Goal: Task Accomplishment & Management: Manage account settings

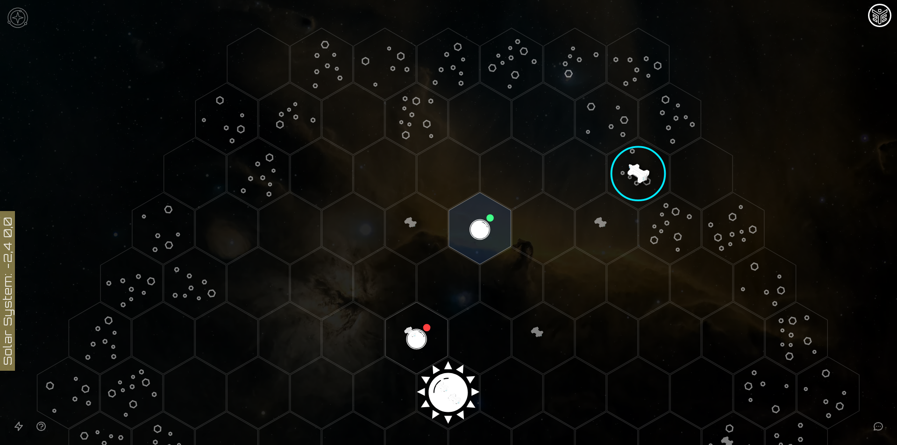
click at [629, 167] on image at bounding box center [638, 174] width 84 height 84
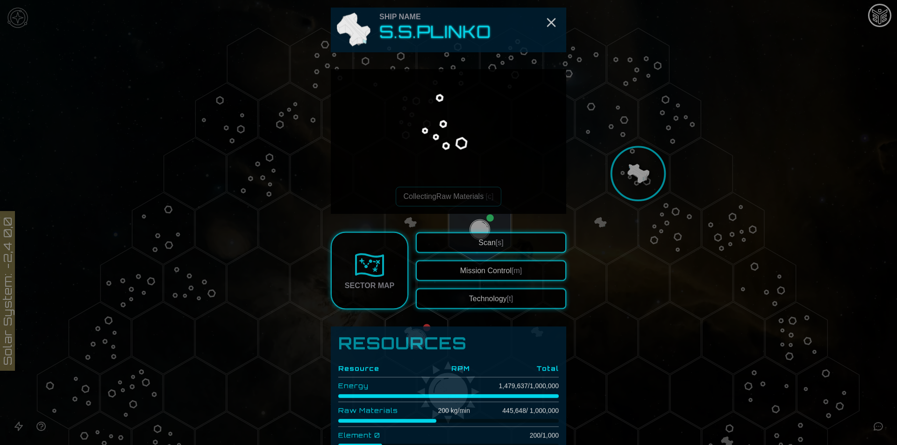
click at [629, 167] on div at bounding box center [448, 222] width 897 height 445
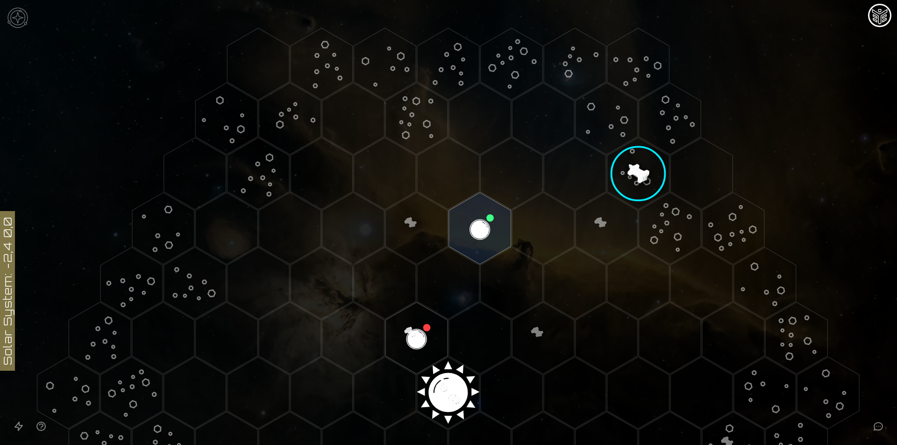
click at [625, 166] on image at bounding box center [638, 174] width 84 height 84
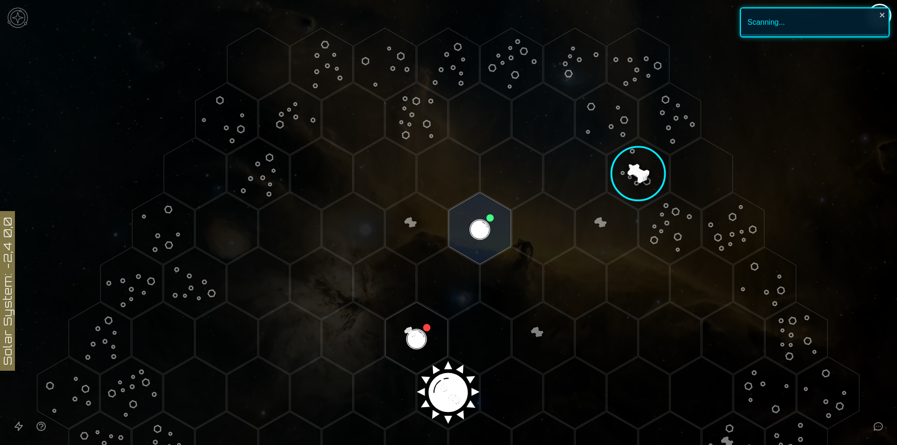
click at [638, 174] on image at bounding box center [638, 174] width 84 height 84
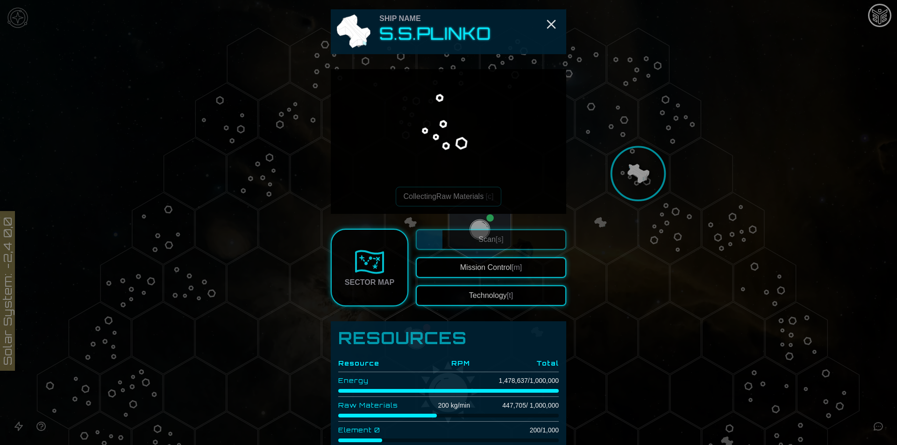
click at [771, 154] on div at bounding box center [448, 222] width 897 height 445
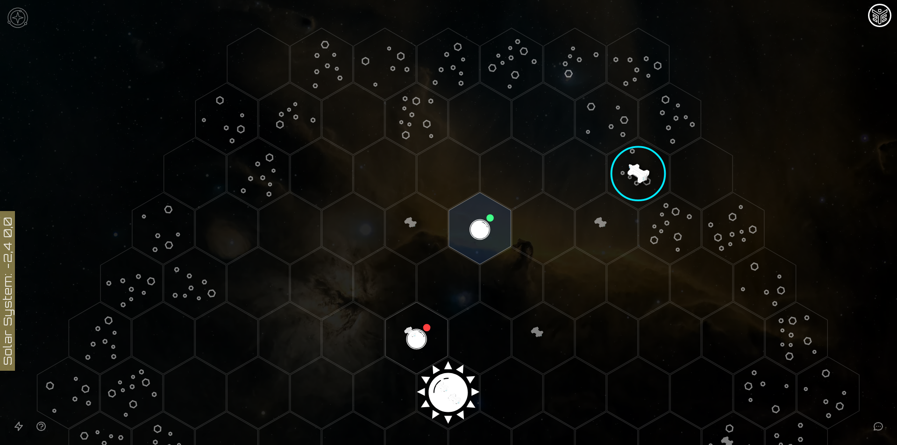
click at [640, 169] on image at bounding box center [638, 174] width 84 height 84
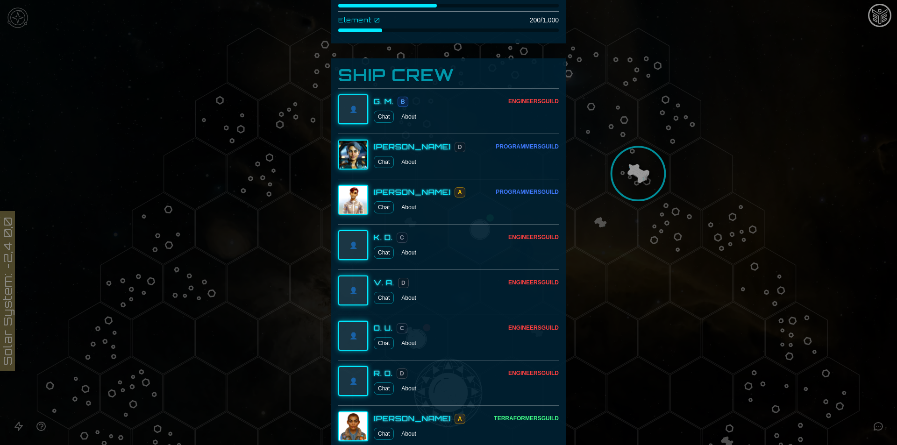
scroll to position [408, 0]
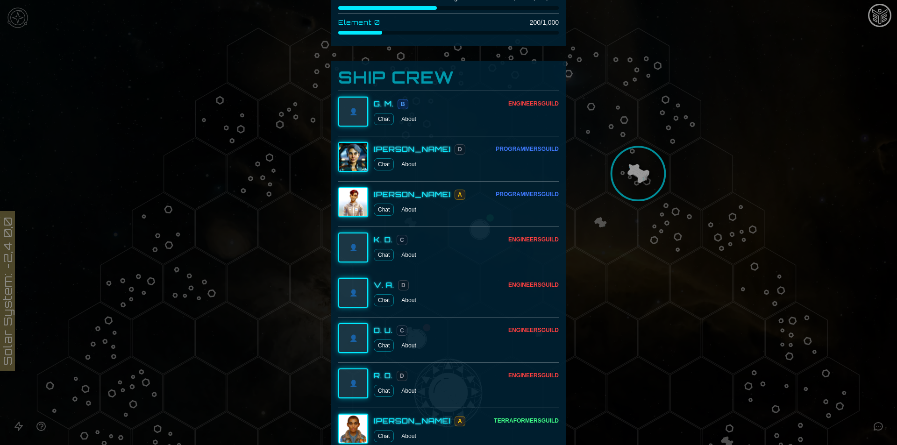
click at [411, 122] on button "About" at bounding box center [409, 119] width 22 height 12
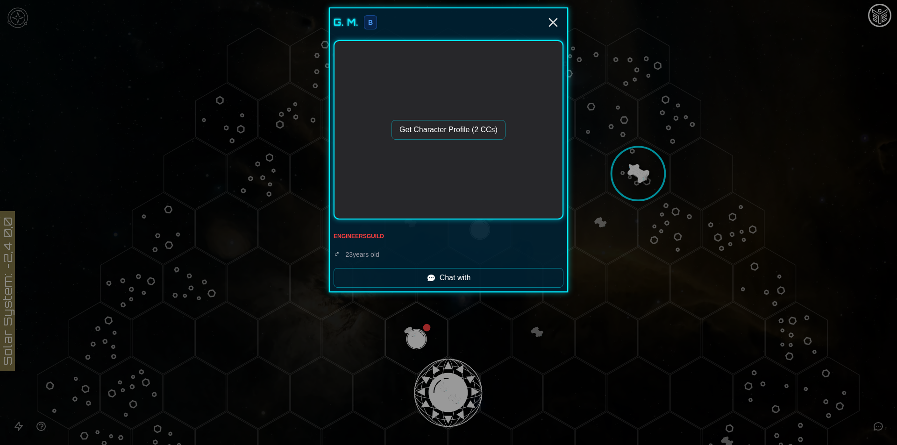
click at [466, 134] on button "Get Character Profile (2 CCs)" at bounding box center [449, 130] width 114 height 20
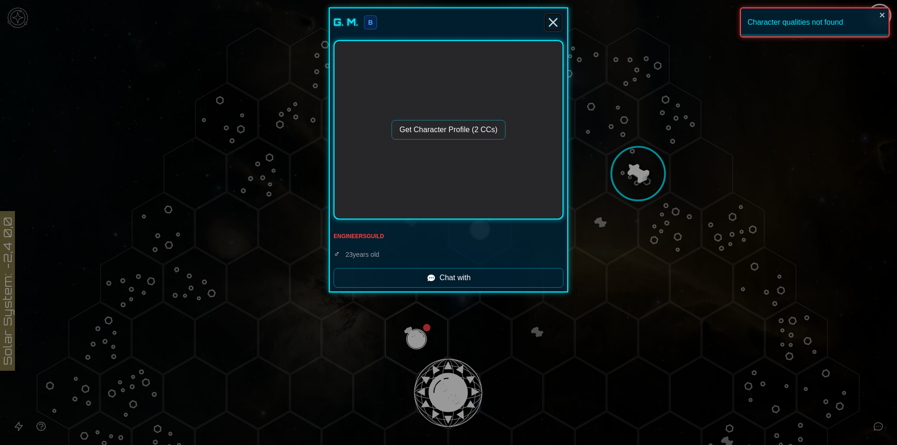
click at [557, 26] on line "Close" at bounding box center [553, 22] width 7 height 7
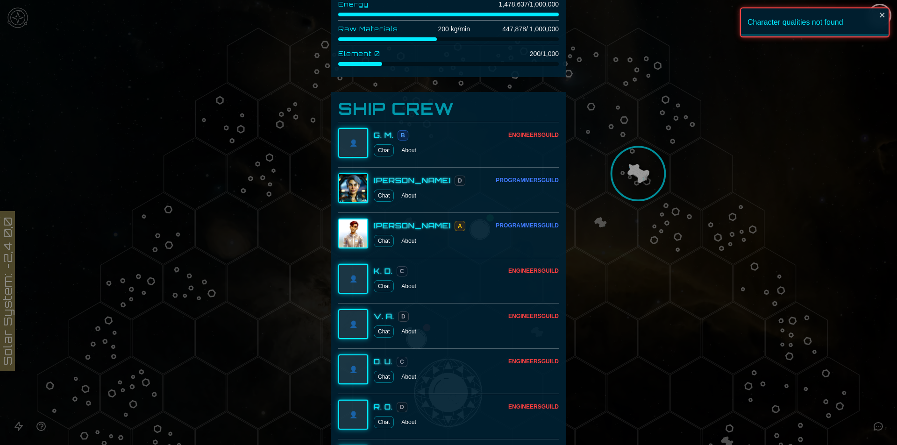
scroll to position [374, 0]
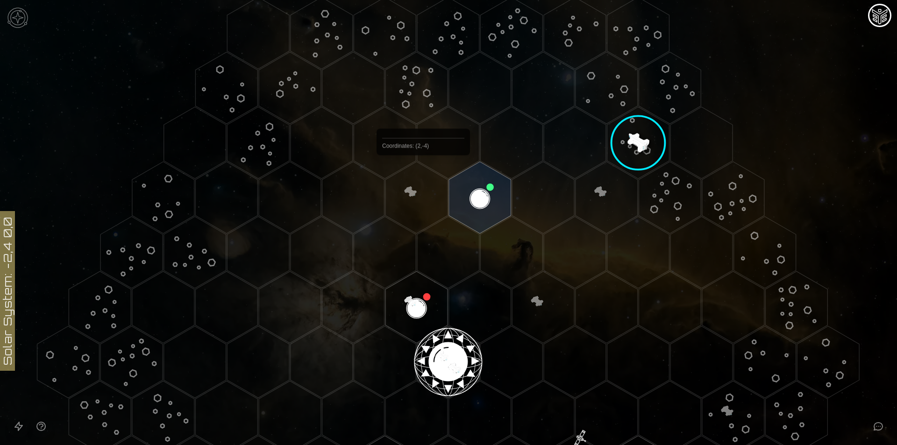
scroll to position [62, 0]
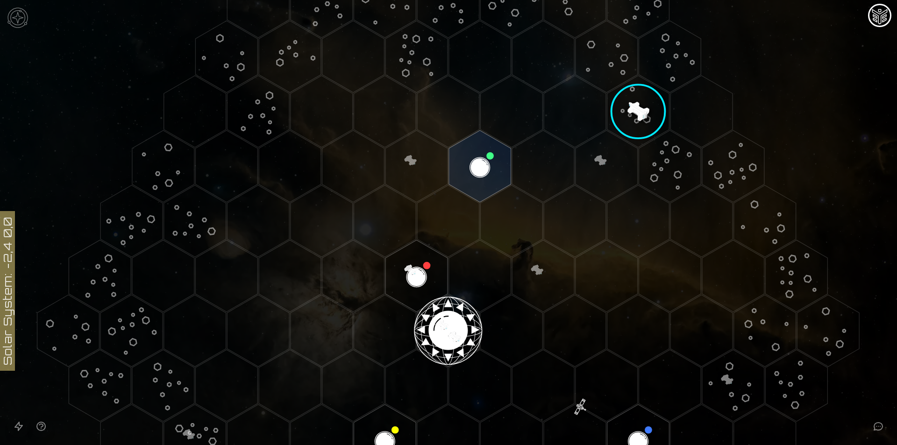
click at [624, 112] on image at bounding box center [638, 112] width 84 height 84
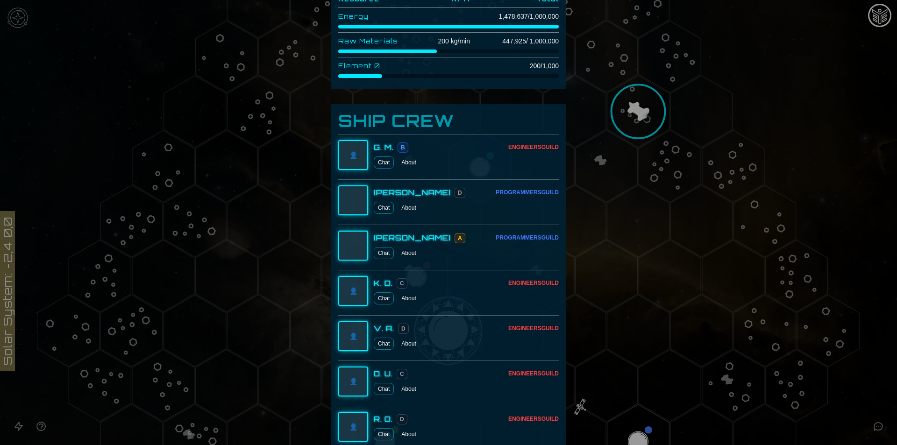
scroll to position [312, 0]
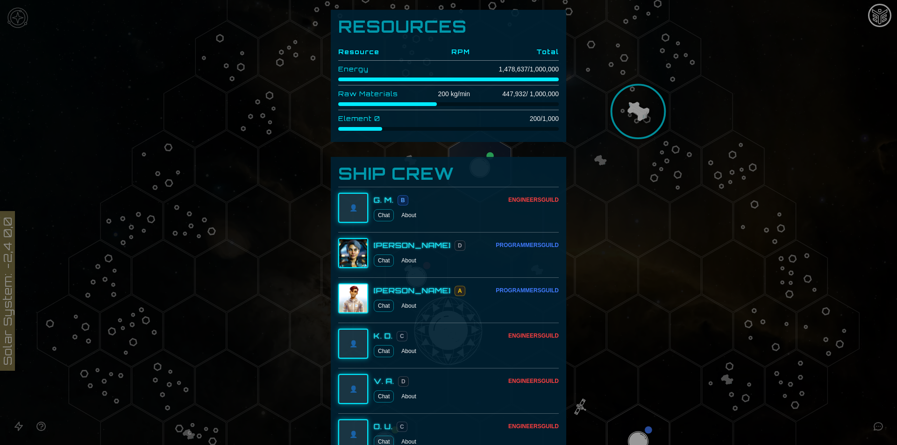
click at [644, 173] on div at bounding box center [448, 222] width 897 height 445
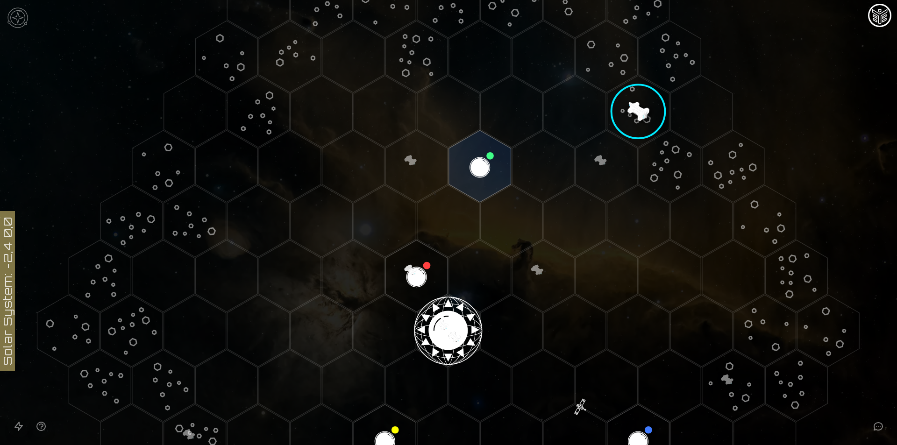
click at [623, 114] on image at bounding box center [638, 112] width 84 height 84
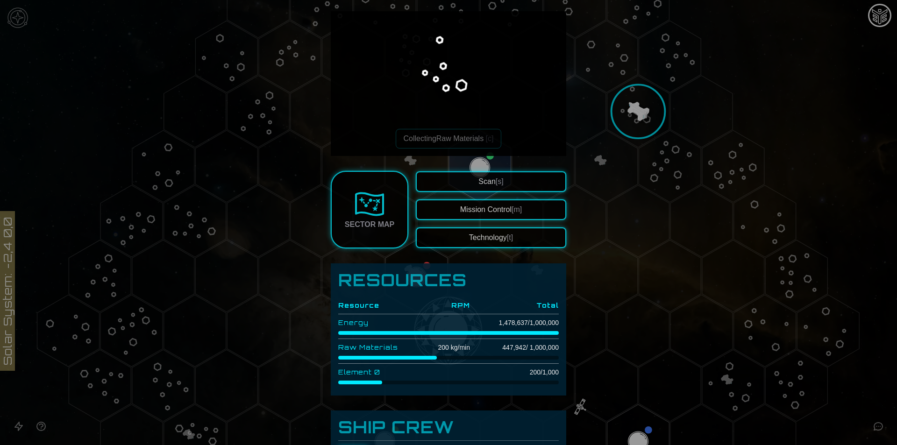
scroll to position [62, 0]
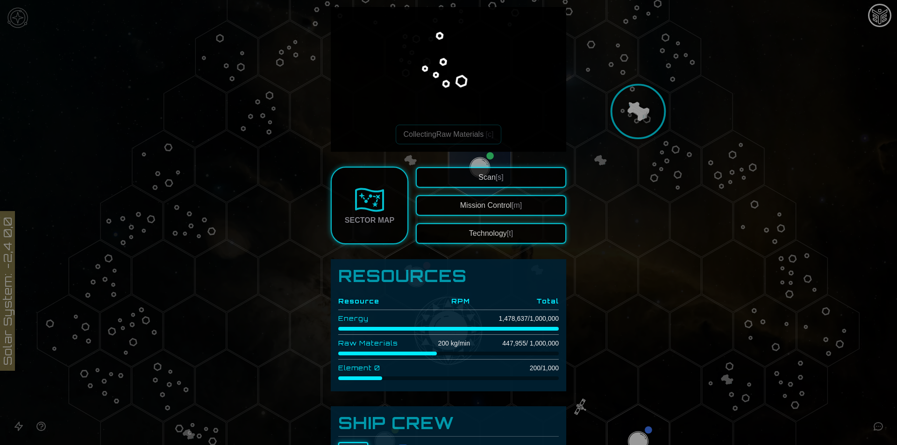
click at [480, 229] on button "Technology [t]" at bounding box center [491, 233] width 150 height 21
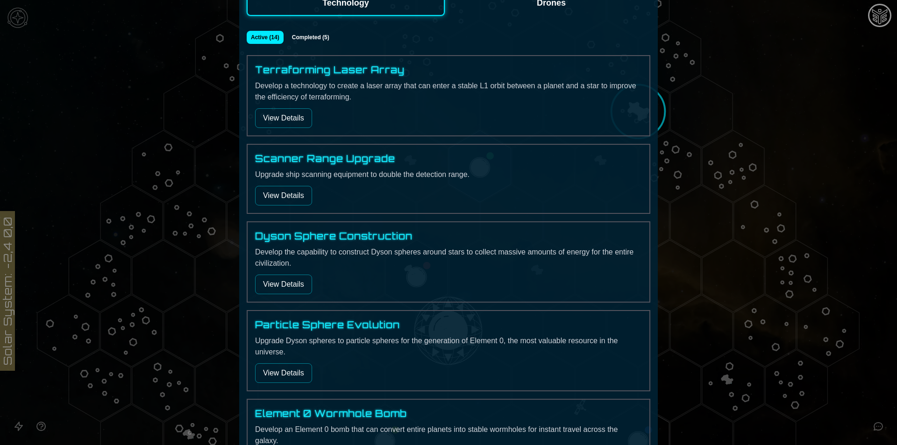
scroll to position [125, 0]
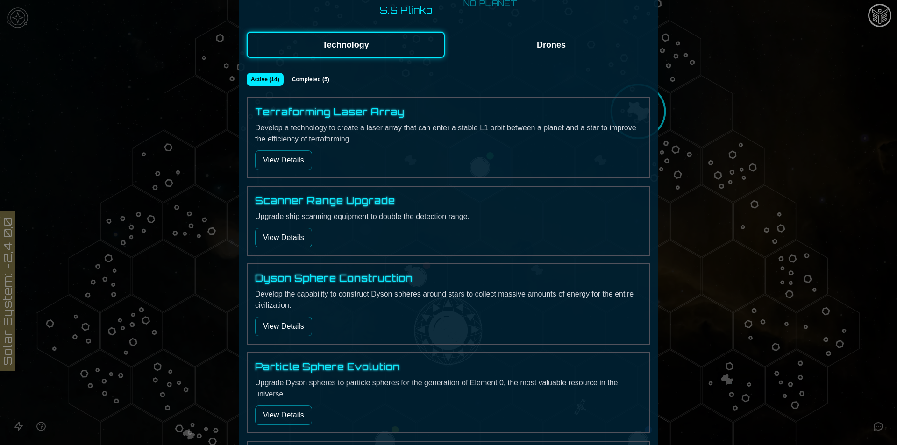
click at [302, 164] on button "View Details" at bounding box center [283, 160] width 57 height 20
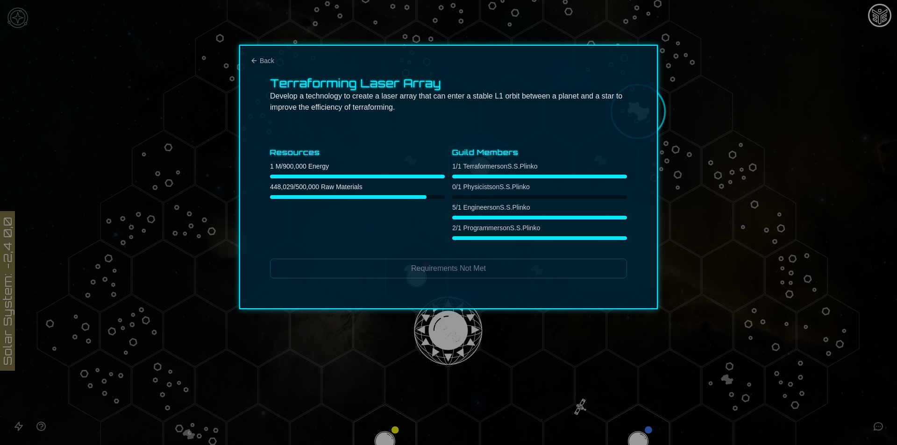
click at [70, 183] on div at bounding box center [448, 222] width 897 height 445
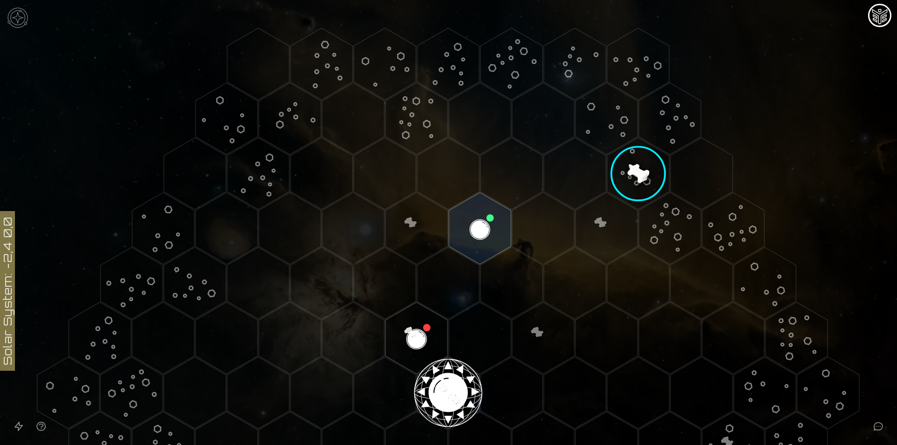
click at [639, 173] on image at bounding box center [638, 174] width 84 height 84
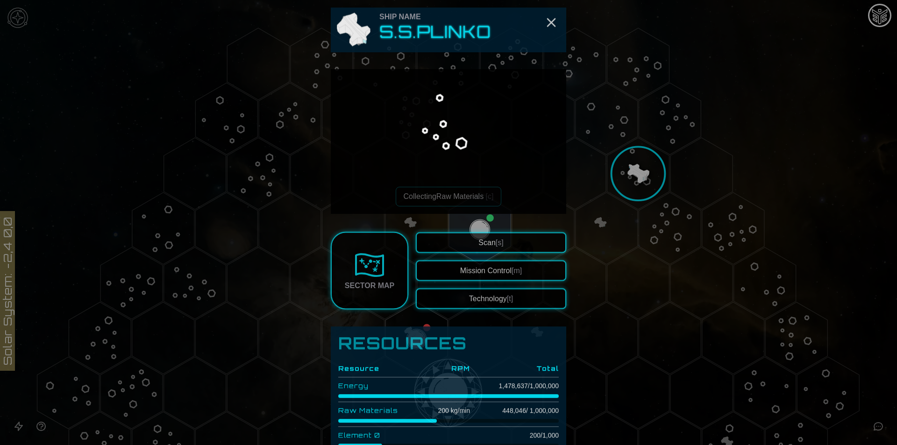
click at [482, 294] on button "Technology [t]" at bounding box center [491, 296] width 150 height 21
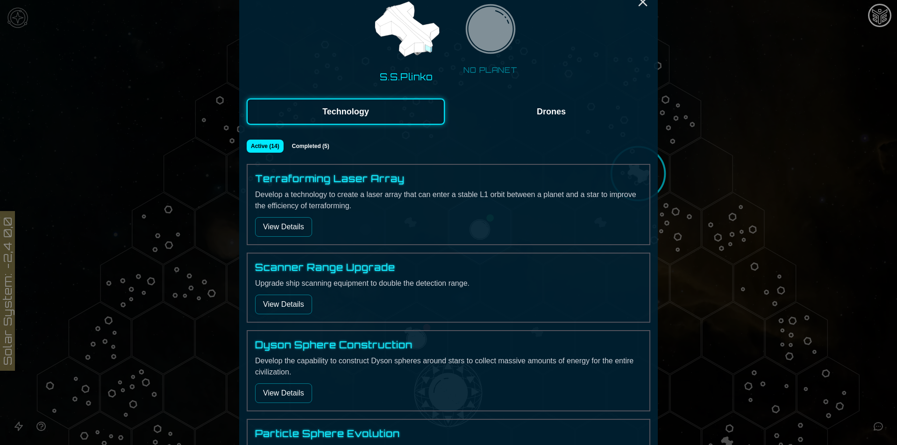
scroll to position [62, 0]
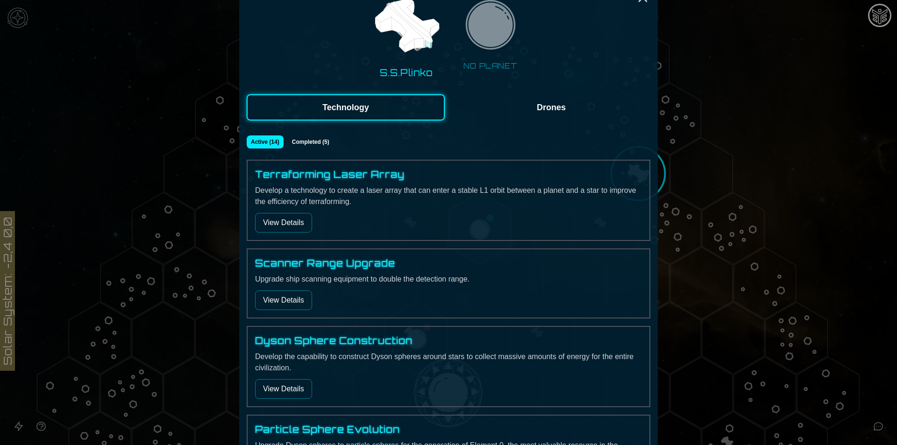
click at [291, 225] on button "View Details" at bounding box center [283, 223] width 57 height 20
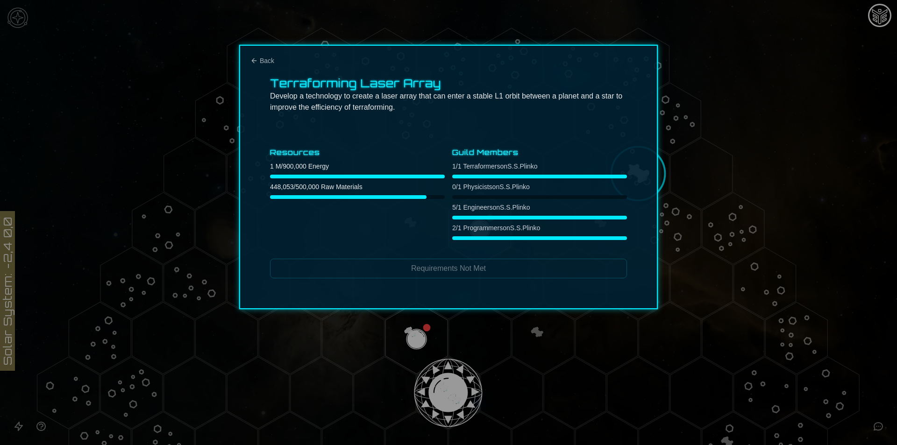
scroll to position [0, 0]
click at [169, 219] on div at bounding box center [448, 222] width 897 height 445
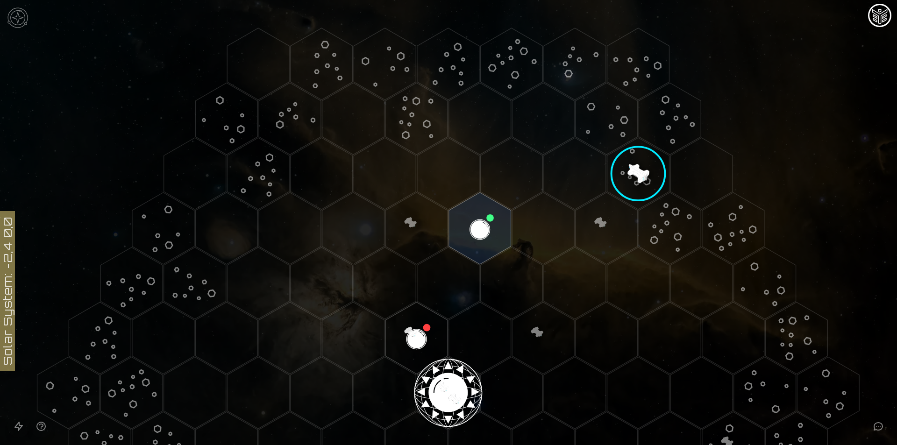
click at [632, 168] on image at bounding box center [638, 174] width 84 height 84
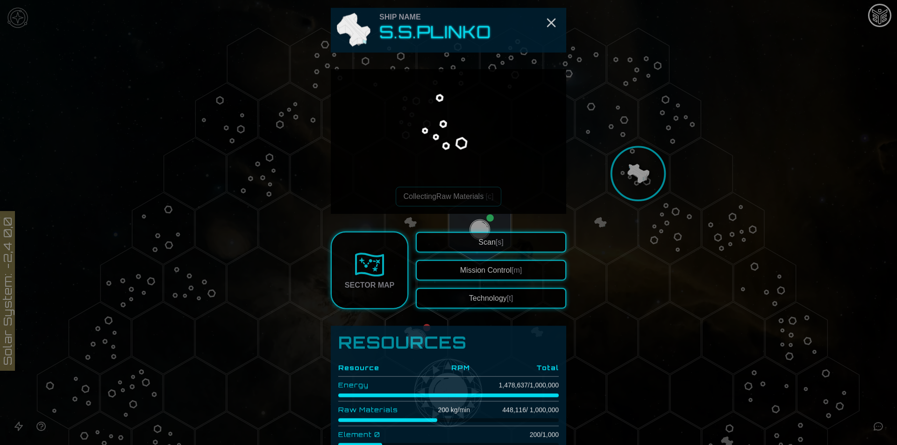
click at [498, 292] on button "Technology [t]" at bounding box center [491, 296] width 150 height 21
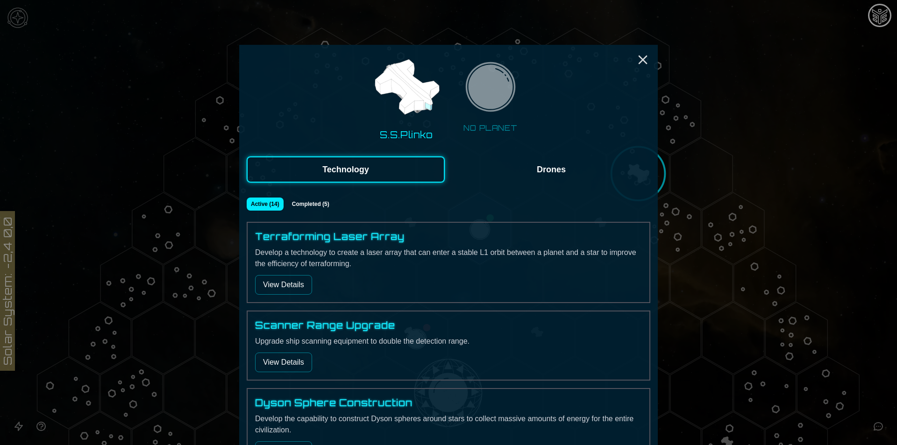
click at [305, 208] on button "Completed ( 5 )" at bounding box center [310, 204] width 47 height 13
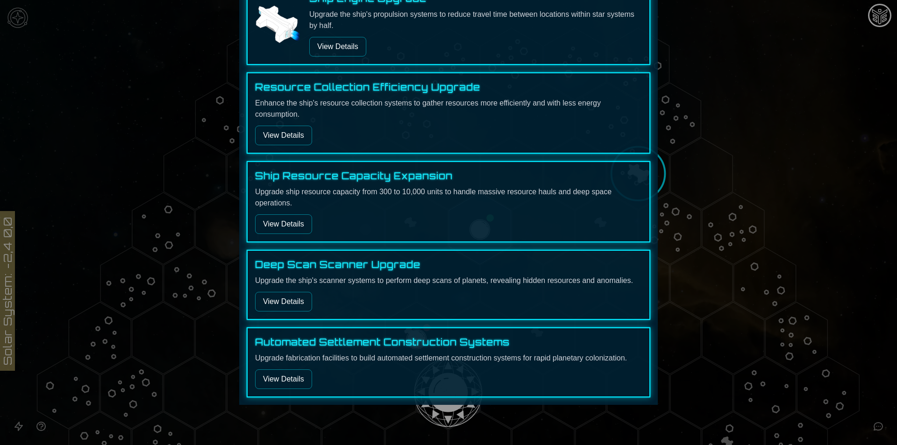
scroll to position [243, 0]
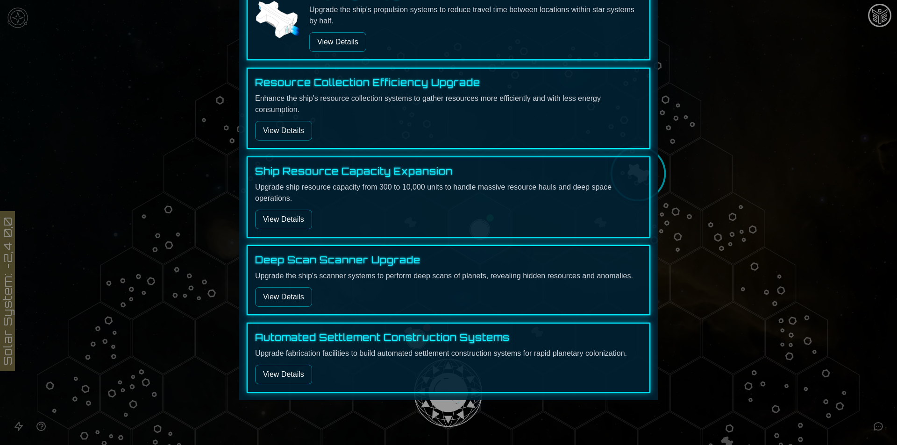
click at [694, 176] on div at bounding box center [448, 222] width 897 height 445
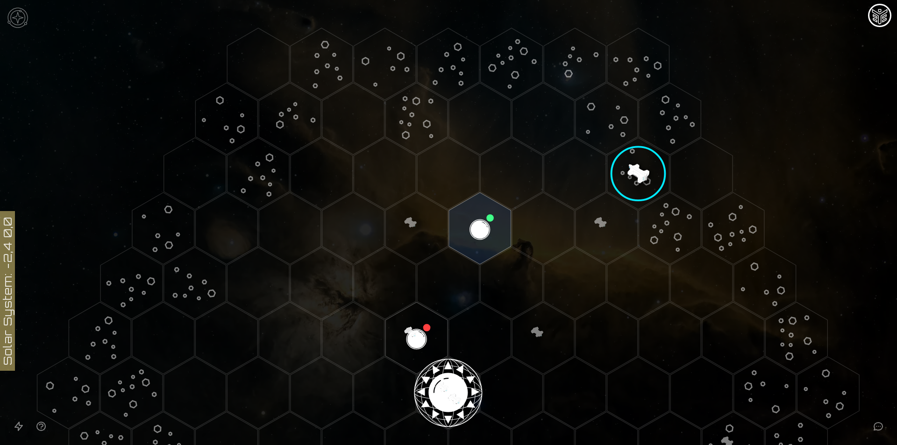
click at [632, 170] on image at bounding box center [638, 174] width 84 height 84
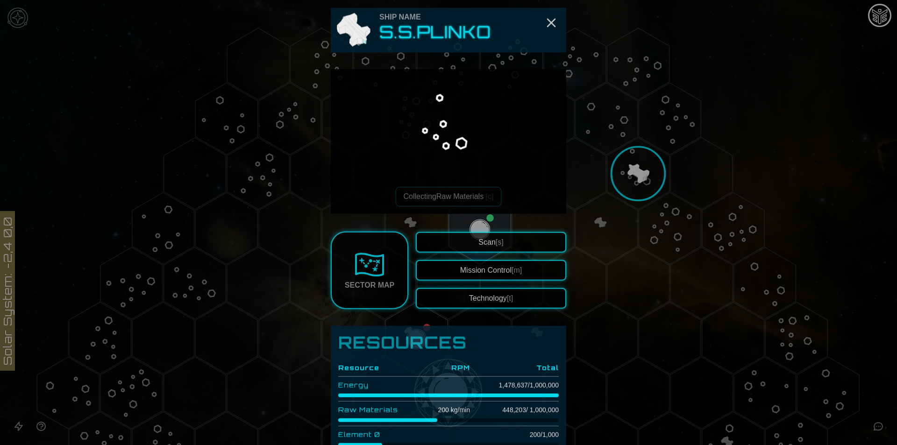
click at [500, 301] on button "Technology [t]" at bounding box center [491, 296] width 150 height 21
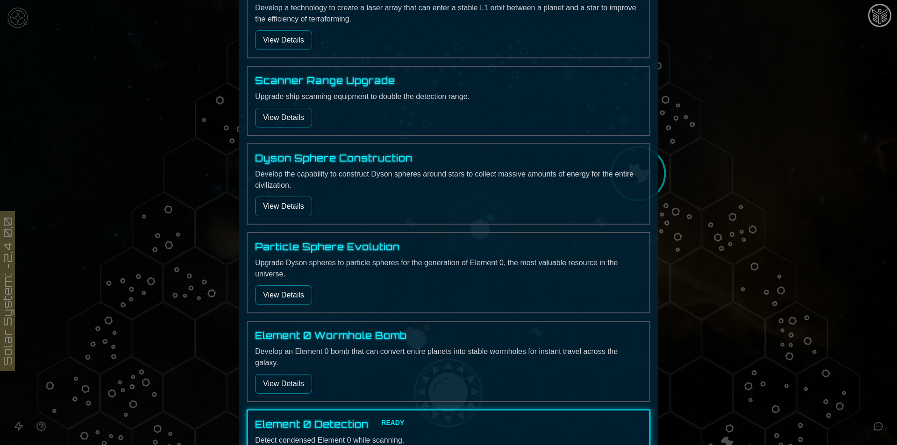
scroll to position [249, 0]
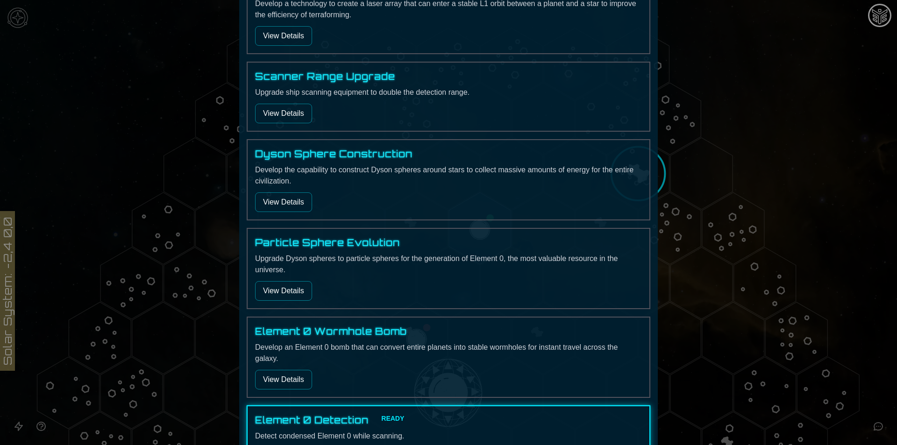
click at [295, 209] on button "View Details" at bounding box center [283, 203] width 57 height 20
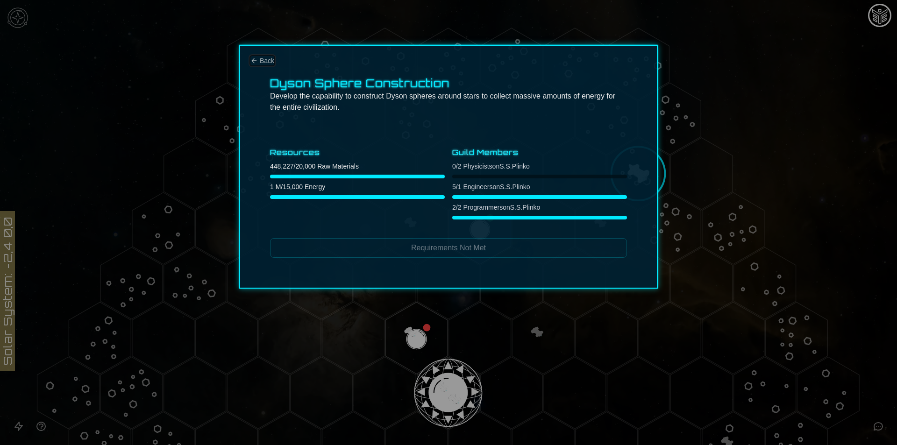
click at [255, 60] on icon "Back" at bounding box center [253, 60] width 7 height 7
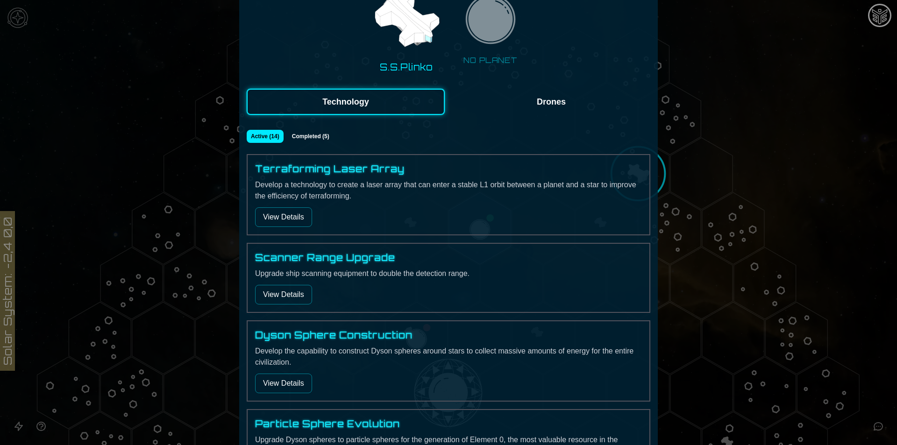
scroll to position [62, 0]
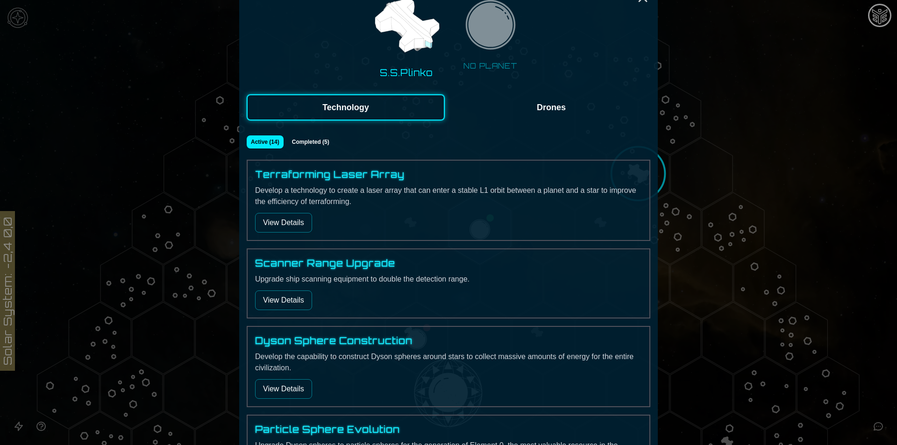
click at [678, 219] on div at bounding box center [448, 222] width 897 height 445
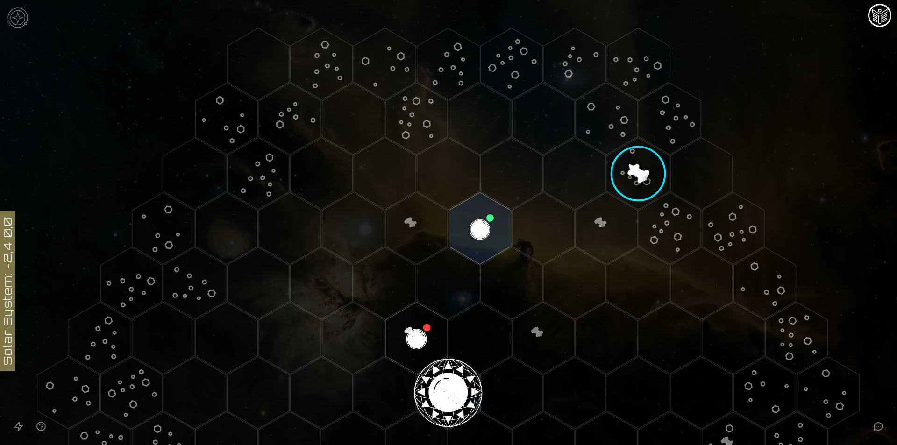
click at [481, 217] on polygon "Hex at coordinates 2,-3, clickable" at bounding box center [480, 229] width 62 height 72
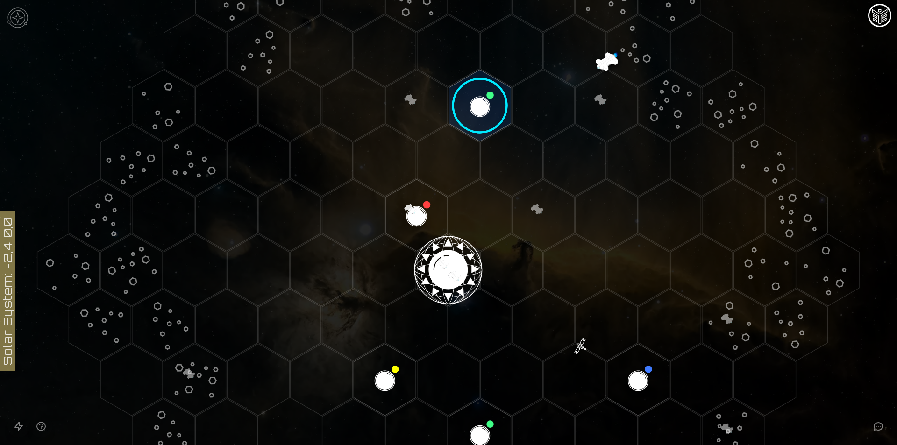
scroll to position [125, 0]
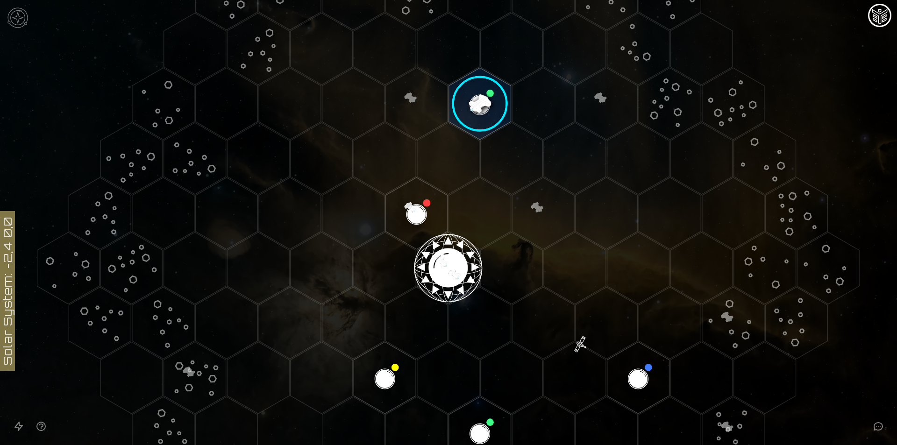
click at [478, 104] on image at bounding box center [479, 103] width 73 height 73
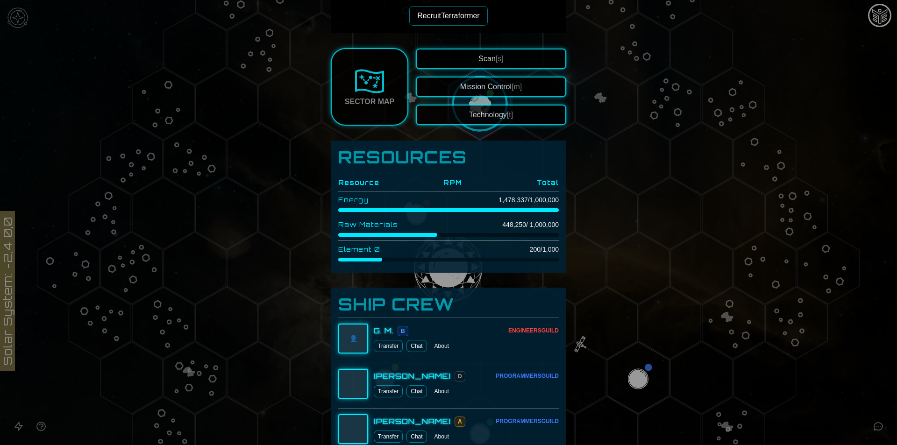
scroll to position [249, 0]
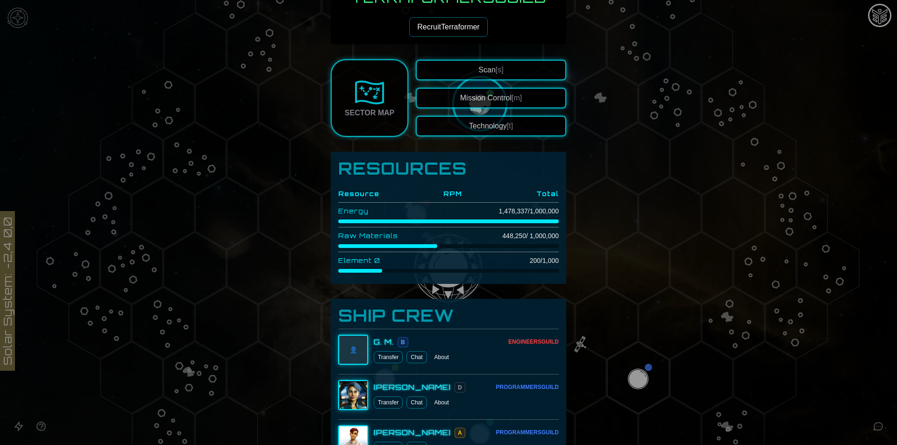
click at [485, 127] on button "Technology [t]" at bounding box center [491, 126] width 150 height 21
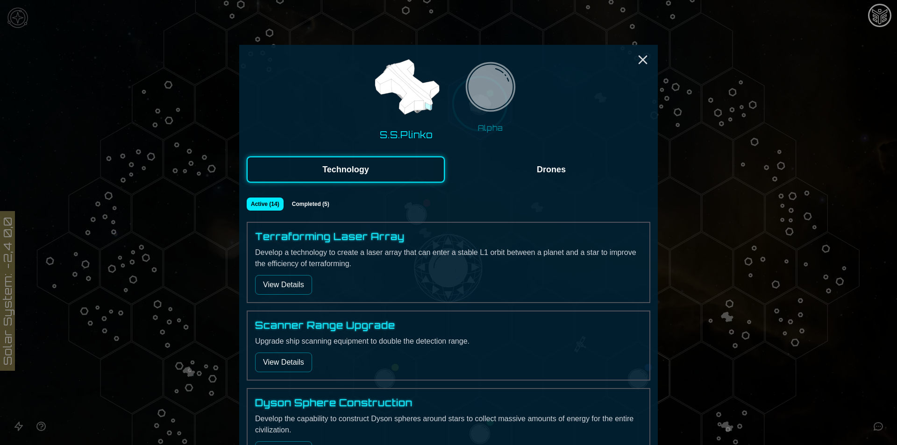
click at [290, 277] on button "View Details" at bounding box center [283, 285] width 57 height 20
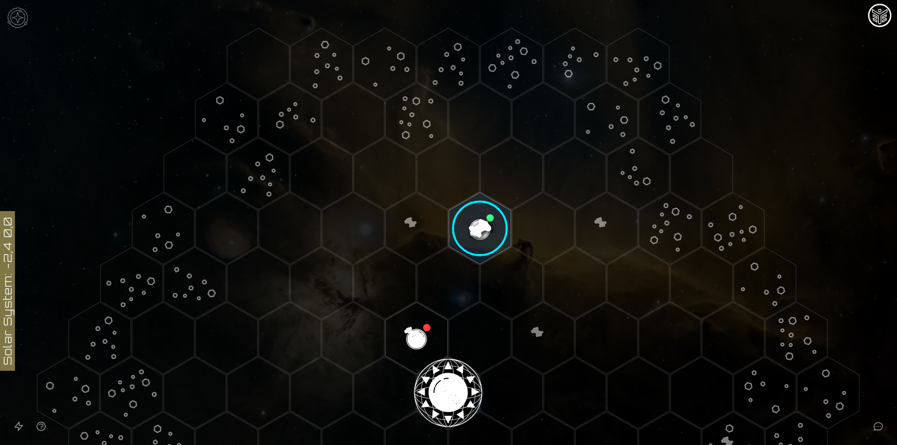
click at [473, 229] on image at bounding box center [479, 228] width 73 height 73
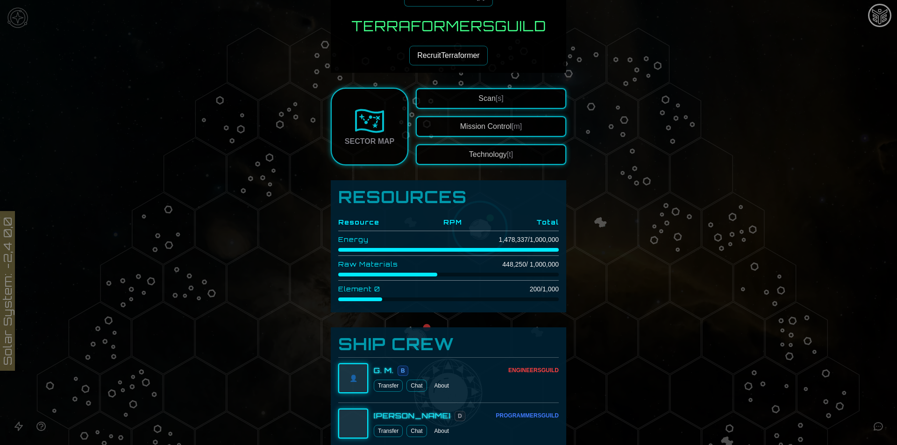
scroll to position [176, 0]
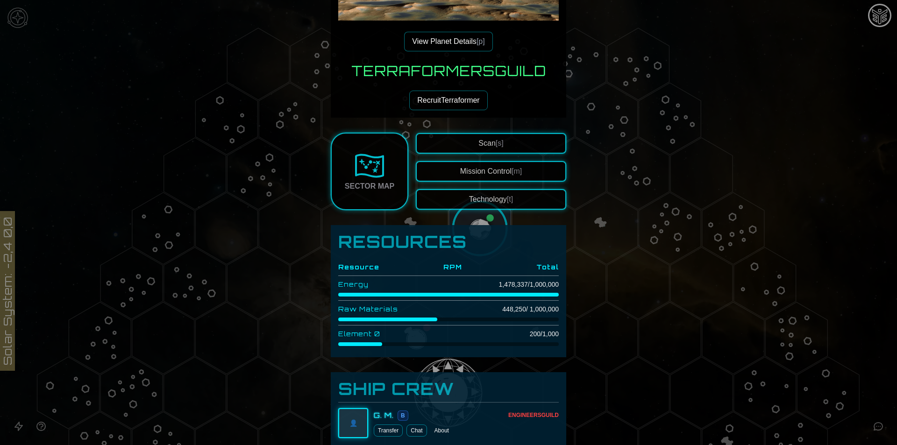
click at [515, 200] on button "Technology [t]" at bounding box center [491, 199] width 150 height 21
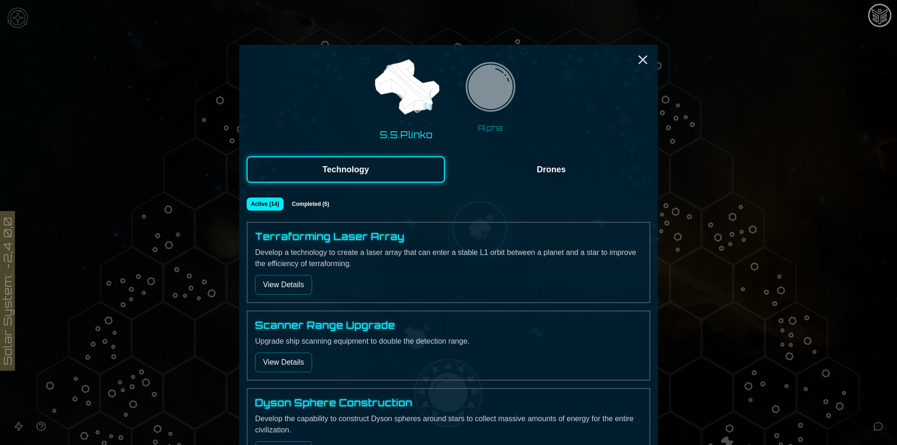
click at [279, 288] on button "View Details" at bounding box center [283, 285] width 57 height 20
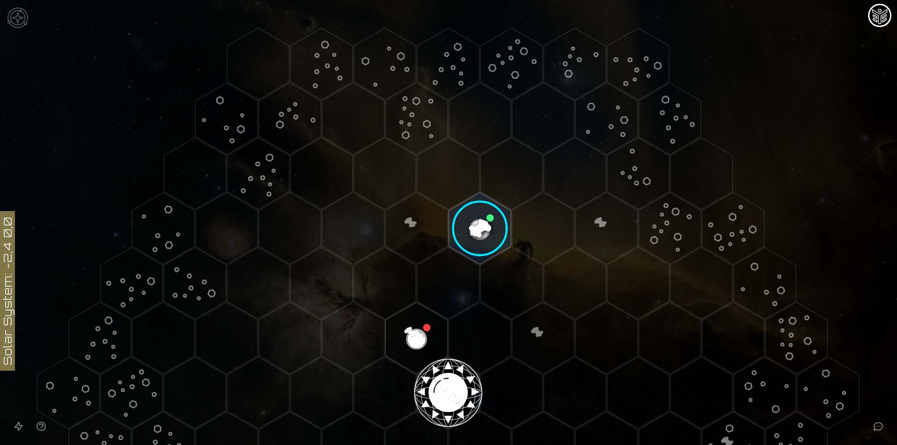
click at [482, 227] on image at bounding box center [479, 228] width 73 height 73
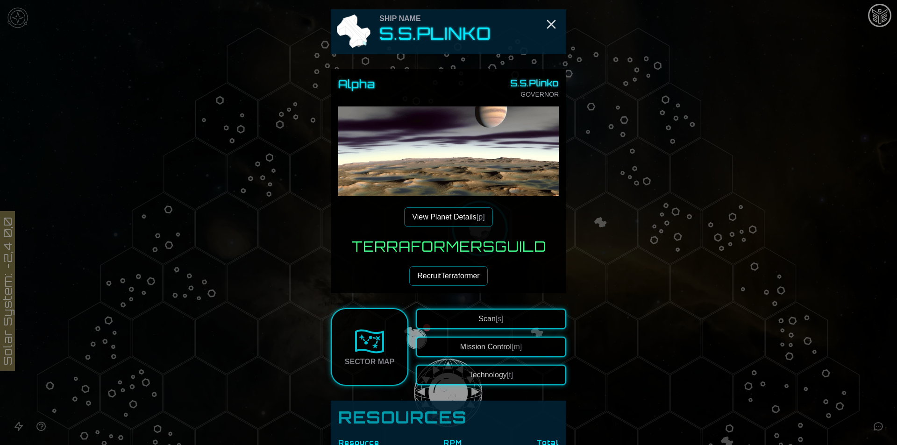
click at [451, 379] on button "Technology [t]" at bounding box center [491, 375] width 150 height 21
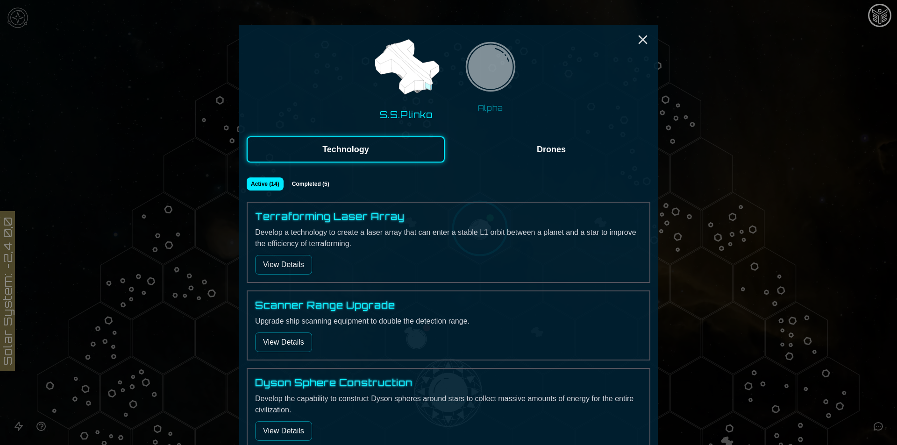
scroll to position [62, 0]
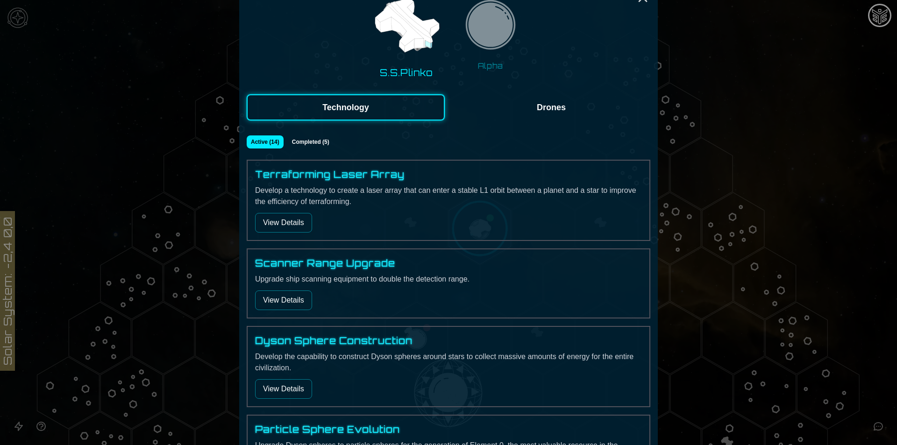
click at [288, 222] on button "View Details" at bounding box center [283, 223] width 57 height 20
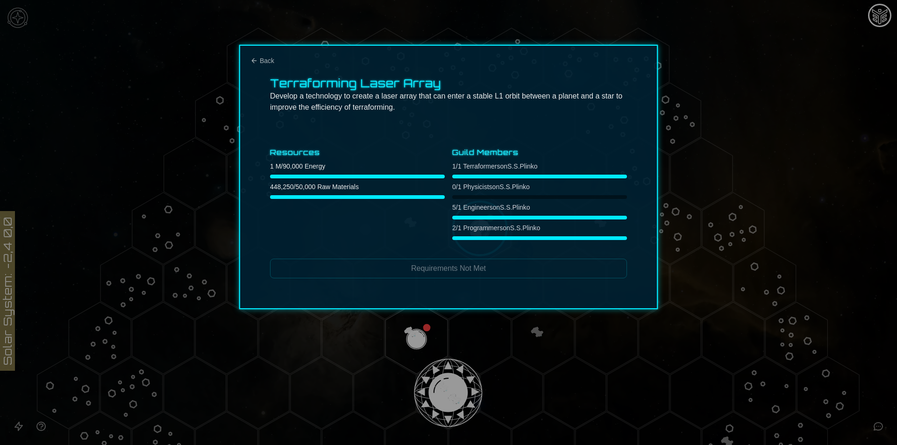
click at [714, 205] on div at bounding box center [448, 222] width 897 height 445
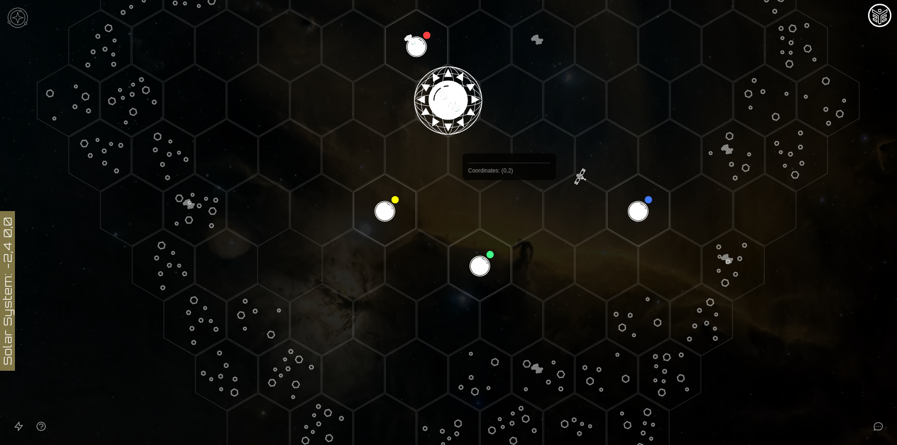
scroll to position [312, 0]
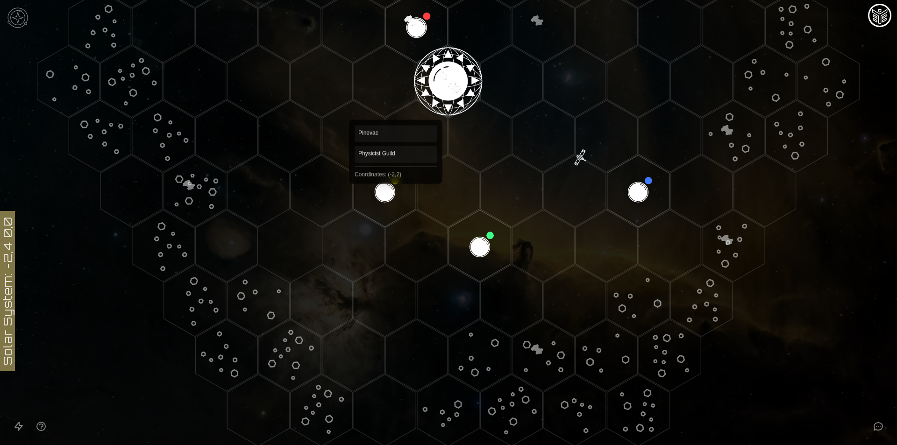
click at [396, 187] on polygon "Hex at coordinates -2,2, clickable" at bounding box center [385, 191] width 62 height 72
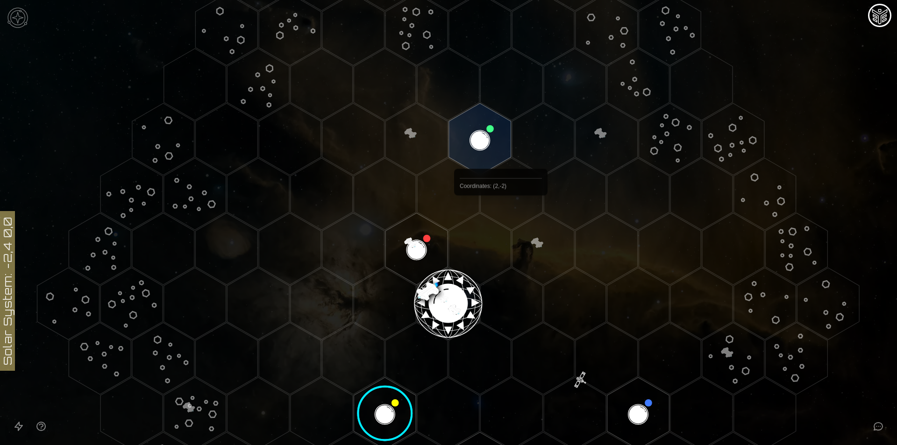
scroll to position [187, 0]
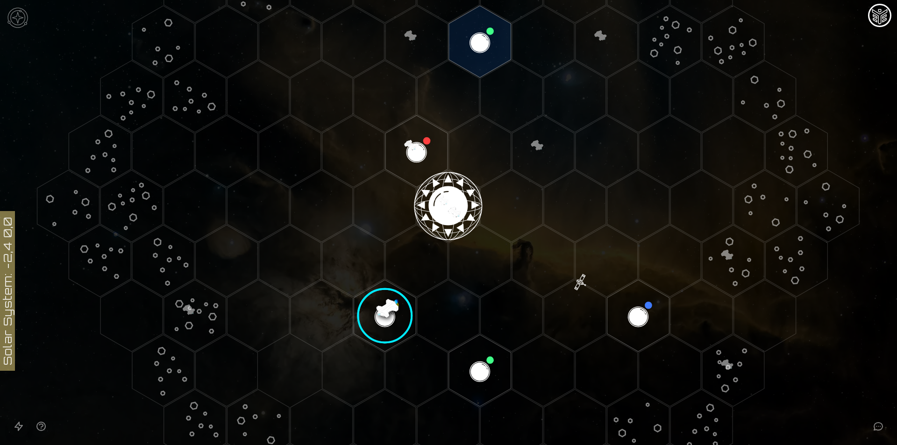
click at [379, 317] on image at bounding box center [385, 315] width 73 height 73
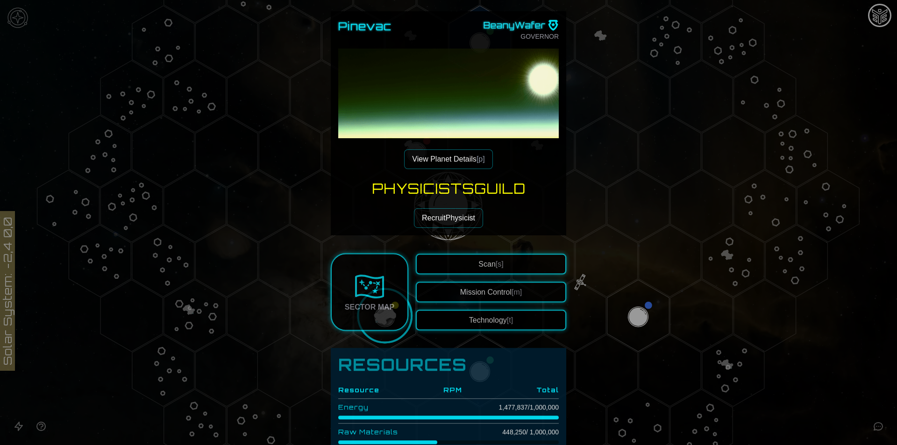
scroll to position [62, 0]
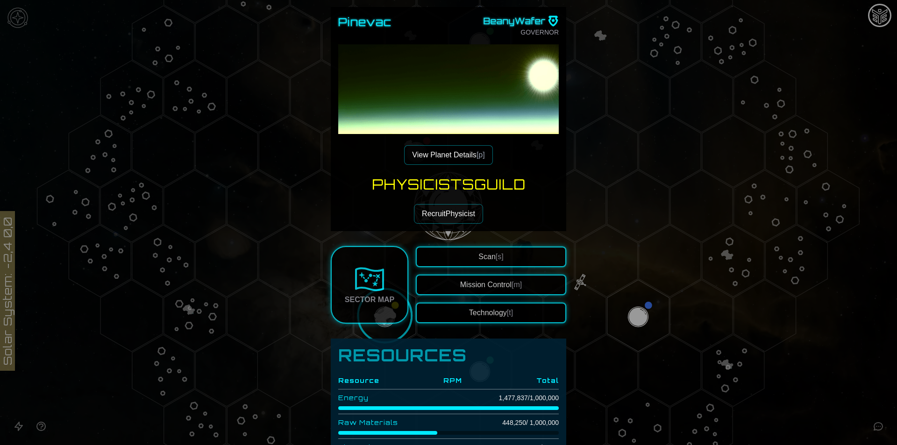
click at [463, 211] on button "Recruit Physicist" at bounding box center [448, 214] width 69 height 20
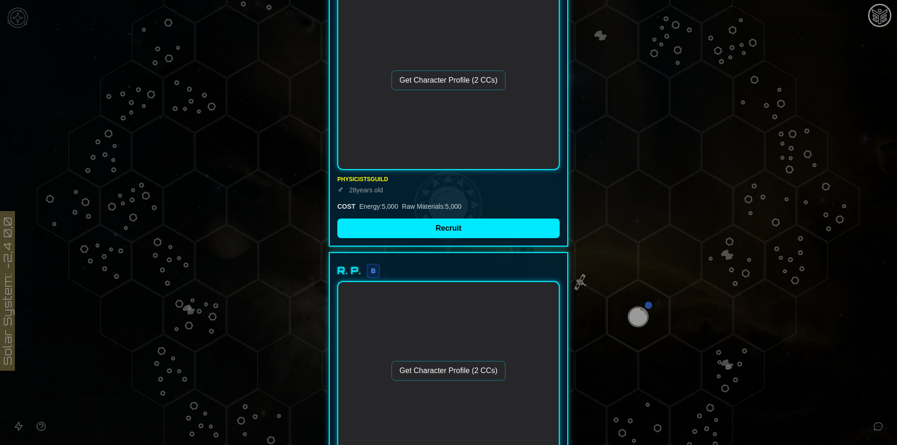
scroll to position [550, 0]
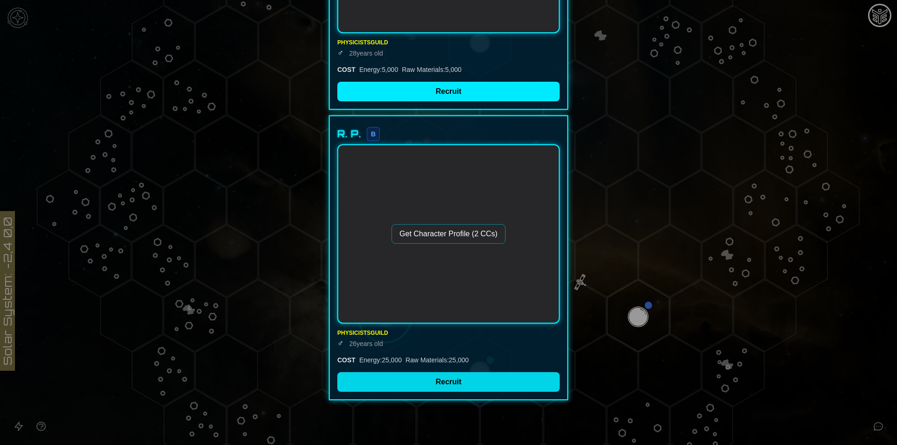
click at [461, 381] on button "Recruit" at bounding box center [448, 382] width 222 height 20
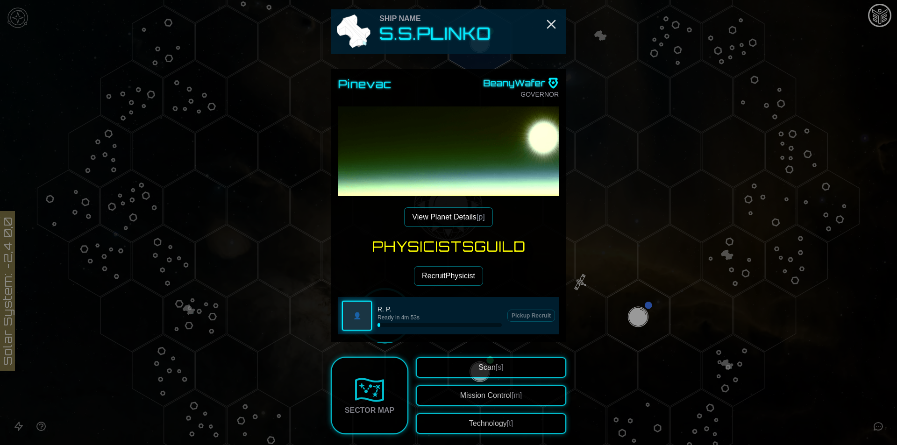
click at [501, 167] on img at bounding box center [448, 217] width 221 height 221
click at [470, 214] on button "View Planet Details [p]" at bounding box center [448, 217] width 88 height 20
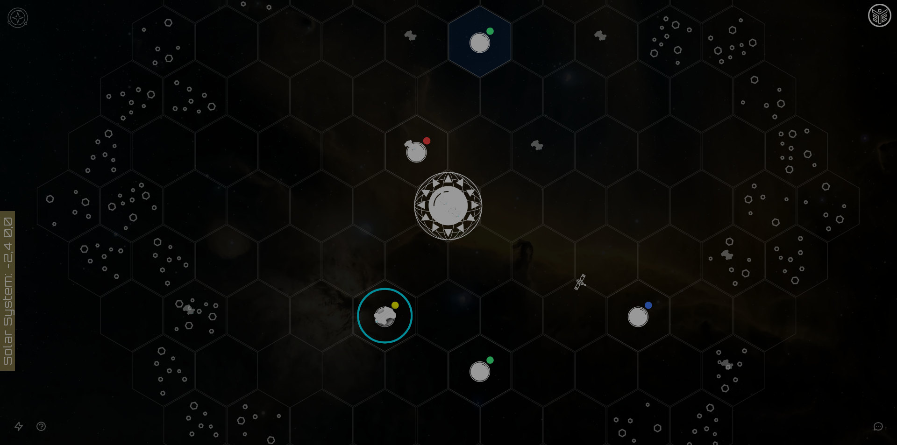
scroll to position [374, 0]
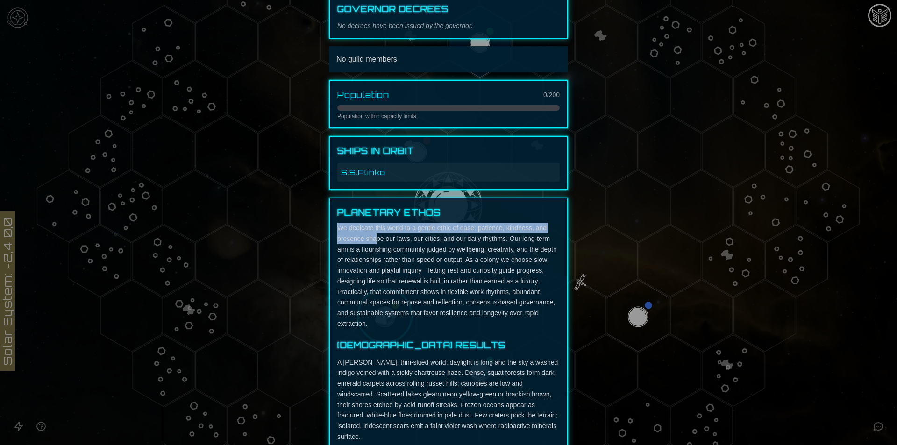
drag, startPoint x: 330, startPoint y: 229, endPoint x: 374, endPoint y: 234, distance: 43.8
click at [374, 234] on div "Planetary Ethos We dedicate this world to a gentle ethic of ease: patience, kin…" at bounding box center [448, 324] width 239 height 253
click at [347, 244] on p "We dedicate this world to a gentle ethic of ease: patience, kindness, and prese…" at bounding box center [448, 276] width 222 height 107
click at [349, 241] on p "We dedicate this world to a gentle ethic of ease: patience, kindness, and prese…" at bounding box center [448, 276] width 222 height 107
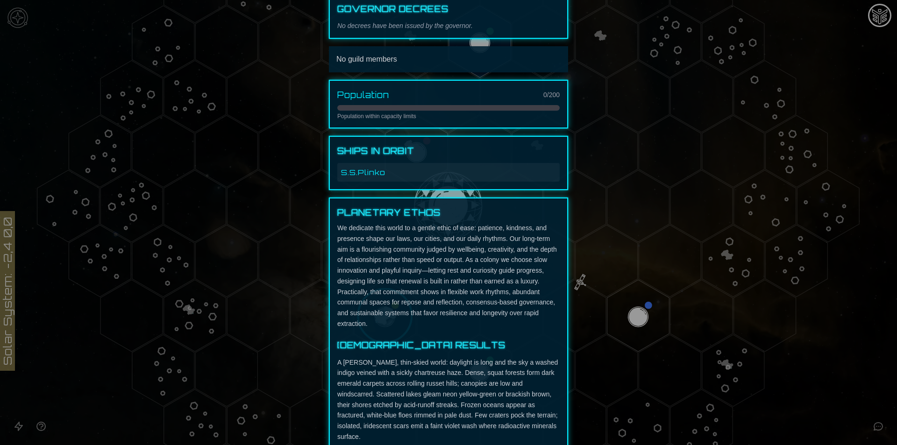
click at [366, 260] on p "We dedicate this world to a gentle ethic of ease: patience, kindness, and prese…" at bounding box center [448, 276] width 222 height 107
drag, startPoint x: 330, startPoint y: 225, endPoint x: 409, endPoint y: 227, distance: 79.5
click at [408, 227] on div "Planetary Ethos We dedicate this world to a gentle ethic of ease: patience, kin…" at bounding box center [448, 324] width 239 height 253
click at [418, 263] on p "We dedicate this world to a gentle ethic of ease: patience, kindness, and prese…" at bounding box center [448, 276] width 222 height 107
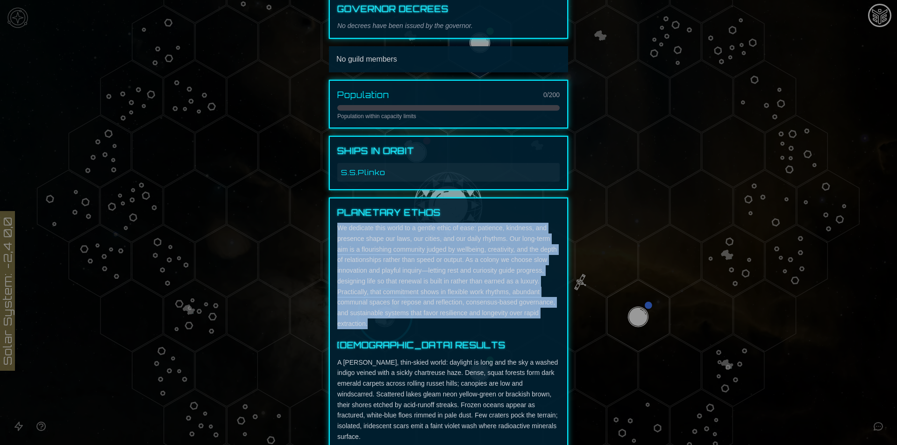
drag, startPoint x: 336, startPoint y: 228, endPoint x: 538, endPoint y: 321, distance: 222.4
click at [538, 321] on p "We dedicate this world to a gentle ethic of ease: patience, kindness, and prese…" at bounding box center [448, 276] width 222 height 107
click at [382, 260] on p "We dedicate this world to a gentle ethic of ease: patience, kindness, and prese…" at bounding box center [448, 276] width 222 height 107
click at [344, 225] on p "We dedicate this world to a gentle ethic of ease: patience, kindness, and prese…" at bounding box center [448, 276] width 222 height 107
drag, startPoint x: 334, startPoint y: 226, endPoint x: 547, endPoint y: 324, distance: 234.2
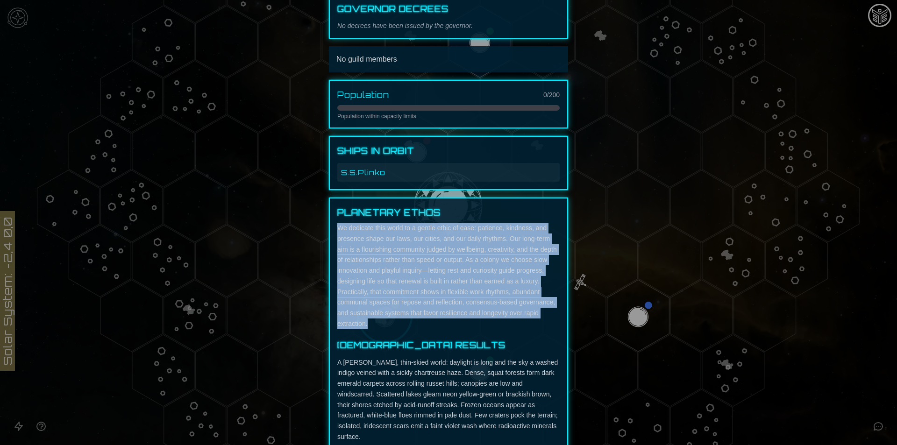
click at [547, 324] on p "We dedicate this world to a gentle ethic of ease: patience, kindness, and prese…" at bounding box center [448, 276] width 222 height 107
click at [402, 278] on p "We dedicate this world to a gentle ethic of ease: patience, kindness, and prese…" at bounding box center [448, 276] width 222 height 107
drag, startPoint x: 333, startPoint y: 223, endPoint x: 538, endPoint y: 323, distance: 228.4
click at [538, 323] on div "Planetary Ethos We dedicate this world to a gentle ethic of ease: patience, kin…" at bounding box center [448, 324] width 239 height 253
click at [414, 262] on p "We dedicate this world to a gentle ethic of ease: patience, kindness, and prese…" at bounding box center [448, 276] width 222 height 107
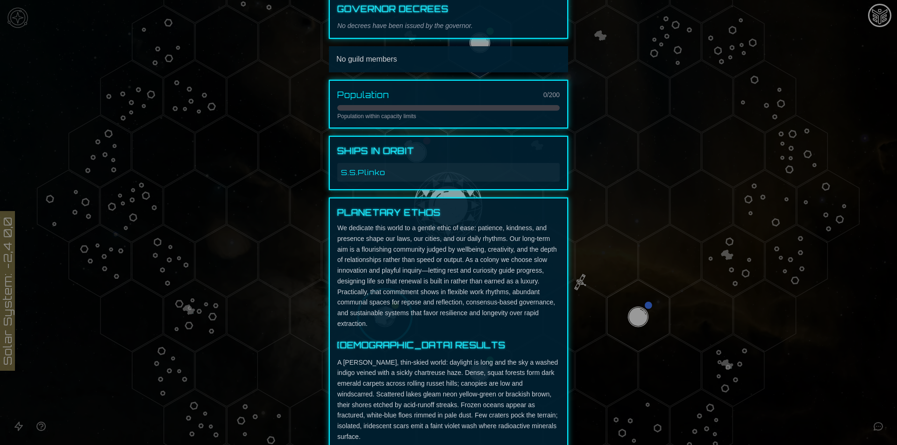
click at [402, 266] on p "We dedicate this world to a gentle ethic of ease: patience, kindness, and prese…" at bounding box center [448, 276] width 222 height 107
click at [410, 242] on p "We dedicate this world to a gentle ethic of ease: patience, kindness, and prese…" at bounding box center [448, 276] width 222 height 107
drag, startPoint x: 468, startPoint y: 250, endPoint x: 475, endPoint y: 250, distance: 7.5
click at [471, 250] on p "We dedicate this world to a gentle ethic of ease: patience, kindness, and prese…" at bounding box center [448, 276] width 222 height 107
drag, startPoint x: 498, startPoint y: 252, endPoint x: 493, endPoint y: 255, distance: 5.4
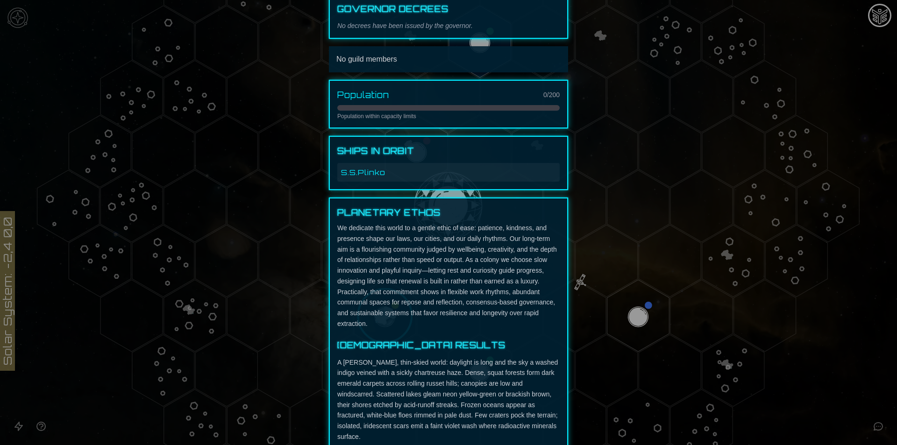
click at [498, 253] on p "We dedicate this world to a gentle ethic of ease: patience, kindness, and prese…" at bounding box center [448, 276] width 222 height 107
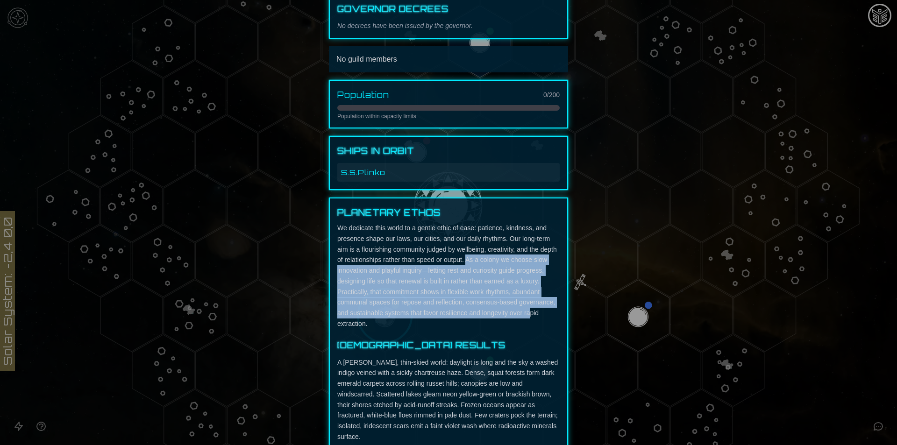
drag, startPoint x: 462, startPoint y: 260, endPoint x: 527, endPoint y: 312, distance: 83.1
click at [527, 312] on p "We dedicate this world to a gentle ethic of ease: patience, kindness, and prese…" at bounding box center [448, 276] width 222 height 107
click at [445, 314] on p "We dedicate this world to a gentle ethic of ease: patience, kindness, and prese…" at bounding box center [448, 276] width 222 height 107
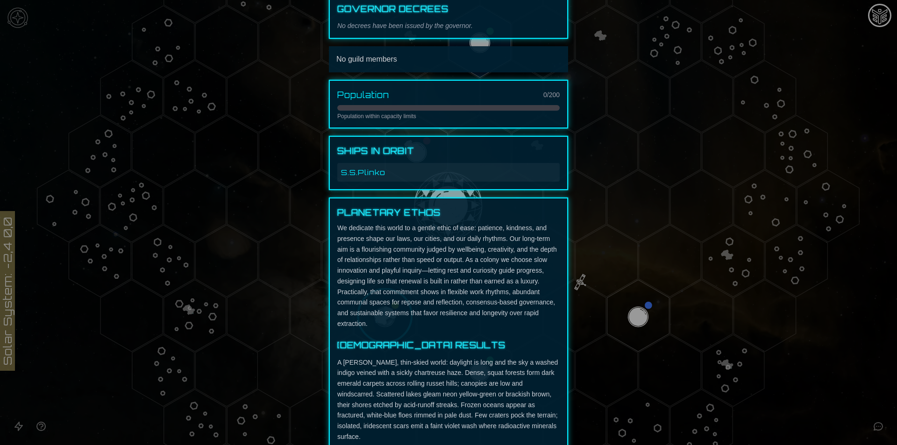
click at [376, 318] on p "We dedicate this world to a gentle ethic of ease: patience, kindness, and prese…" at bounding box center [448, 276] width 222 height 107
click at [371, 323] on p "We dedicate this world to a gentle ethic of ease: patience, kindness, and prese…" at bounding box center [448, 276] width 222 height 107
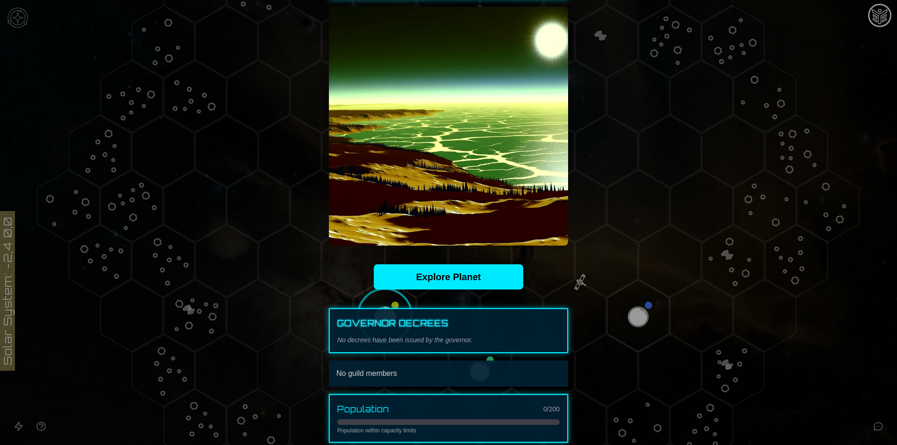
scroll to position [0, 0]
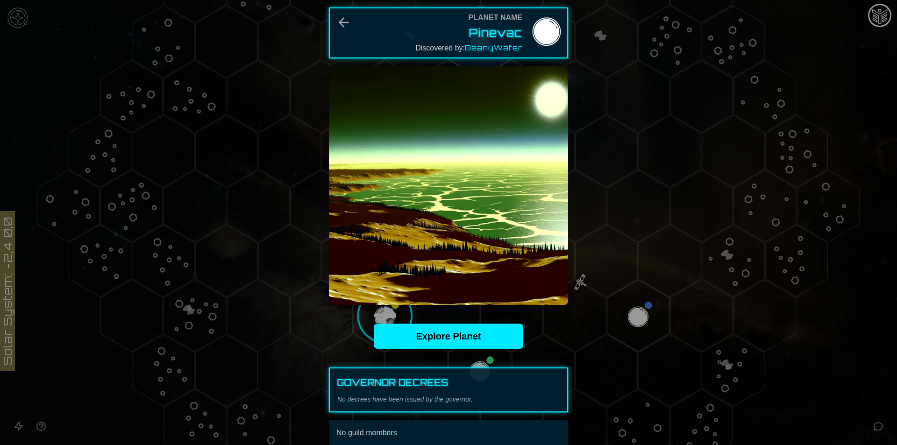
click at [620, 174] on div at bounding box center [448, 222] width 897 height 445
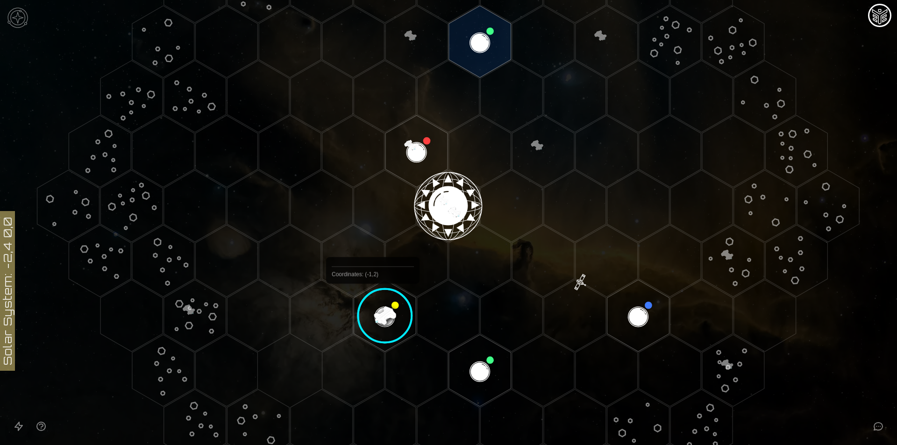
click at [373, 306] on image at bounding box center [385, 315] width 73 height 73
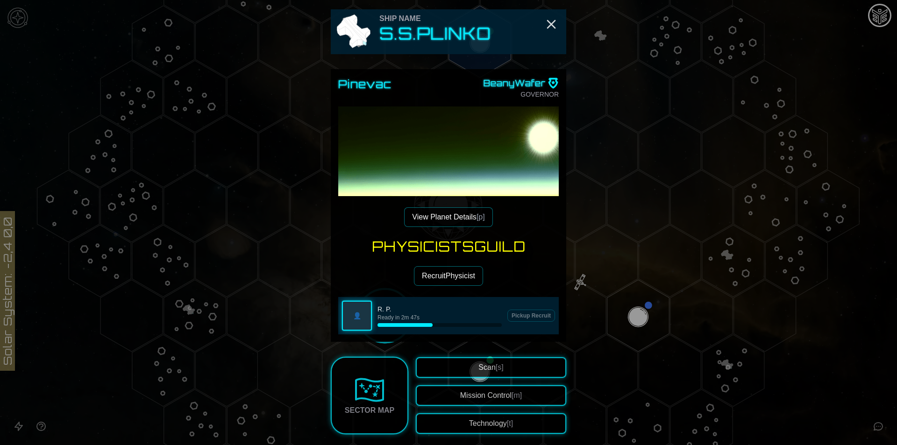
click at [470, 210] on button "View Planet Details [p]" at bounding box center [448, 217] width 88 height 20
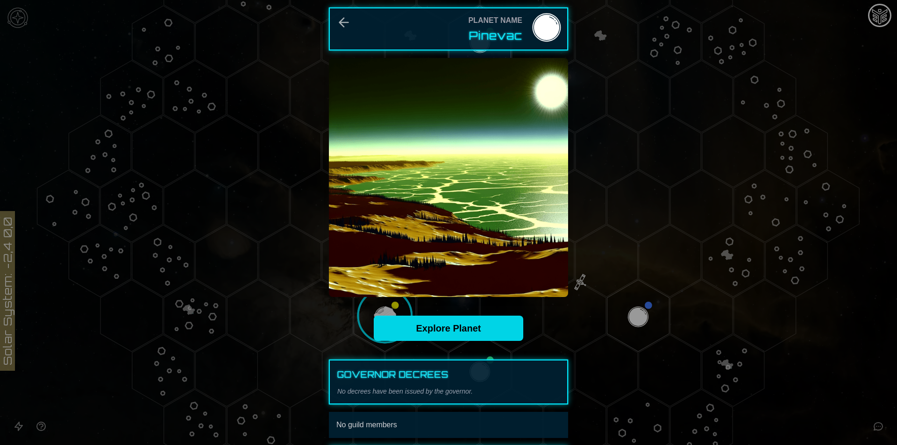
click at [464, 332] on link "Explore Planet" at bounding box center [449, 328] width 150 height 25
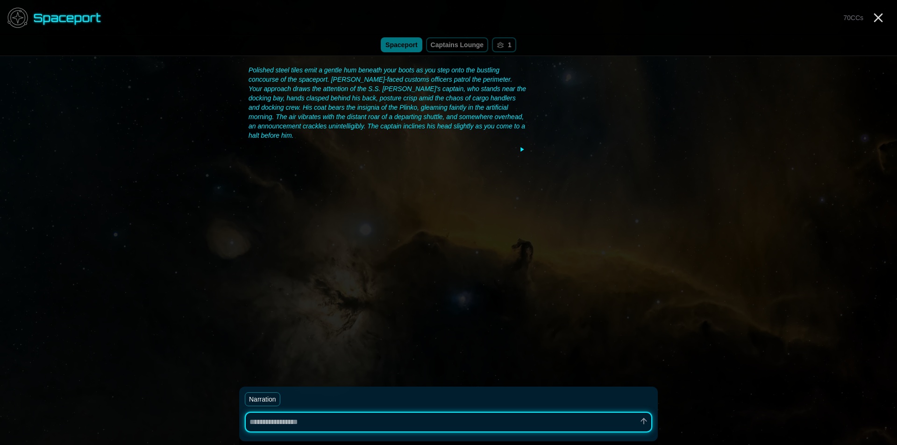
type textarea "*"
type textarea "**"
type textarea "*"
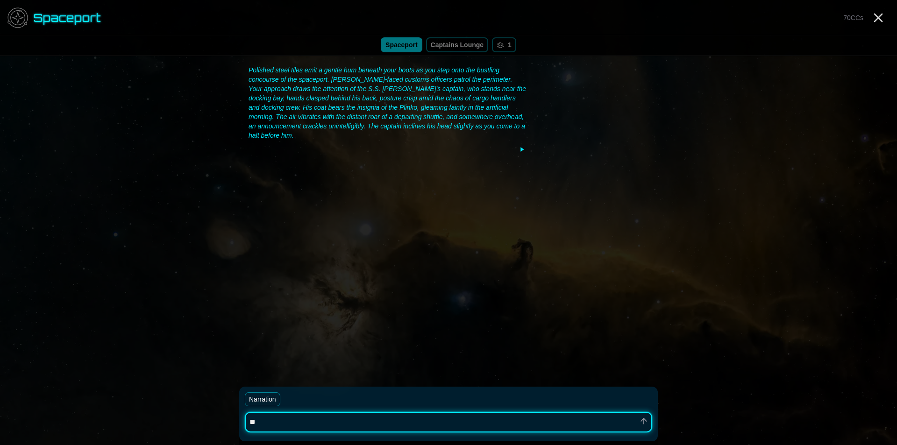
type textarea "***"
type textarea "*"
type textarea "****"
type textarea "*"
type textarea "*****"
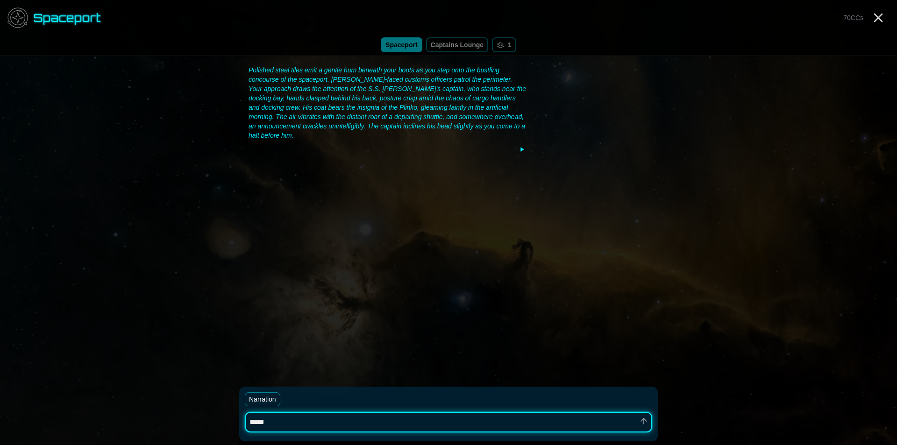
type textarea "*"
type textarea "*****"
type textarea "*"
type textarea "*******"
type textarea "*"
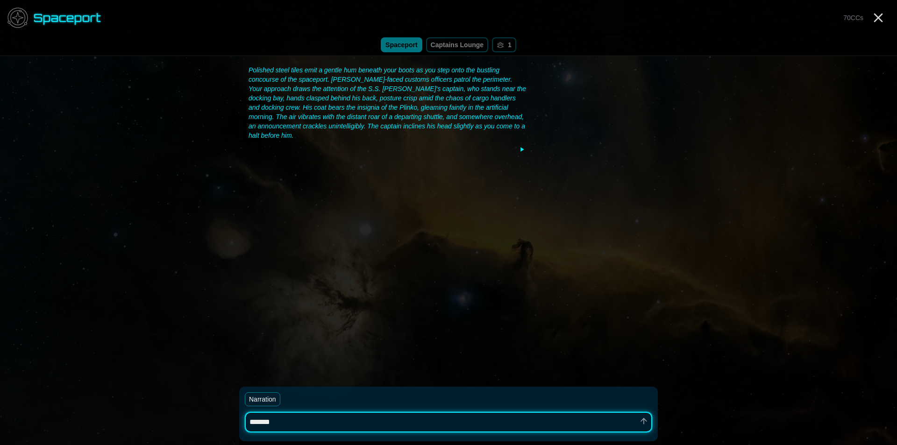
type textarea "********"
type textarea "*"
type textarea "*********"
type textarea "*"
type textarea "*********"
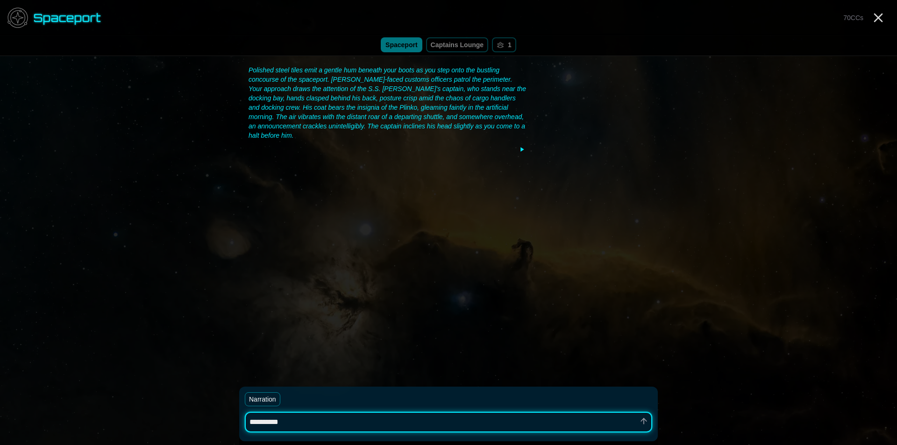
type textarea "*"
type textarea "**********"
type textarea "*"
type textarea "**********"
type textarea "*"
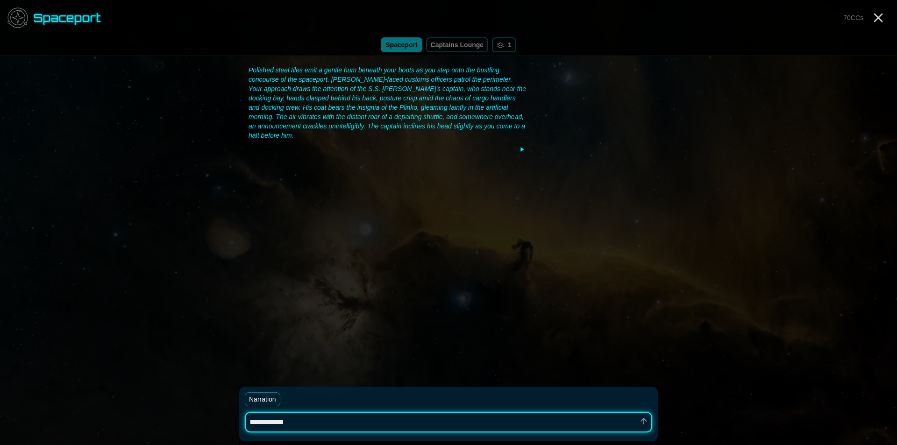
type textarea "**********"
type textarea "*"
type textarea "**********"
type textarea "*"
type textarea "**********"
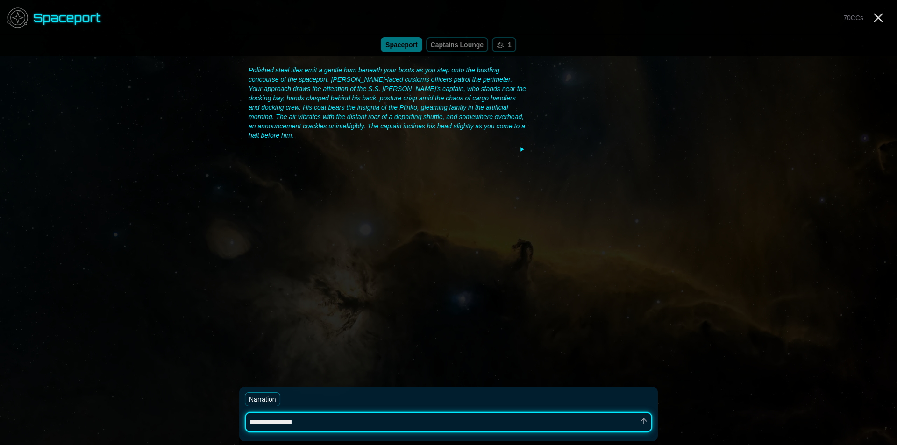
type textarea "*"
type textarea "**********"
type textarea "*"
type textarea "**********"
type textarea "*"
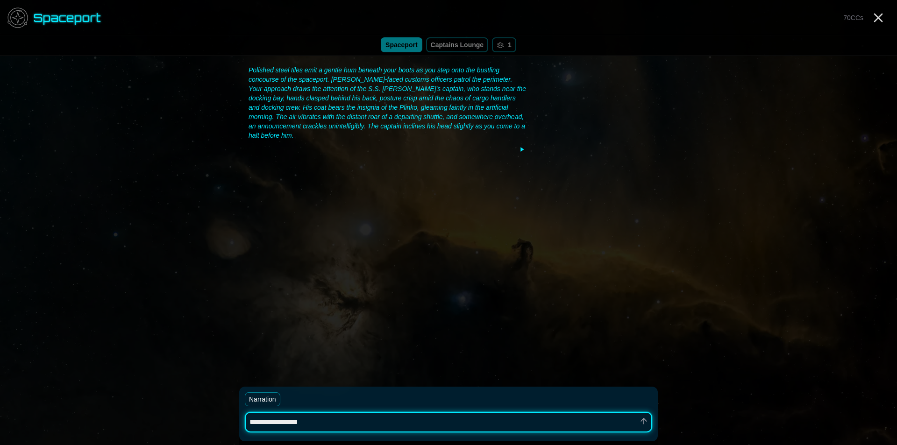
type textarea "**********"
type textarea "*"
type textarea "**********"
type textarea "*"
type textarea "**********"
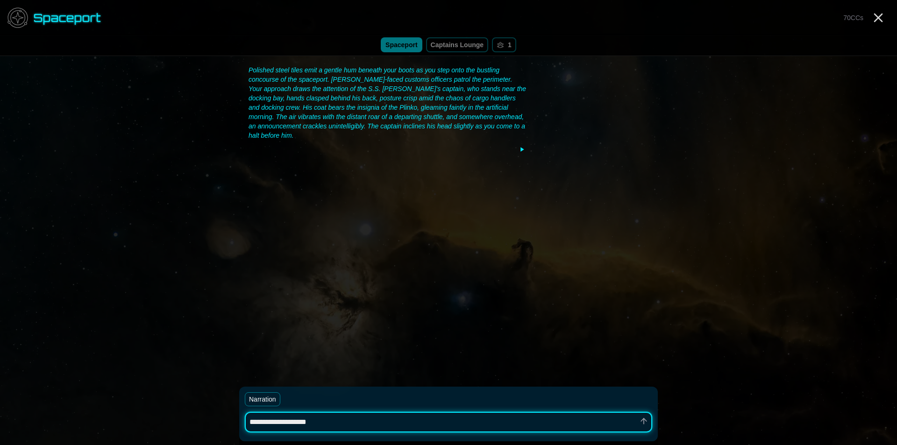
type textarea "*"
type textarea "**********"
type textarea "*"
type textarea "**********"
type textarea "*"
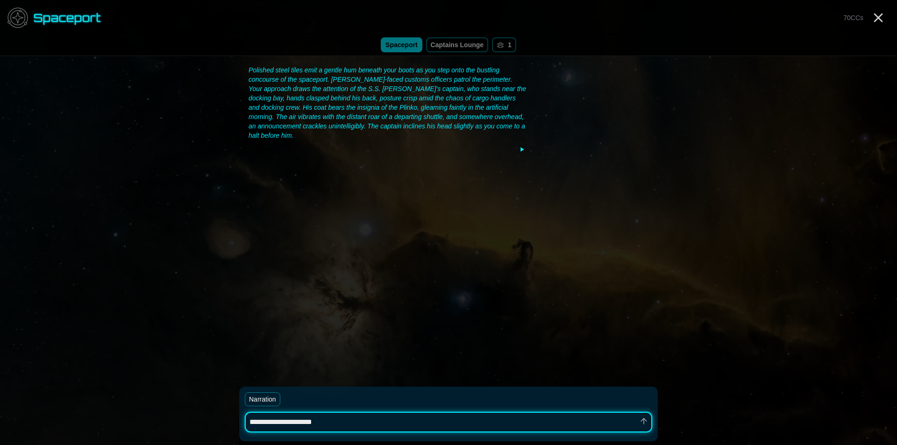
type textarea "**********"
type textarea "*"
type textarea "**********"
type textarea "*"
type textarea "**********"
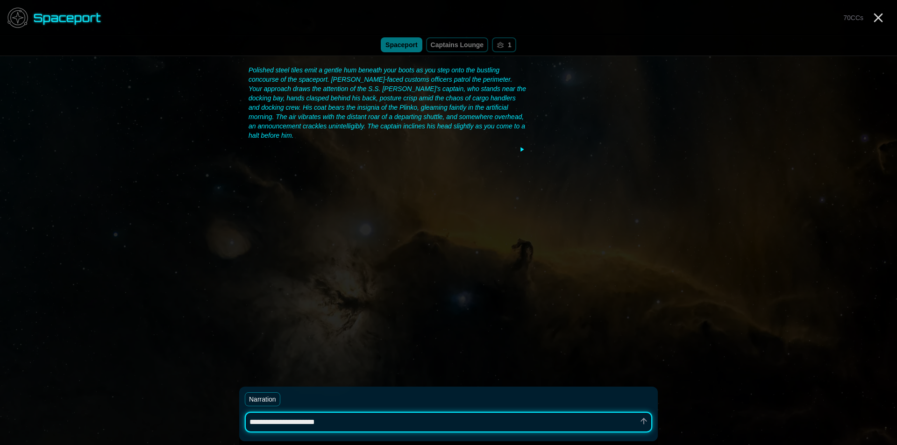
type textarea "*"
type textarea "**********"
type textarea "*"
type textarea "**********"
type textarea "*"
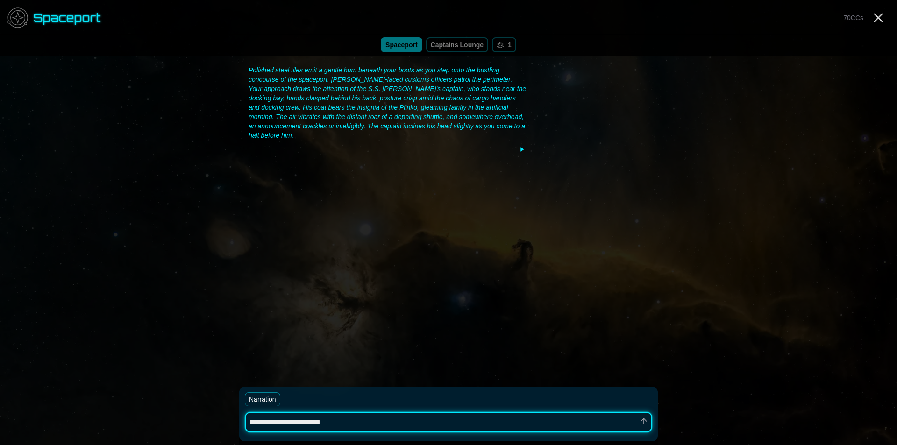
type textarea "**********"
type textarea "*"
type textarea "**********"
type textarea "*"
type textarea "**********"
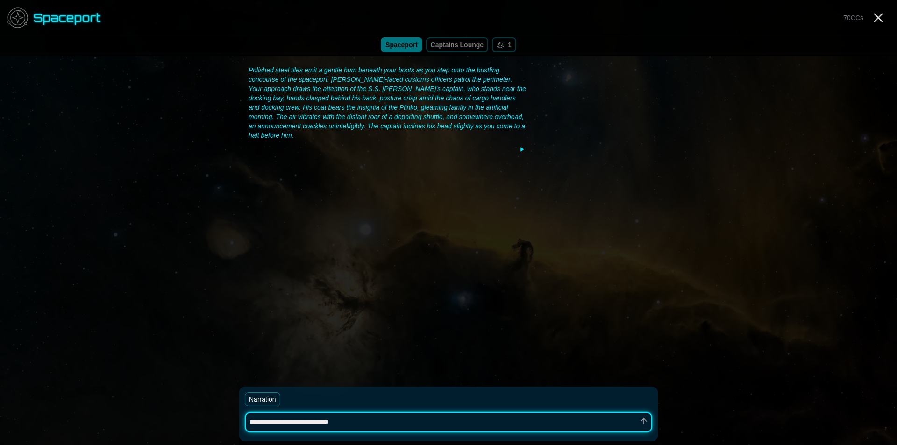
type textarea "*"
type textarea "**********"
type textarea "*"
type textarea "**********"
type textarea "*"
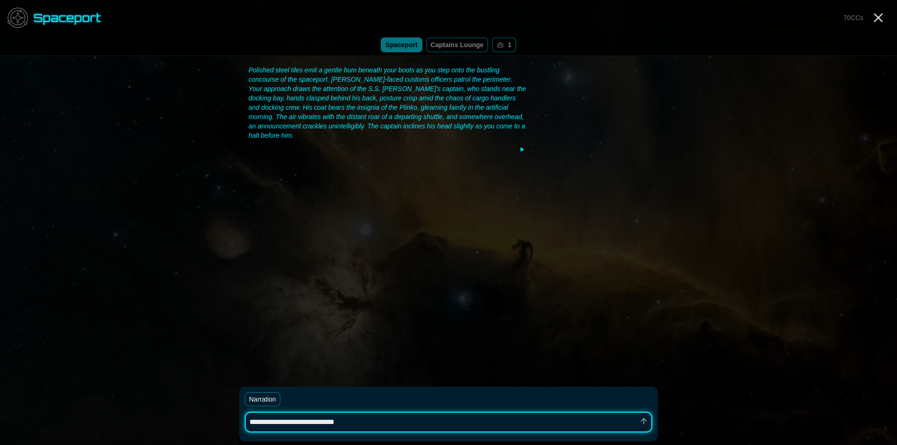
type textarea "**********"
type textarea "*"
type textarea "**********"
type textarea "*"
type textarea "**********"
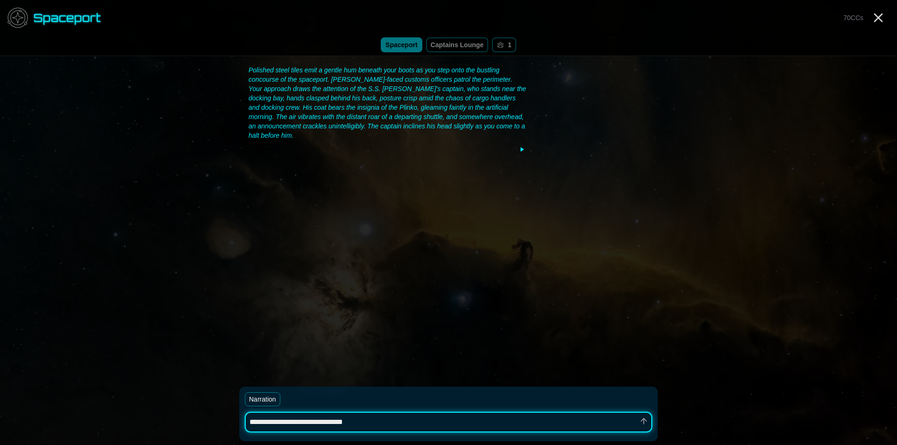
type textarea "*"
type textarea "**********"
type textarea "*"
type textarea "**********"
type textarea "*"
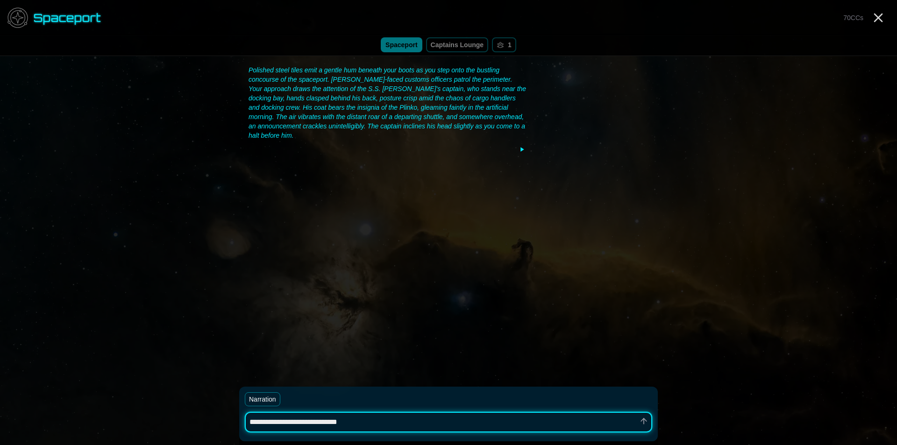
type textarea "**********"
type textarea "*"
type textarea "**********"
type textarea "*"
type textarea "**********"
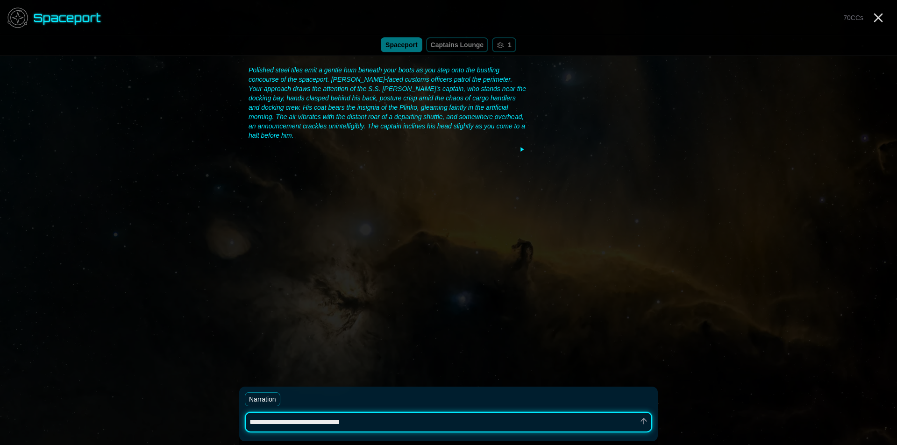
type textarea "*"
type textarea "**********"
type textarea "*"
type textarea "**********"
type textarea "*"
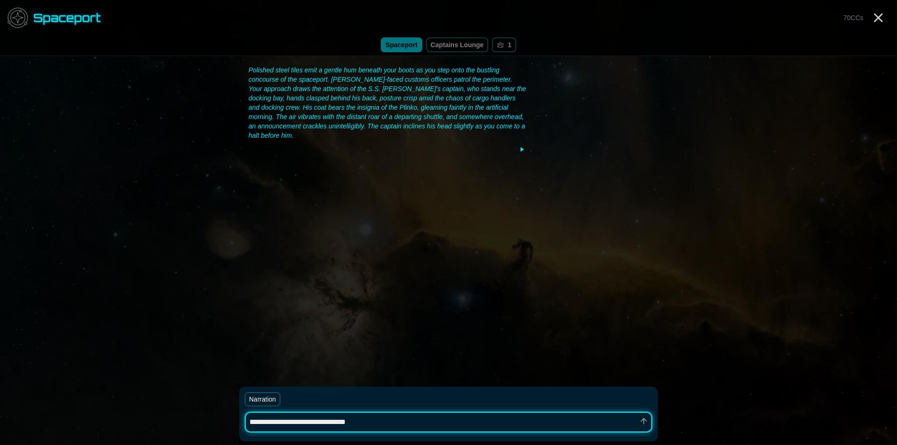
type textarea "**********"
type textarea "*"
type textarea "**********"
type textarea "*"
type textarea "**********"
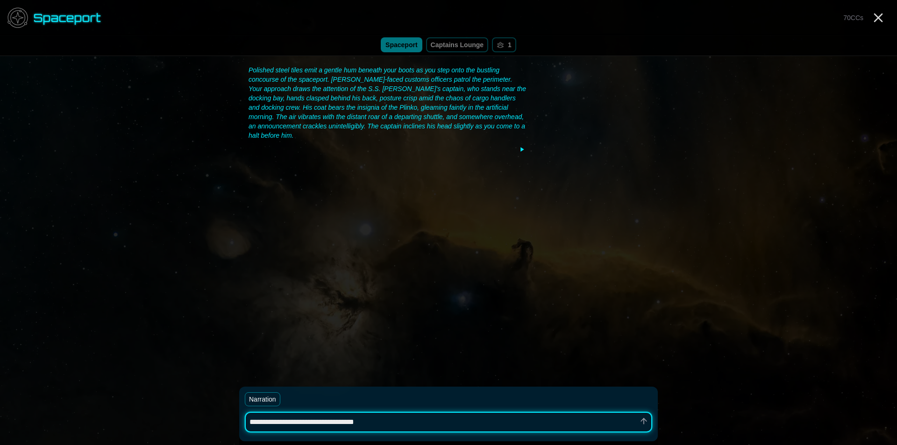
type textarea "*"
type textarea "**********"
type textarea "*"
type textarea "**********"
type textarea "*"
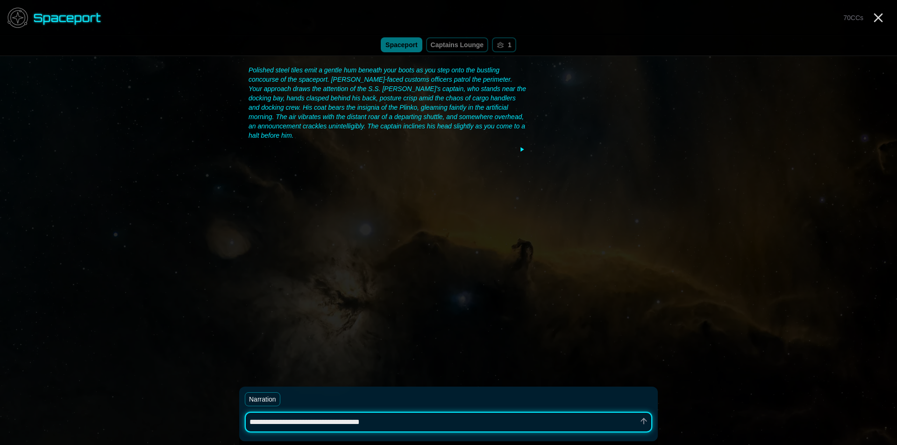
type textarea "**********"
type textarea "*"
type textarea "**********"
type textarea "*"
type textarea "**********"
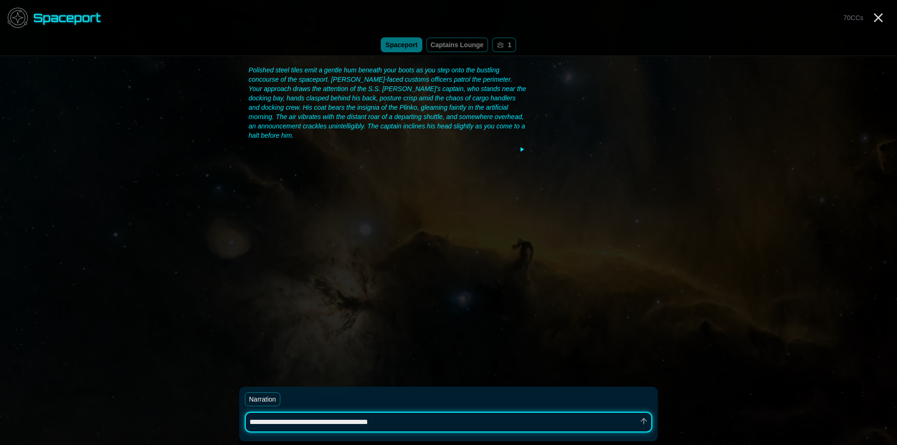
type textarea "*"
type textarea "**********"
type textarea "*"
type textarea "**********"
type textarea "*"
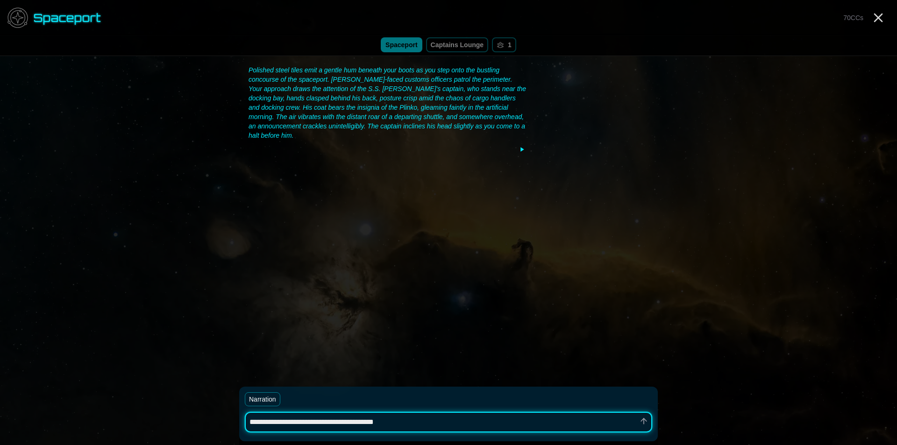
type textarea "**********"
type textarea "*"
type textarea "**********"
type textarea "*"
type textarea "**********"
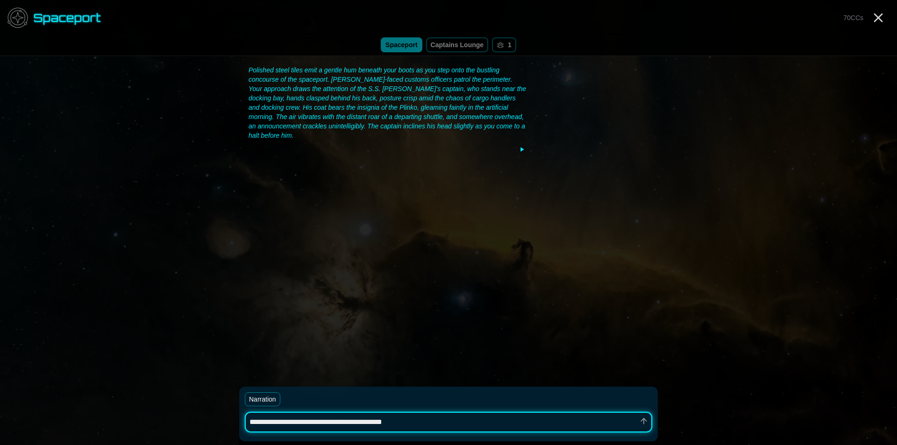
type textarea "*"
type textarea "**********"
type textarea "*"
type textarea "**********"
type textarea "*"
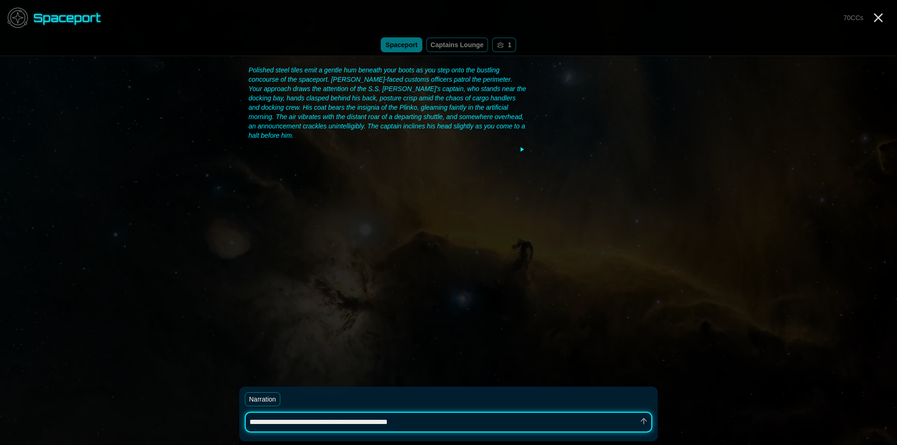
type textarea "**********"
type textarea "*"
type textarea "**********"
type textarea "*"
type textarea "**********"
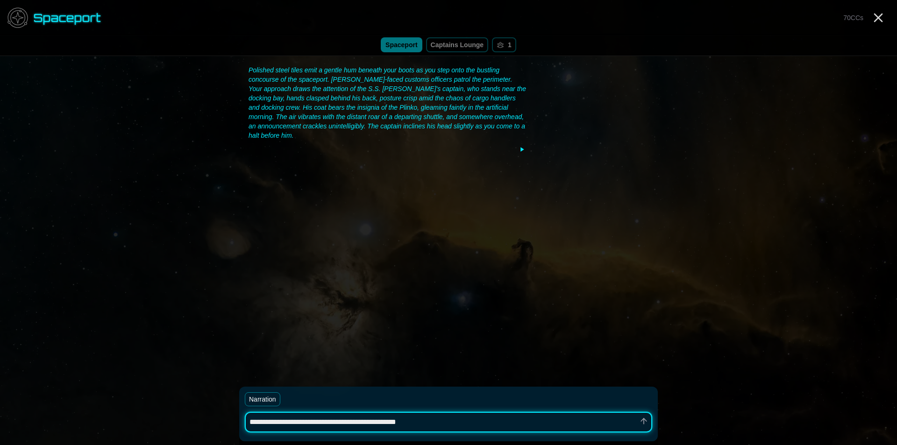
type textarea "*"
type textarea "**********"
type textarea "*"
type textarea "**********"
type textarea "*"
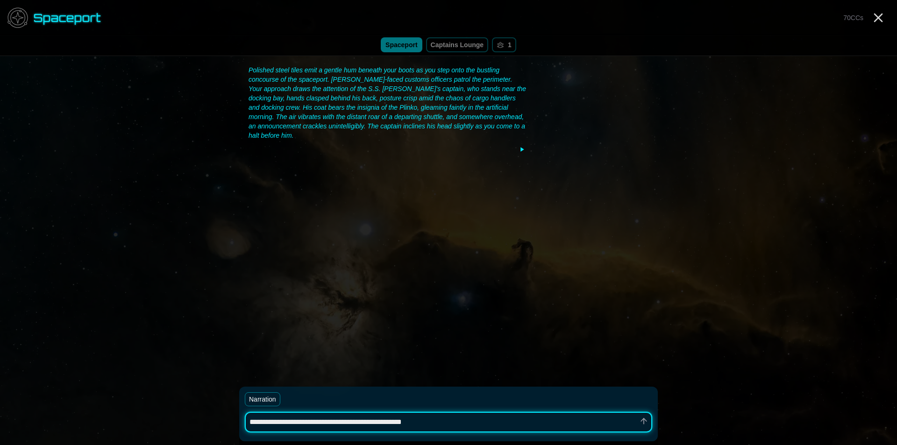
type textarea "**********"
type textarea "*"
type textarea "**********"
type textarea "*"
type textarea "**********"
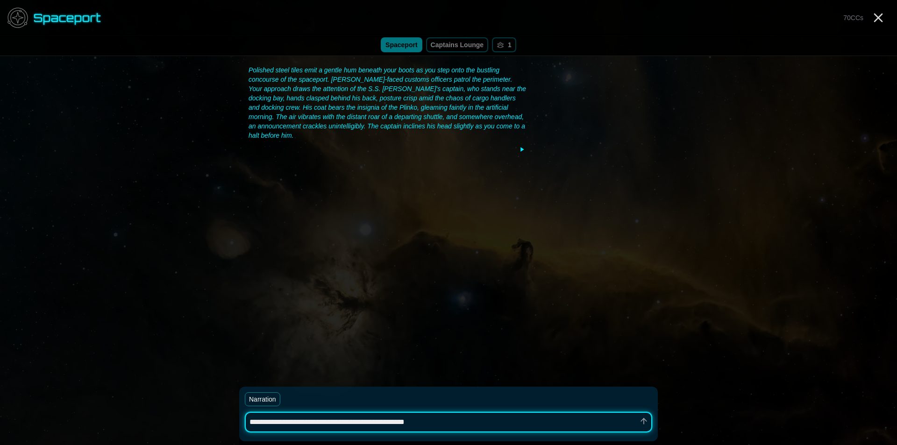
type textarea "*"
type textarea "**********"
type textarea "*"
type textarea "**********"
type textarea "*"
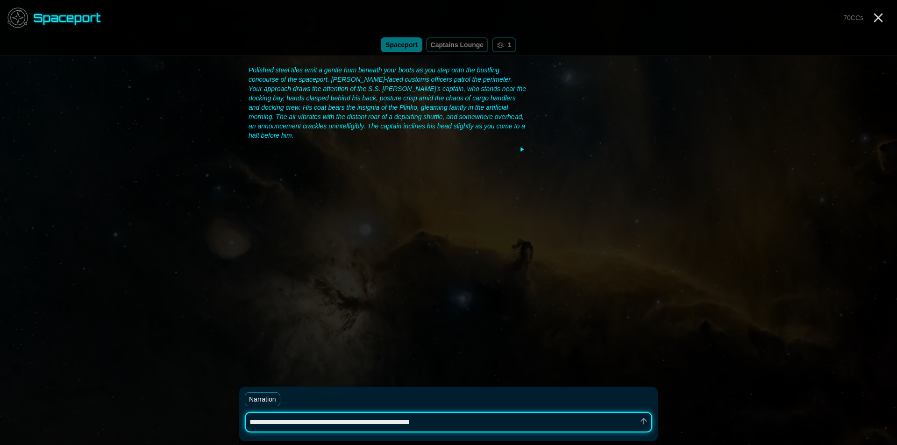
type textarea "**********"
type textarea "*"
type textarea "**********"
type textarea "*"
type textarea "**********"
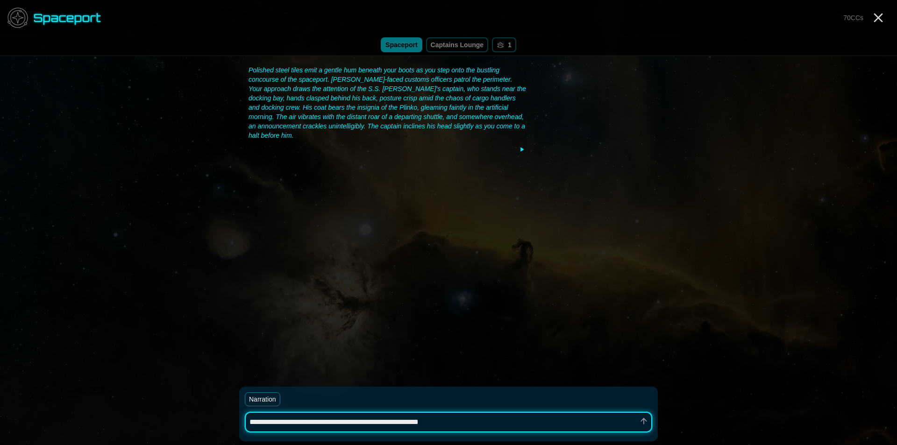
type textarea "*"
type textarea "**********"
type textarea "*"
type textarea "**********"
type textarea "*"
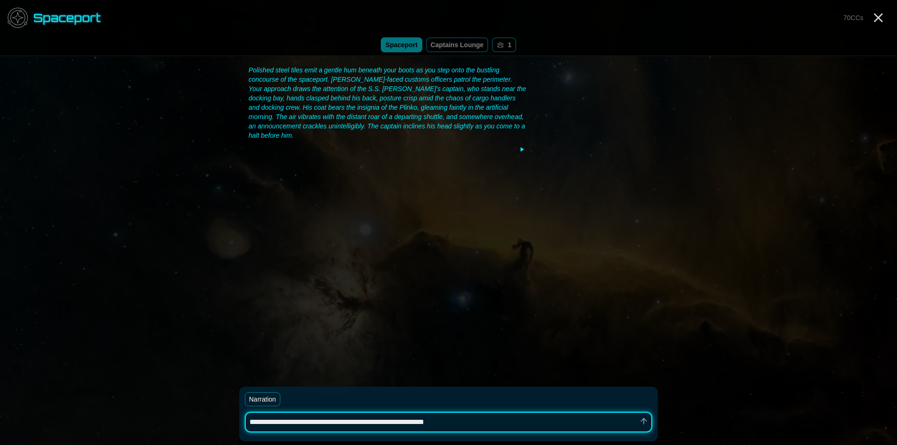
type textarea "**********"
type textarea "*"
type textarea "**********"
type textarea "*"
type textarea "**********"
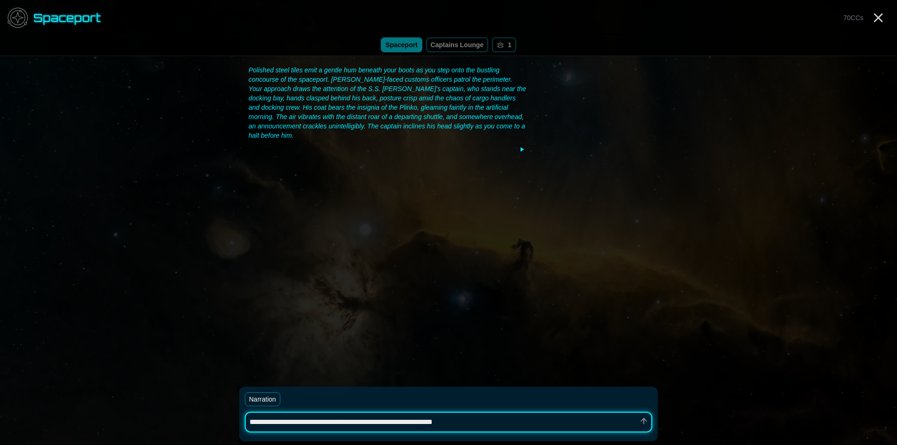
type textarea "*"
type textarea "**********"
type textarea "*"
type textarea "**********"
type textarea "*"
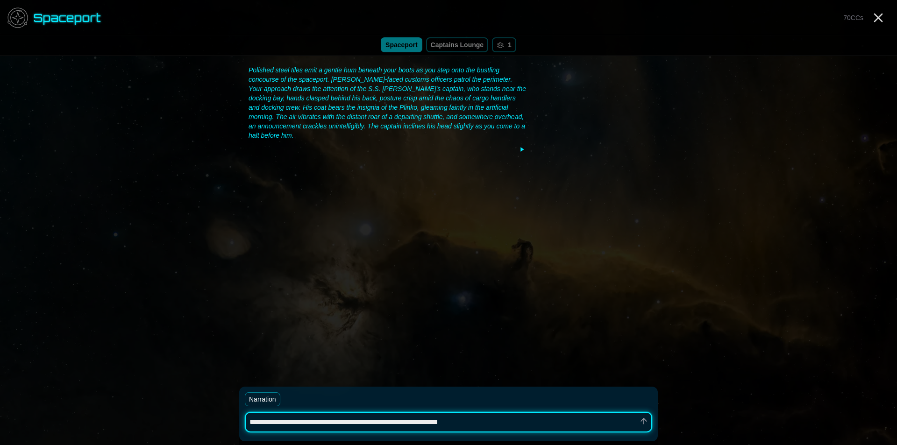
type textarea "**********"
type textarea "*"
type textarea "**********"
type textarea "*"
type textarea "**********"
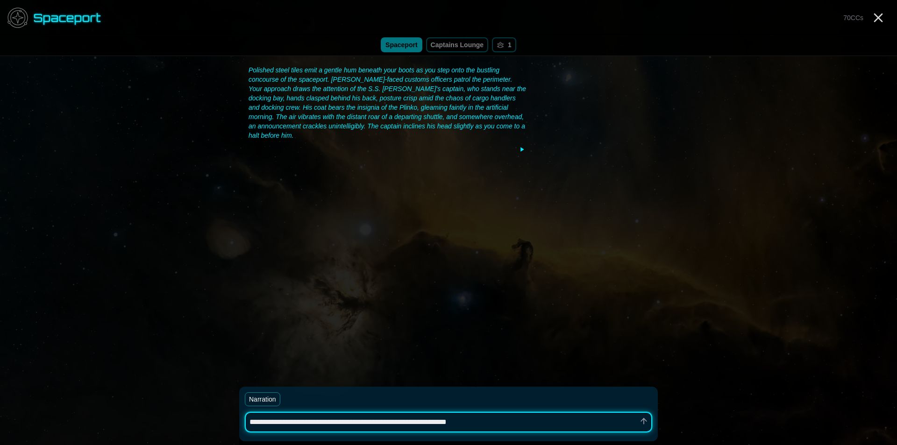
type textarea "*"
type textarea "**********"
type textarea "*"
type textarea "**********"
type textarea "*"
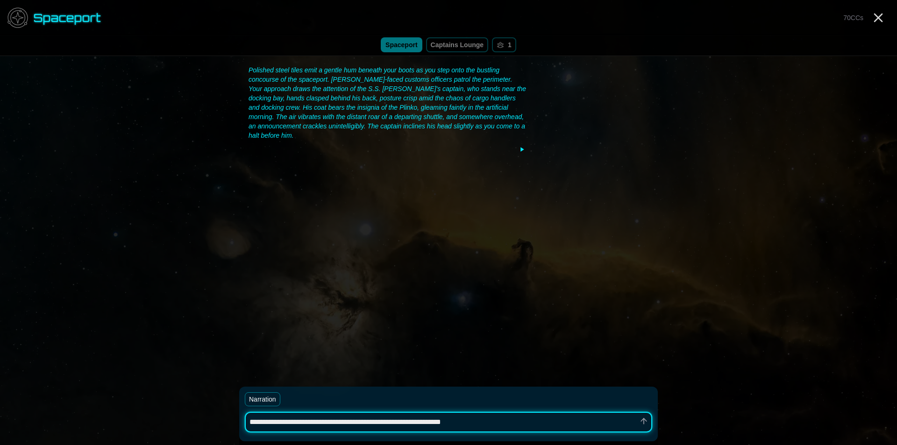
type textarea "**********"
type textarea "*"
type textarea "**********"
type textarea "*"
type textarea "**********"
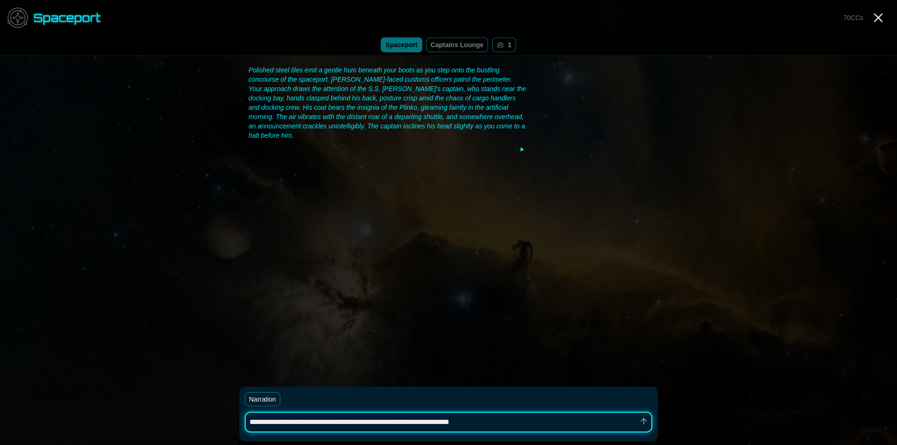
type textarea "*"
type textarea "**********"
type textarea "*"
type textarea "**********"
type textarea "*"
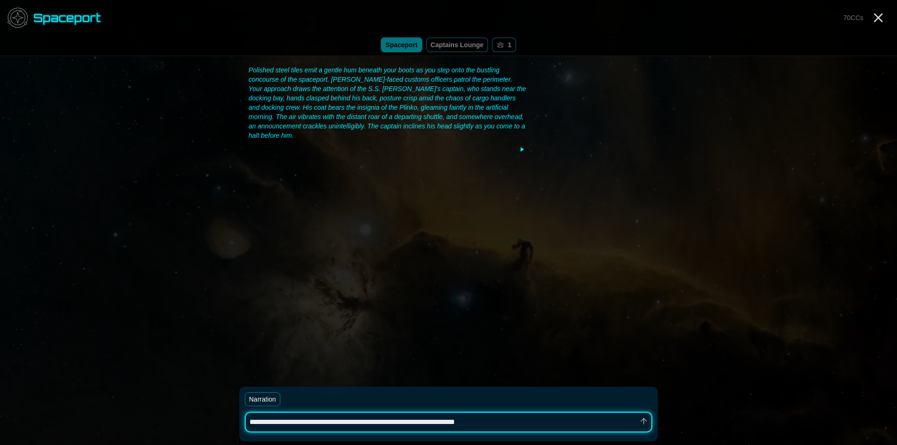
type textarea "**********"
type textarea "*"
type textarea "**********"
type textarea "*"
type textarea "**********"
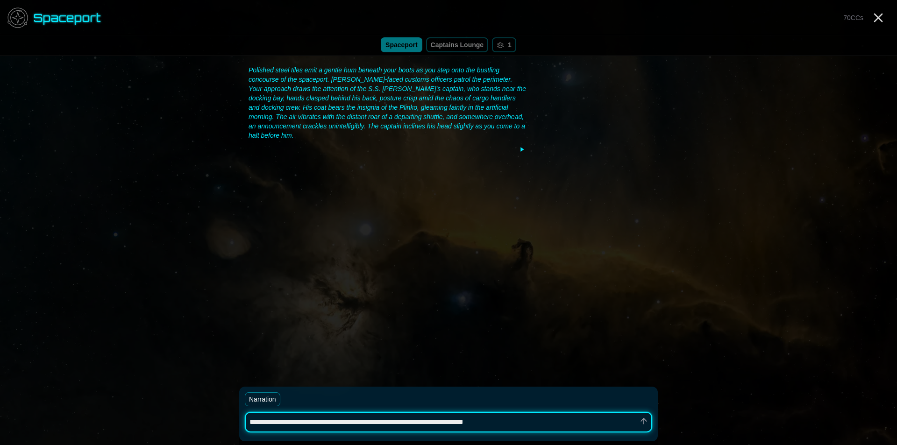
type textarea "*"
type textarea "**********"
type textarea "*"
type textarea "**********"
type textarea "*"
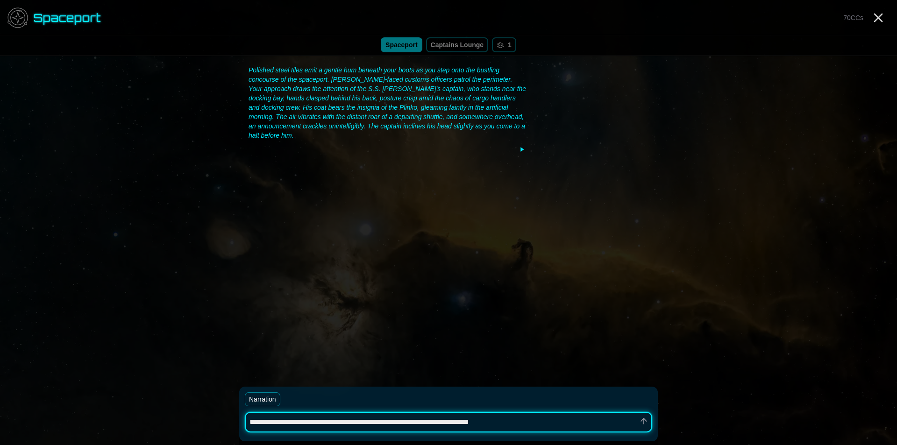
type textarea "**********"
type textarea "*"
type textarea "**********"
type textarea "*"
type textarea "**********"
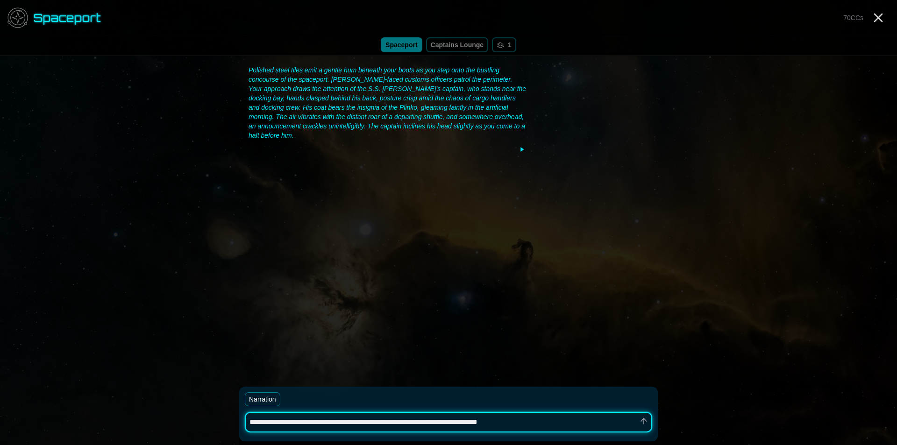
type textarea "*"
type textarea "**********"
type textarea "*"
type textarea "**********"
type textarea "*"
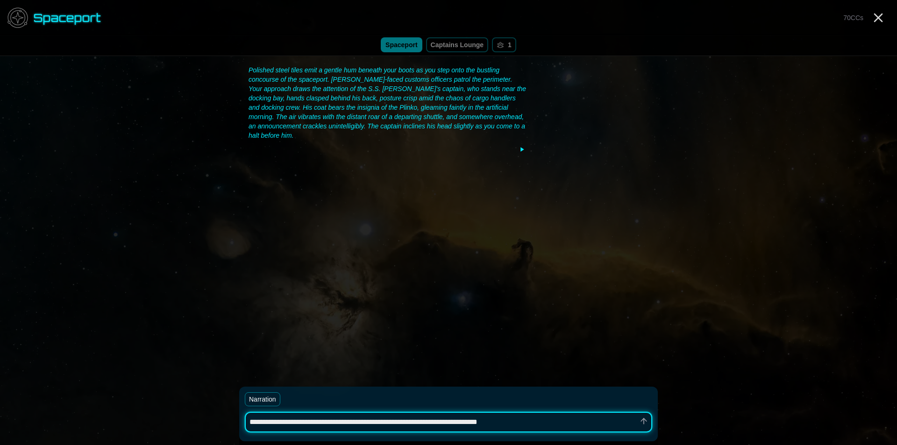
type textarea "**********"
type textarea "*"
type textarea "**********"
type textarea "*"
type textarea "**********"
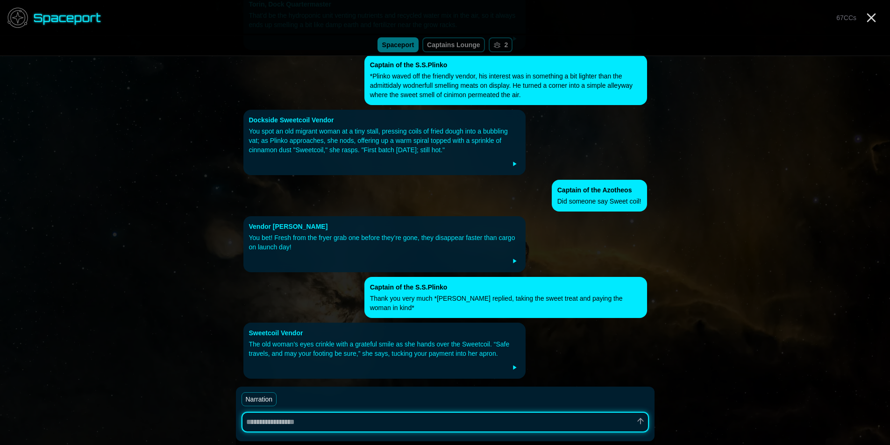
scroll to position [310, 0]
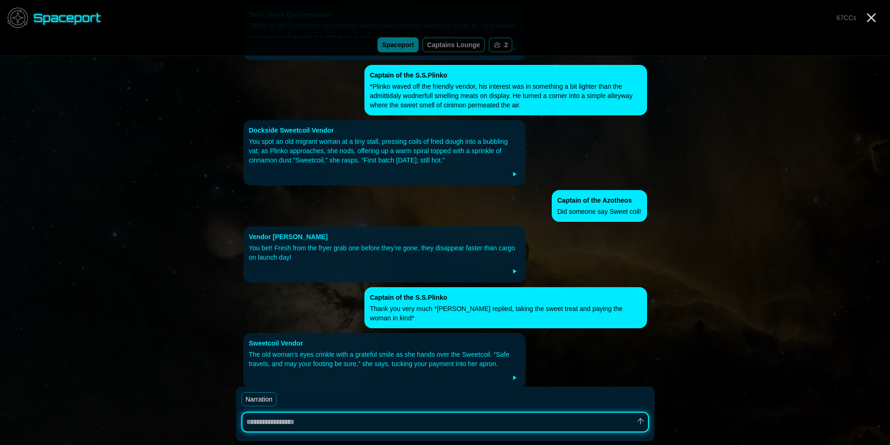
click at [258, 399] on button "Narration" at bounding box center [260, 400] width 36 height 14
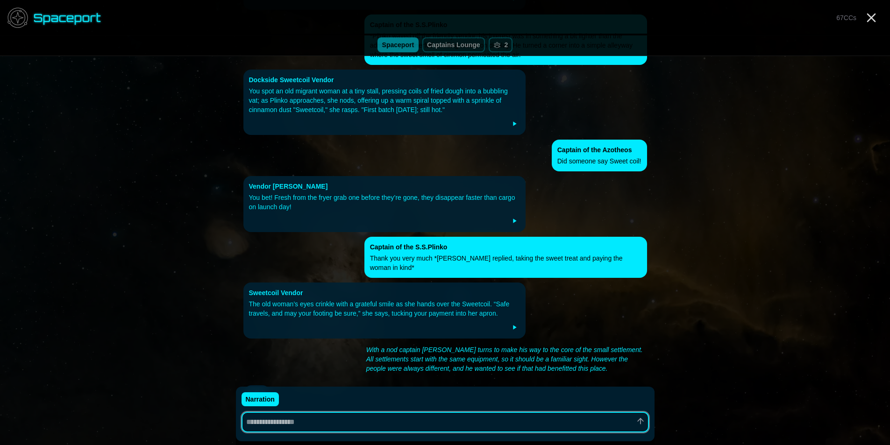
scroll to position [373, 0]
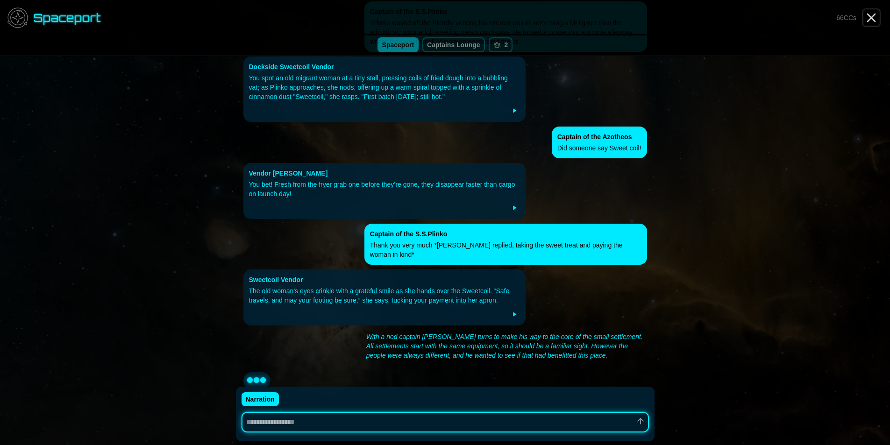
click at [873, 19] on line "Close" at bounding box center [871, 17] width 7 height 7
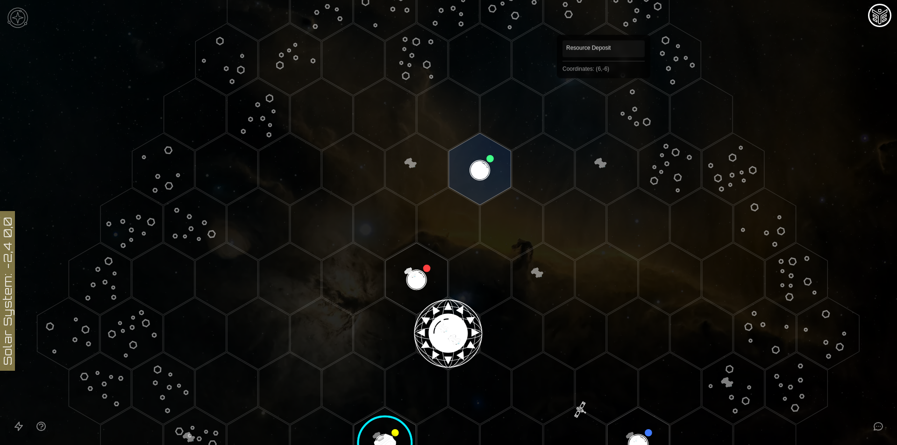
scroll to position [62, 0]
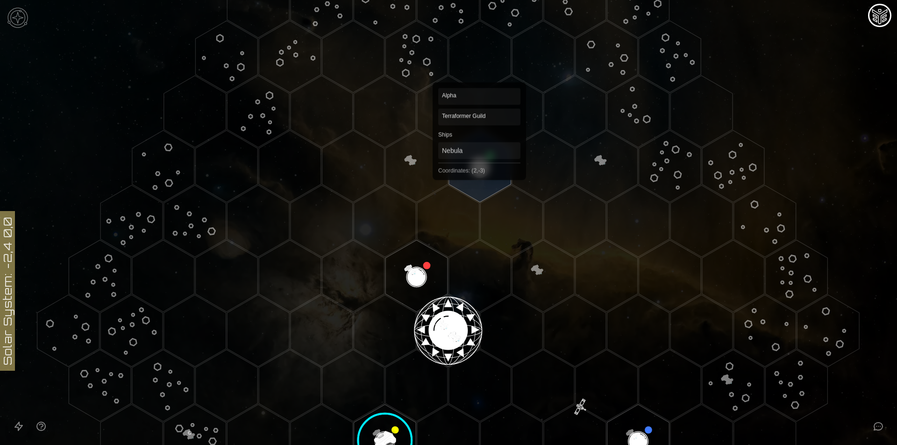
click at [479, 166] on polygon "Hex at coordinates 2,-3, clickable" at bounding box center [480, 166] width 62 height 72
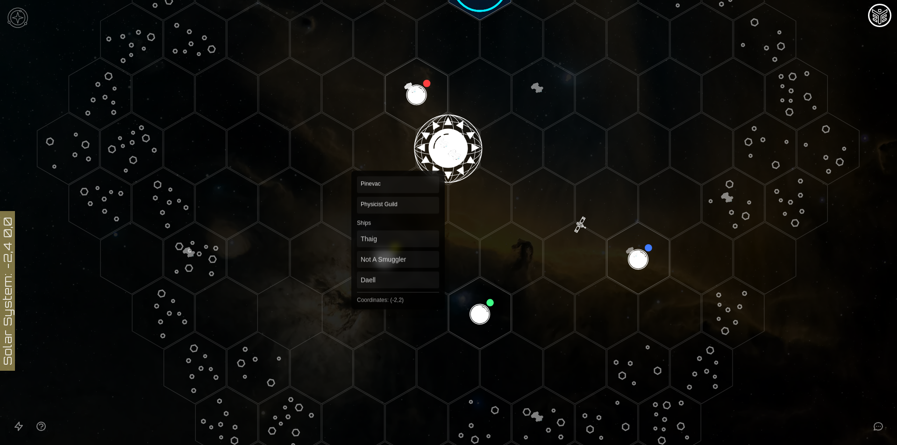
scroll to position [249, 0]
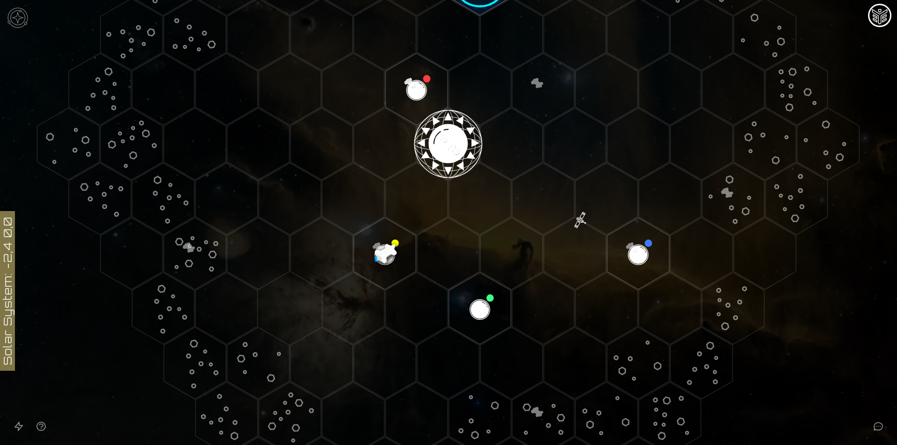
click at [386, 248] on polygon "Hex at coordinates -2,2, clickable" at bounding box center [385, 254] width 62 height 72
click at [379, 245] on image at bounding box center [385, 253] width 73 height 73
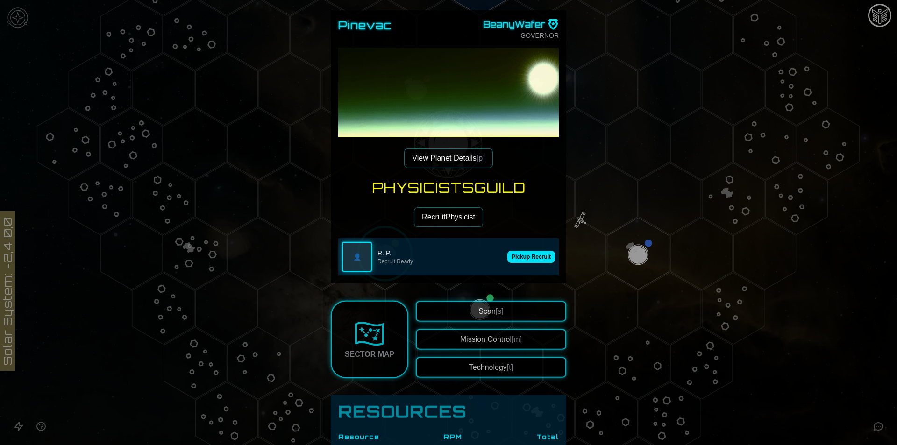
scroll to position [62, 0]
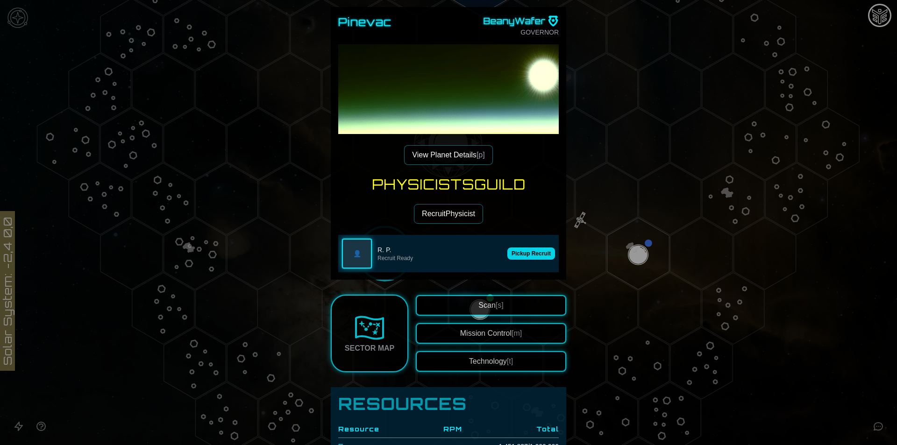
click at [525, 251] on button "Pickup Recruit" at bounding box center [531, 254] width 48 height 12
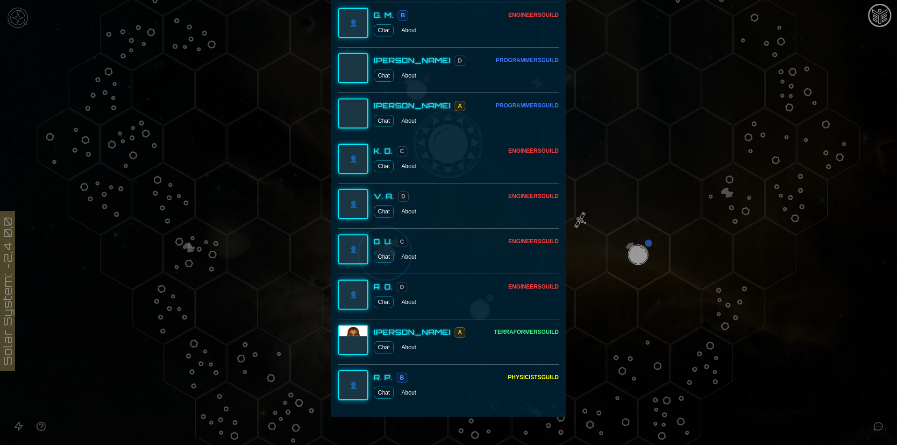
scroll to position [595, 0]
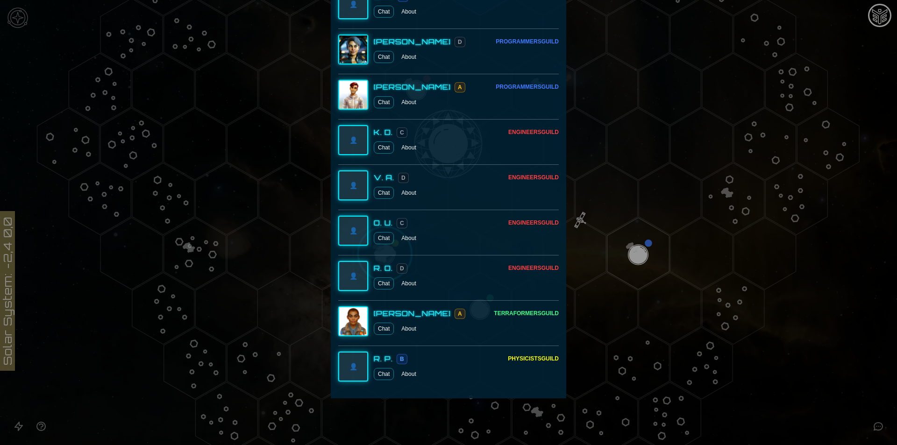
click at [407, 378] on button "About" at bounding box center [409, 374] width 22 height 12
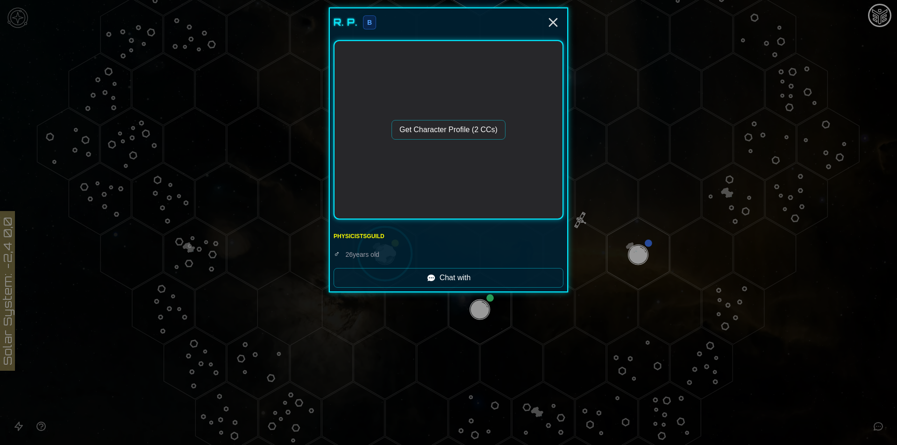
click at [461, 133] on button "Get Character Profile (2 CCs)" at bounding box center [449, 130] width 114 height 20
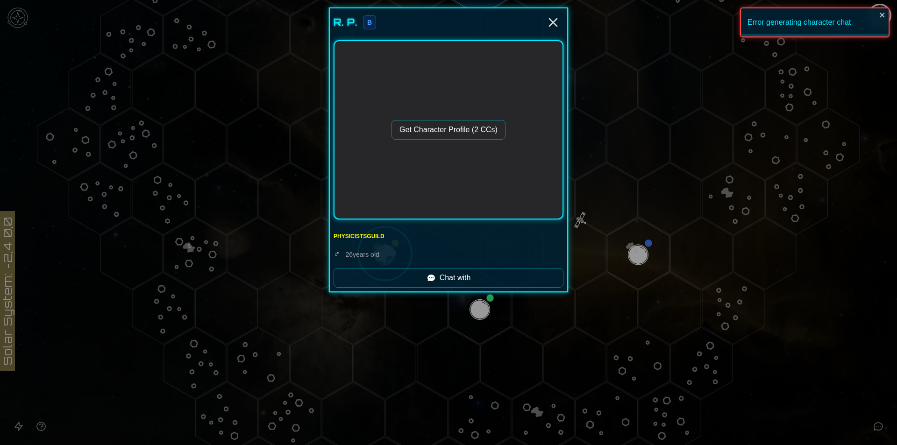
click at [798, 19] on div "Error generating character chat" at bounding box center [815, 22] width 150 height 30
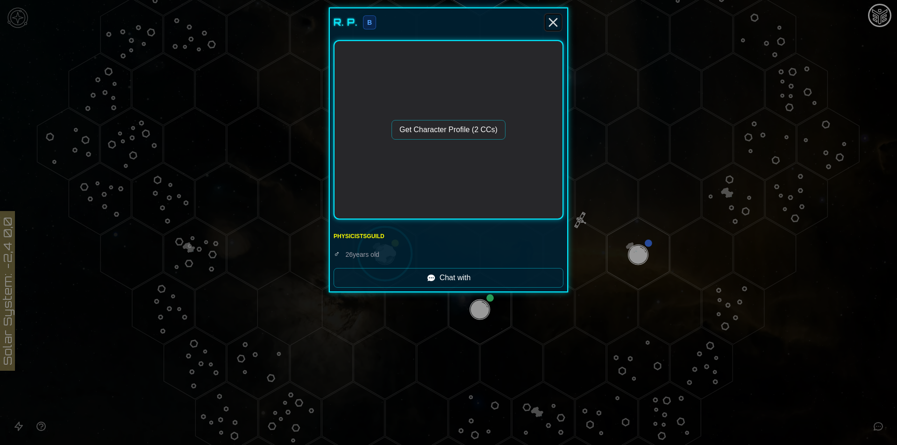
click at [557, 22] on icon "Close" at bounding box center [553, 22] width 15 height 15
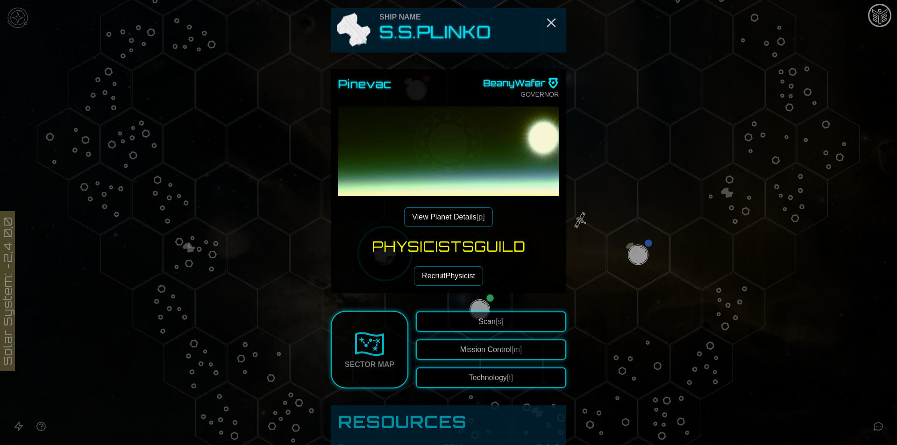
click at [452, 213] on button "View Planet Details [p]" at bounding box center [448, 217] width 88 height 20
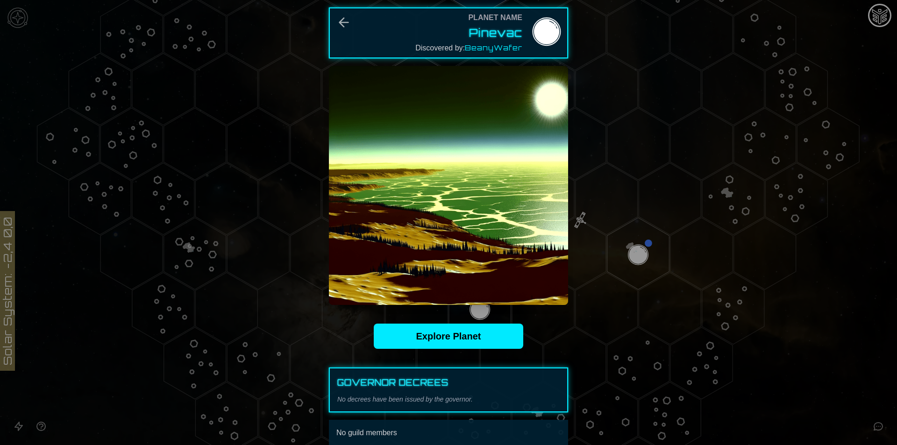
click at [609, 182] on div at bounding box center [448, 222] width 897 height 445
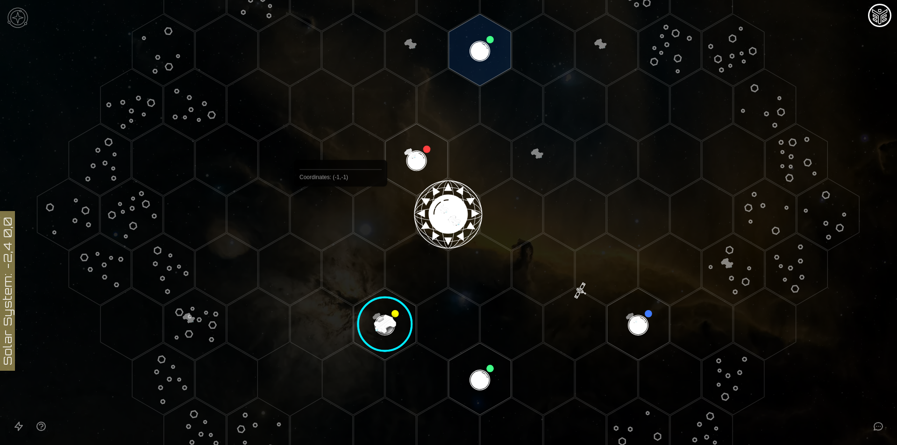
scroll to position [210, 0]
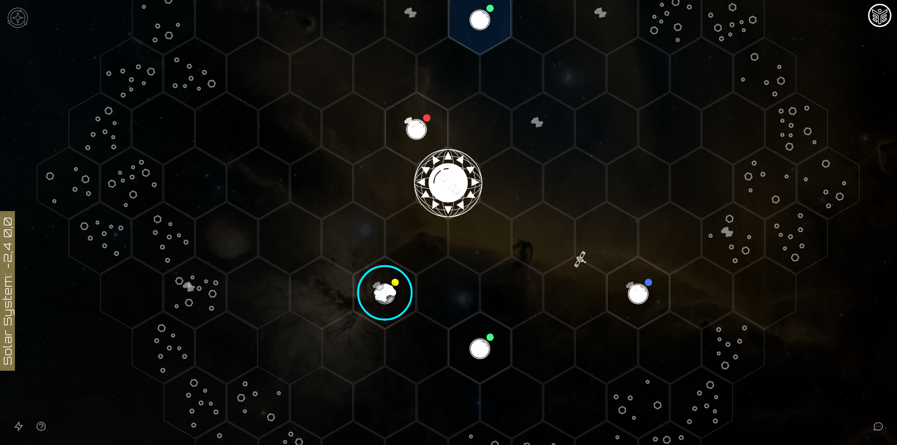
click at [389, 290] on image at bounding box center [385, 293] width 73 height 73
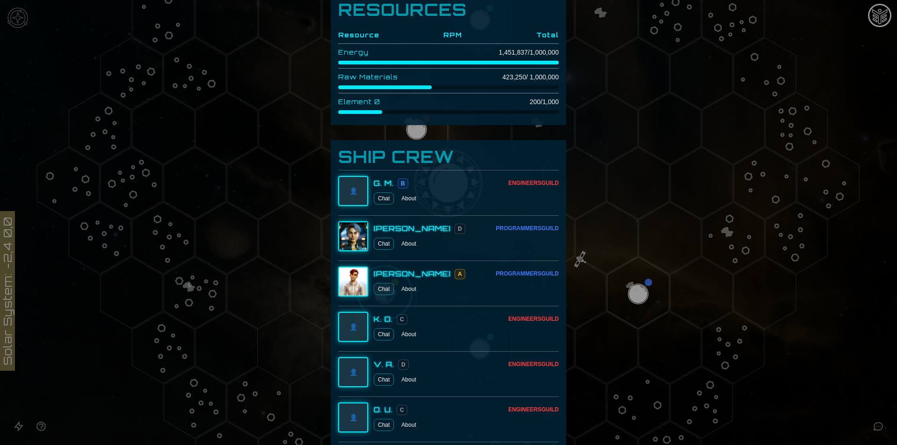
scroll to position [561, 0]
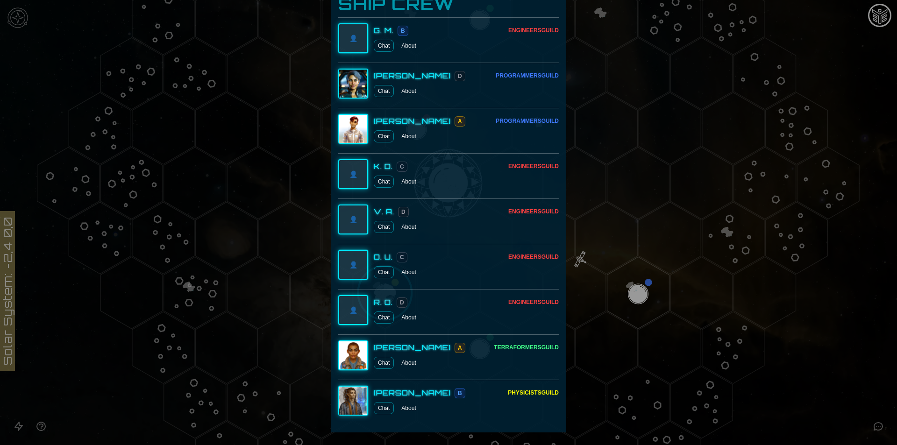
click at [405, 227] on button "About" at bounding box center [409, 227] width 22 height 12
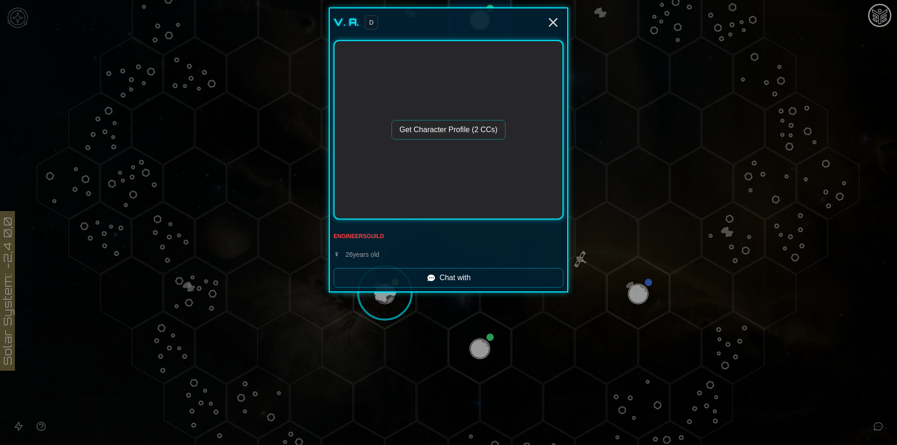
click at [454, 129] on button "Get Character Profile (2 CCs)" at bounding box center [449, 130] width 114 height 20
click at [552, 27] on icon "Close" at bounding box center [553, 22] width 15 height 15
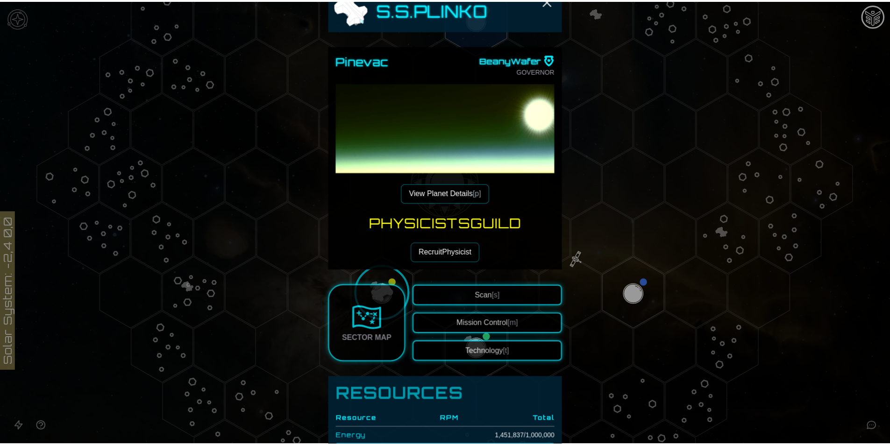
scroll to position [62, 0]
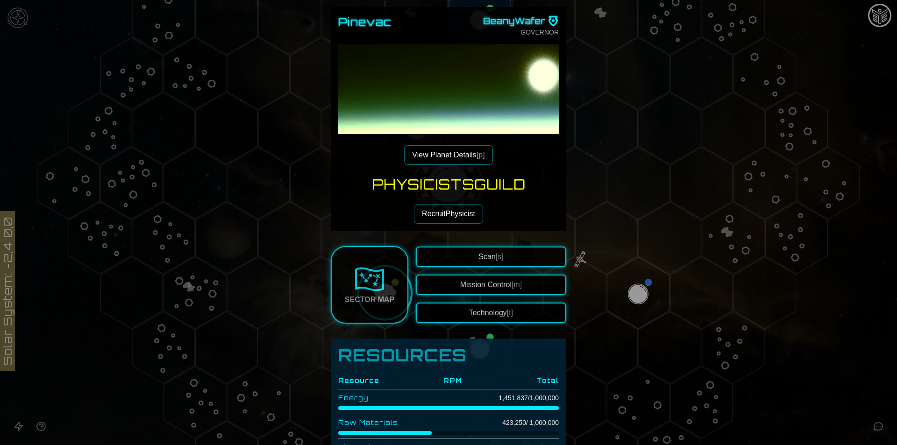
click at [467, 156] on button "View Planet Details [p]" at bounding box center [448, 155] width 88 height 20
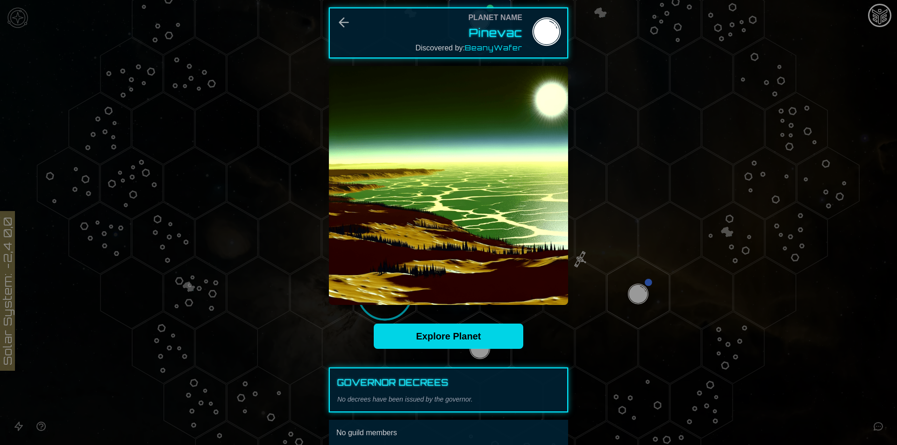
click at [458, 339] on link "Explore Planet" at bounding box center [449, 336] width 150 height 25
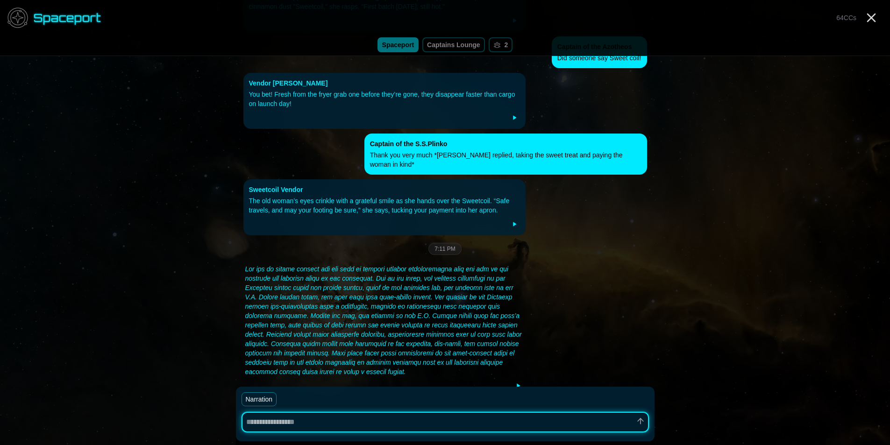
scroll to position [468, 0]
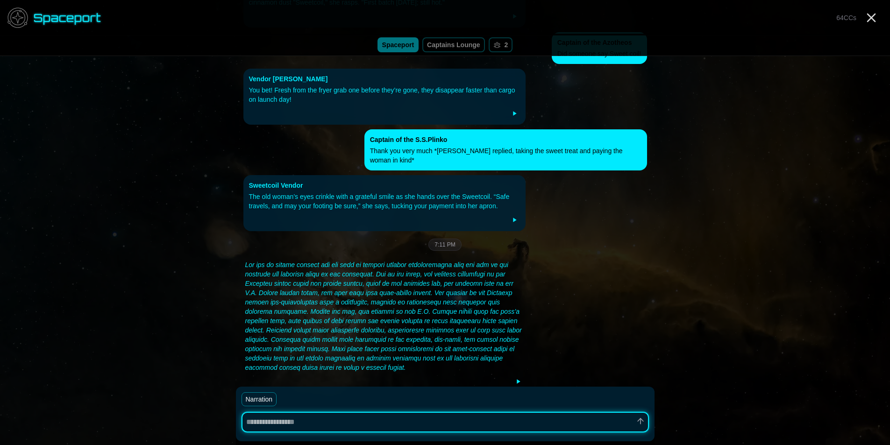
click at [465, 421] on textarea at bounding box center [445, 422] width 407 height 21
click at [270, 404] on button "Narration" at bounding box center [260, 400] width 36 height 14
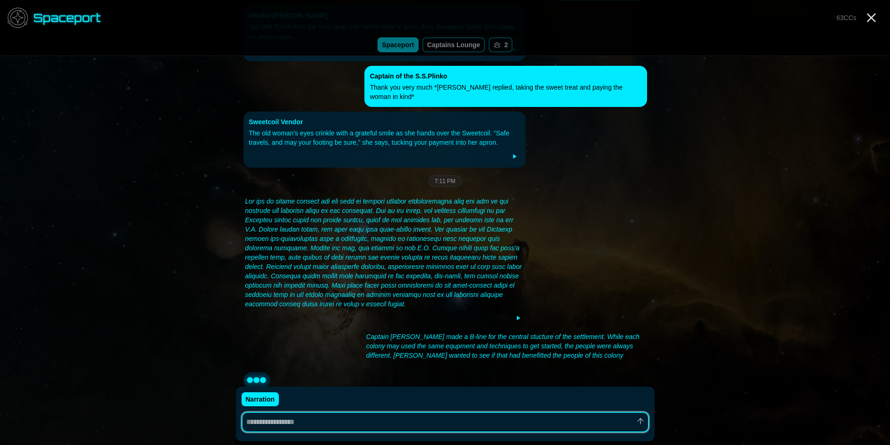
scroll to position [567, 0]
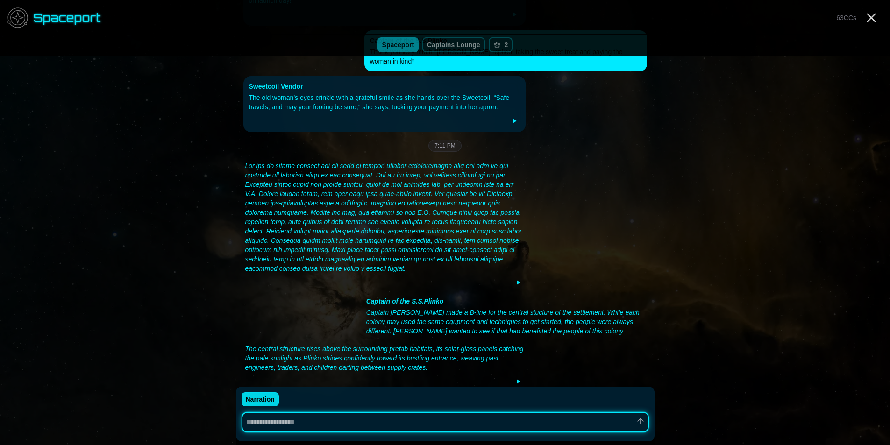
click at [265, 397] on button "Narration" at bounding box center [260, 400] width 37 height 14
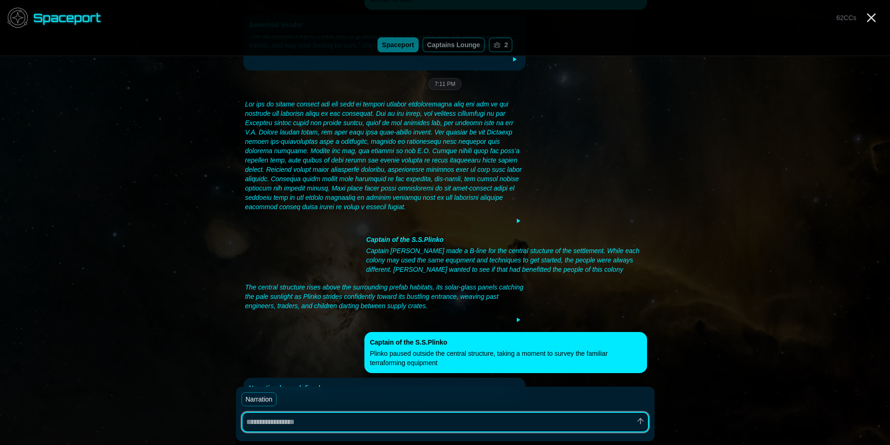
scroll to position [683, 0]
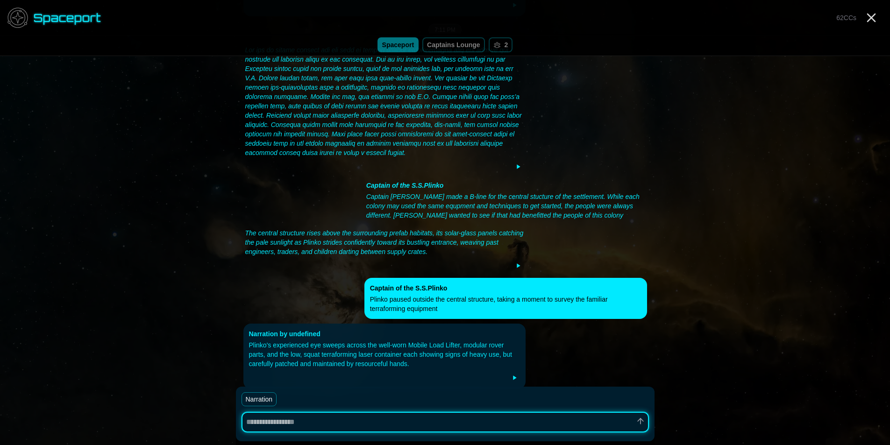
click at [262, 400] on button "Narration" at bounding box center [260, 400] width 36 height 14
click at [510, 427] on textarea at bounding box center [445, 422] width 407 height 21
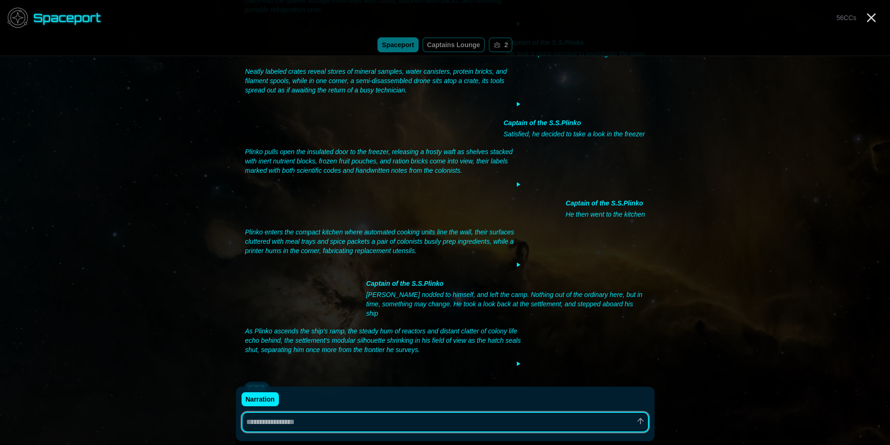
scroll to position [1193, 0]
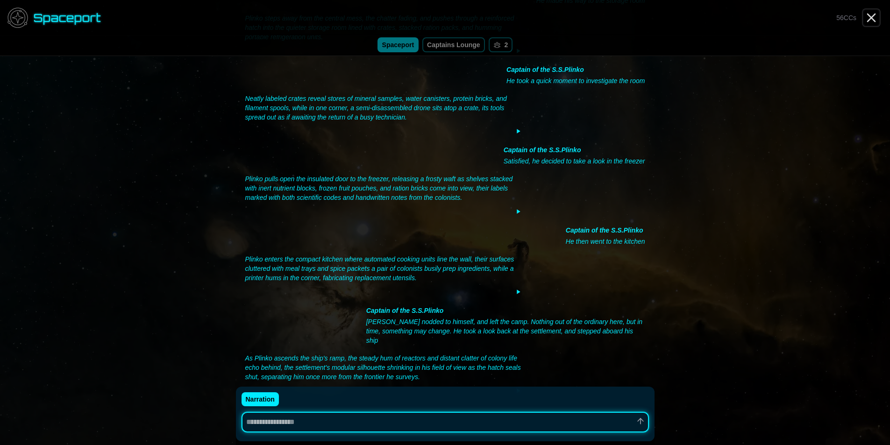
click at [870, 20] on icon "Close" at bounding box center [871, 17] width 15 height 15
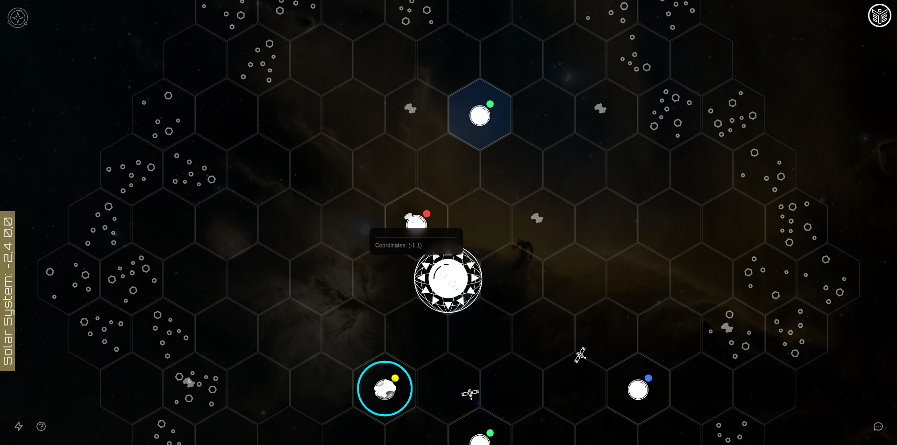
scroll to position [249, 0]
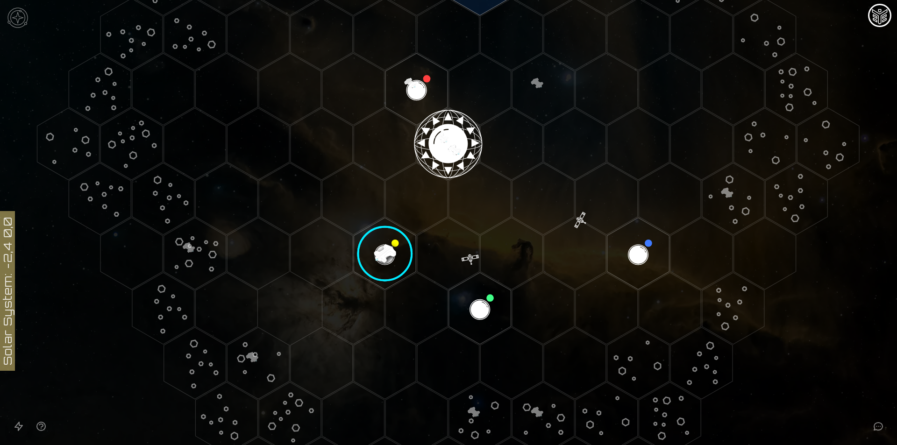
click at [386, 254] on image at bounding box center [385, 253] width 73 height 73
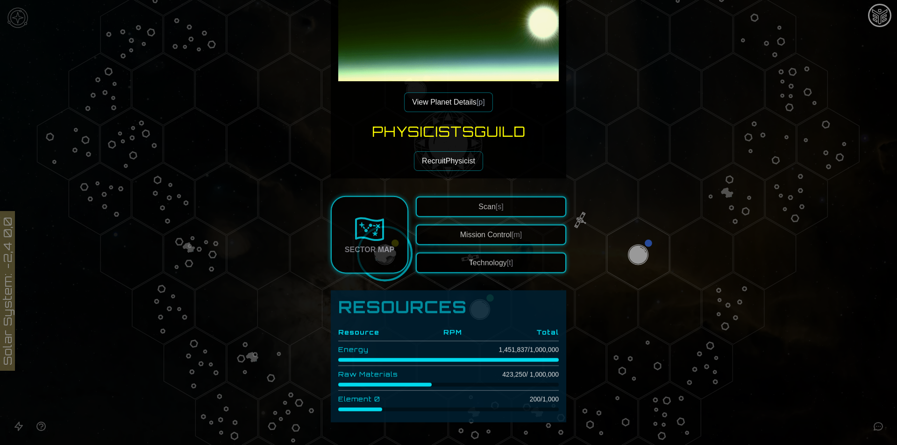
scroll to position [125, 0]
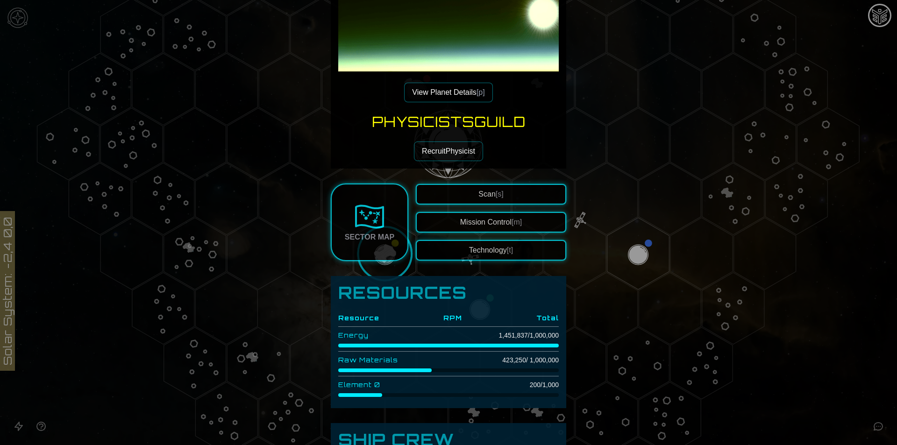
click at [479, 92] on span "[p]" at bounding box center [481, 92] width 8 height 8
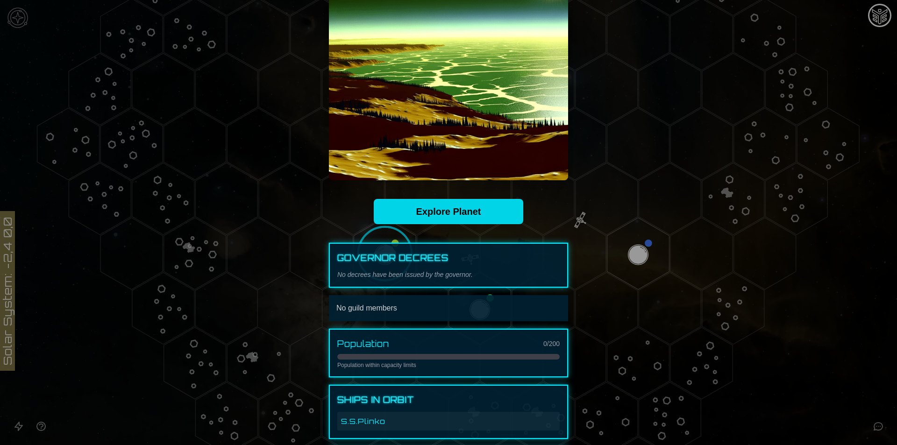
click at [460, 216] on link "Explore Planet" at bounding box center [449, 211] width 150 height 25
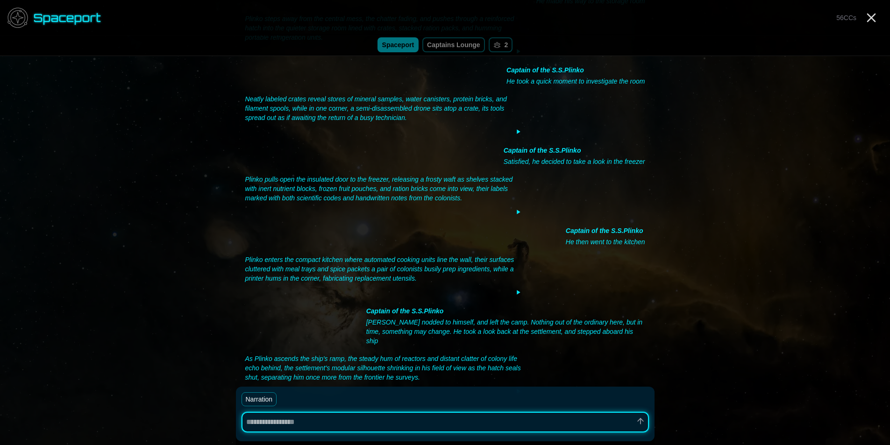
scroll to position [1193, 0]
click at [466, 48] on link "Captains Lounge" at bounding box center [453, 44] width 63 height 15
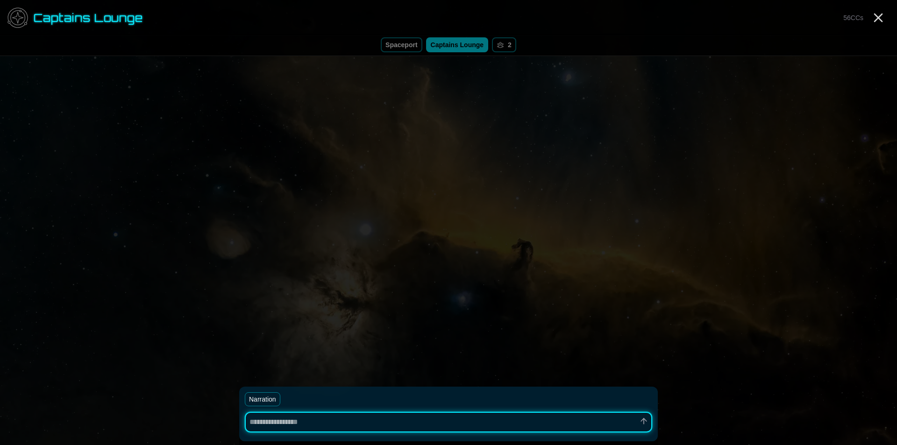
click at [488, 417] on textarea at bounding box center [448, 422] width 407 height 21
click at [880, 15] on line "Close" at bounding box center [878, 17] width 7 height 7
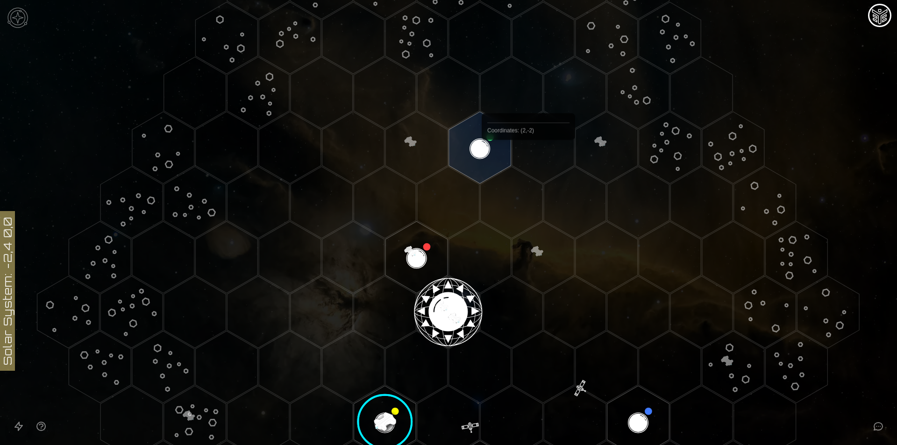
scroll to position [187, 0]
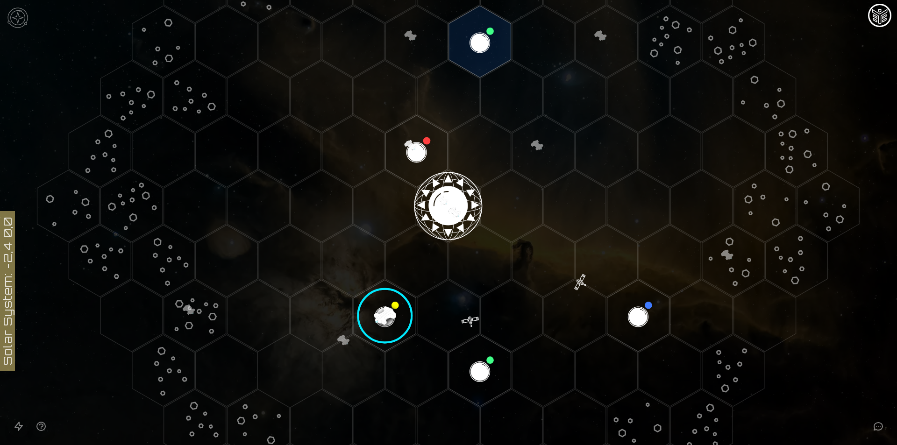
click at [385, 311] on image at bounding box center [385, 315] width 73 height 73
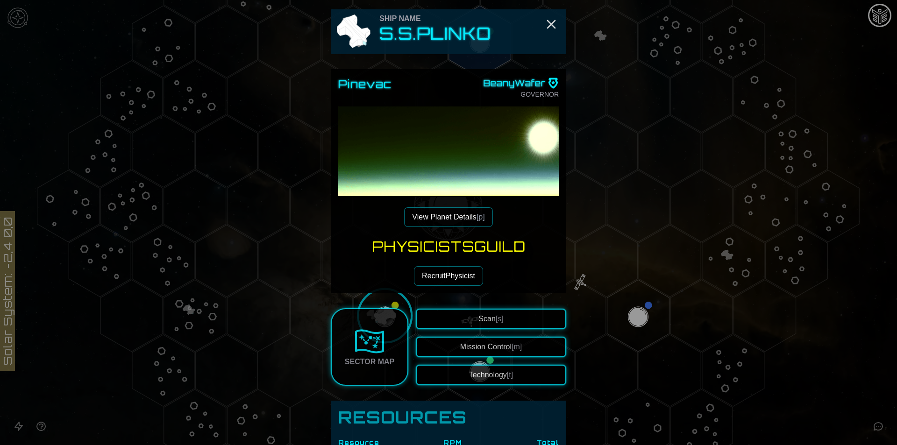
click at [457, 213] on button "View Planet Details [p]" at bounding box center [448, 217] width 88 height 20
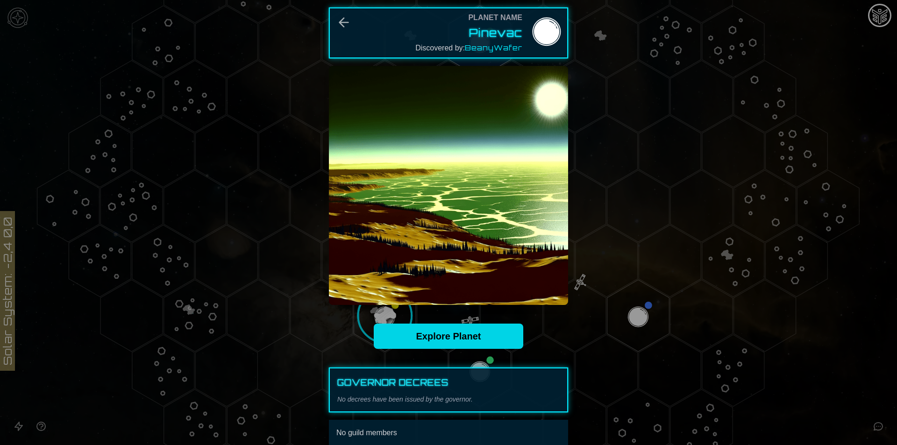
click at [463, 332] on link "Explore Planet" at bounding box center [449, 336] width 150 height 25
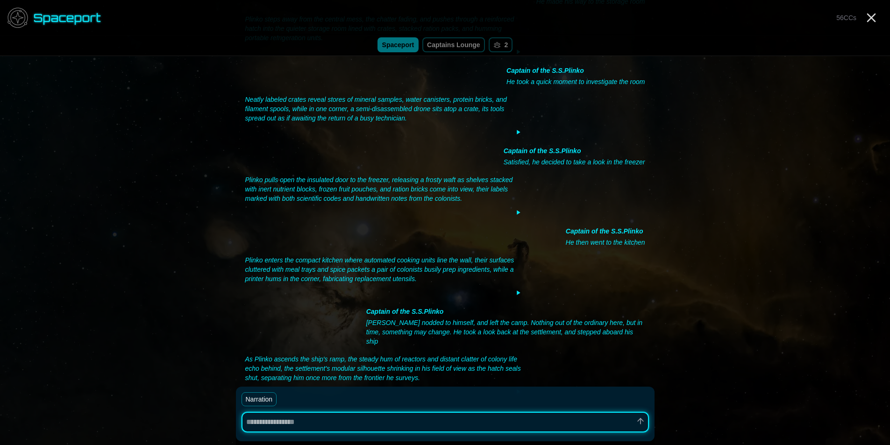
scroll to position [1193, 0]
click at [464, 51] on link "Captains Lounge" at bounding box center [453, 44] width 63 height 15
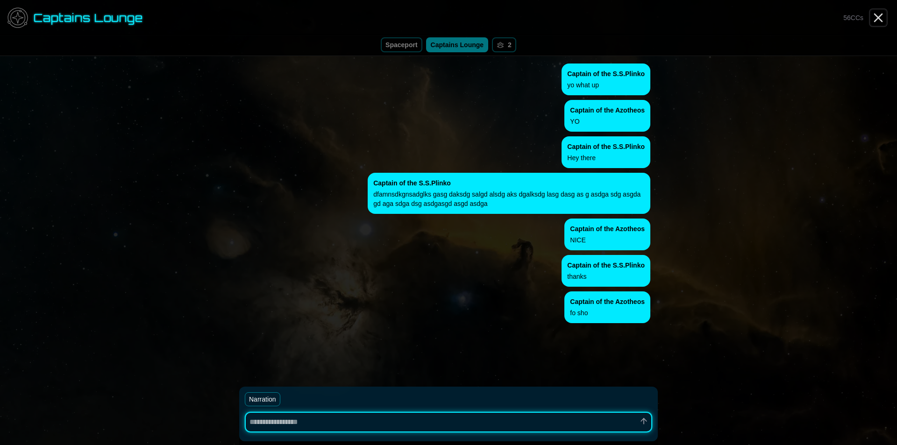
click at [878, 18] on line "Close" at bounding box center [878, 17] width 7 height 7
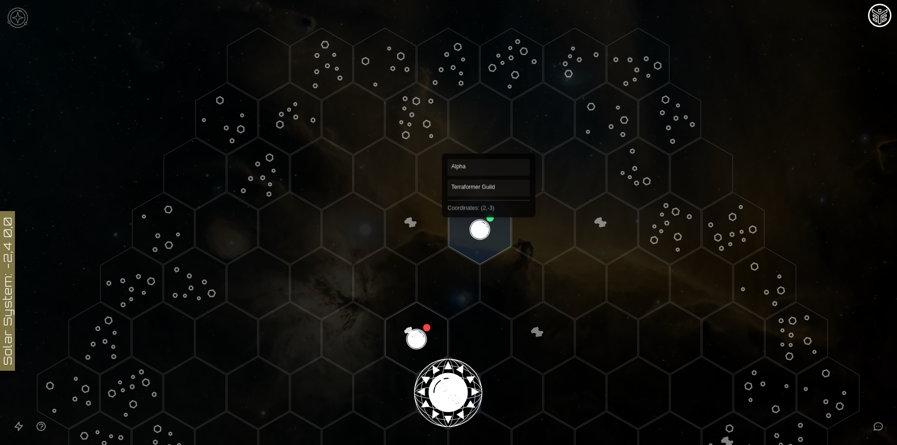
click at [489, 221] on polygon "Hex at coordinates 2,-3, clickable" at bounding box center [480, 229] width 62 height 72
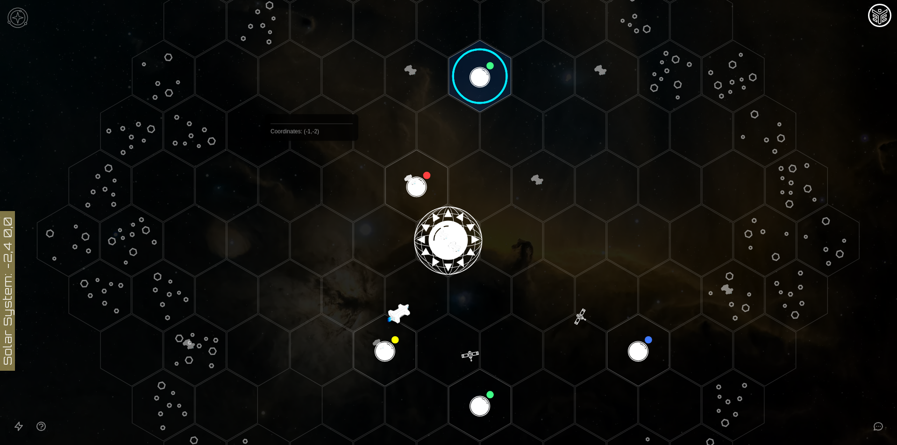
scroll to position [125, 0]
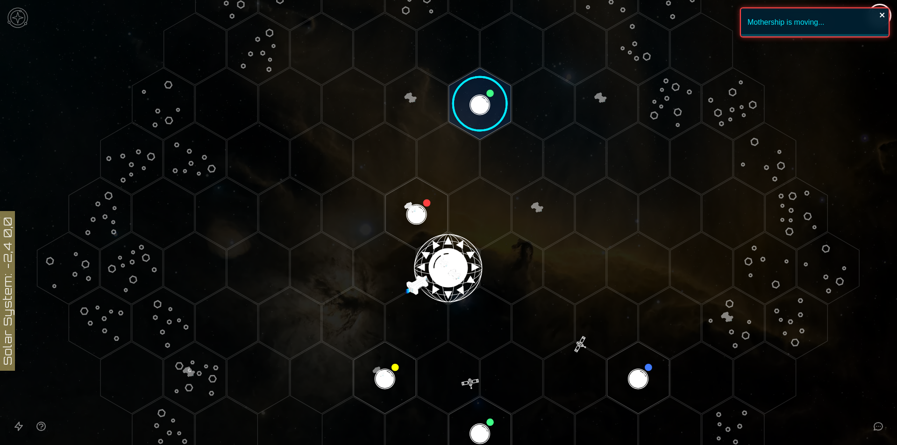
click at [882, 18] on icon "close" at bounding box center [882, 14] width 7 height 7
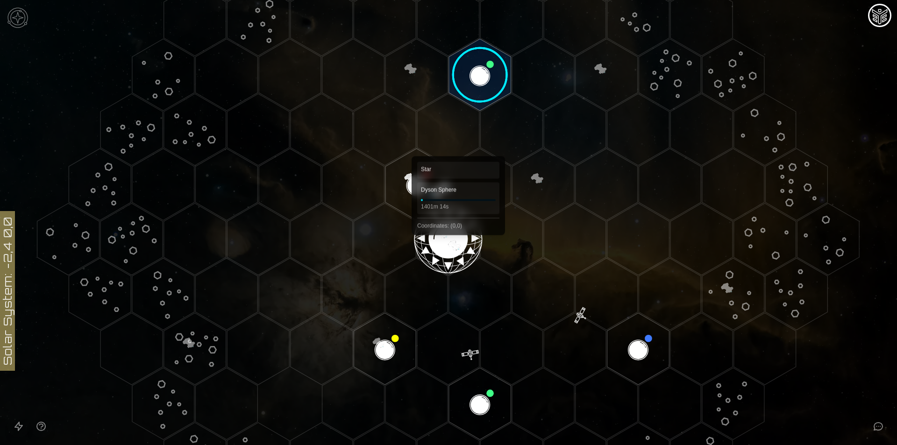
scroll to position [62, 0]
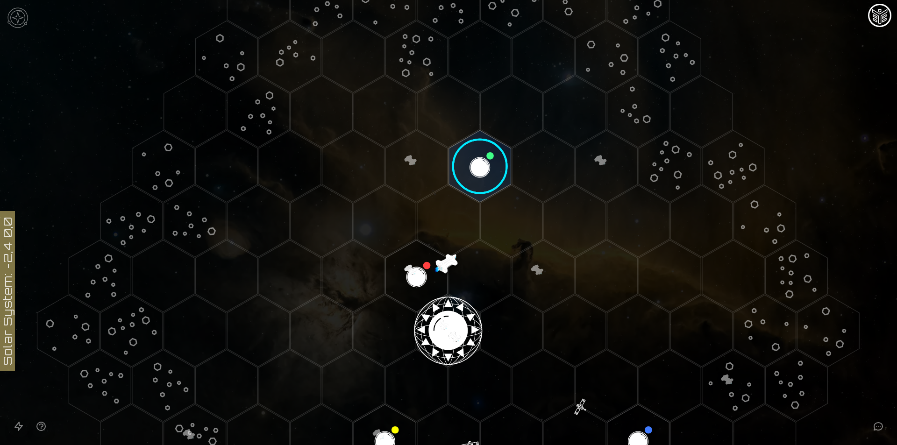
click at [10, 20] on img at bounding box center [18, 18] width 28 height 28
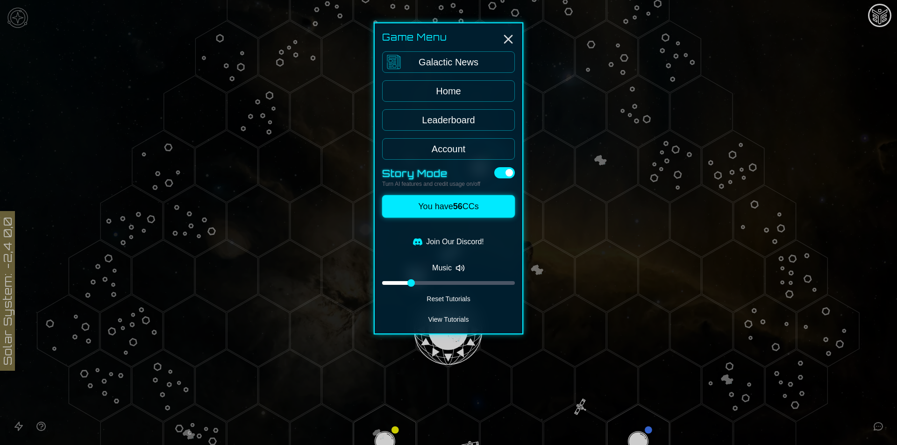
click at [462, 128] on link "Leaderboard" at bounding box center [448, 119] width 133 height 21
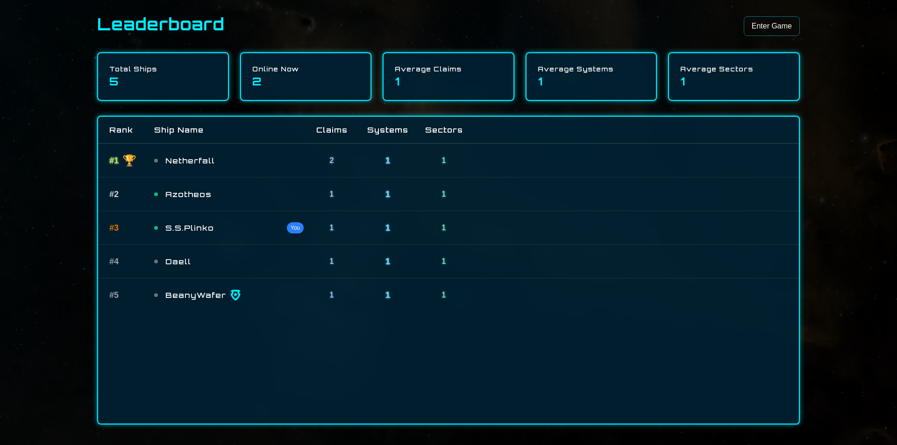
click at [848, 225] on div "Leaderboard Enter Game Total Ships 5 Online Now 2 Average Claims 1 Average Syst…" at bounding box center [448, 222] width 897 height 445
click at [772, 31] on link "Enter Game" at bounding box center [772, 26] width 56 height 20
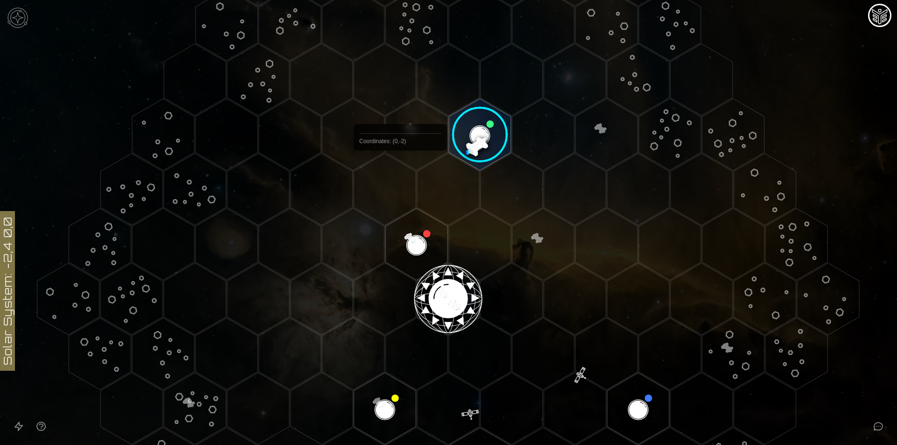
scroll to position [62, 0]
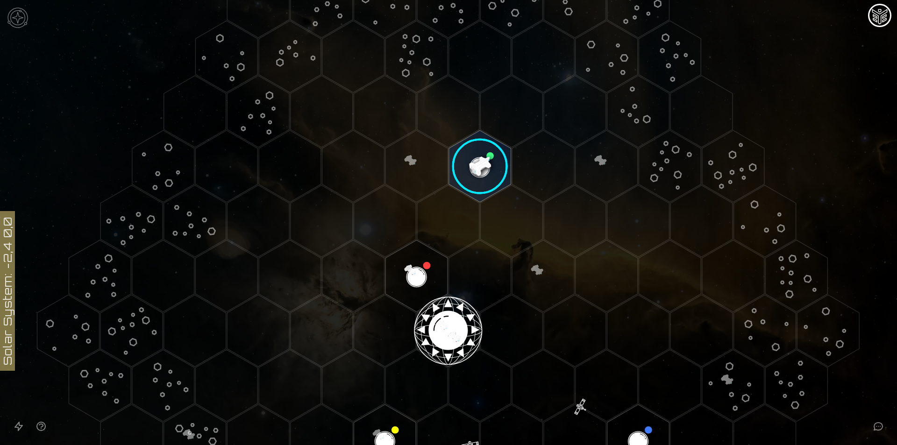
click at [479, 163] on image at bounding box center [479, 166] width 73 height 73
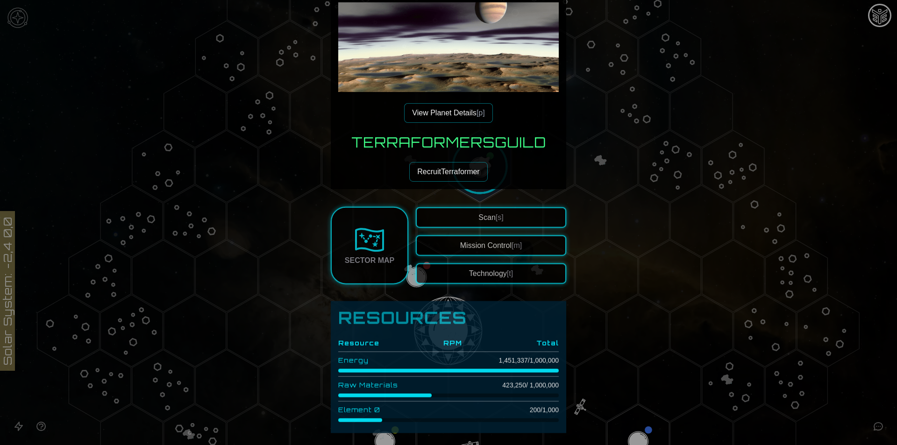
scroll to position [125, 0]
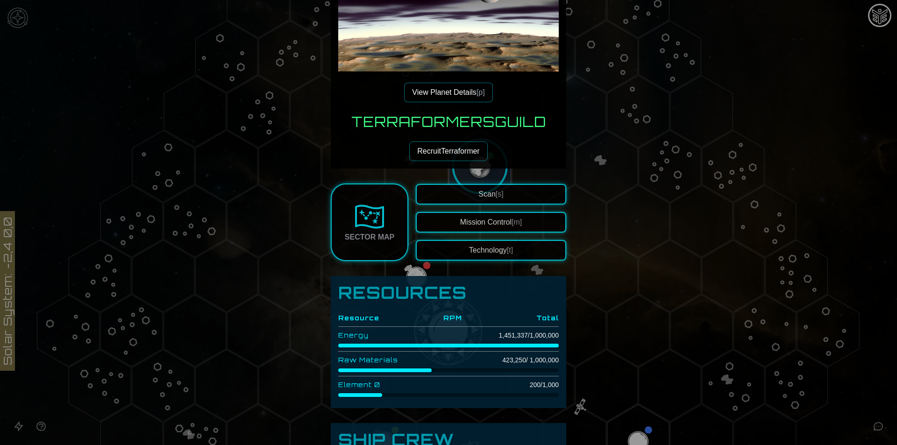
click at [497, 249] on button "Technology [t]" at bounding box center [491, 250] width 150 height 21
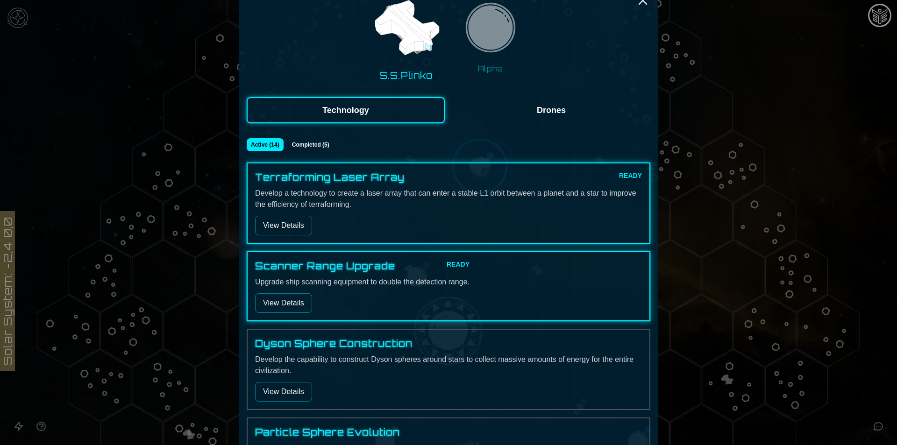
scroll to position [62, 0]
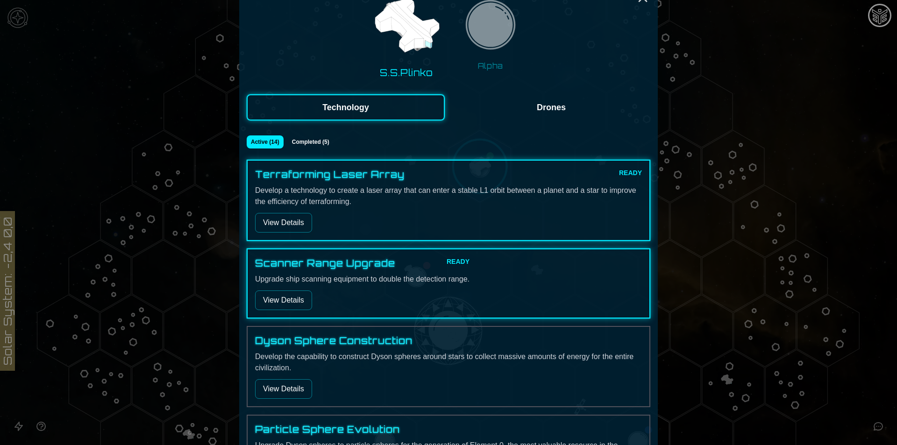
click at [287, 222] on button "View Details" at bounding box center [283, 223] width 57 height 20
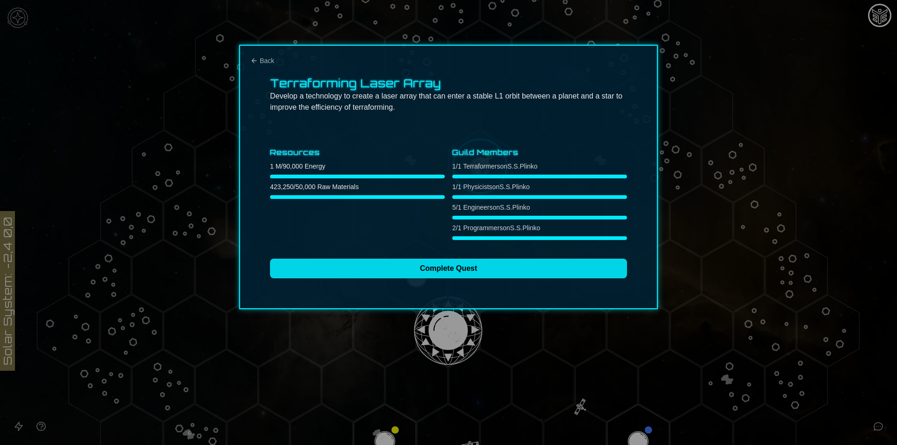
click at [434, 267] on button "Complete Quest" at bounding box center [448, 269] width 357 height 20
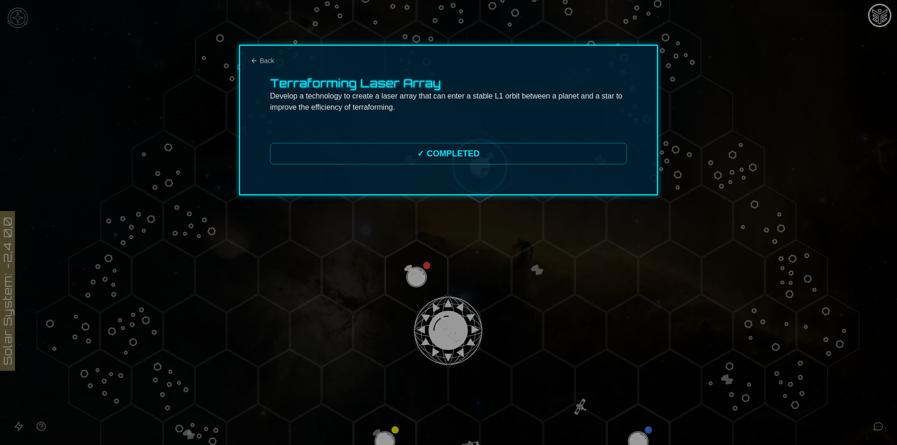
click at [353, 221] on div at bounding box center [448, 222] width 897 height 445
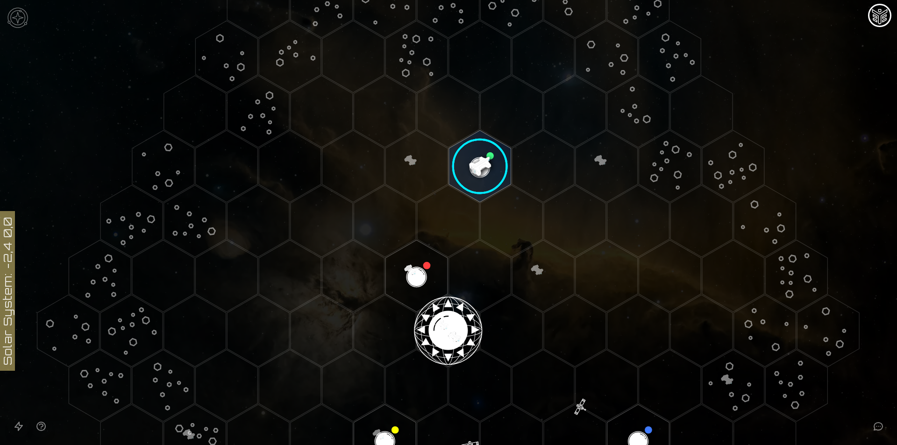
click at [487, 163] on image at bounding box center [479, 166] width 73 height 73
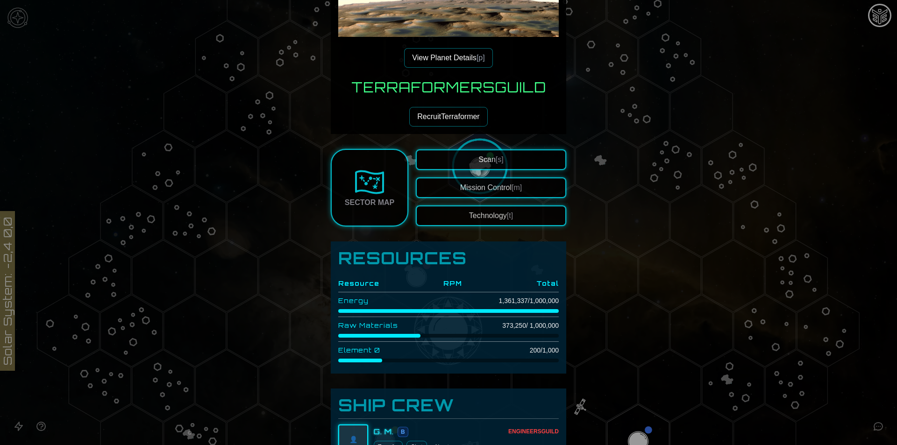
scroll to position [96, 0]
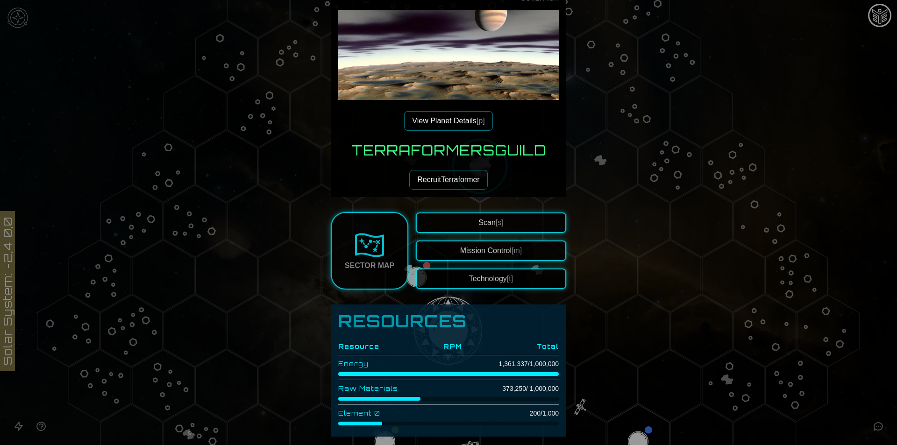
click at [509, 279] on span "[t]" at bounding box center [510, 279] width 6 height 8
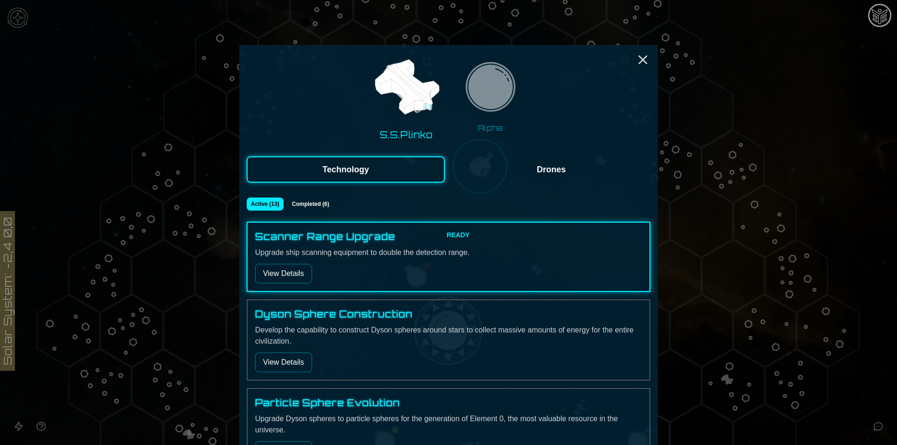
click at [313, 205] on button "Completed ( 6 )" at bounding box center [310, 204] width 47 height 13
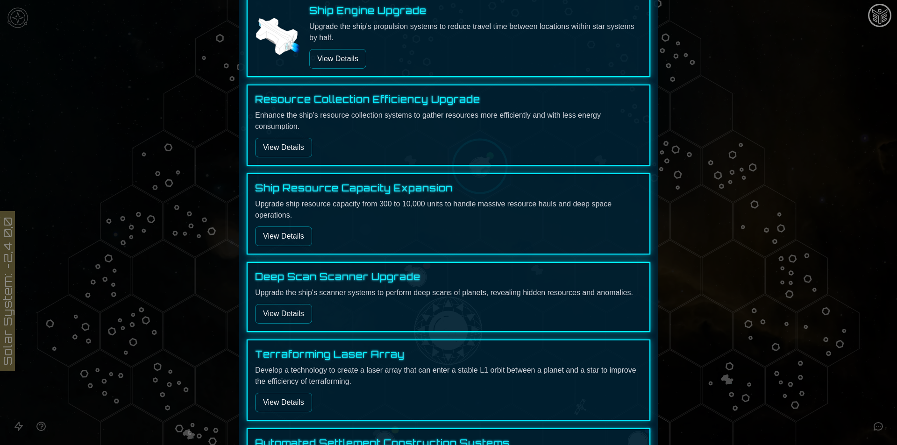
scroll to position [332, 0]
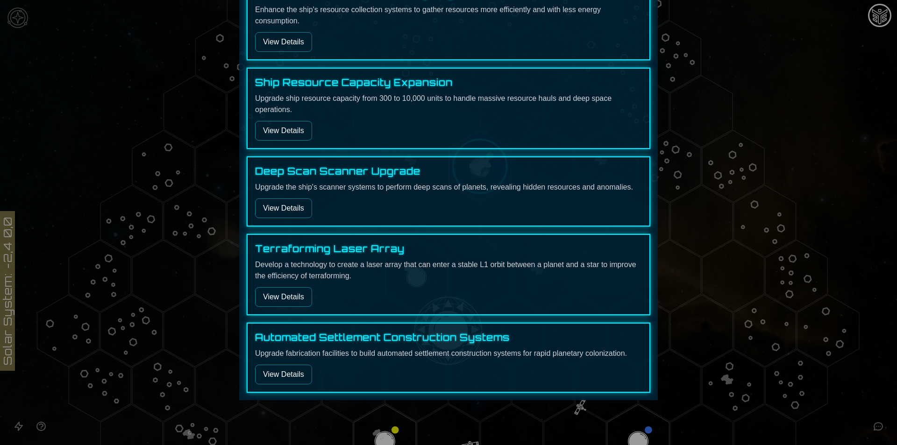
click at [292, 300] on button "View Details" at bounding box center [283, 297] width 57 height 20
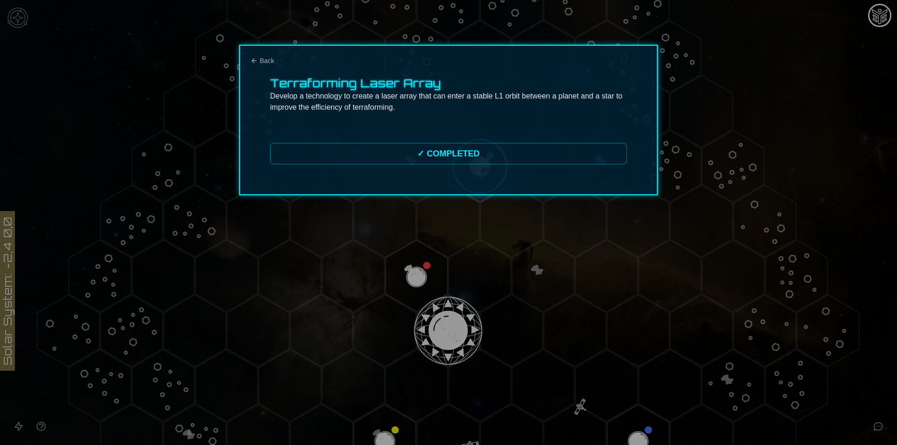
click at [493, 254] on div at bounding box center [448, 222] width 897 height 445
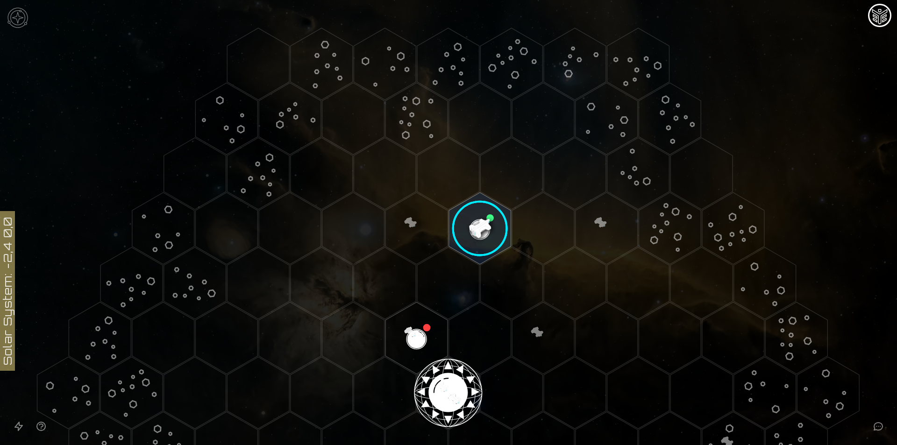
click at [477, 228] on image at bounding box center [479, 228] width 73 height 73
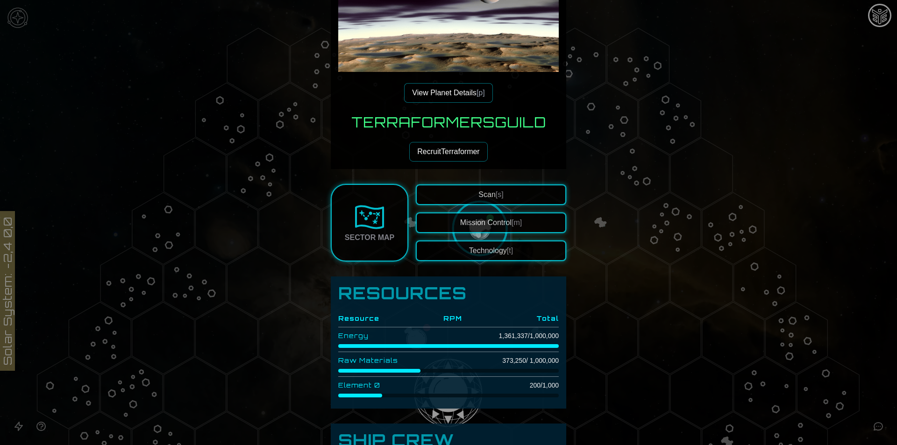
scroll to position [125, 0]
click at [489, 248] on button "Technology [t]" at bounding box center [491, 250] width 150 height 21
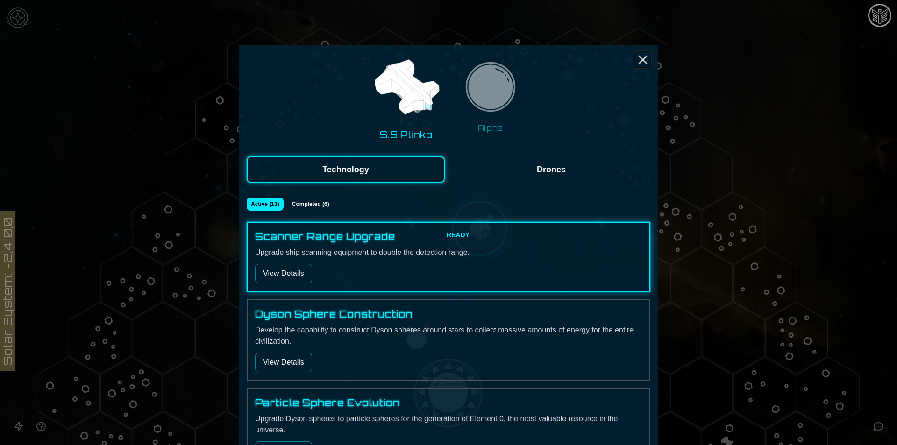
click at [636, 58] on icon "Close" at bounding box center [643, 59] width 15 height 15
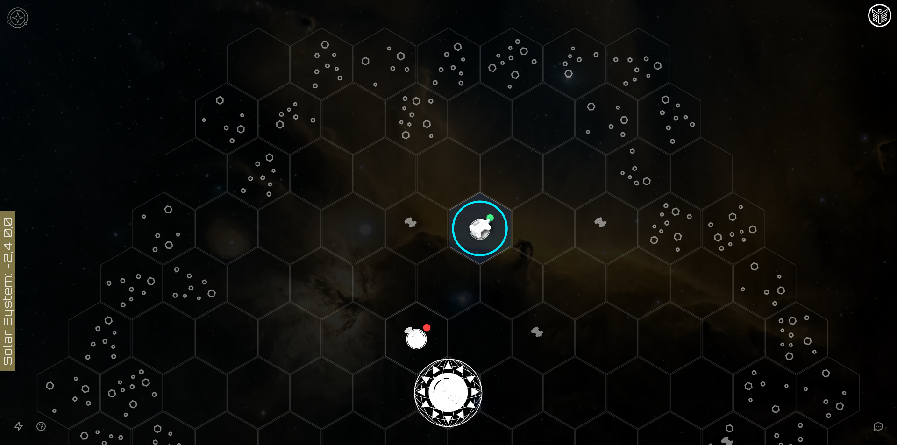
click at [480, 224] on image at bounding box center [479, 228] width 73 height 73
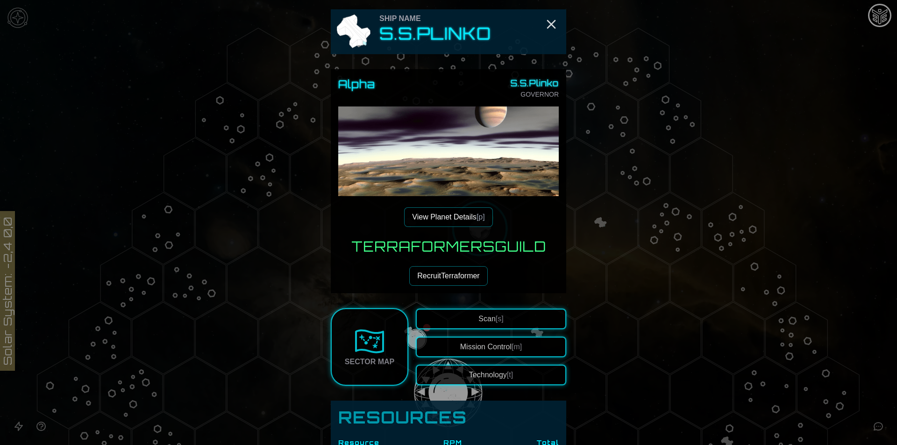
click at [472, 217] on button "View Planet Details [p]" at bounding box center [448, 217] width 88 height 20
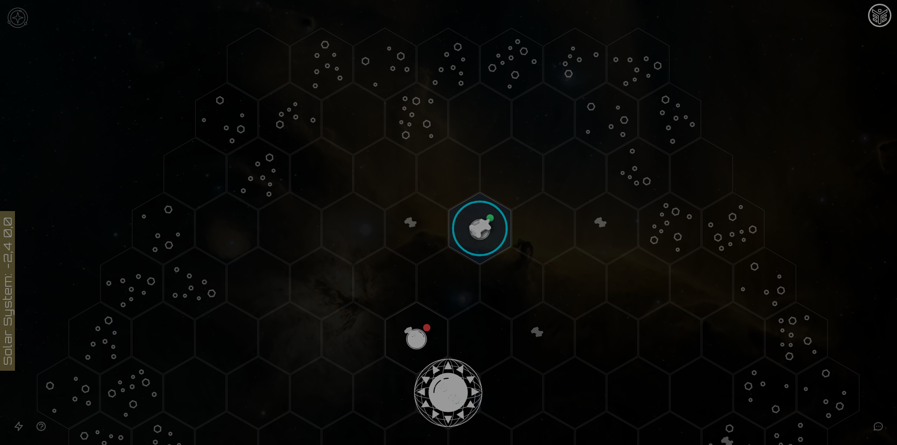
scroll to position [238, 0]
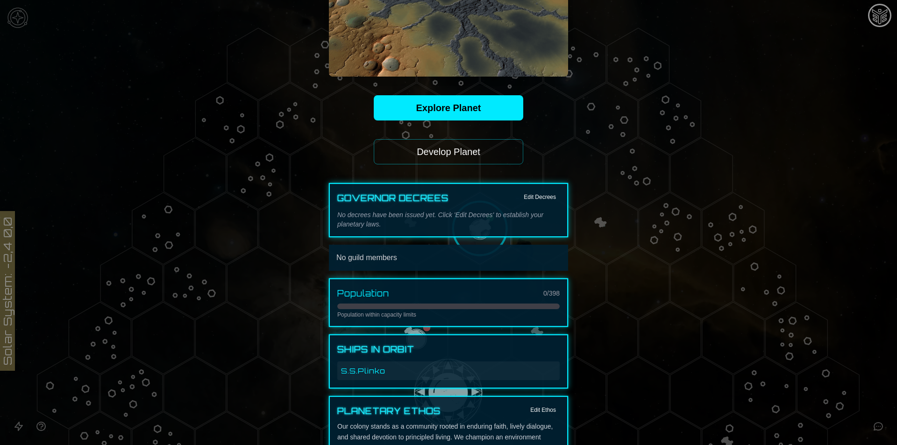
click at [474, 158] on button "Develop Planet" at bounding box center [449, 151] width 150 height 25
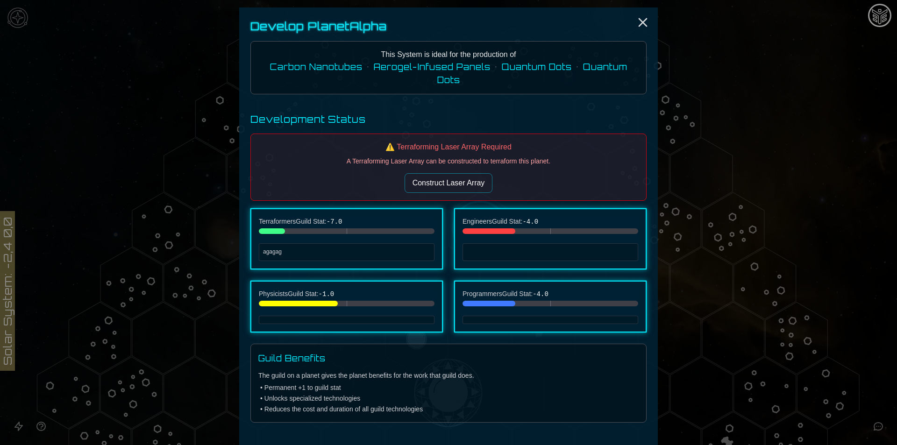
click at [427, 187] on button "Construct Laser Array" at bounding box center [449, 183] width 88 height 20
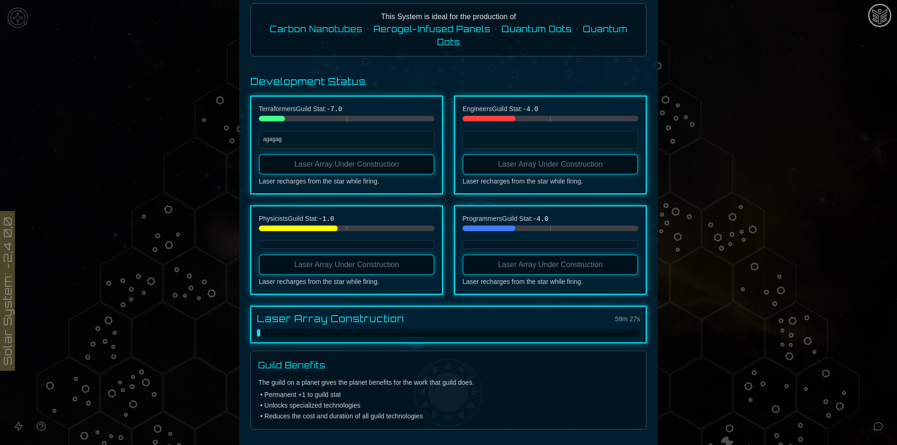
scroll to position [0, 0]
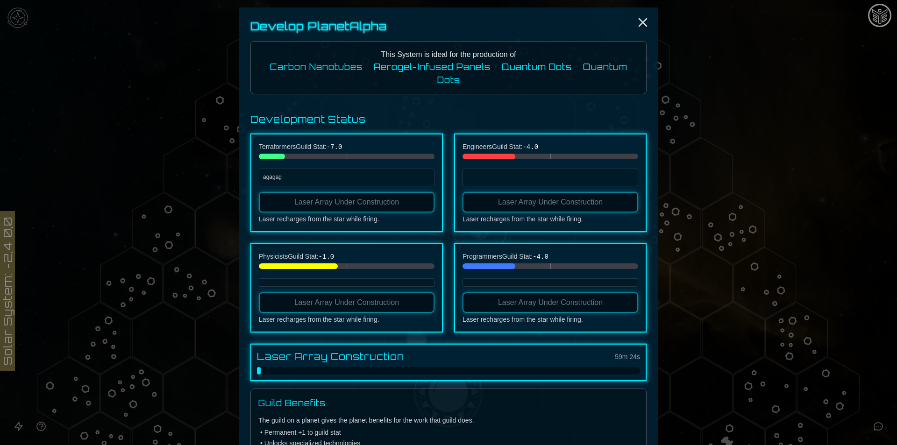
click at [678, 229] on div at bounding box center [448, 222] width 897 height 445
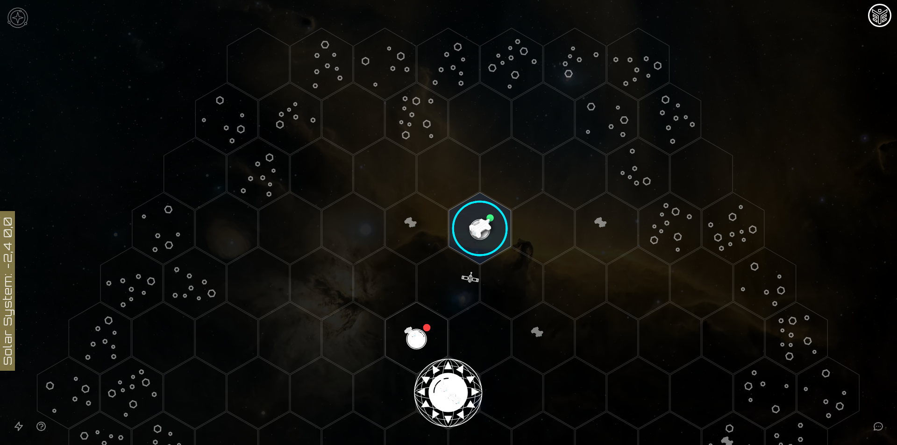
click at [473, 229] on image at bounding box center [479, 228] width 73 height 73
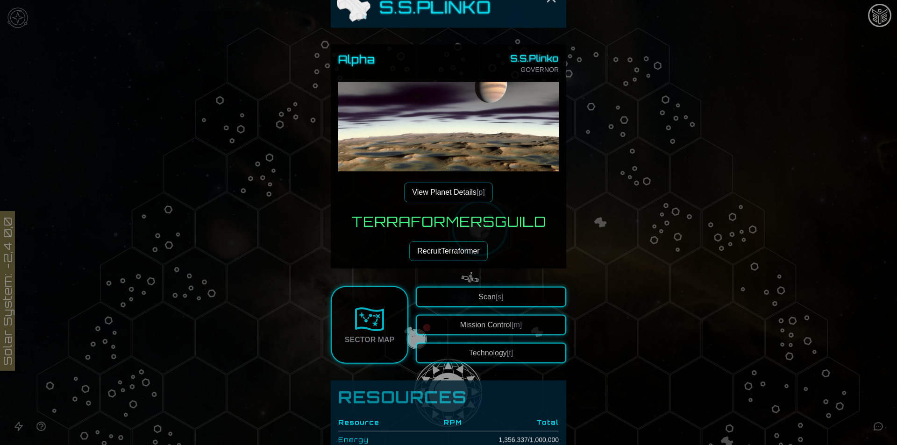
scroll to position [125, 0]
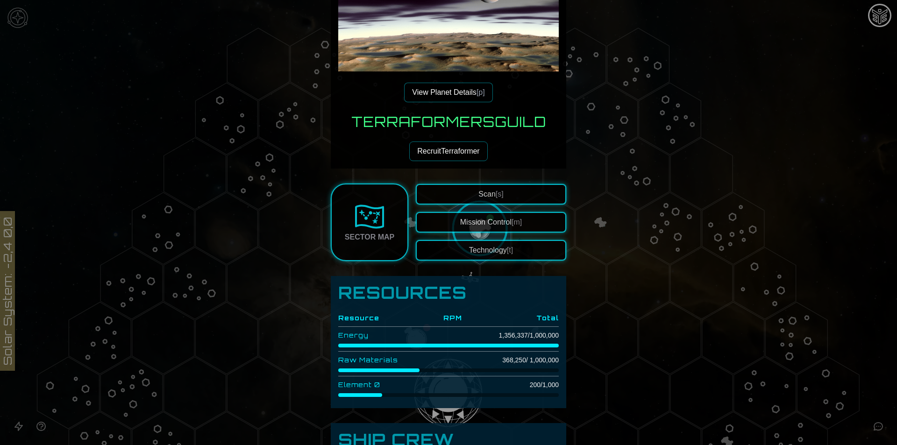
click at [257, 242] on div at bounding box center [448, 222] width 897 height 445
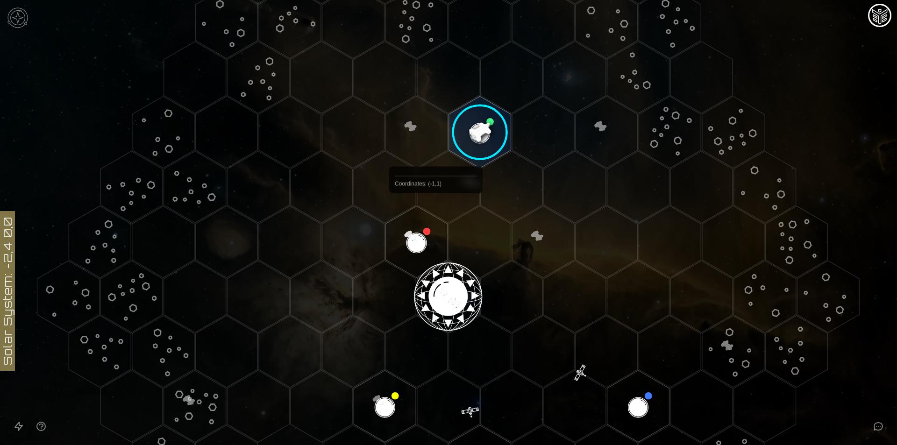
scroll to position [62, 0]
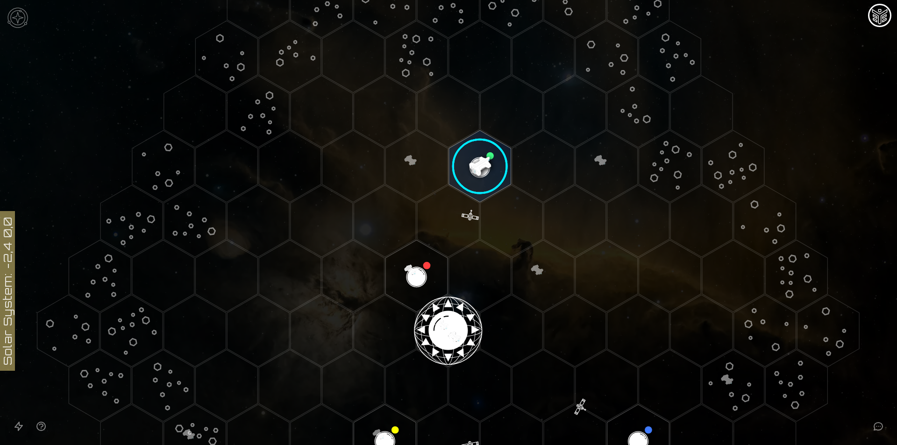
click at [472, 176] on image at bounding box center [479, 166] width 73 height 73
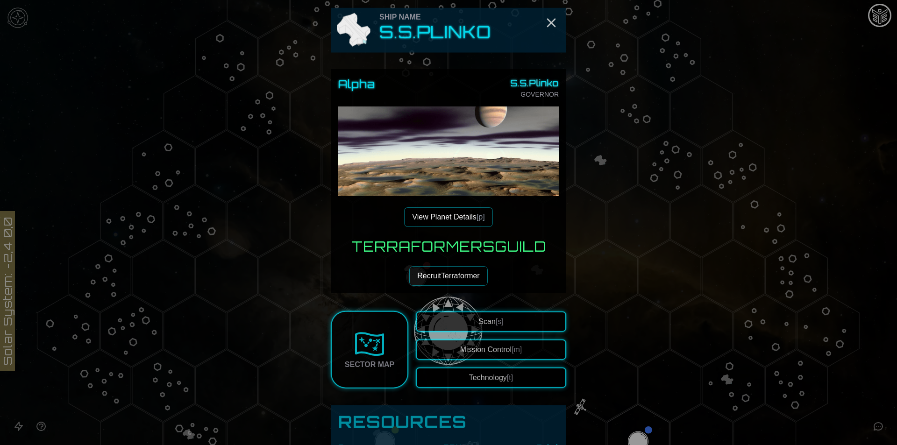
click at [476, 172] on img at bounding box center [448, 217] width 221 height 221
click at [445, 218] on button "View Planet Details [p]" at bounding box center [448, 217] width 88 height 20
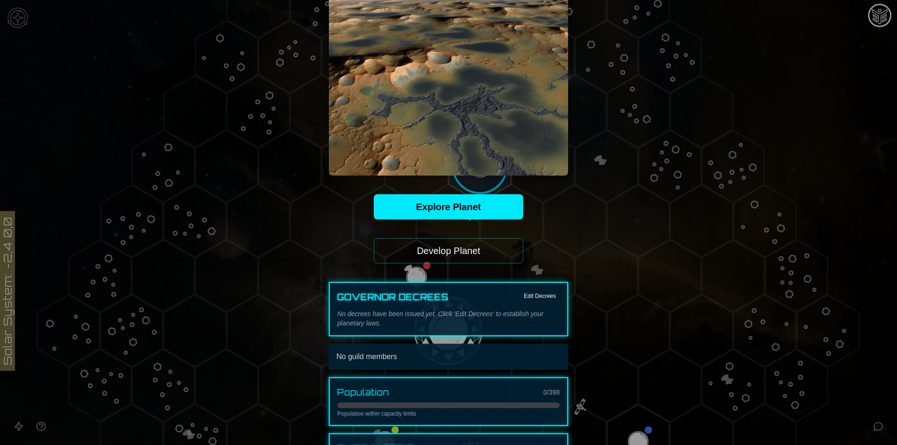
scroll to position [113, 0]
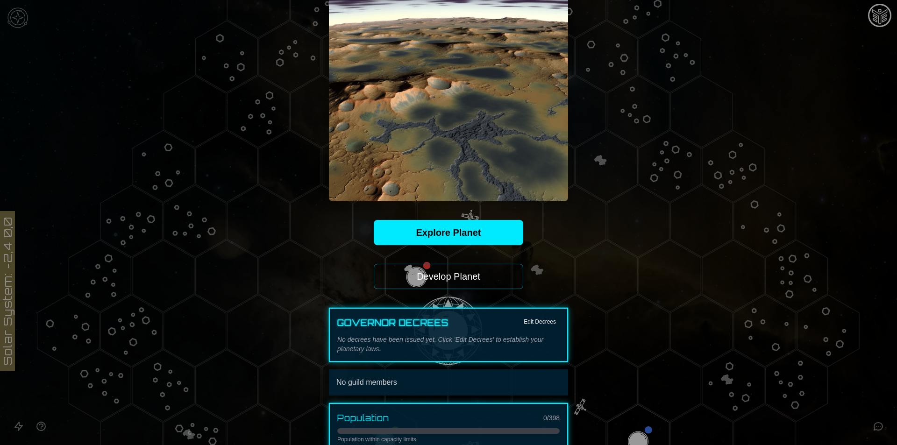
click at [464, 283] on button "Develop Planet" at bounding box center [449, 276] width 150 height 25
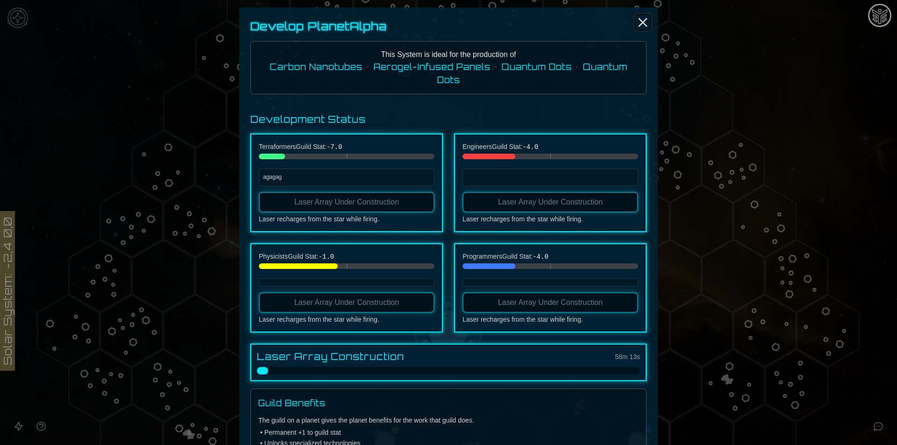
click at [639, 21] on line "Close" at bounding box center [642, 22] width 7 height 7
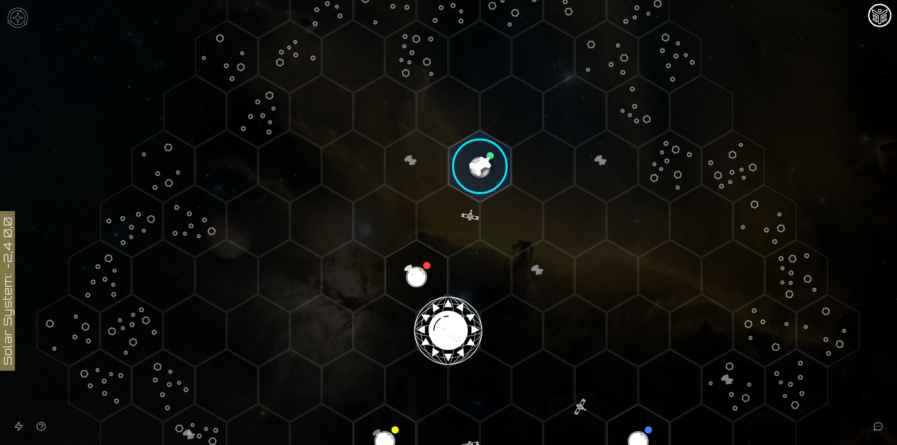
click at [480, 167] on image at bounding box center [479, 166] width 73 height 73
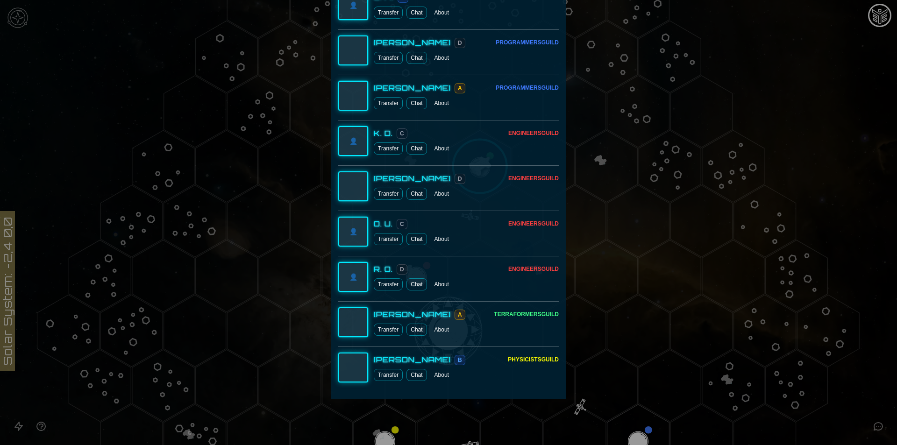
scroll to position [595, 0]
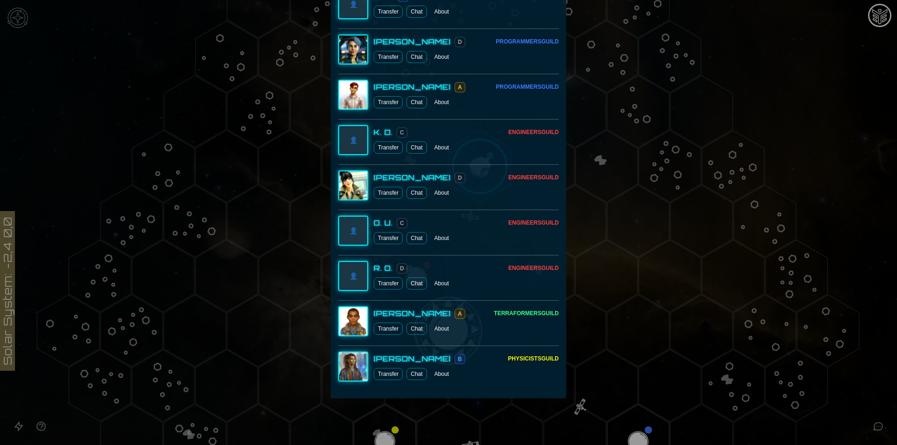
click at [386, 328] on button "Transfer" at bounding box center [388, 329] width 29 height 12
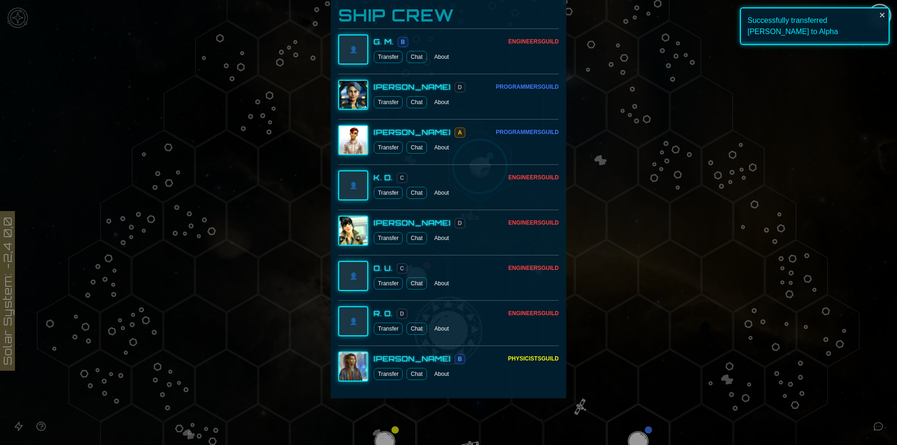
click at [389, 373] on button "Transfer" at bounding box center [388, 374] width 29 height 12
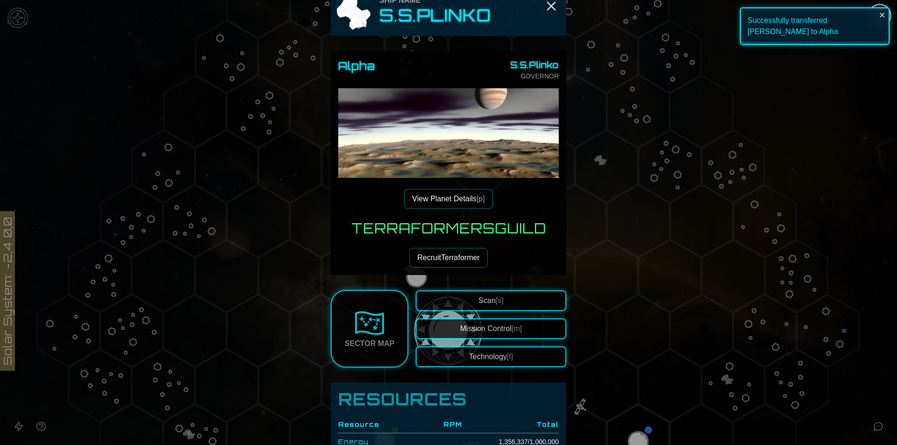
scroll to position [0, 0]
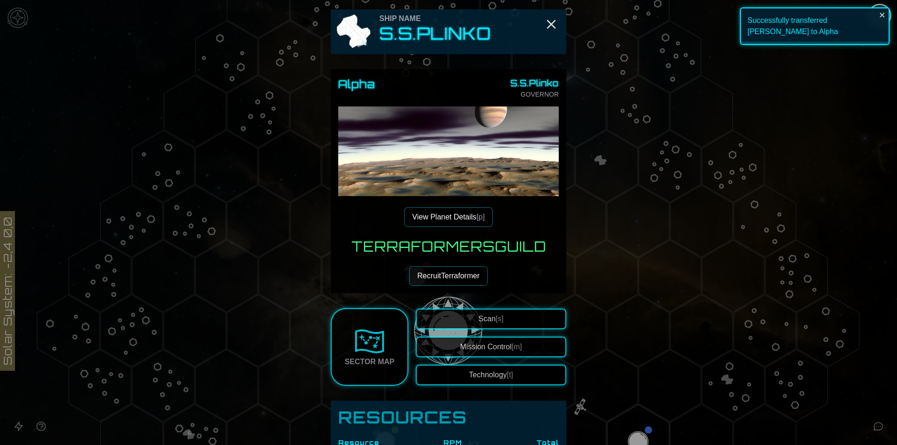
click at [433, 278] on button "Recruit Terraformer" at bounding box center [448, 276] width 78 height 20
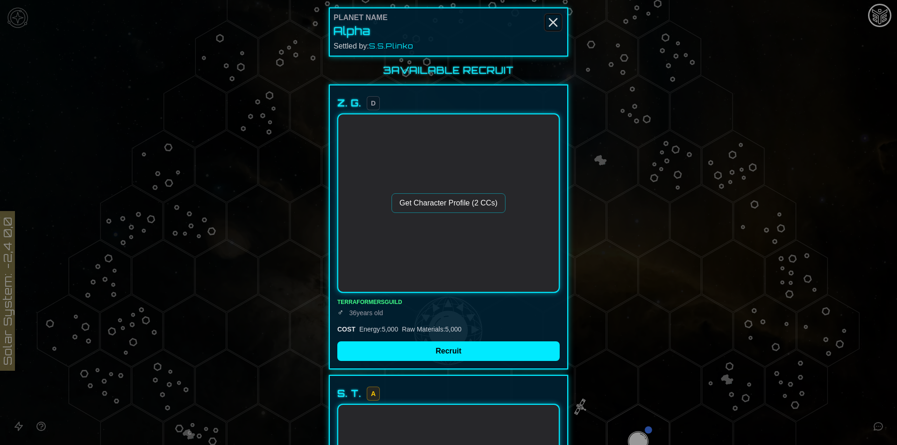
click at [553, 22] on icon "Close" at bounding box center [553, 22] width 15 height 15
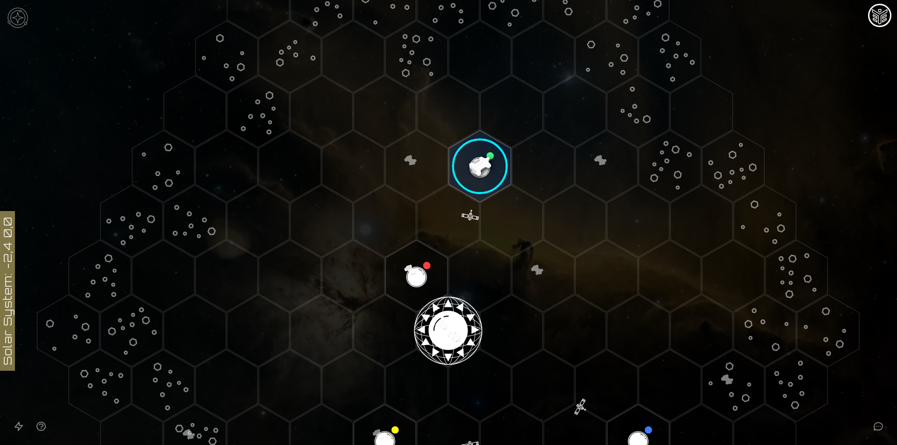
click at [478, 171] on image at bounding box center [479, 166] width 73 height 73
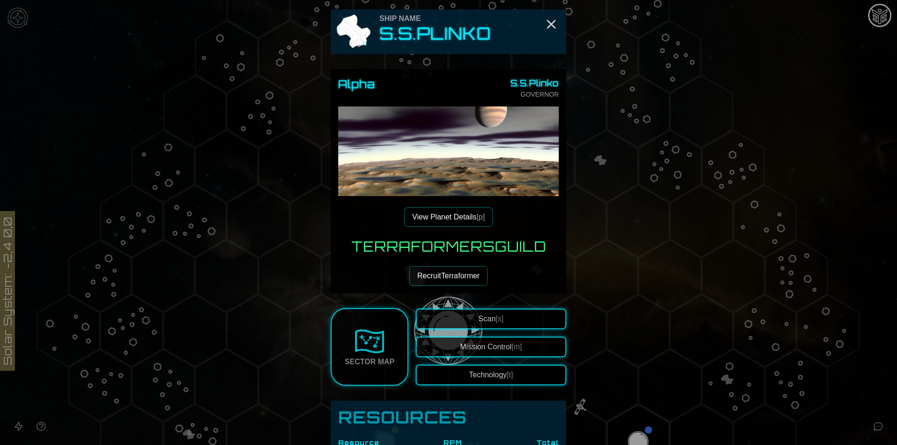
click at [443, 216] on button "View Planet Details [p]" at bounding box center [448, 217] width 88 height 20
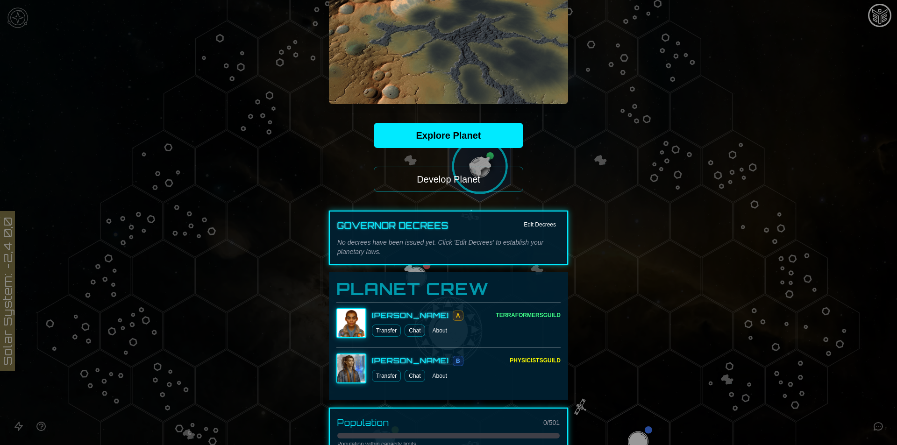
scroll to position [249, 0]
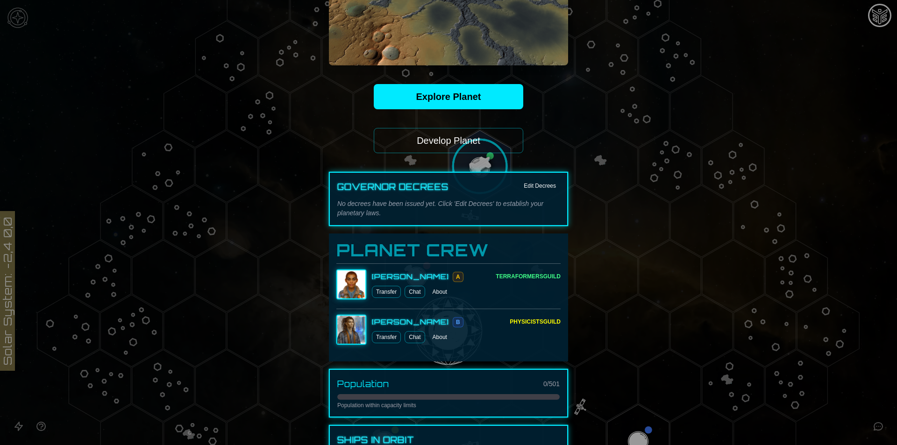
click at [441, 336] on button "About" at bounding box center [440, 337] width 22 height 12
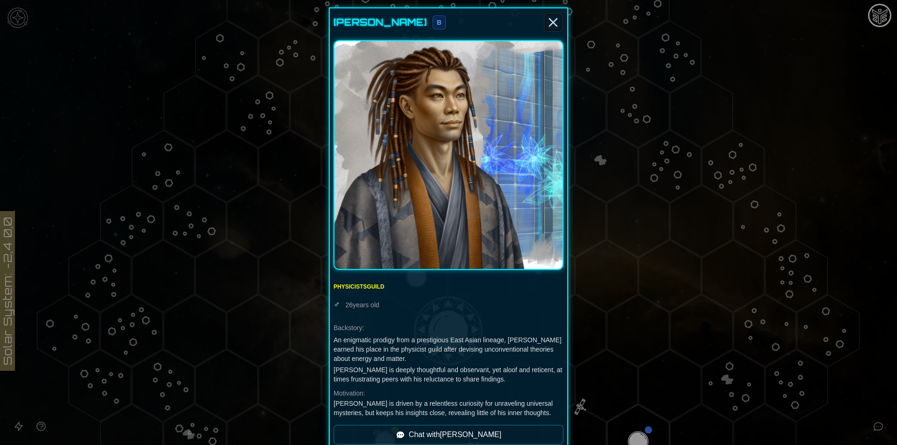
click at [546, 23] on icon "Close" at bounding box center [553, 22] width 15 height 15
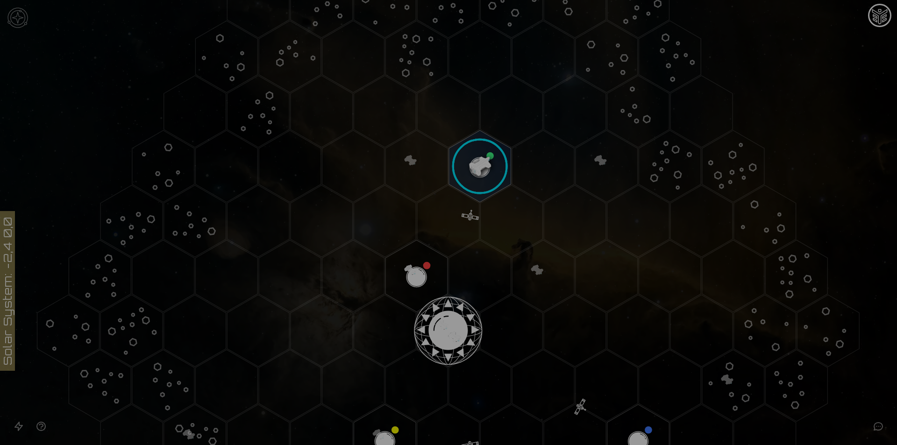
scroll to position [187, 0]
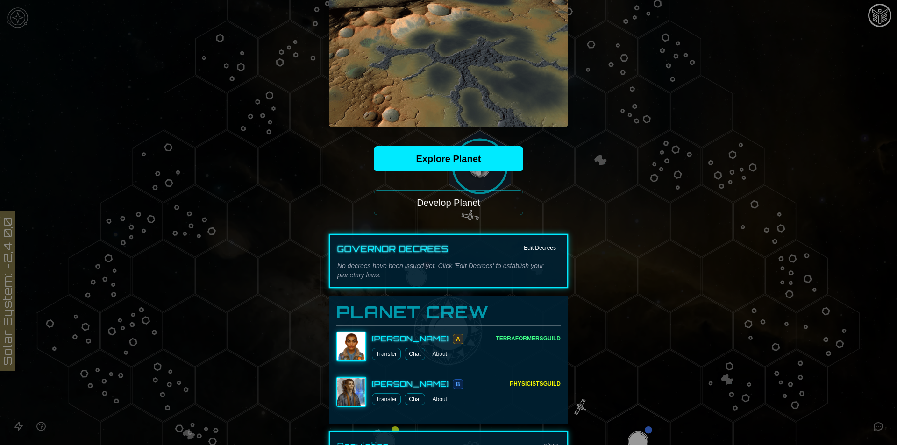
click at [440, 356] on button "About" at bounding box center [440, 354] width 22 height 12
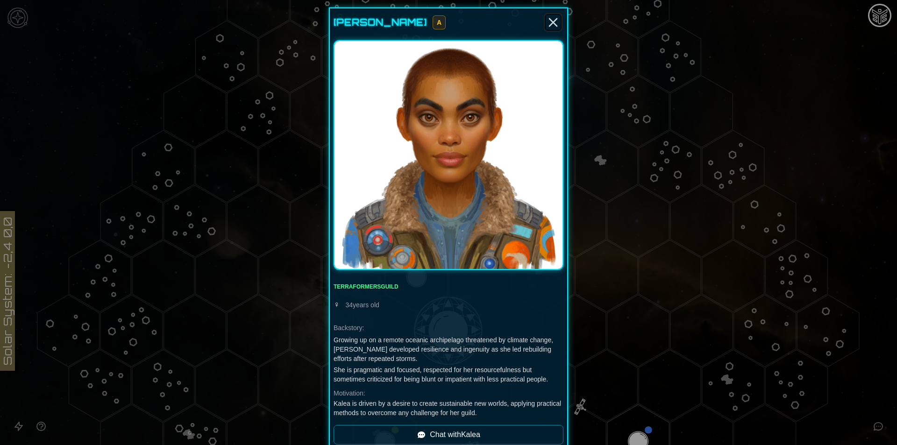
click at [550, 26] on icon "Close" at bounding box center [553, 22] width 15 height 15
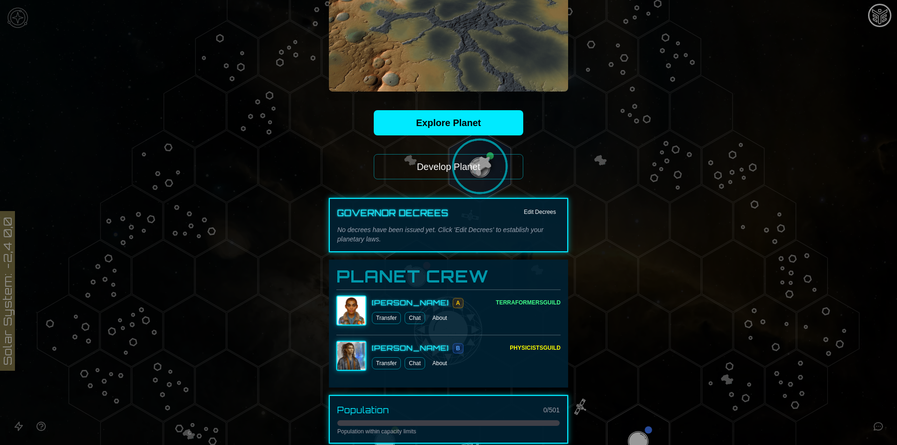
scroll to position [249, 0]
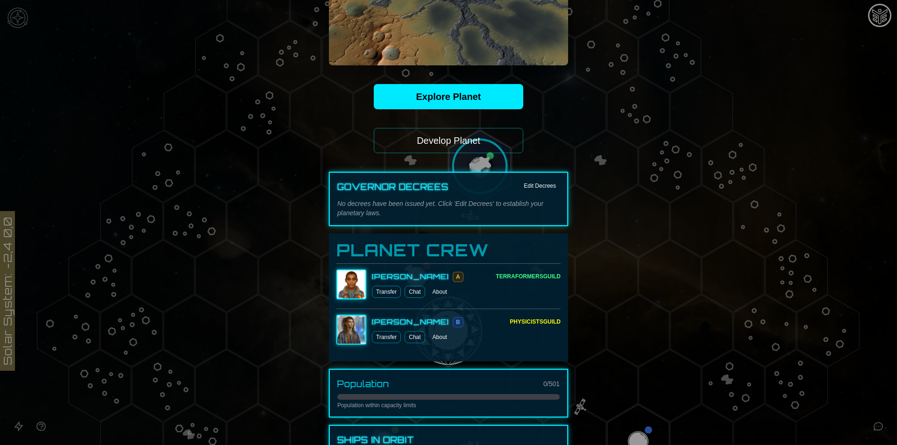
click at [257, 238] on div at bounding box center [448, 222] width 897 height 445
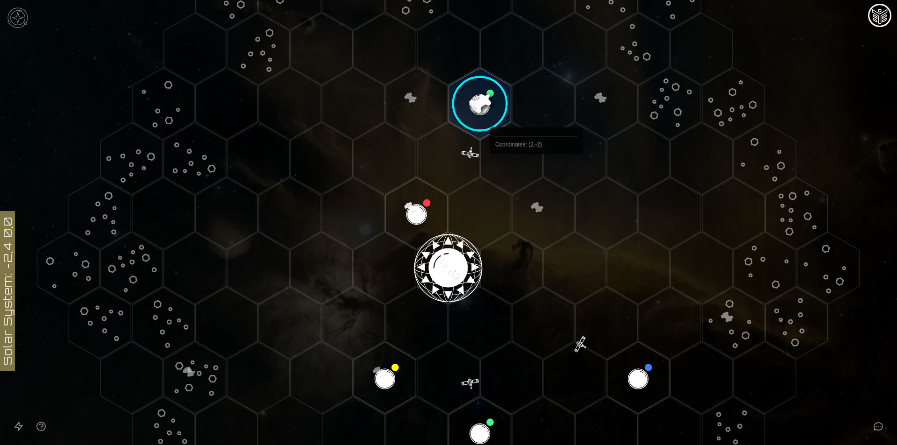
scroll to position [62, 0]
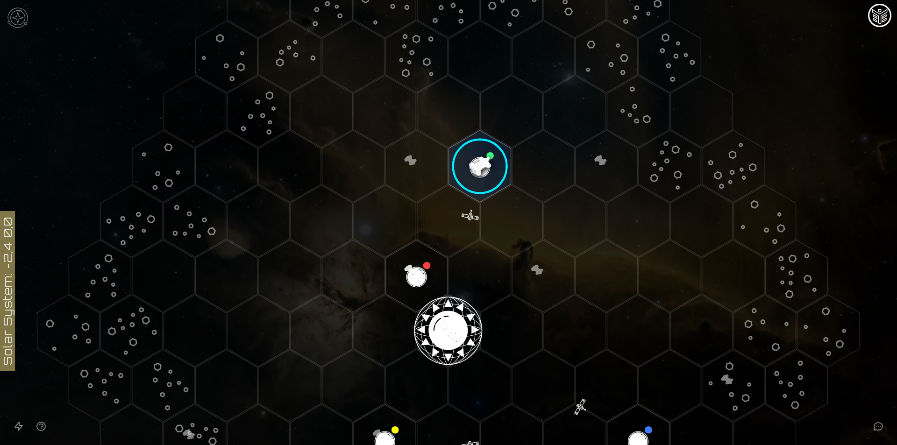
click at [474, 170] on image at bounding box center [479, 166] width 73 height 73
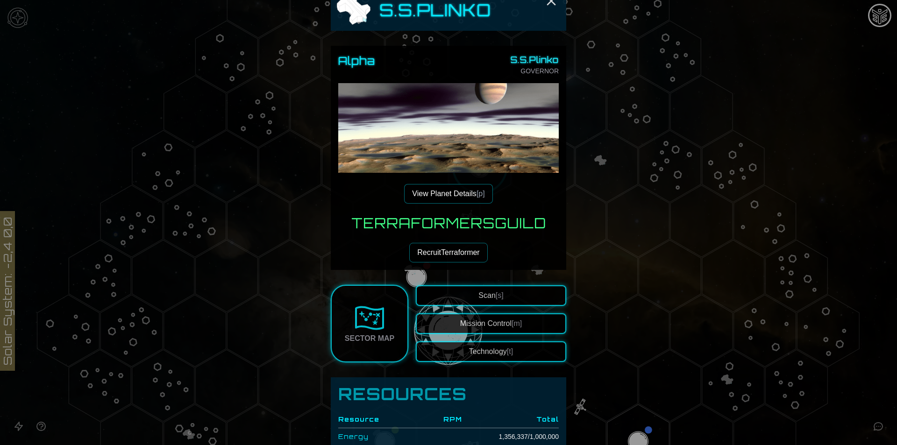
scroll to position [125, 0]
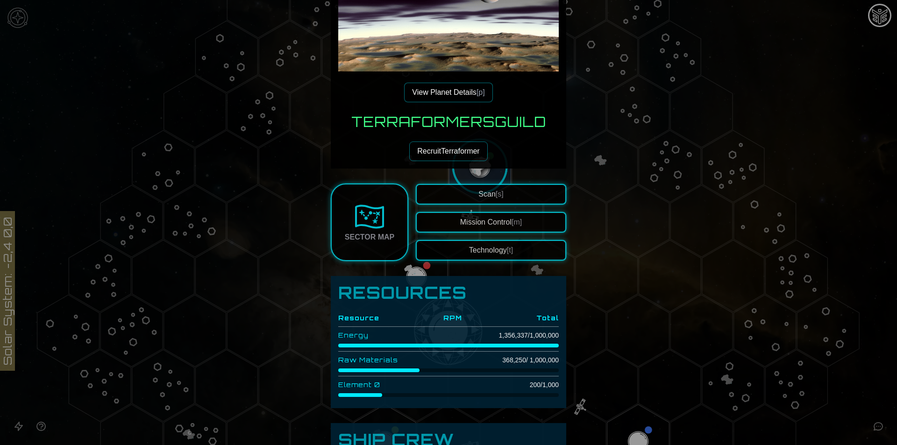
click at [519, 222] on span "[m]" at bounding box center [517, 222] width 10 height 8
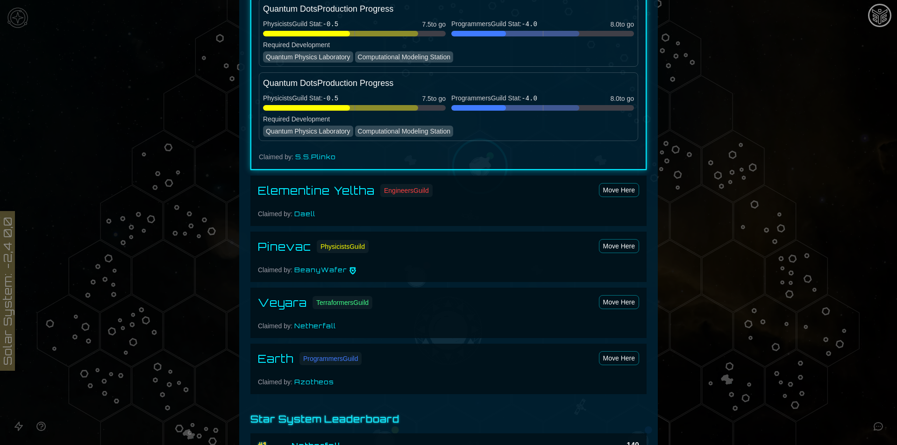
scroll to position [810, 0]
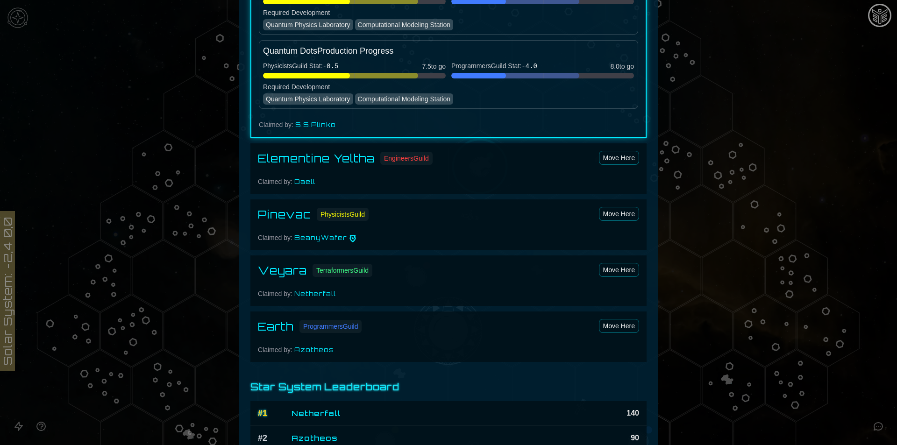
click at [728, 111] on div at bounding box center [448, 222] width 897 height 445
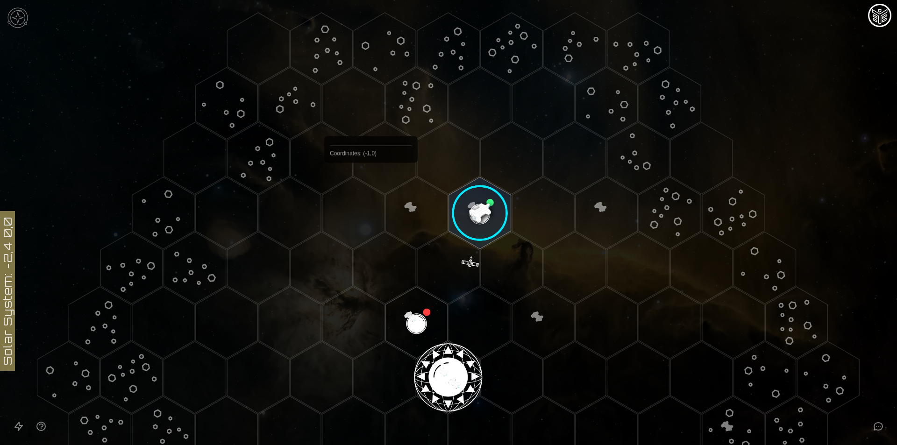
scroll to position [0, 0]
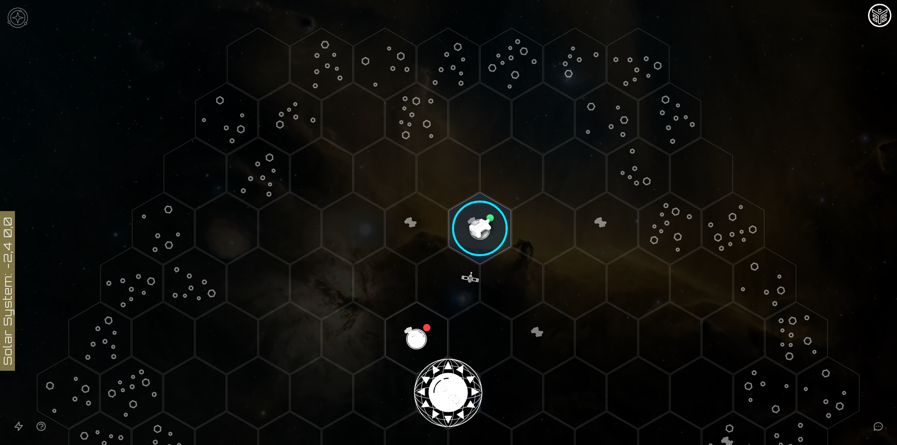
click at [485, 225] on image at bounding box center [479, 228] width 73 height 73
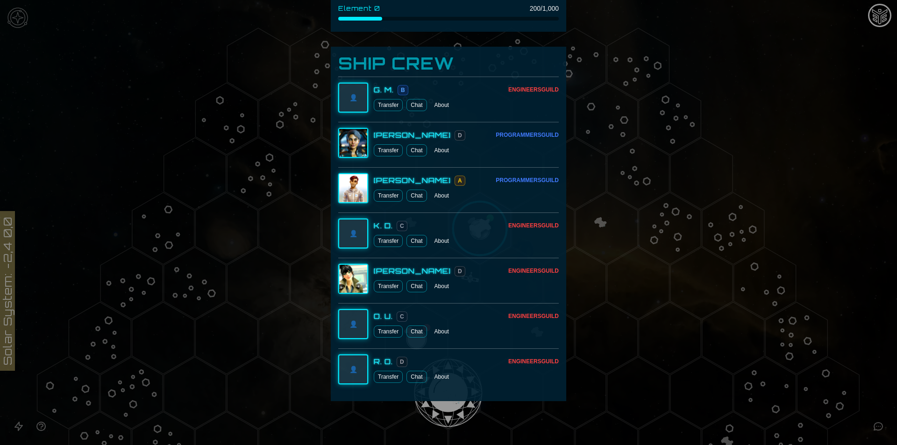
scroll to position [504, 0]
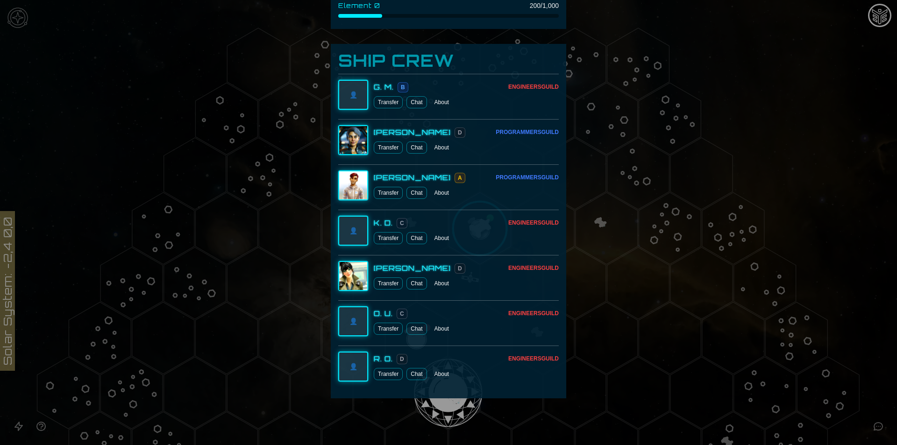
click at [347, 275] on img at bounding box center [353, 276] width 28 height 28
click at [436, 284] on button "About" at bounding box center [442, 284] width 22 height 12
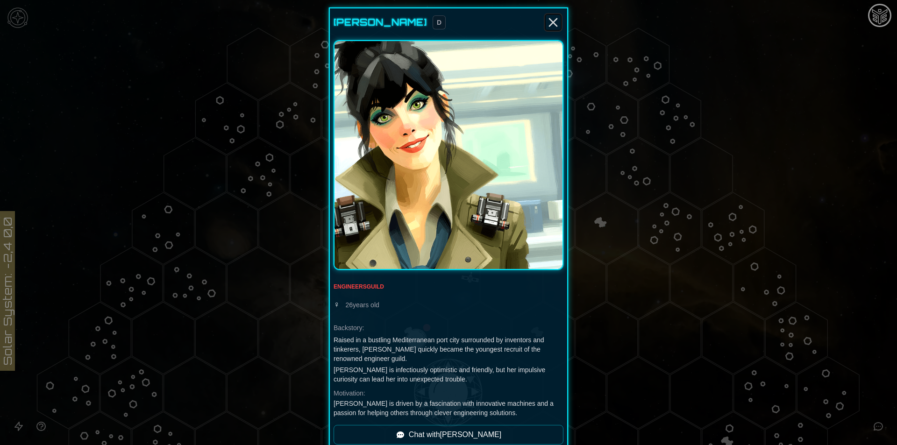
click at [548, 18] on icon "Close" at bounding box center [553, 22] width 15 height 15
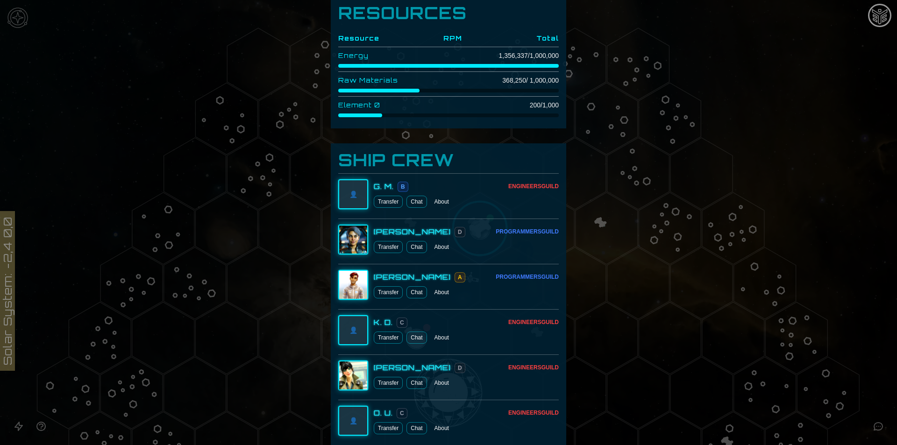
scroll to position [499, 0]
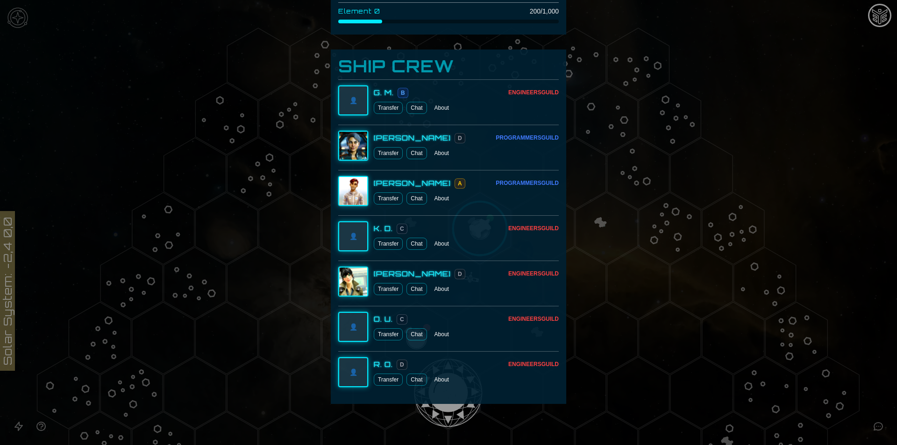
click at [441, 150] on button "About" at bounding box center [442, 153] width 22 height 12
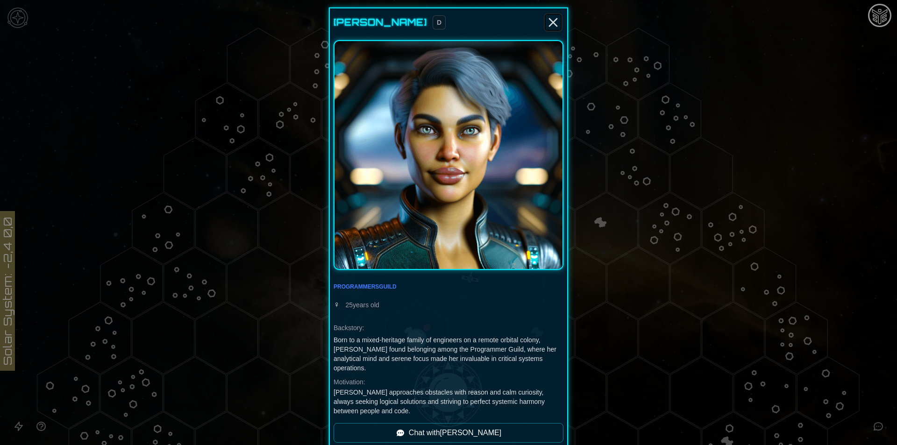
click at [551, 20] on icon "Close" at bounding box center [553, 22] width 15 height 15
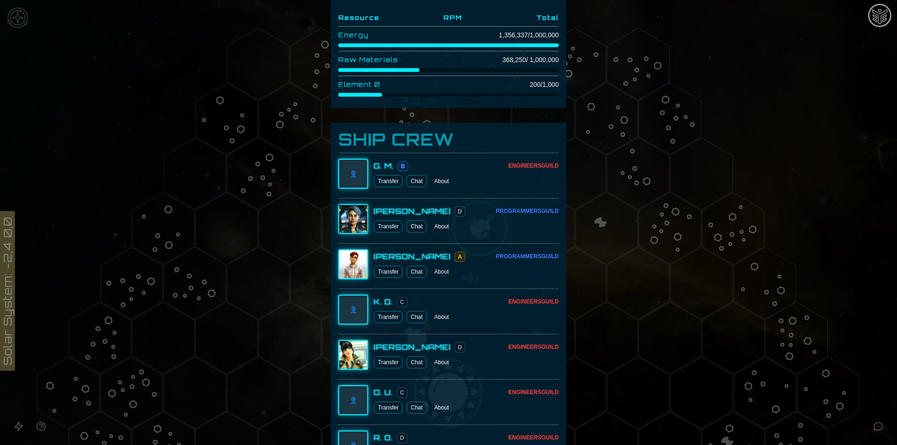
scroll to position [379, 0]
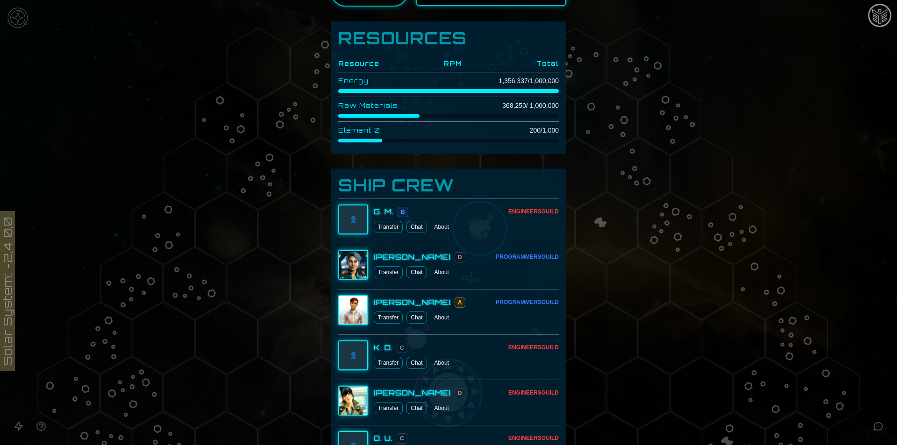
click at [683, 297] on div at bounding box center [448, 222] width 897 height 445
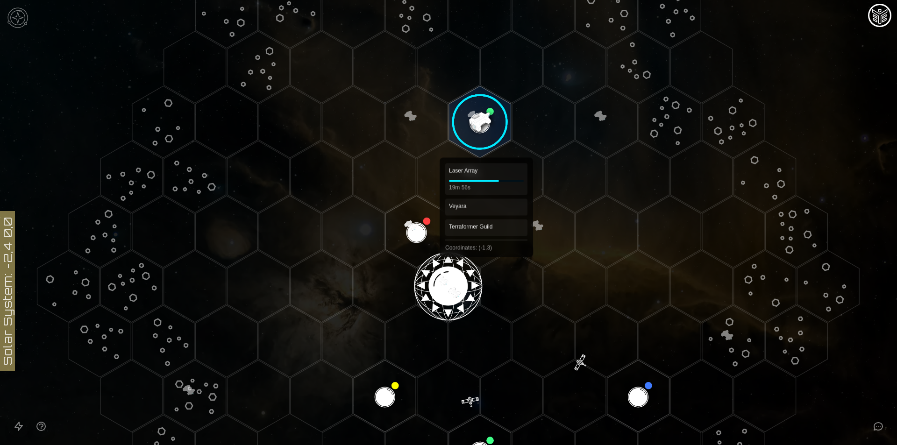
scroll to position [86, 0]
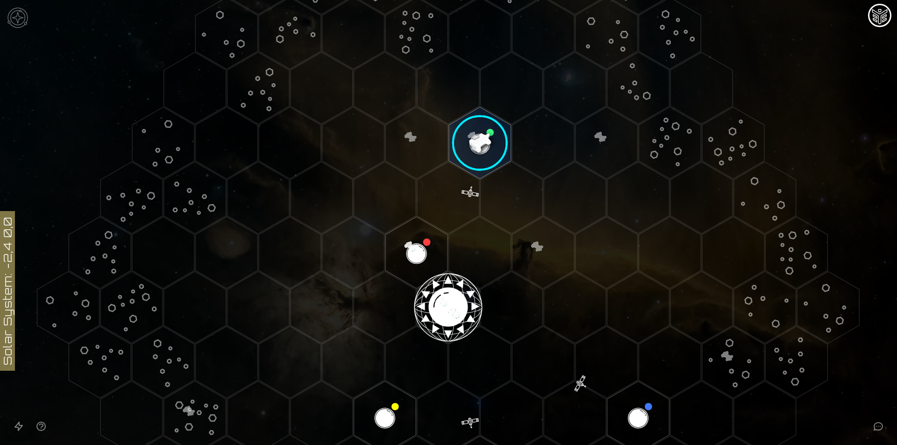
click at [469, 145] on image at bounding box center [479, 143] width 73 height 73
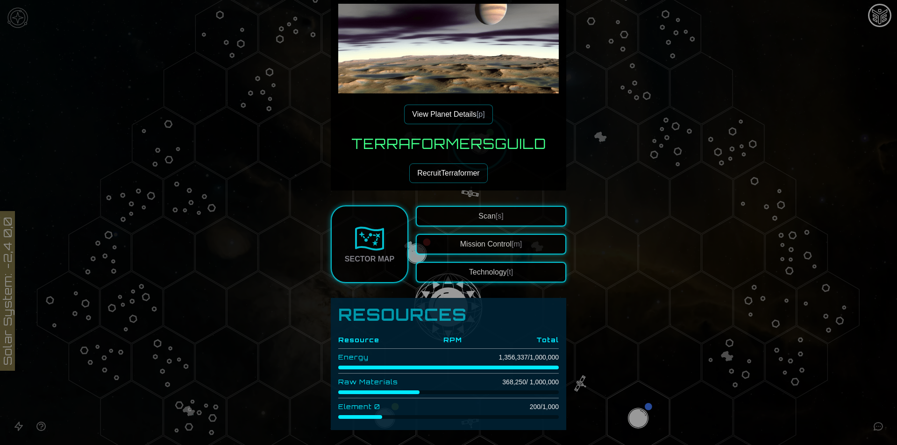
scroll to position [125, 0]
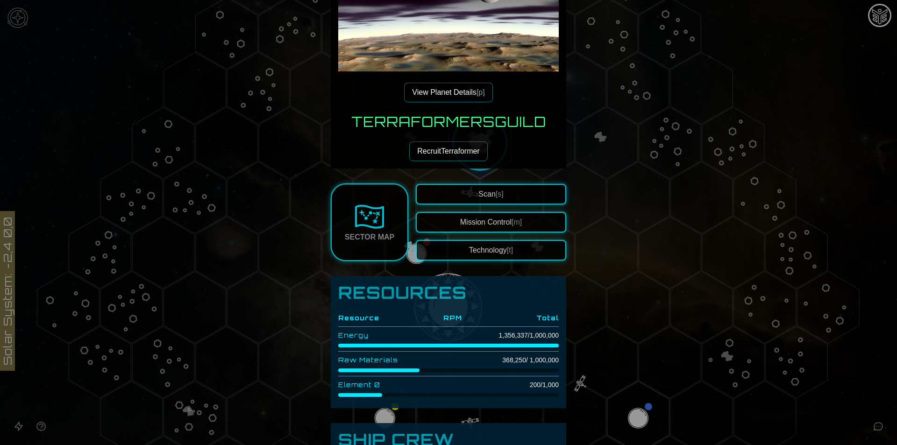
click at [507, 250] on span "[t]" at bounding box center [510, 250] width 6 height 8
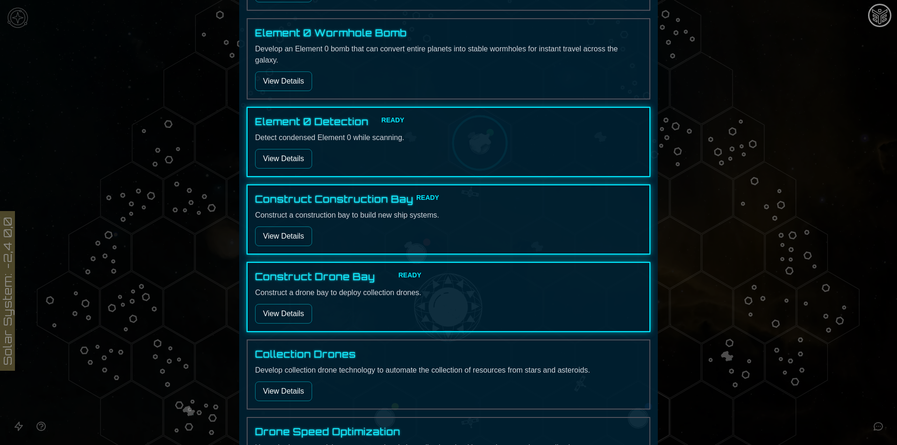
scroll to position [561, 0]
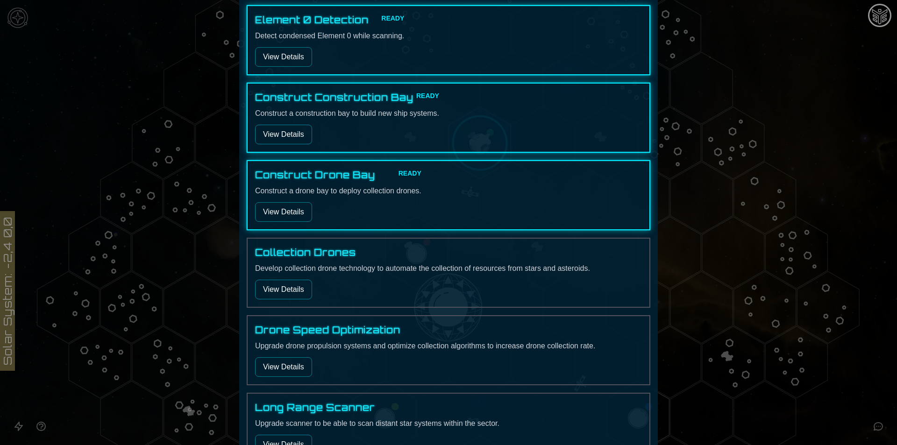
click at [282, 217] on button "View Details" at bounding box center [283, 212] width 57 height 20
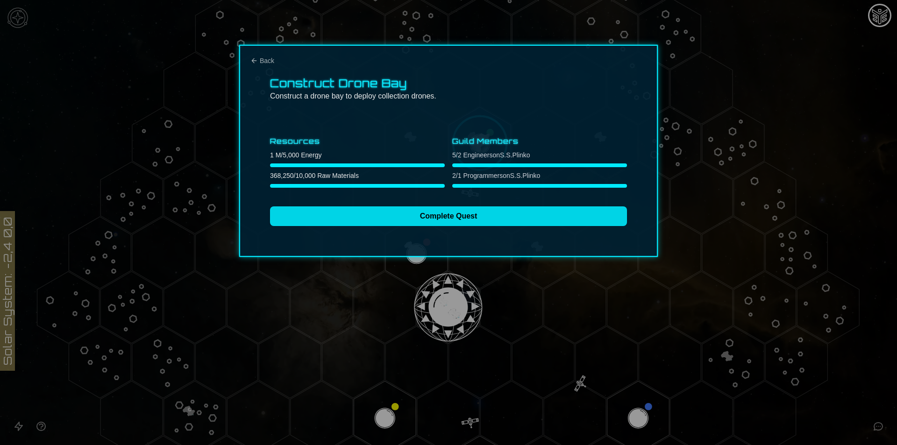
click at [416, 223] on button "Complete Quest" at bounding box center [448, 217] width 357 height 20
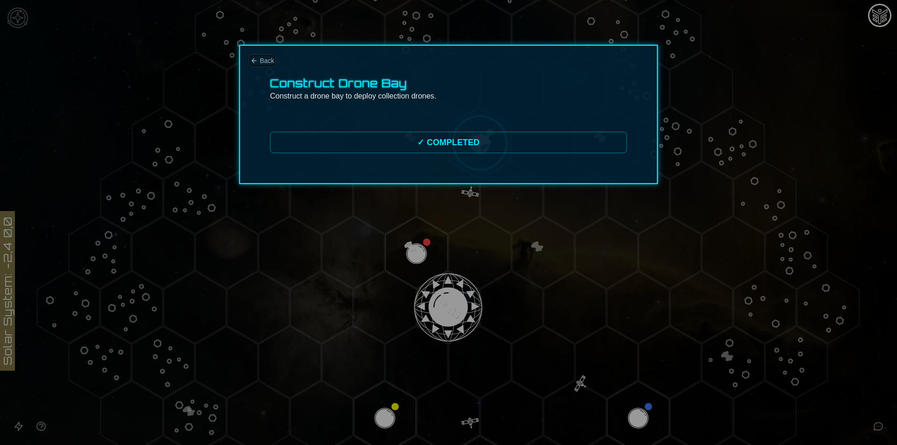
click at [268, 63] on span "Back" at bounding box center [267, 60] width 14 height 9
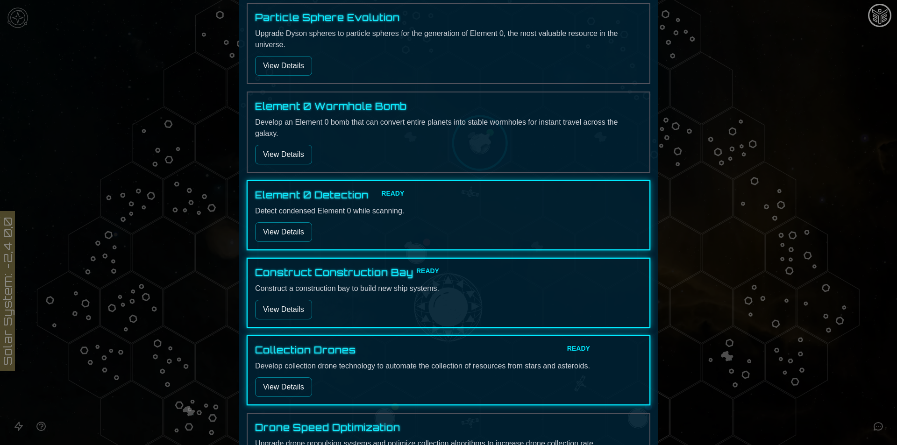
scroll to position [436, 0]
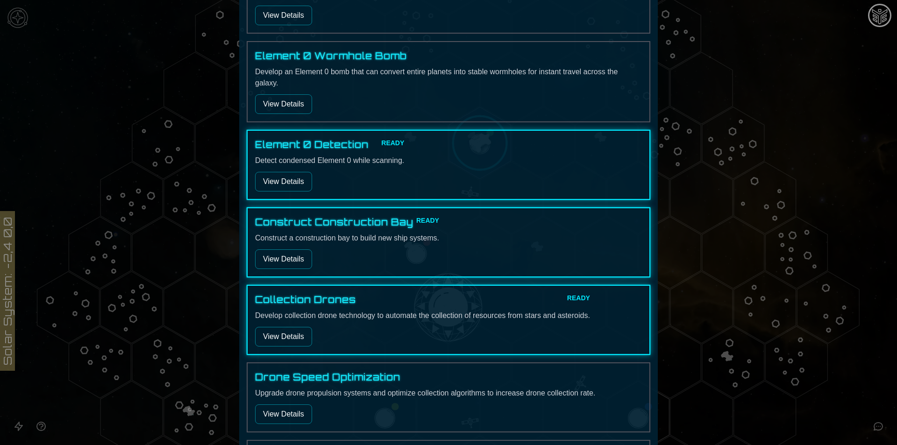
click at [296, 252] on button "View Details" at bounding box center [283, 260] width 57 height 20
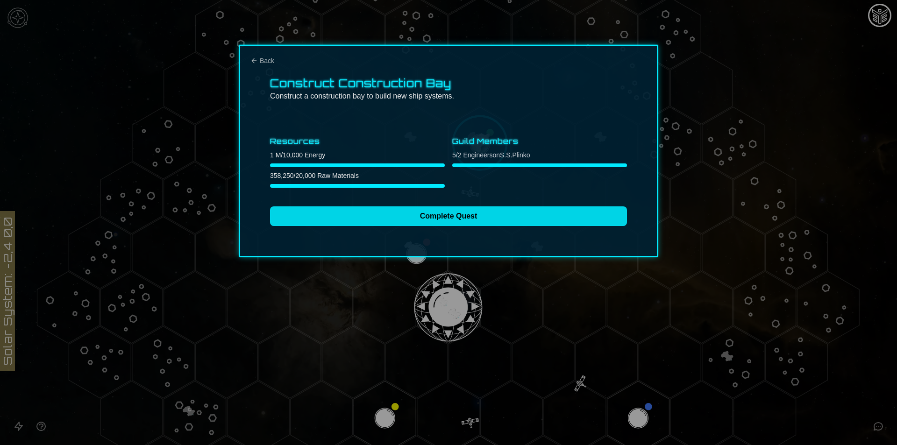
click at [346, 213] on button "Complete Quest" at bounding box center [448, 217] width 357 height 20
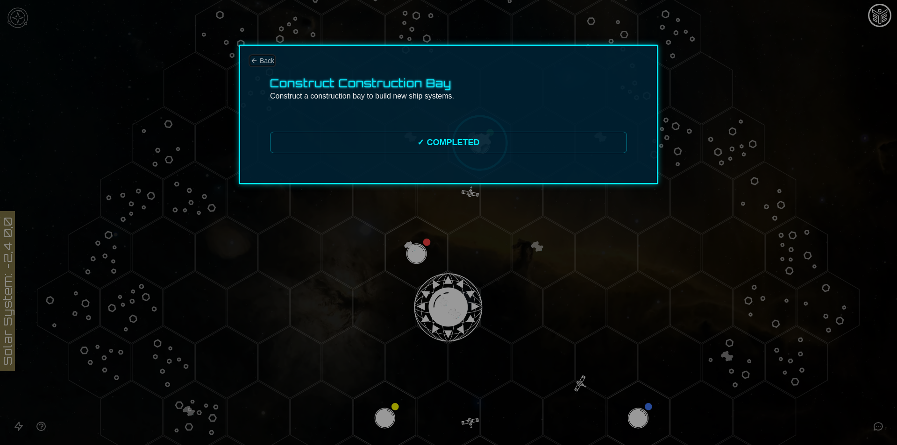
click at [257, 62] on icon "Back" at bounding box center [253, 60] width 7 height 7
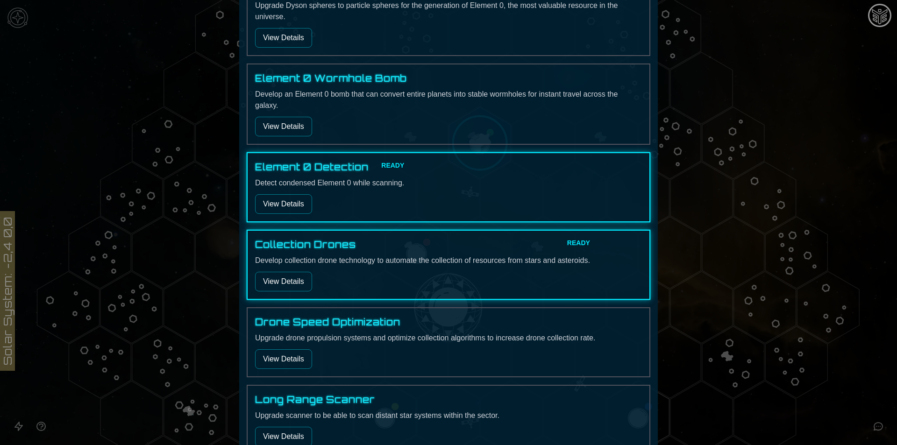
scroll to position [436, 0]
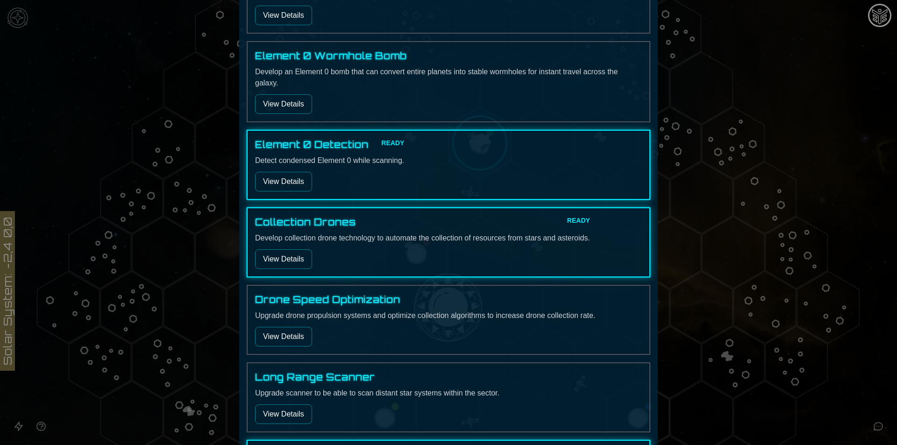
click at [284, 261] on button "View Details" at bounding box center [283, 260] width 57 height 20
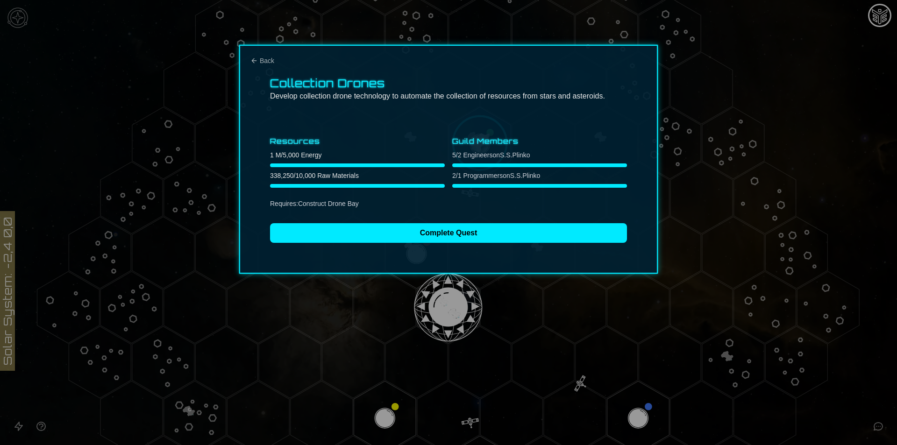
scroll to position [0, 0]
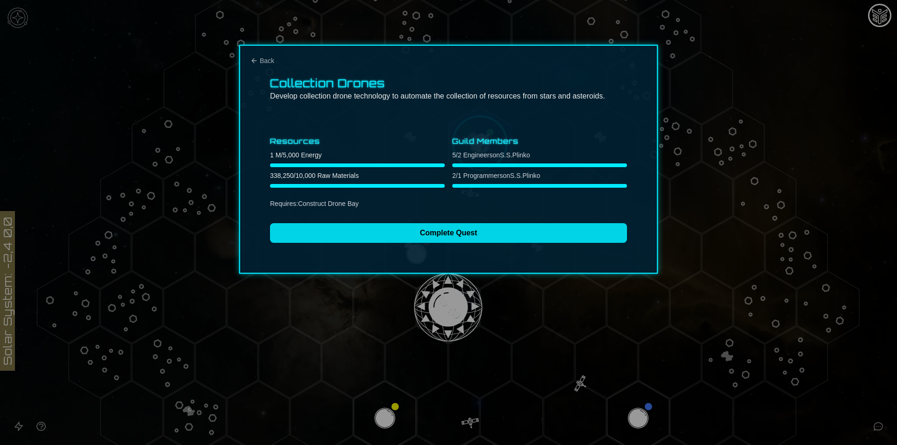
click at [371, 229] on button "Complete Quest" at bounding box center [448, 233] width 357 height 20
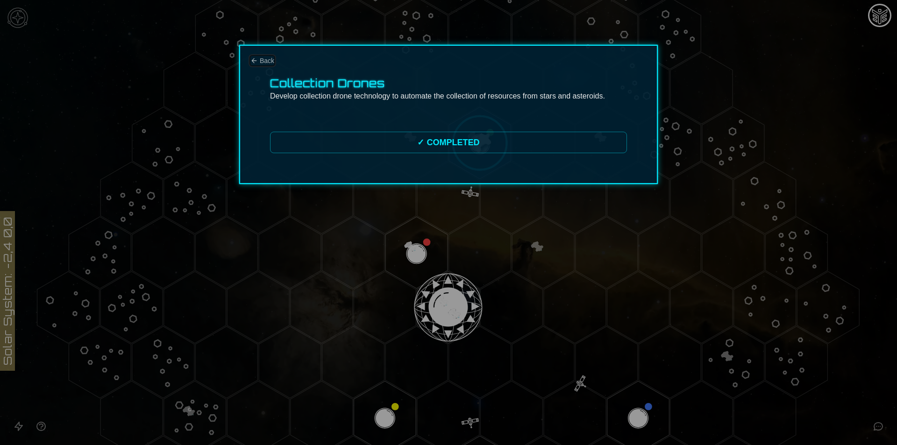
click at [265, 64] on span "Back" at bounding box center [267, 60] width 14 height 9
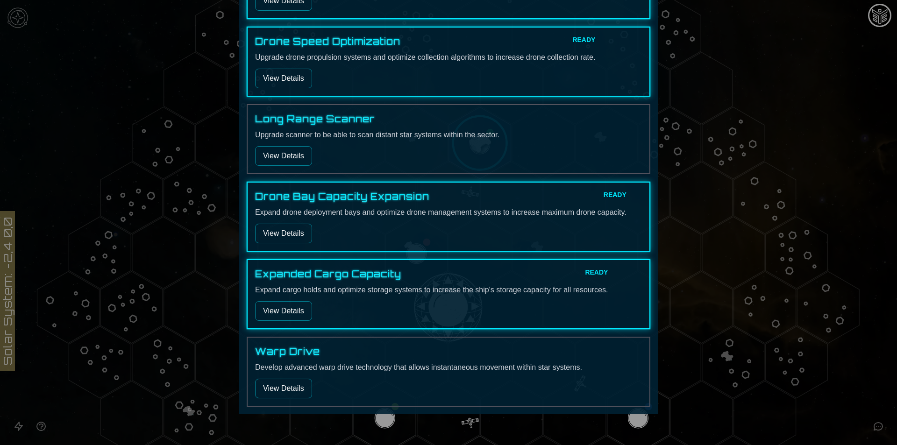
scroll to position [623, 0]
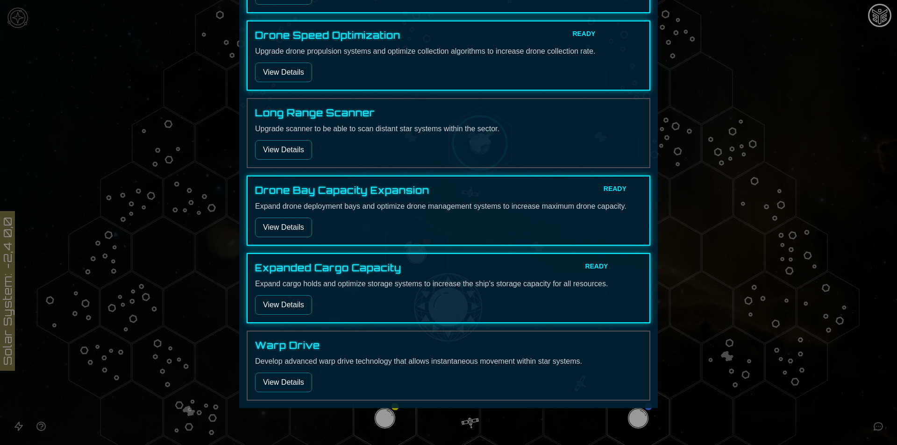
click at [284, 220] on button "View Details" at bounding box center [283, 228] width 57 height 20
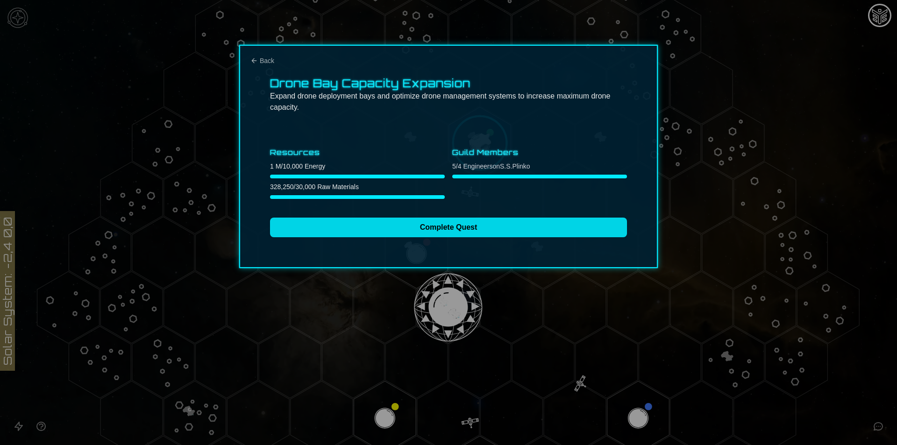
click at [287, 224] on button "Complete Quest" at bounding box center [448, 228] width 357 height 20
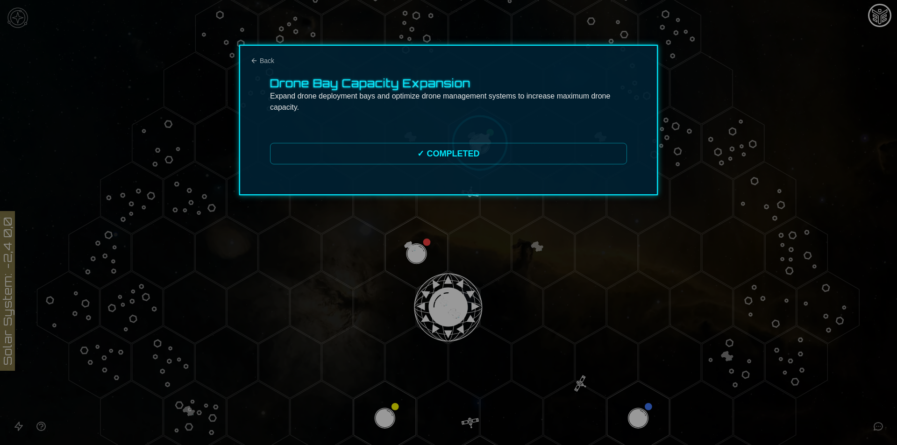
click at [411, 157] on div "✓ COMPLETED" at bounding box center [448, 153] width 357 height 21
click at [403, 157] on div "✓ COMPLETED" at bounding box center [448, 153] width 357 height 21
click at [265, 64] on span "Back" at bounding box center [267, 60] width 14 height 9
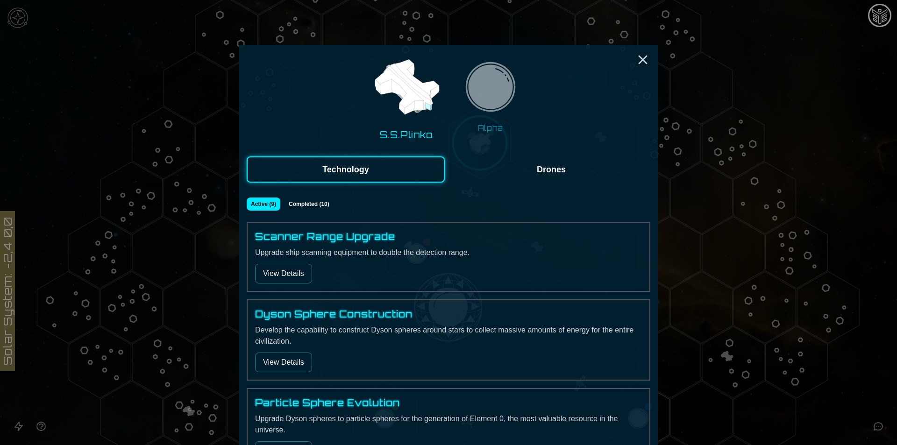
click at [509, 173] on button "Drones" at bounding box center [551, 170] width 198 height 26
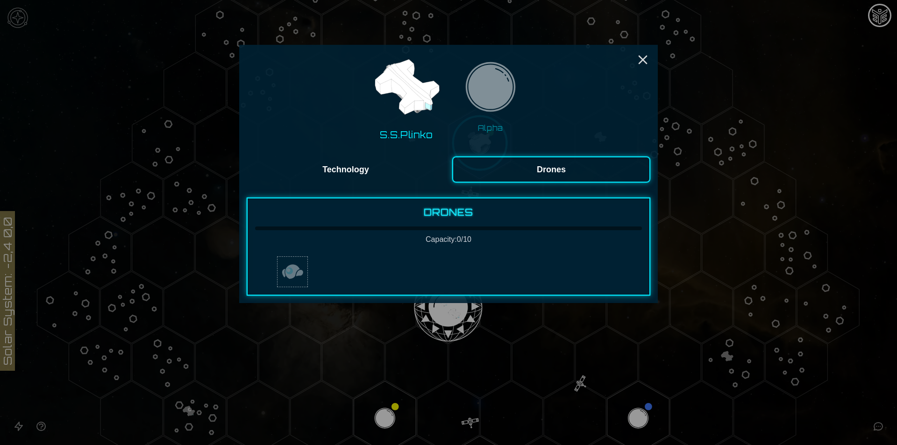
click at [290, 276] on img "button" at bounding box center [292, 272] width 22 height 22
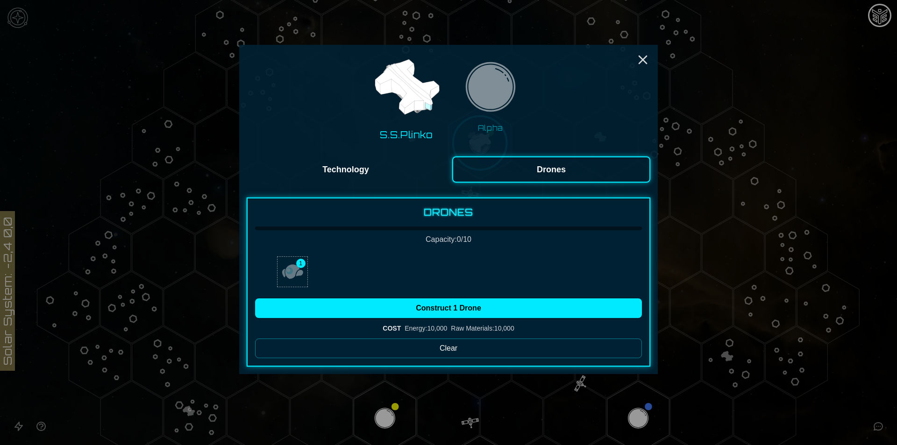
click at [290, 276] on img "button" at bounding box center [292, 272] width 22 height 22
click at [292, 273] on img "button" at bounding box center [292, 272] width 22 height 22
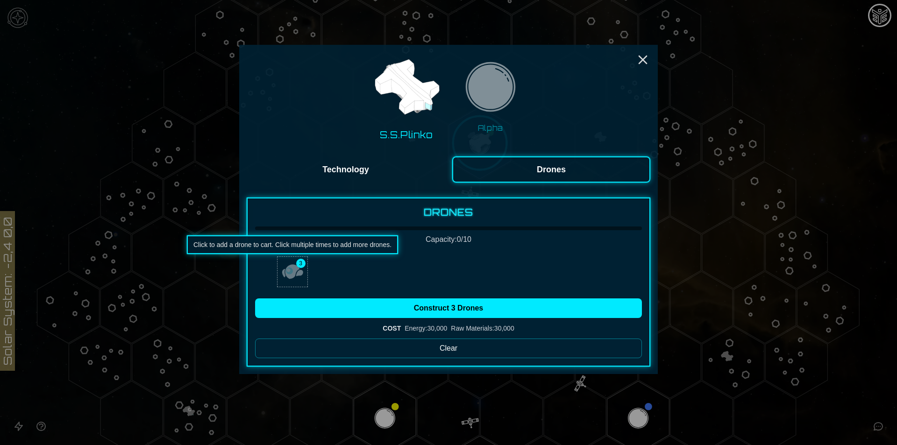
click at [292, 273] on img "button" at bounding box center [292, 272] width 22 height 22
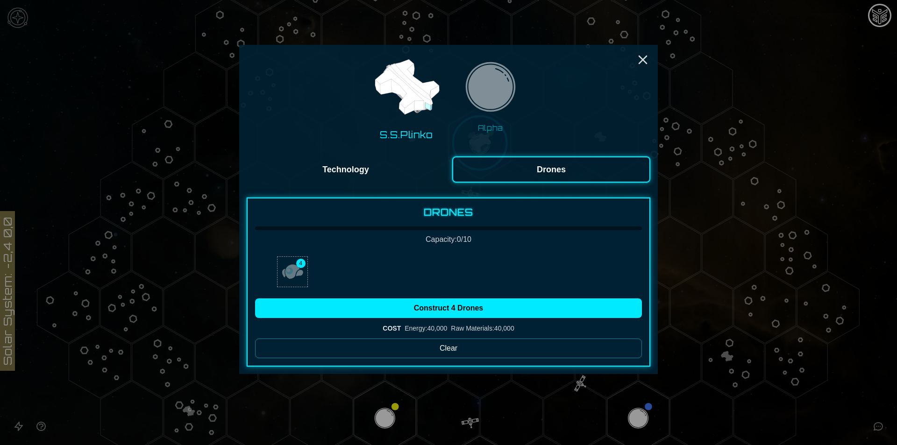
click at [292, 273] on img "button" at bounding box center [292, 272] width 22 height 22
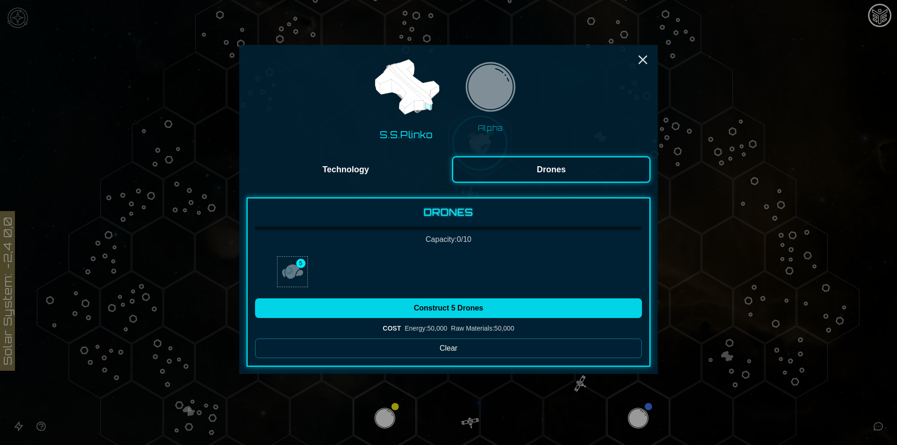
click at [400, 310] on button "Construct 5 Drones" at bounding box center [448, 309] width 387 height 20
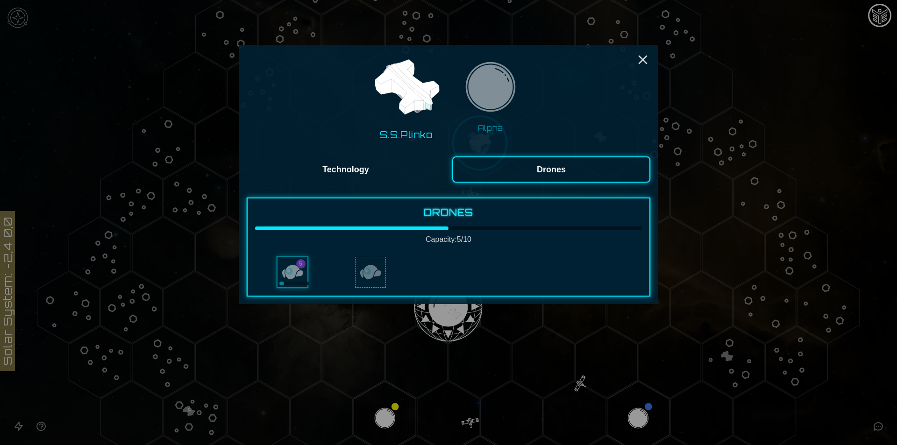
click at [369, 173] on button "Technology" at bounding box center [346, 170] width 198 height 26
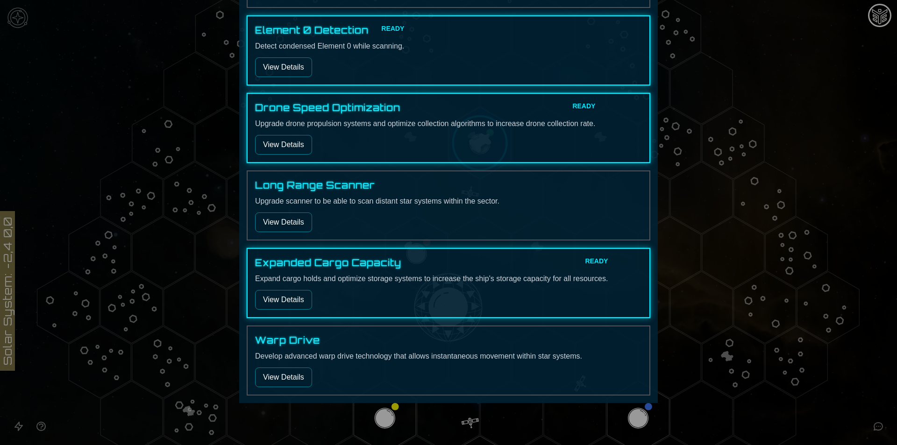
scroll to position [553, 0]
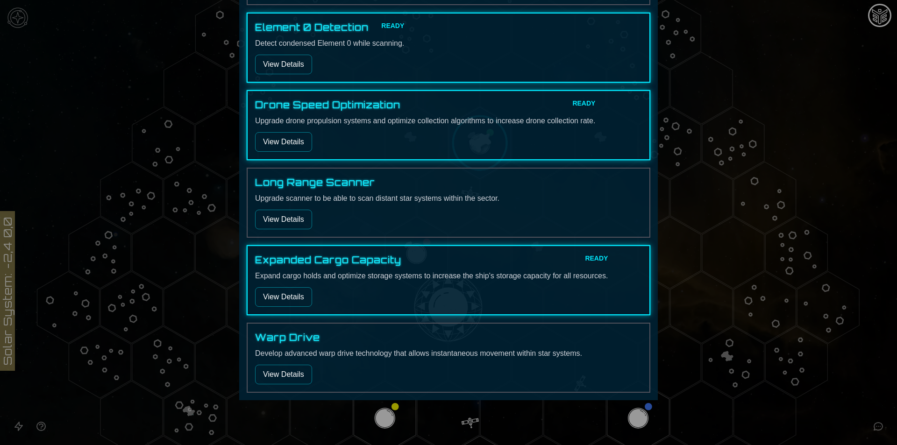
click at [287, 301] on button "View Details" at bounding box center [283, 297] width 57 height 20
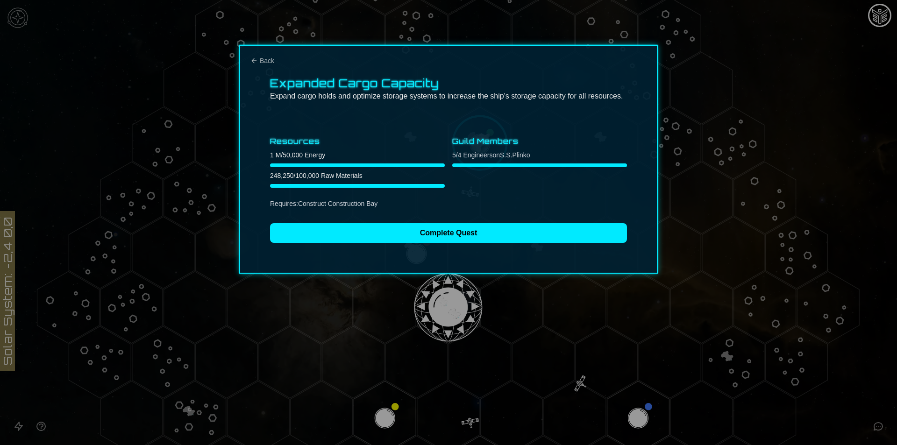
scroll to position [0, 0]
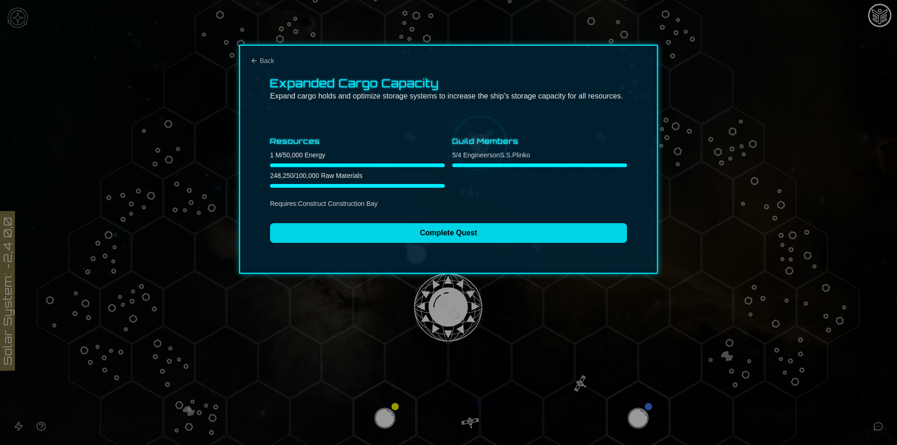
click at [368, 241] on button "Complete Quest" at bounding box center [448, 233] width 357 height 20
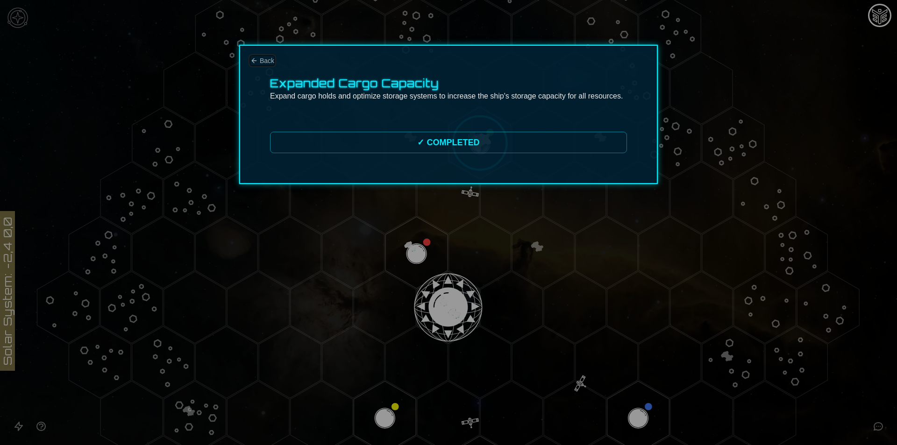
click at [265, 63] on span "Back" at bounding box center [267, 60] width 14 height 9
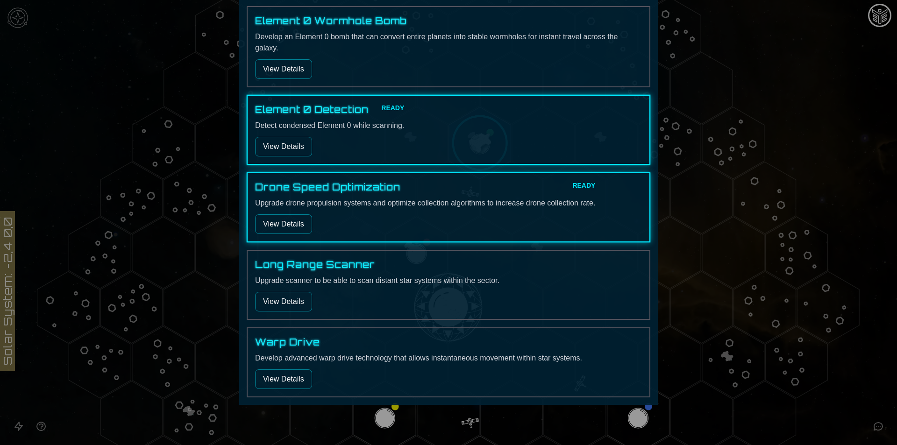
scroll to position [476, 0]
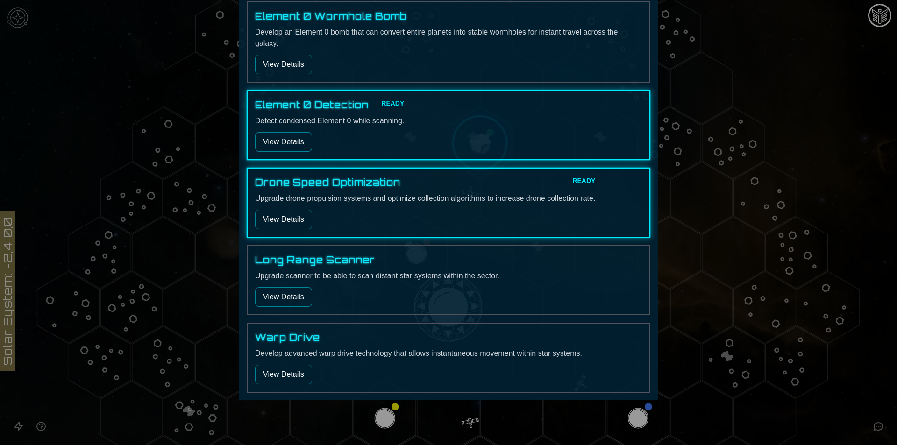
click at [291, 222] on button "View Details" at bounding box center [283, 220] width 57 height 20
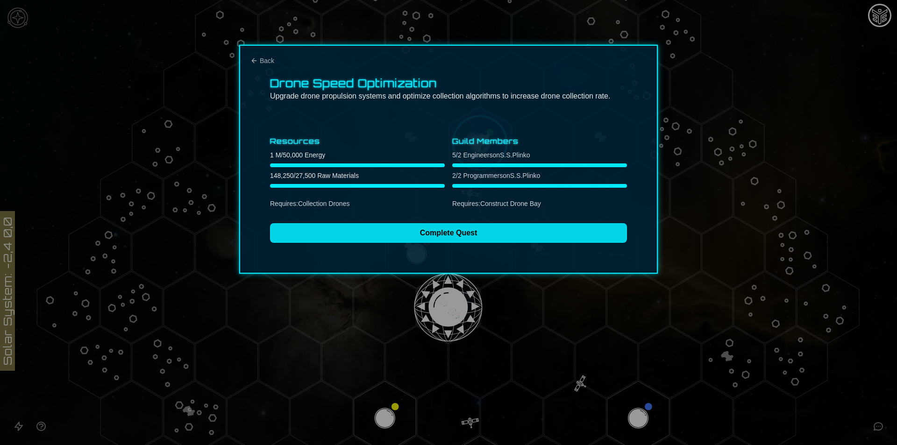
click at [383, 235] on button "Complete Quest" at bounding box center [448, 233] width 357 height 20
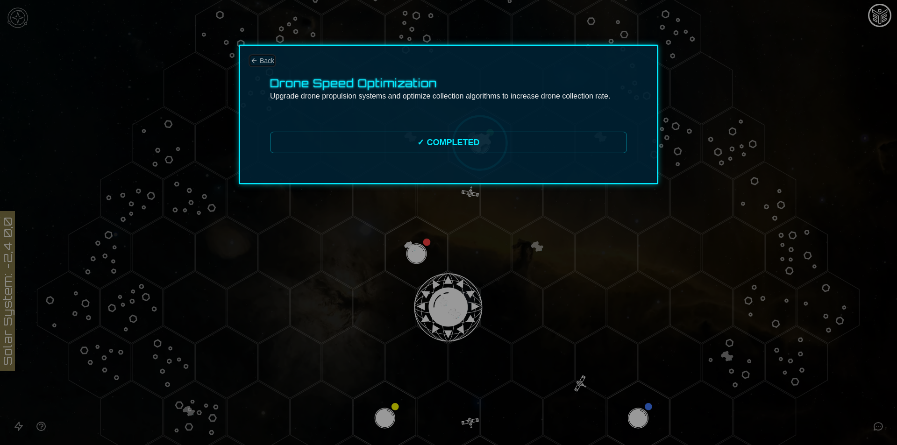
click at [268, 64] on span "Back" at bounding box center [267, 60] width 14 height 9
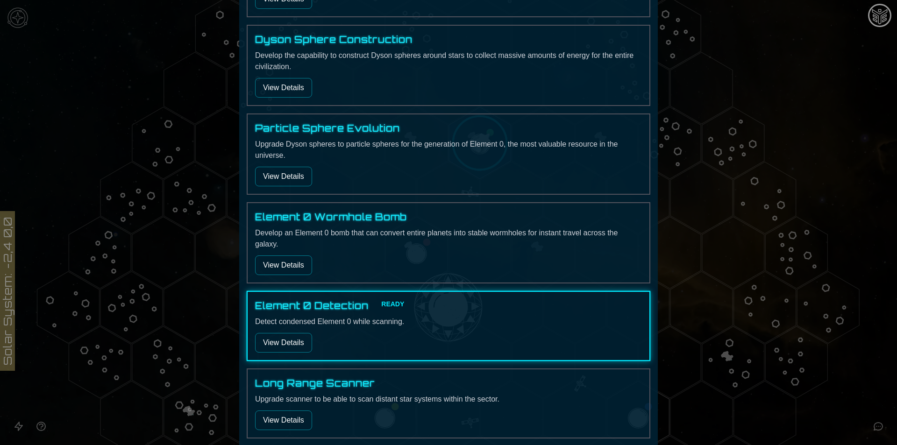
scroll to position [374, 0]
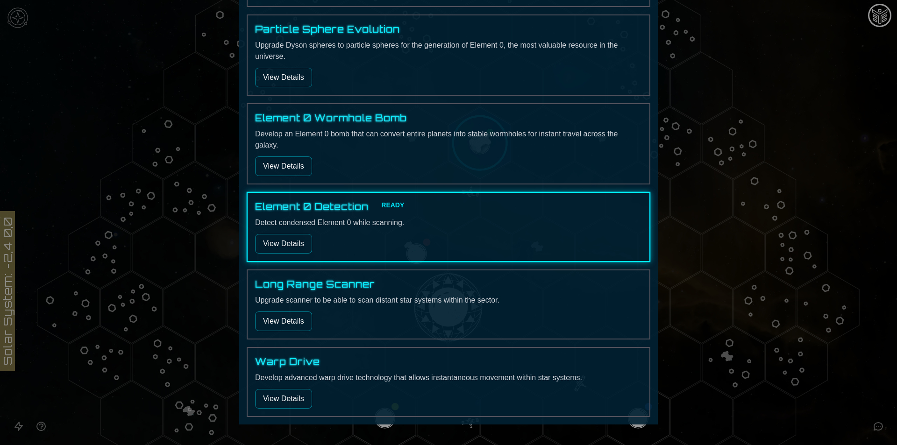
click at [290, 243] on button "View Details" at bounding box center [283, 244] width 57 height 20
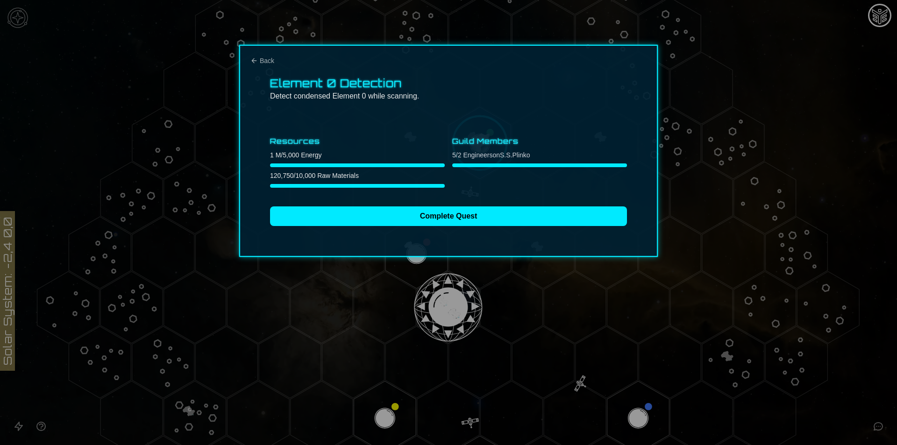
scroll to position [0, 0]
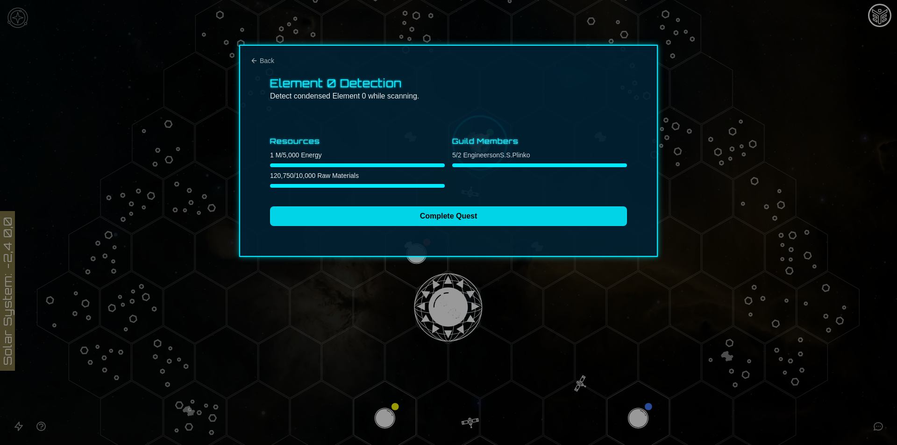
click at [350, 218] on button "Complete Quest" at bounding box center [448, 217] width 357 height 20
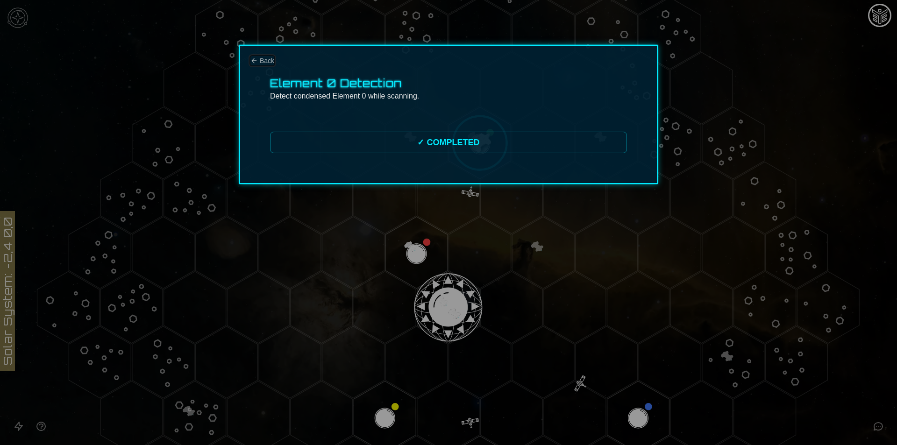
click at [262, 63] on span "Back" at bounding box center [267, 60] width 14 height 9
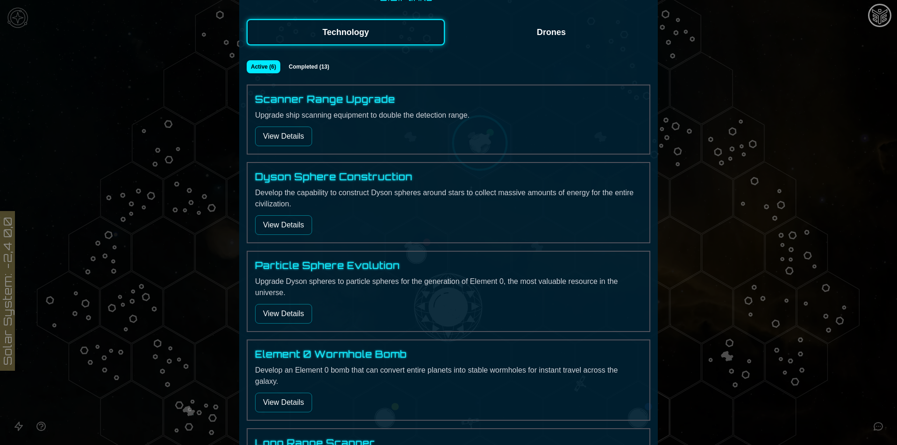
scroll to position [134, 0]
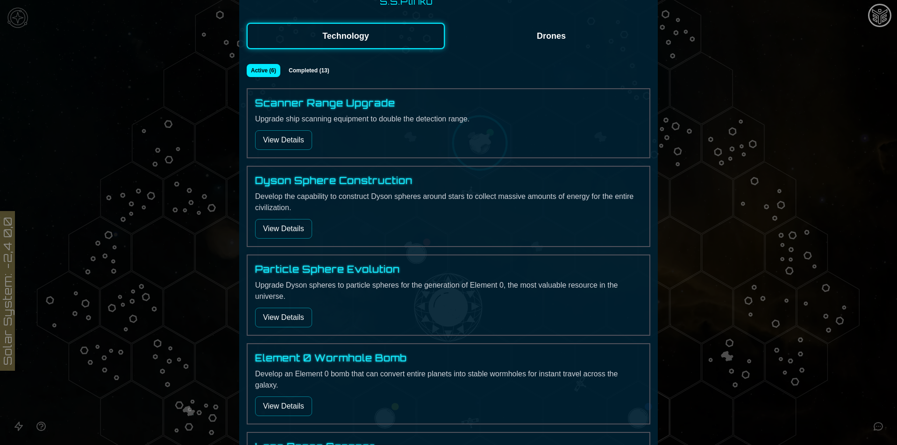
click at [671, 213] on div at bounding box center [448, 222] width 897 height 445
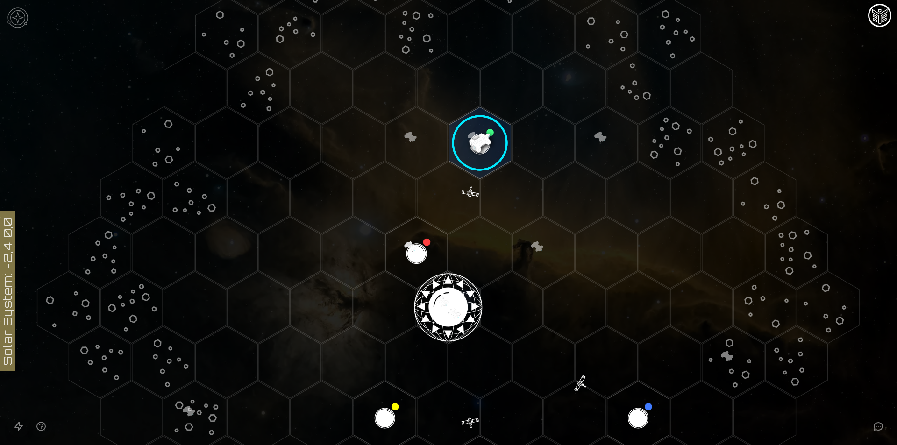
click at [487, 148] on image at bounding box center [479, 143] width 73 height 73
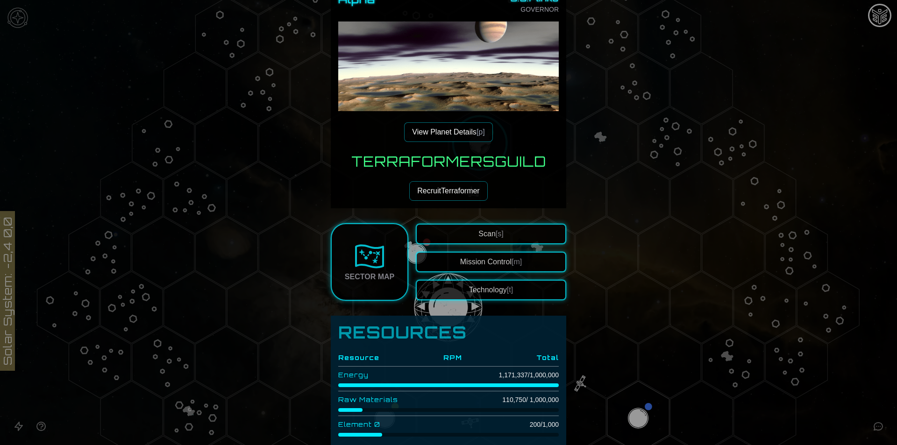
scroll to position [68, 0]
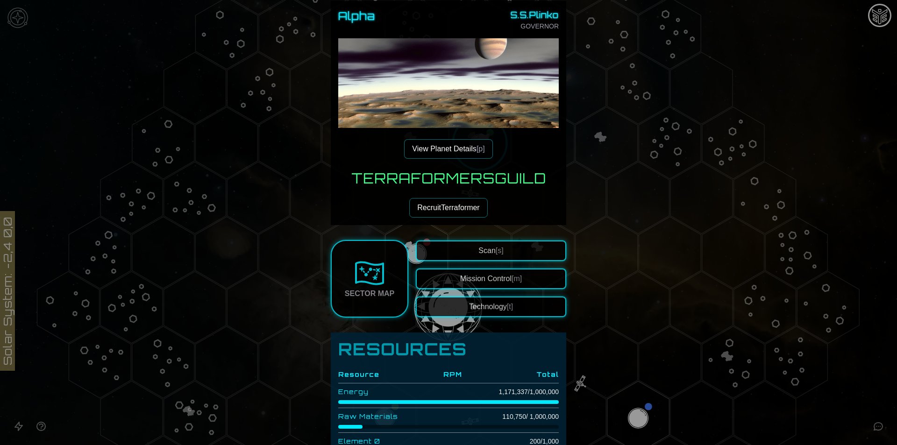
click at [457, 146] on button "View Planet Details [p]" at bounding box center [448, 149] width 88 height 20
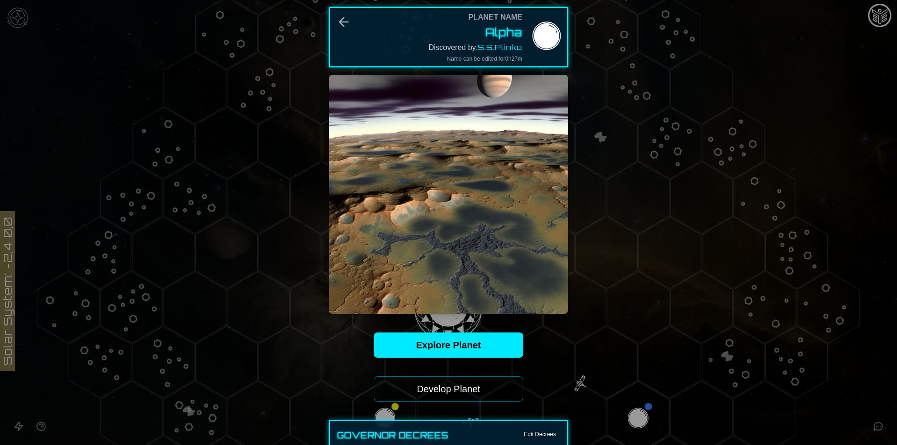
scroll to position [0, 0]
click at [341, 20] on icon "Back" at bounding box center [343, 22] width 15 height 15
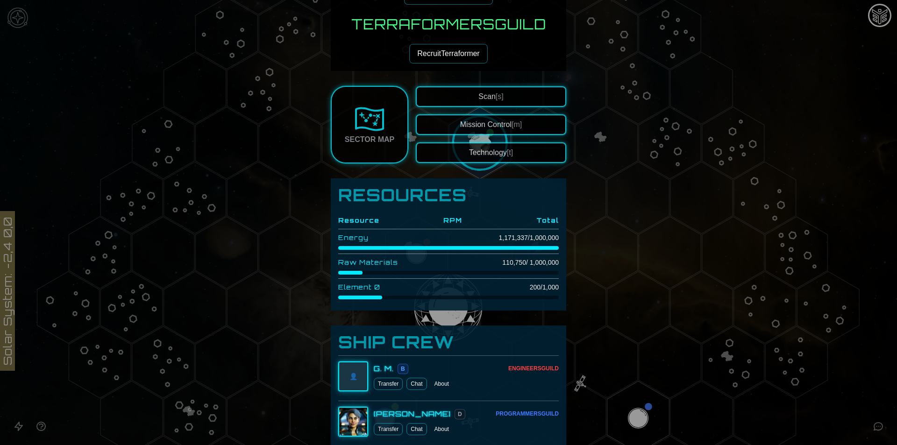
scroll to position [187, 0]
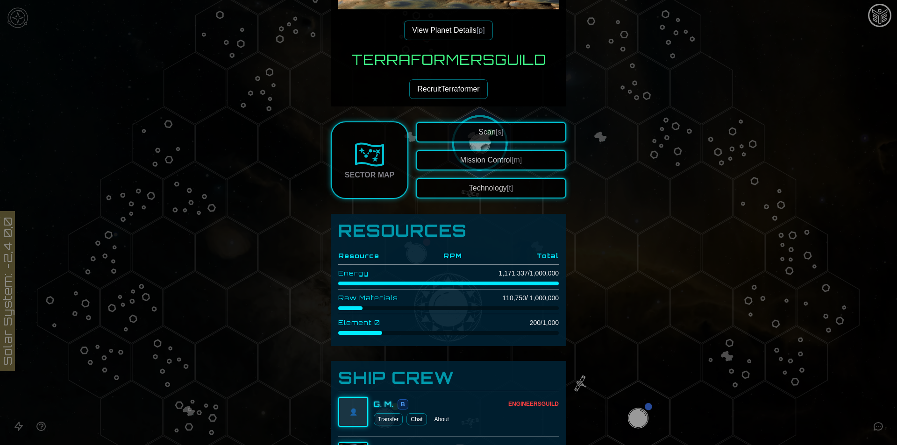
click at [488, 165] on button "Mission Control [m]" at bounding box center [491, 160] width 150 height 21
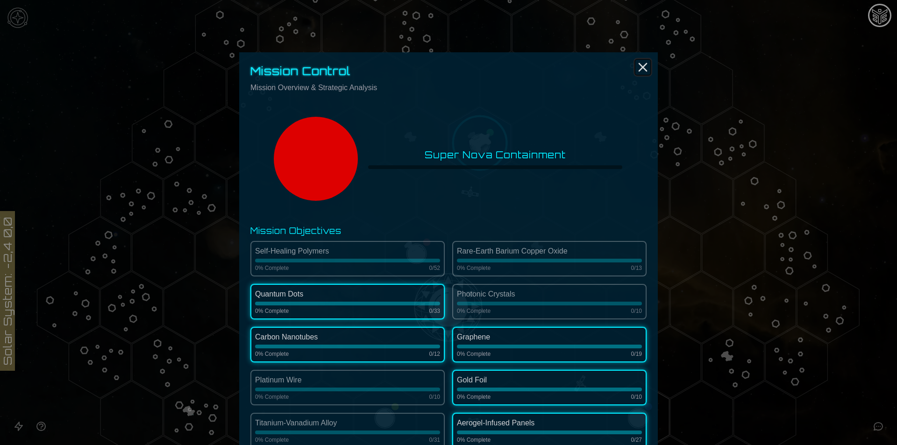
click at [645, 70] on icon "Close" at bounding box center [643, 67] width 15 height 15
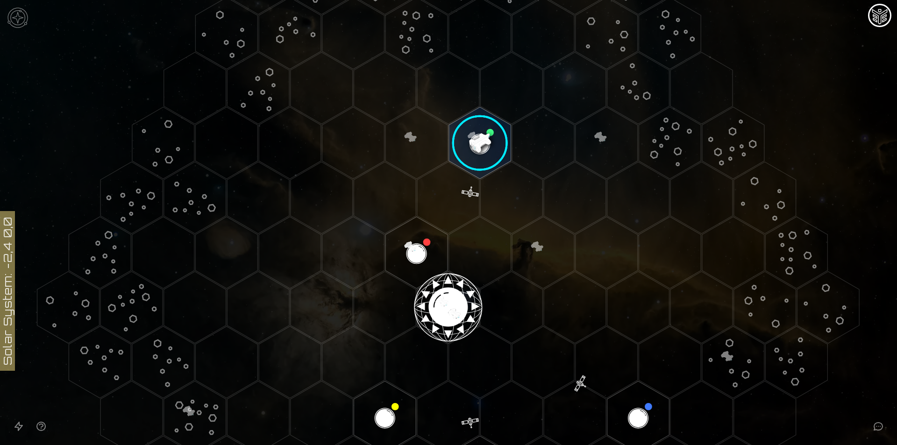
click at [490, 118] on image at bounding box center [479, 143] width 73 height 73
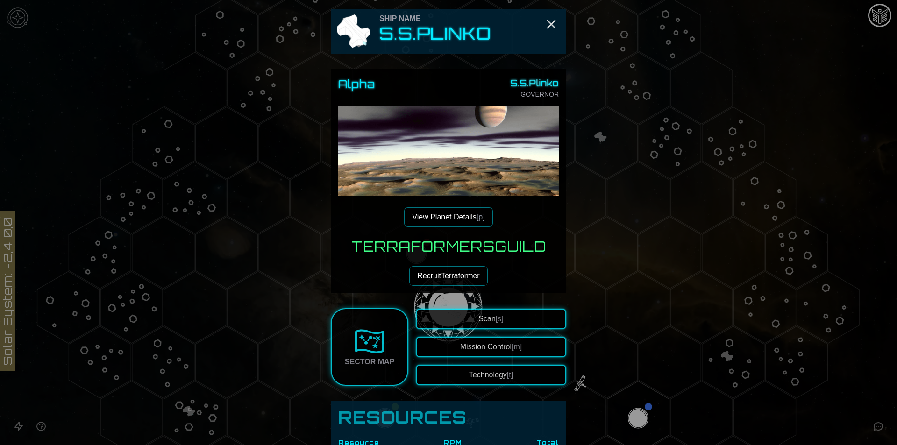
click at [478, 378] on button "Technology [t]" at bounding box center [491, 375] width 150 height 21
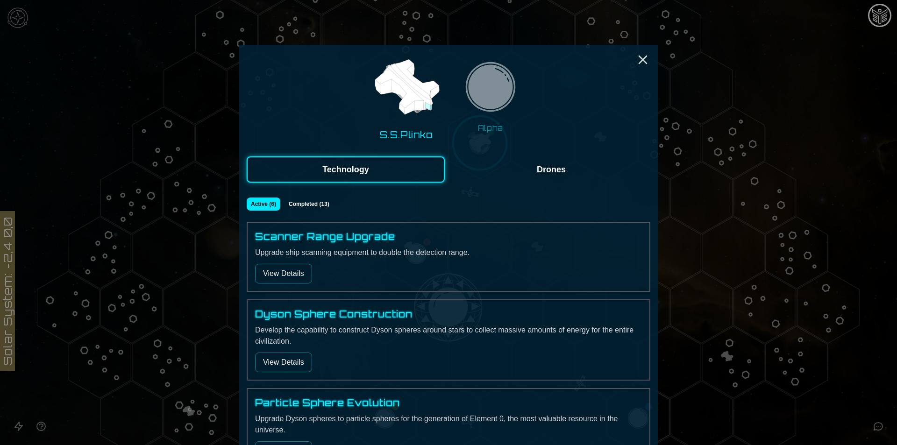
click at [641, 47] on div "S.S.Plinko Alpha Technology Drones Active ( 6 ) Completed ( 13 ) Scanner Range …" at bounding box center [448, 383] width 419 height 676
click at [639, 58] on icon "Close" at bounding box center [643, 59] width 15 height 15
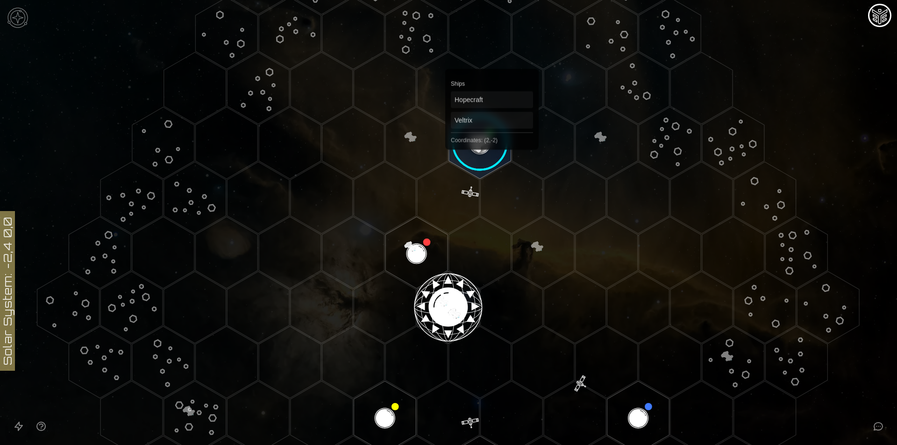
click at [487, 142] on image at bounding box center [479, 143] width 73 height 73
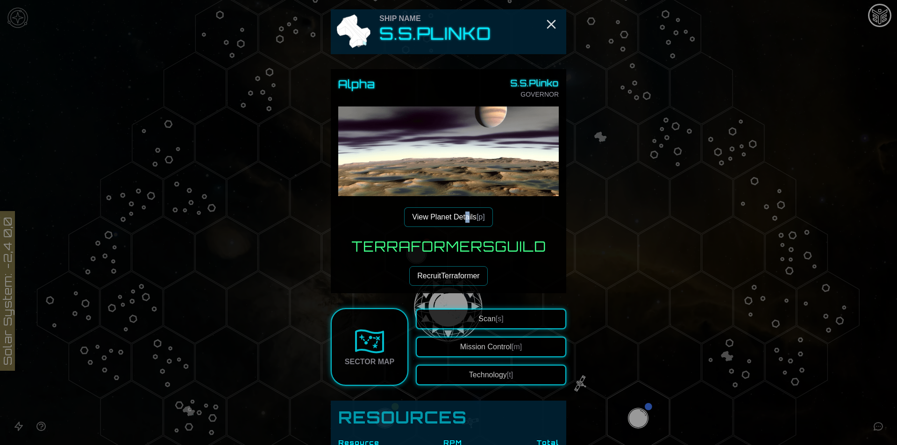
click at [462, 207] on div "Alpha S.S.Plinko GOVERNOR View Planet Details [p]" at bounding box center [448, 152] width 221 height 150
click at [460, 211] on button "View Planet Details [p]" at bounding box center [448, 217] width 88 height 20
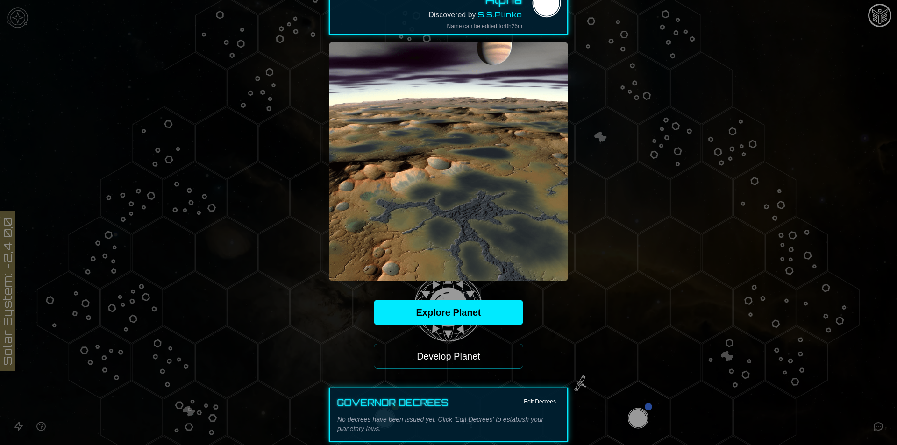
scroll to position [125, 0]
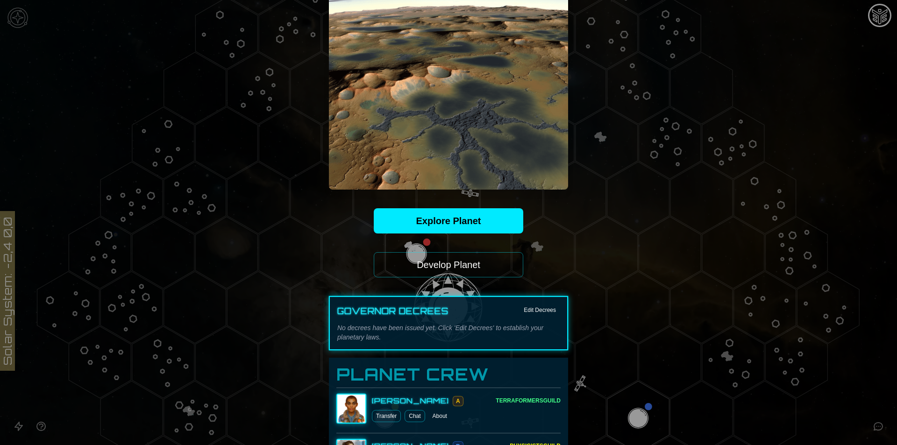
click at [455, 269] on button "Develop Planet" at bounding box center [449, 264] width 150 height 25
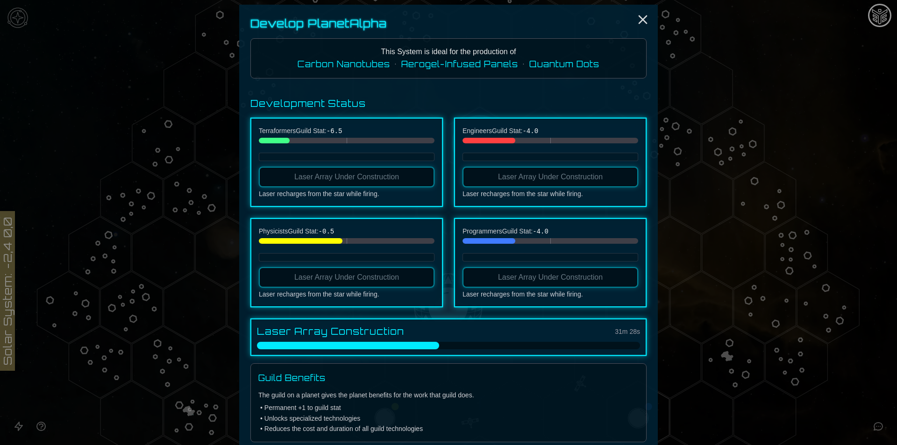
scroll to position [0, 0]
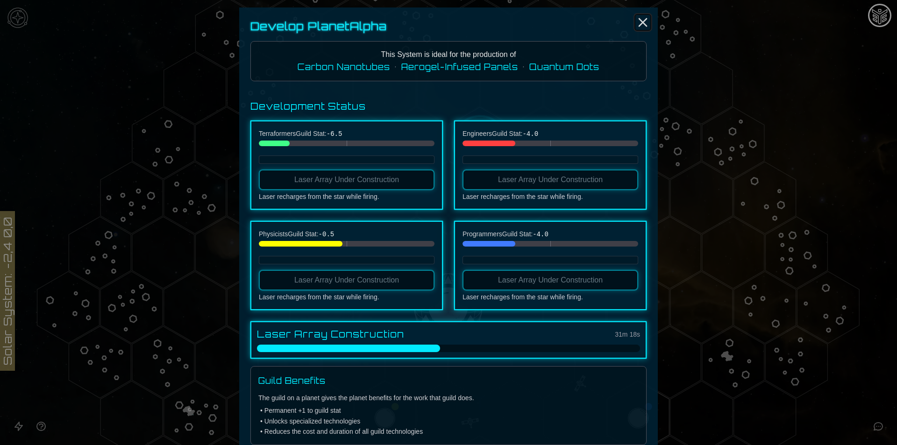
click at [640, 27] on icon "Close" at bounding box center [643, 22] width 15 height 15
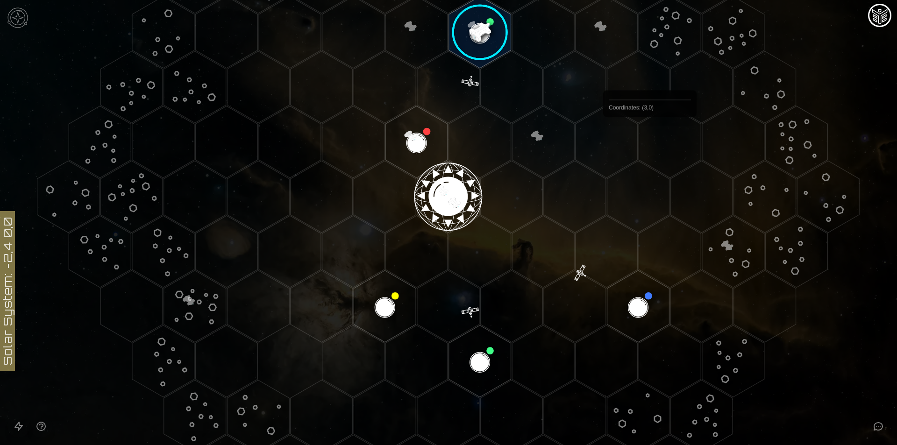
scroll to position [86, 0]
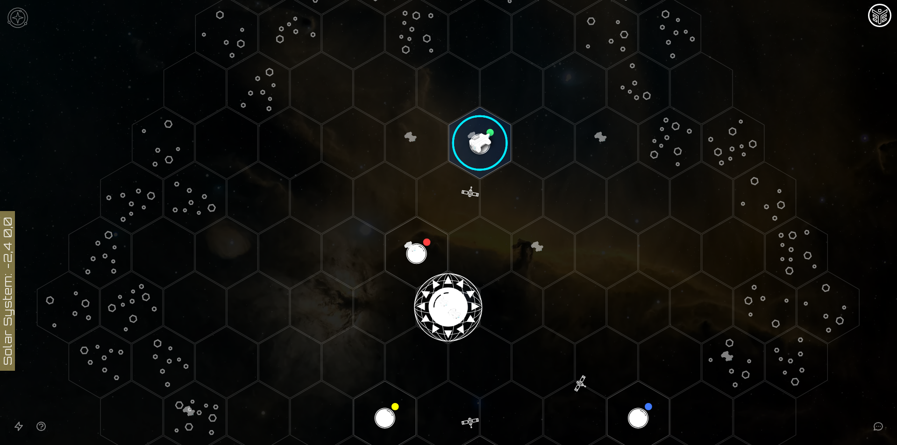
click at [474, 138] on image at bounding box center [479, 143] width 73 height 73
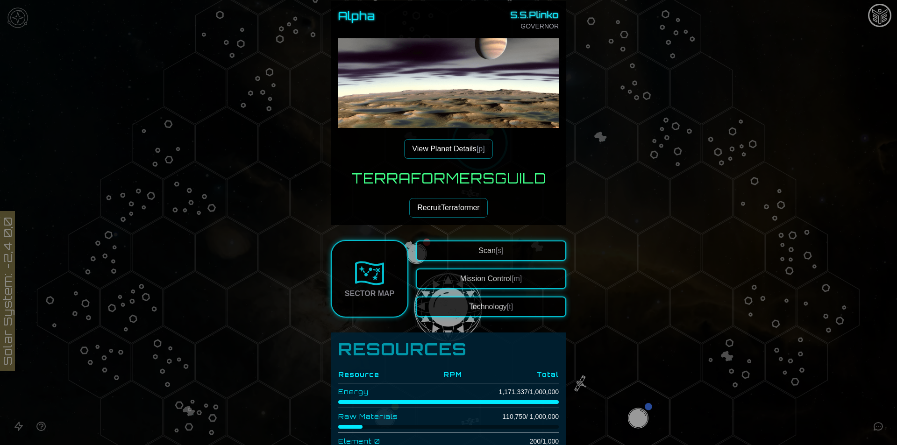
scroll to position [62, 0]
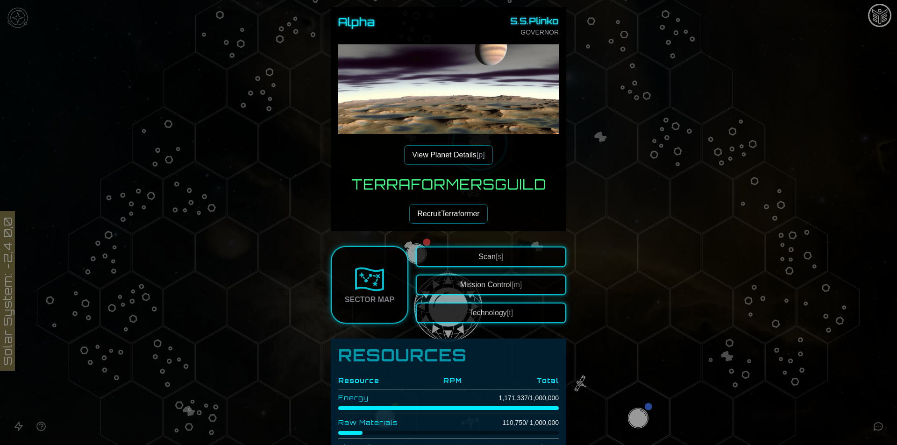
click at [462, 158] on button "View Planet Details [p]" at bounding box center [448, 155] width 88 height 20
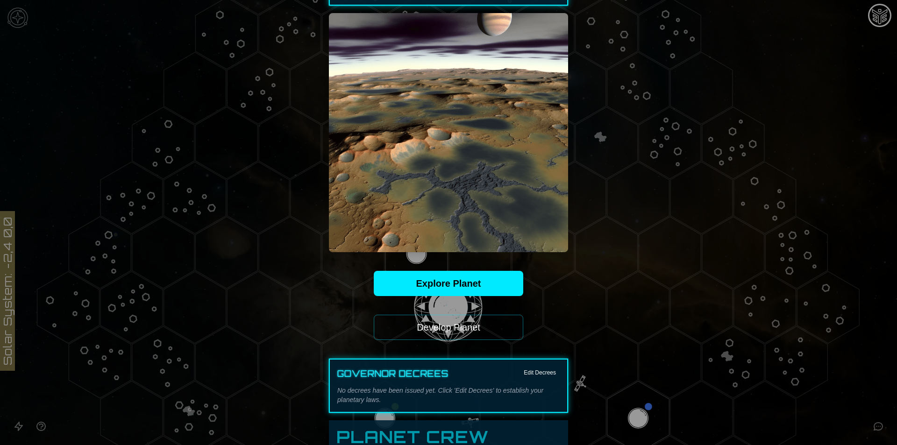
click at [464, 327] on button "Develop Planet" at bounding box center [449, 327] width 150 height 25
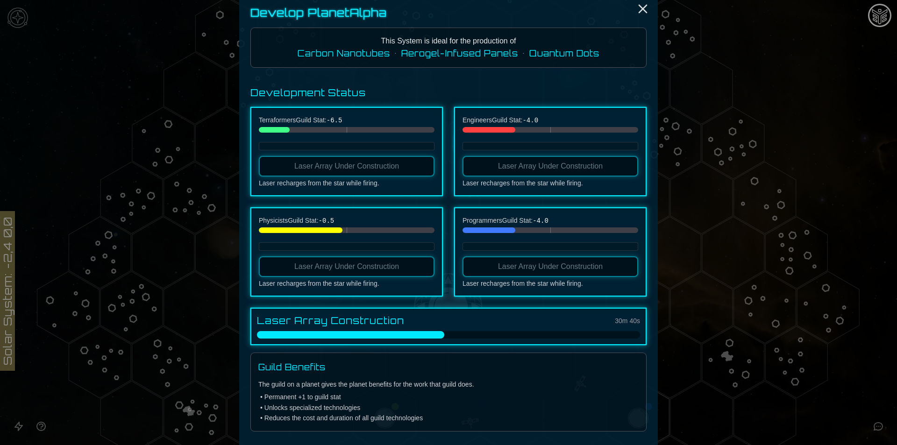
scroll to position [37, 0]
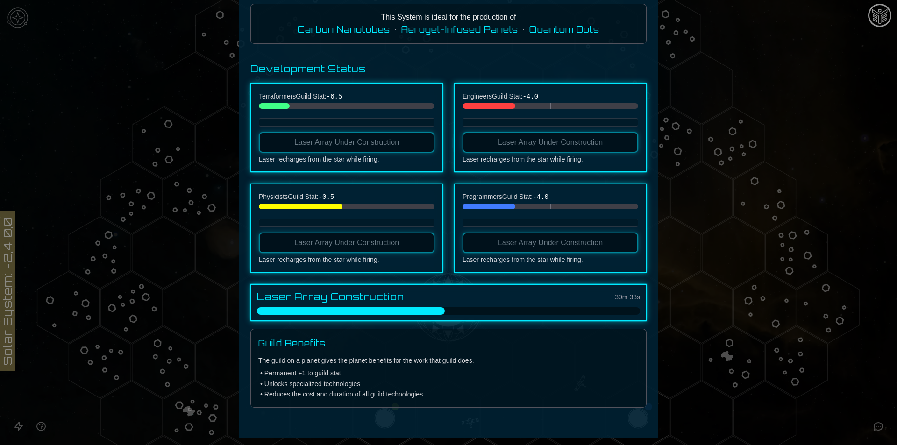
click at [693, 282] on div at bounding box center [448, 222] width 897 height 445
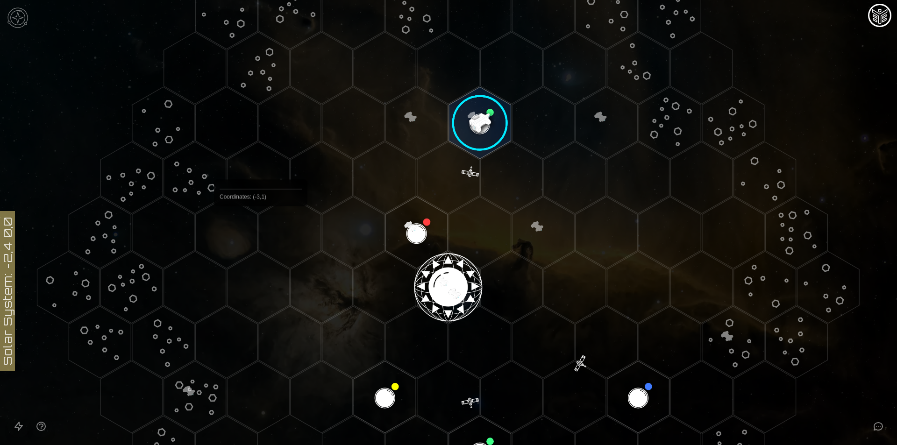
scroll to position [86, 0]
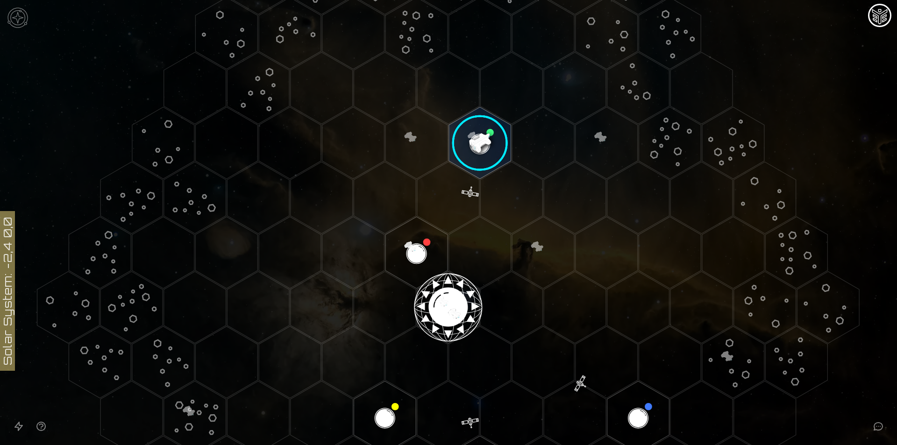
click at [480, 146] on image at bounding box center [479, 143] width 73 height 73
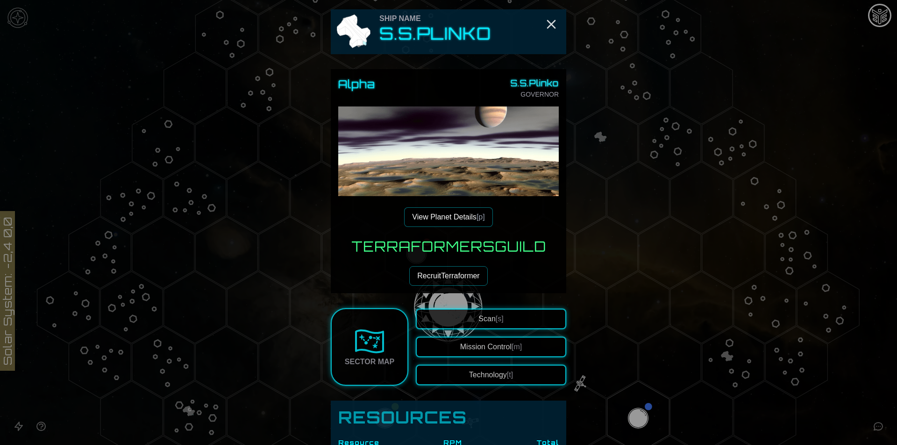
click at [457, 212] on button "View Planet Details [p]" at bounding box center [448, 217] width 88 height 20
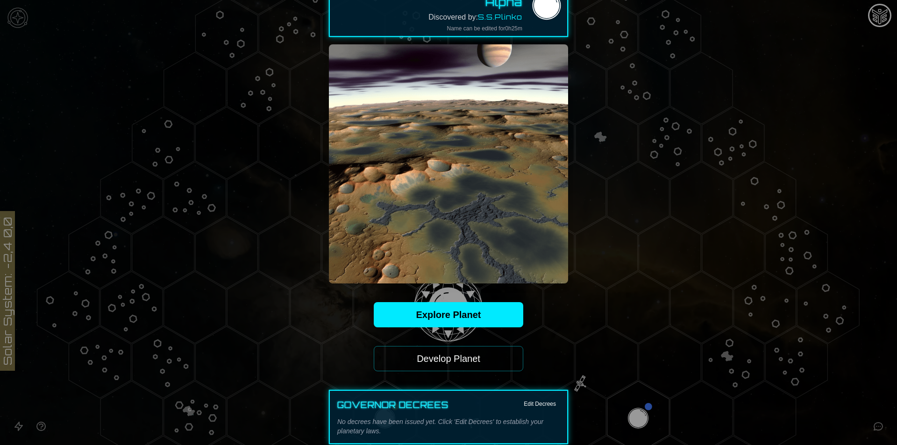
scroll to position [125, 0]
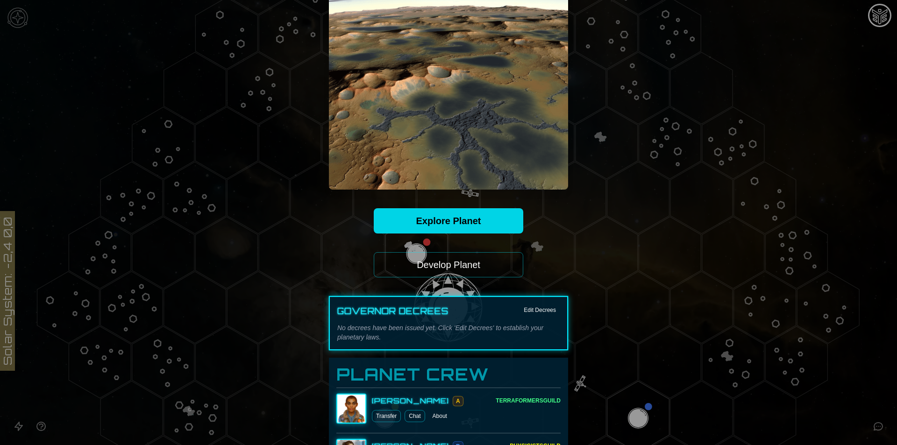
click at [457, 225] on link "Explore Planet" at bounding box center [449, 220] width 150 height 25
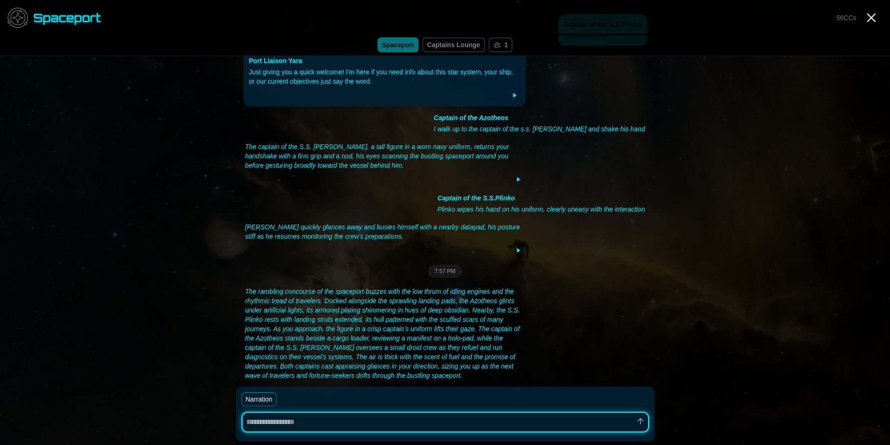
scroll to position [244, 0]
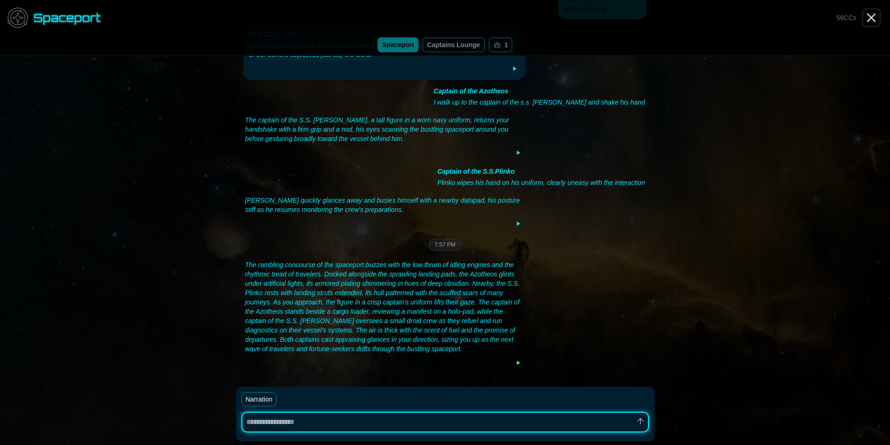
click at [870, 17] on icon "Close" at bounding box center [871, 17] width 15 height 15
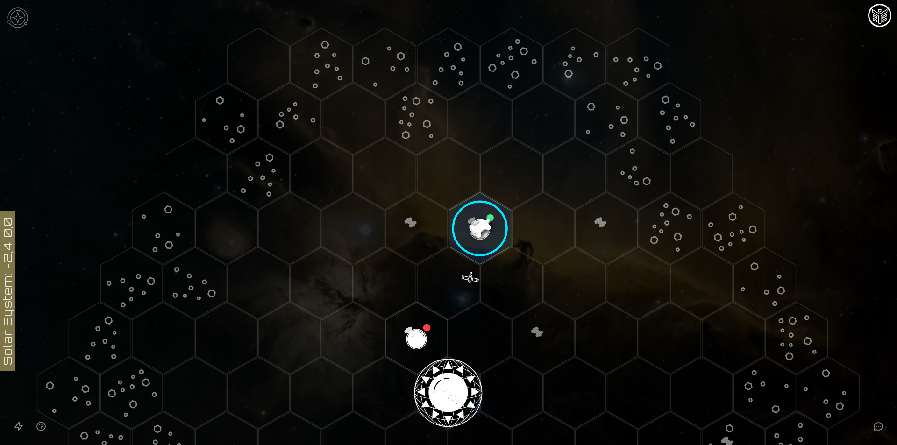
click at [481, 227] on image at bounding box center [479, 228] width 73 height 73
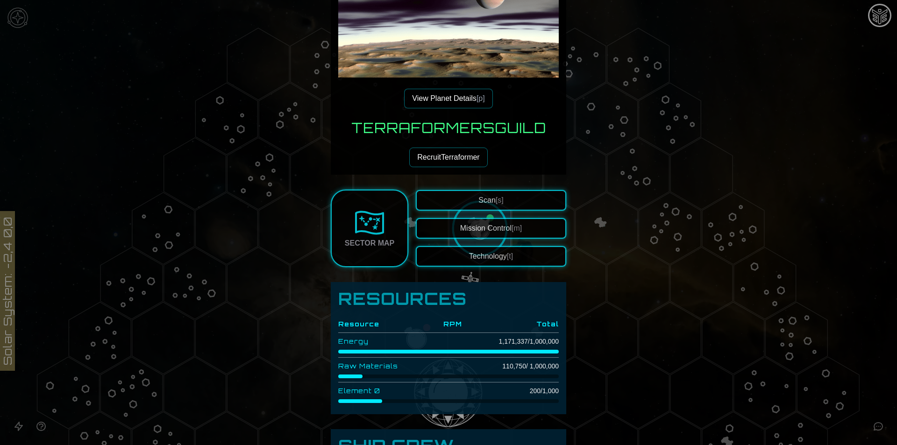
scroll to position [62, 0]
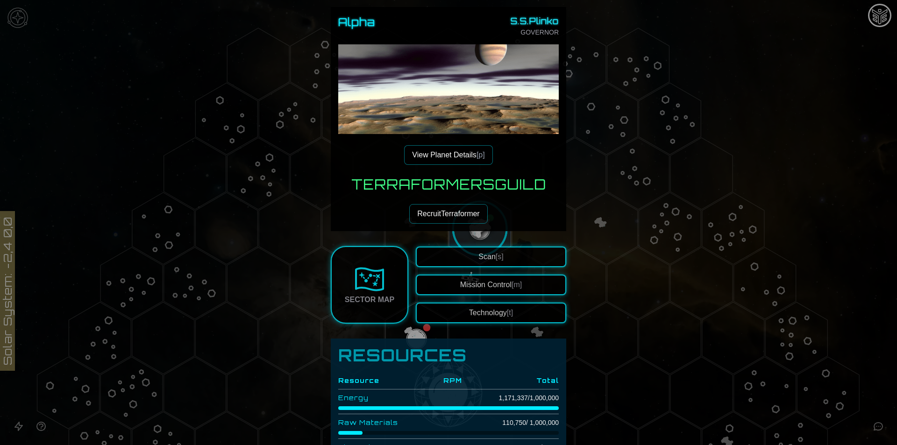
click at [442, 155] on button "View Planet Details [p]" at bounding box center [448, 155] width 88 height 20
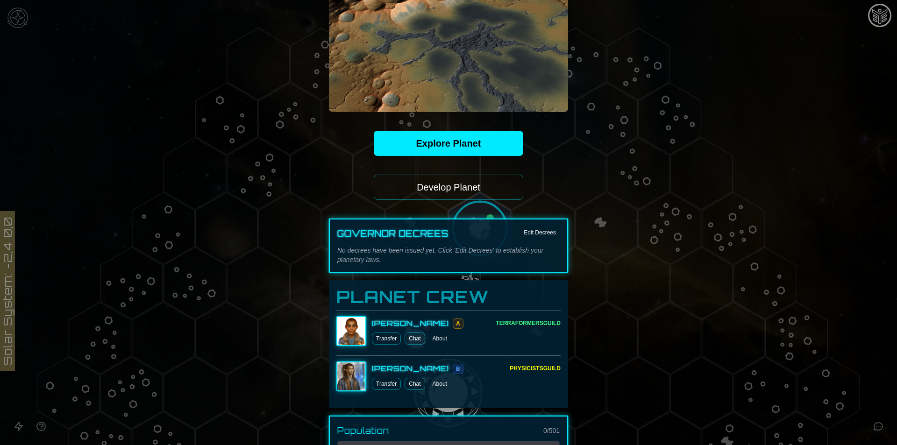
scroll to position [187, 0]
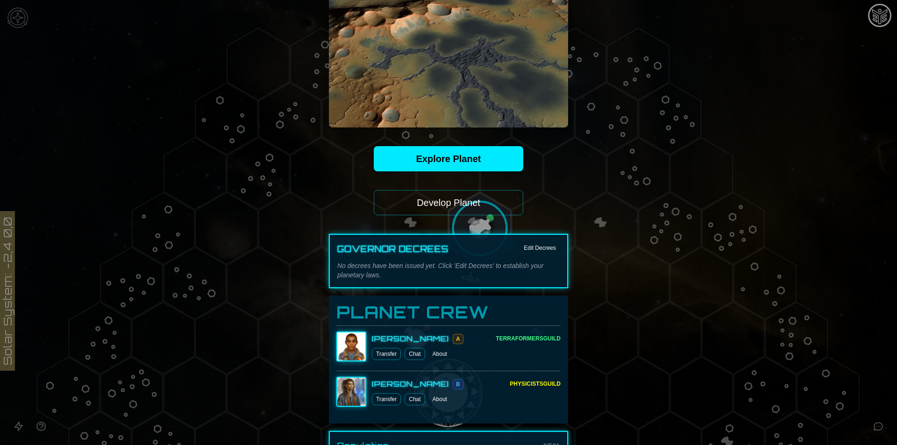
click at [440, 200] on button "Develop Planet" at bounding box center [449, 202] width 150 height 25
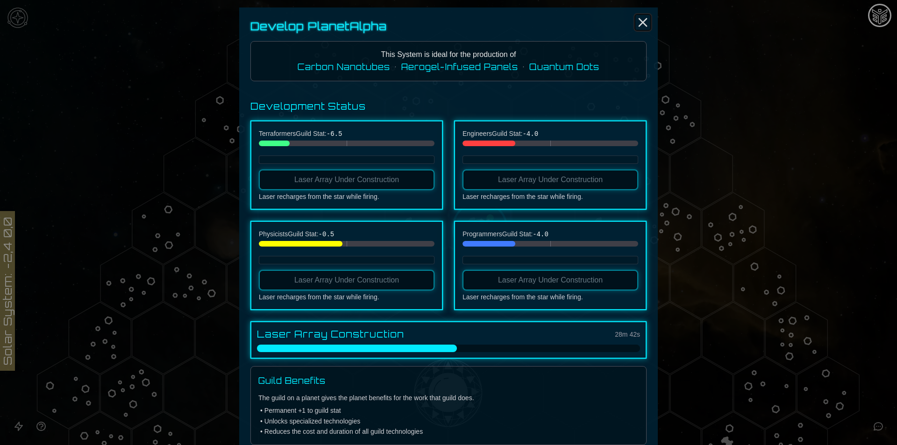
click at [638, 20] on icon "Close" at bounding box center [643, 22] width 15 height 15
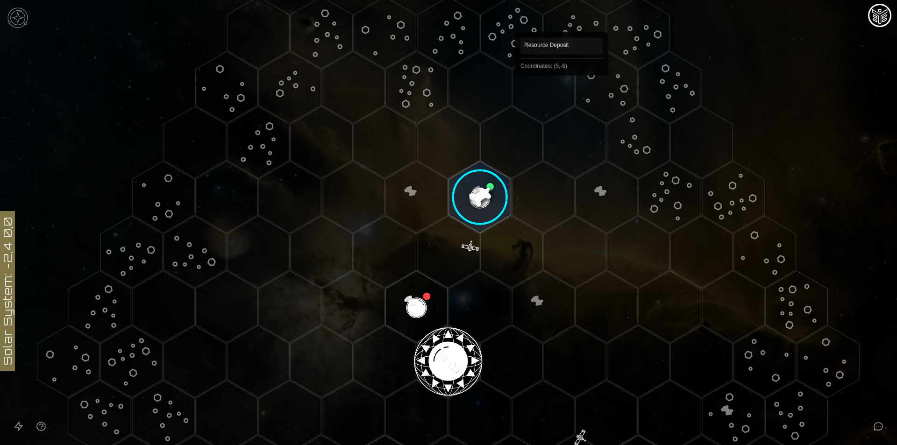
scroll to position [62, 0]
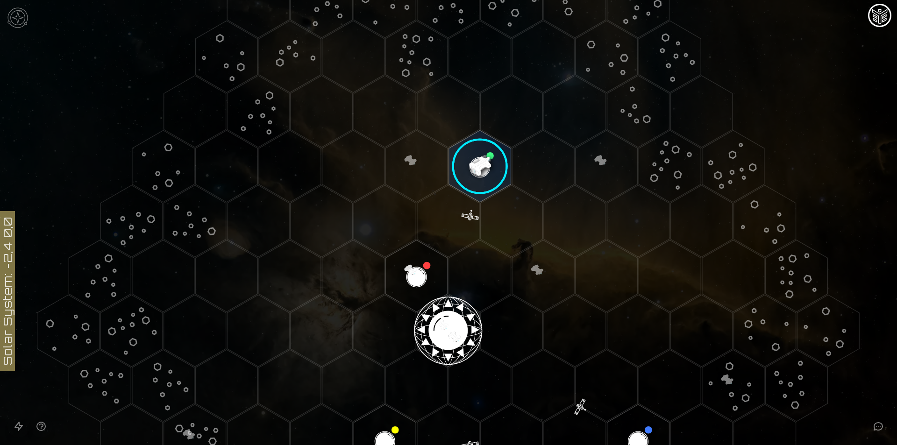
click at [469, 163] on image at bounding box center [479, 166] width 73 height 73
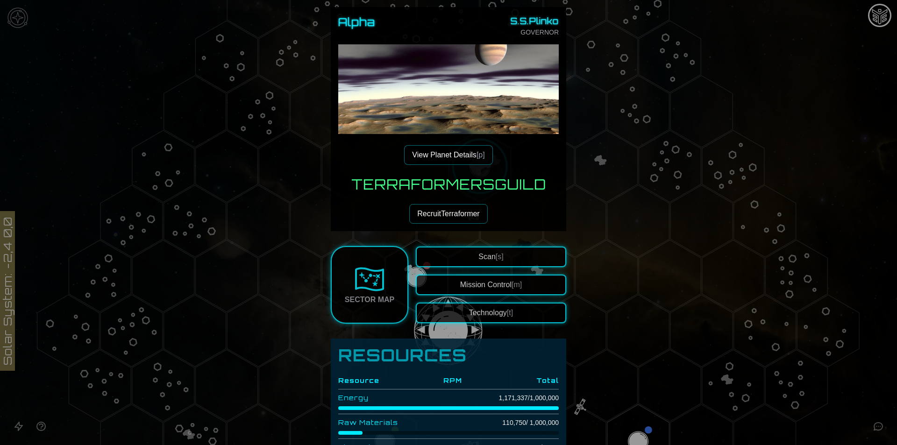
click at [376, 278] on img at bounding box center [370, 279] width 30 height 30
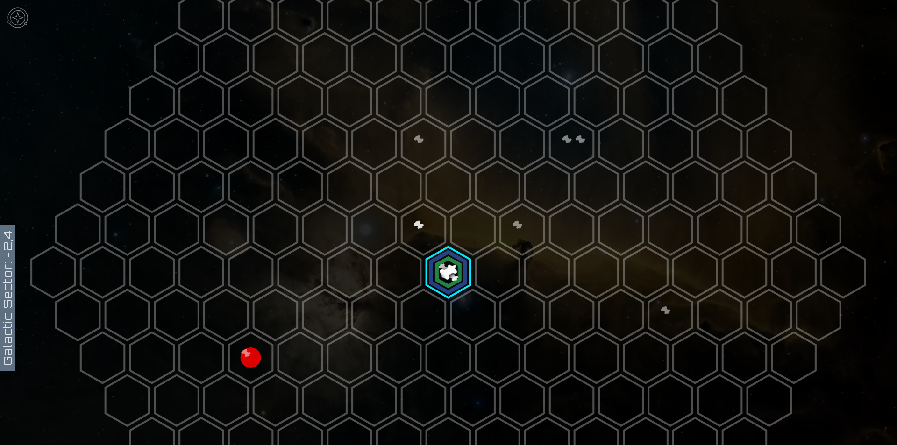
scroll to position [125, 0]
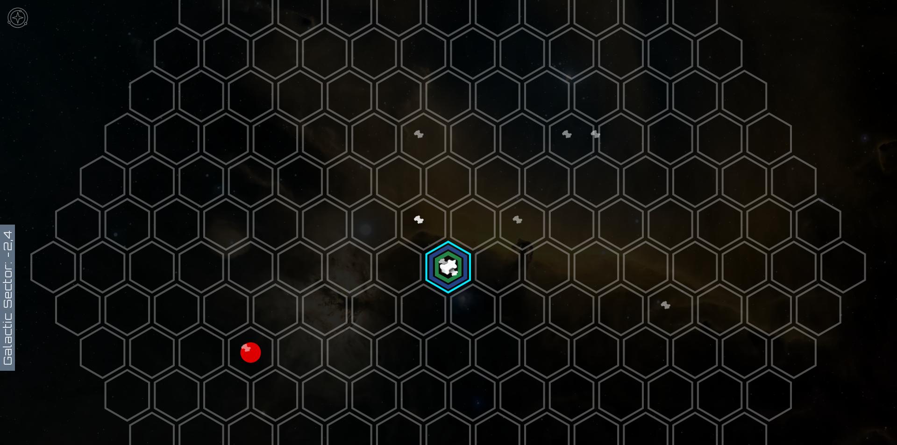
drag, startPoint x: 437, startPoint y: 262, endPoint x: 536, endPoint y: -41, distance: 318.0
click at [439, 266] on polygon at bounding box center [448, 267] width 43 height 51
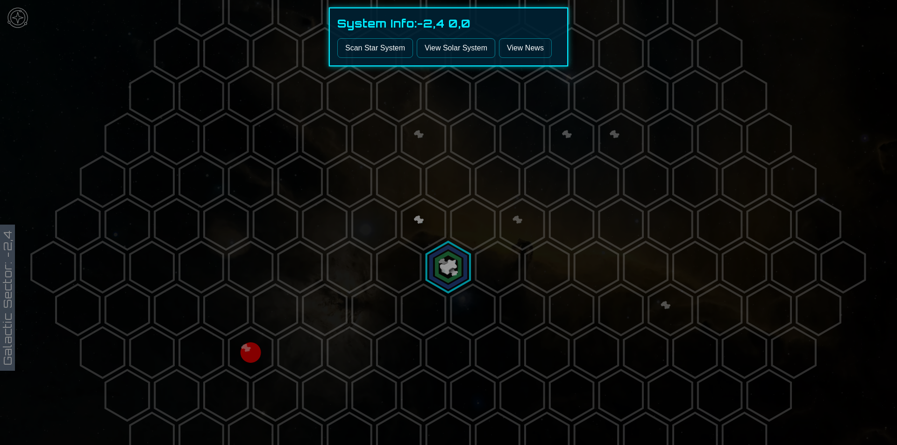
click at [463, 50] on link "View Solar System" at bounding box center [456, 48] width 79 height 20
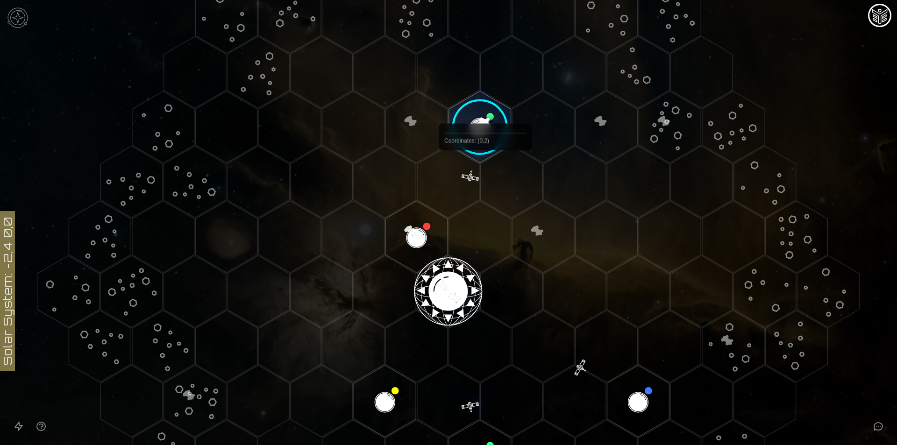
scroll to position [86, 0]
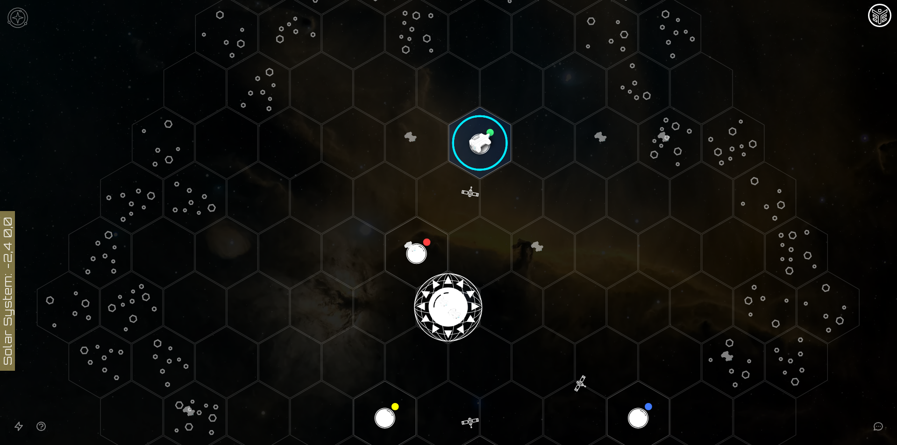
click at [481, 153] on image at bounding box center [479, 143] width 73 height 73
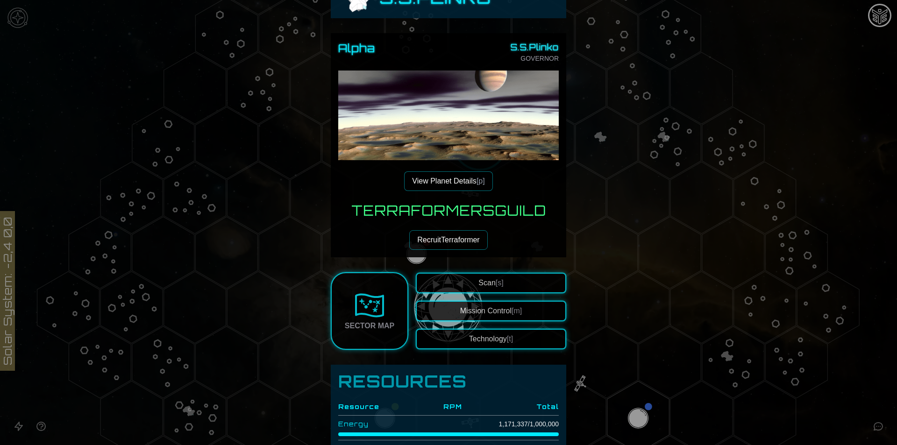
scroll to position [0, 0]
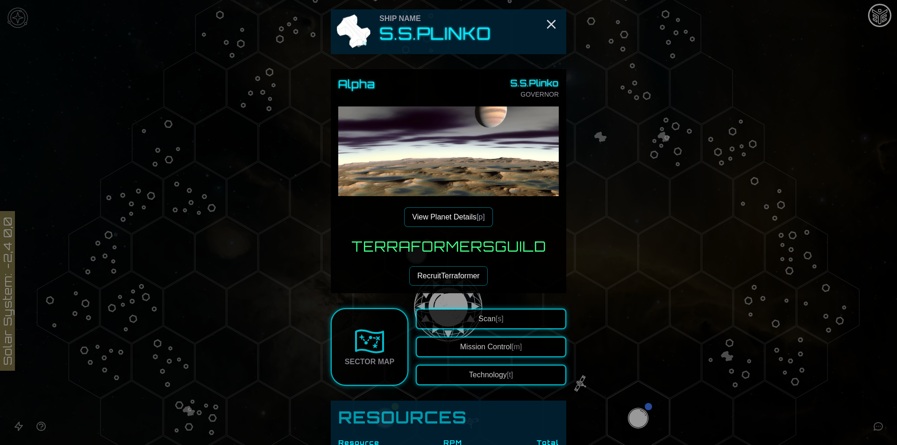
click at [623, 194] on div at bounding box center [448, 222] width 897 height 445
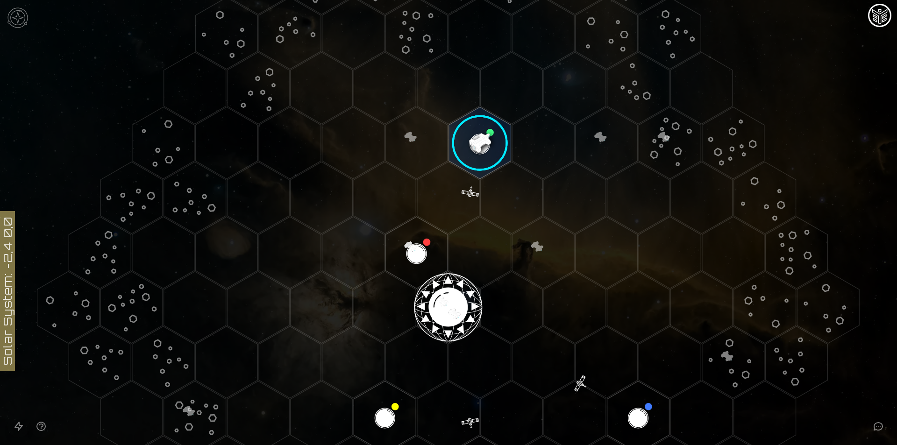
click at [470, 149] on image at bounding box center [479, 143] width 73 height 73
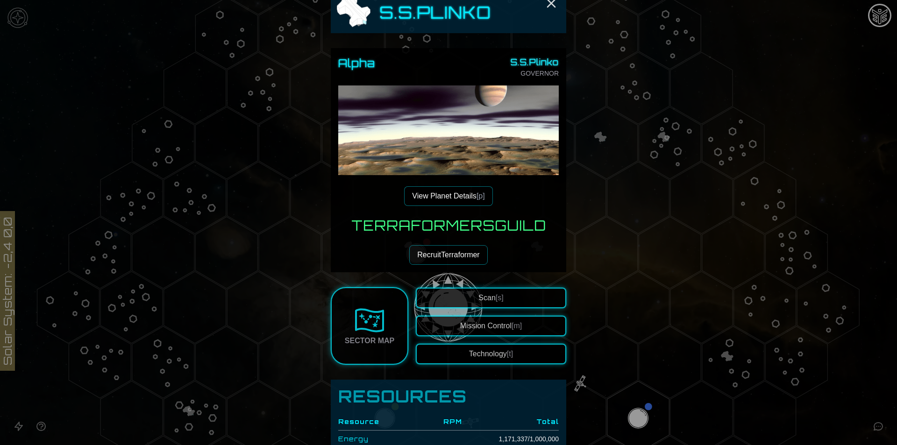
scroll to position [6, 0]
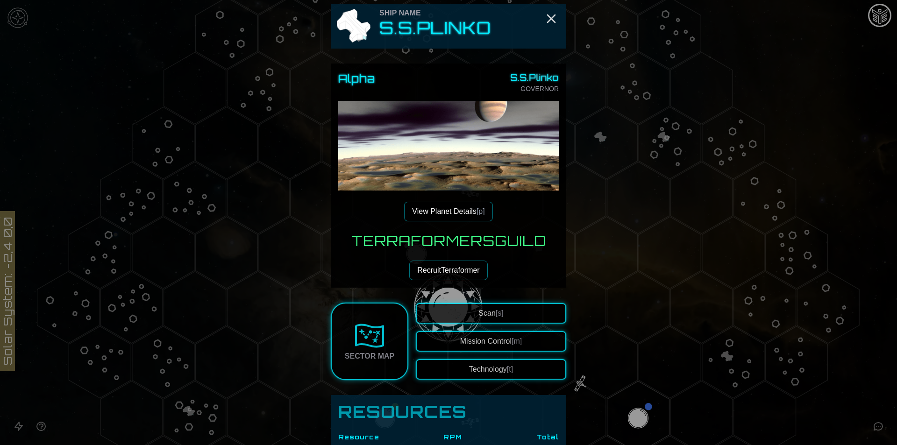
click at [457, 210] on button "View Planet Details [p]" at bounding box center [448, 212] width 88 height 20
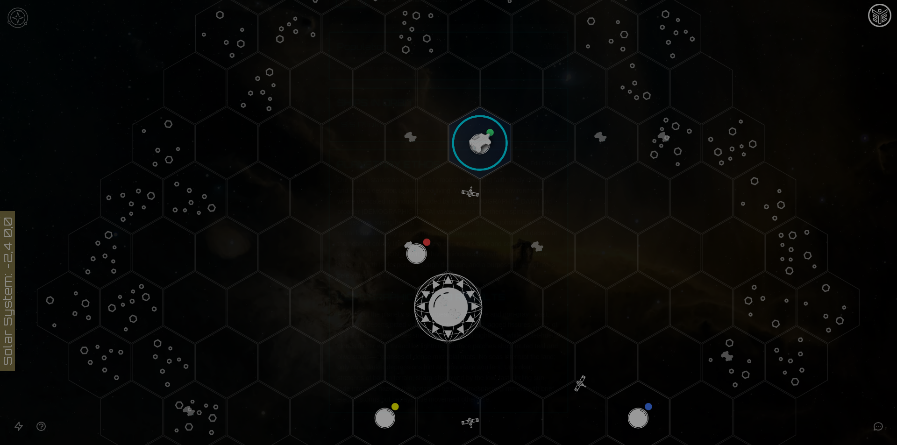
scroll to position [589, 0]
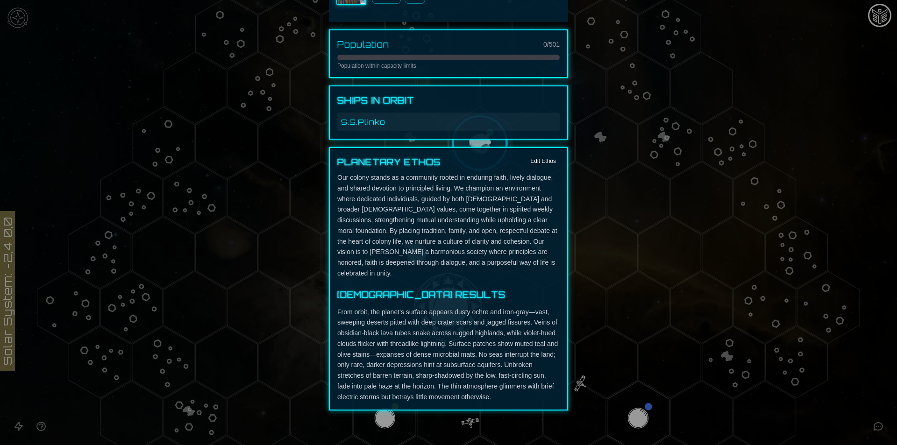
click at [612, 169] on div at bounding box center [448, 222] width 897 height 445
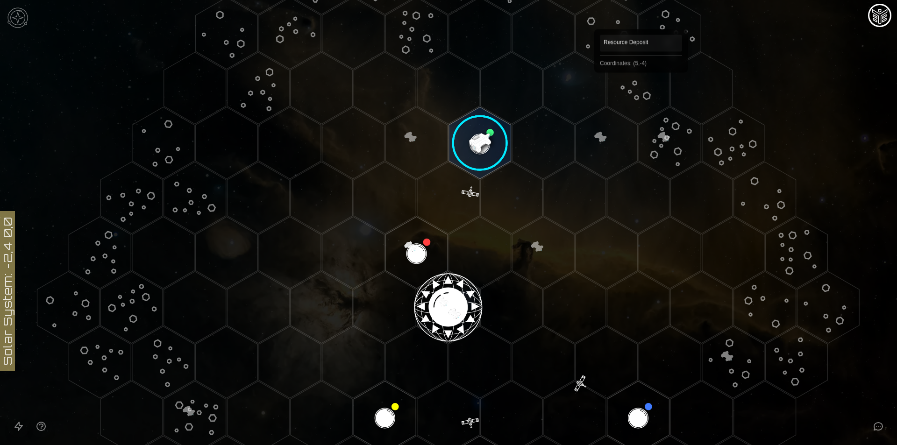
click at [641, 86] on polygon "Hex at coordinates 5,-4, clickable" at bounding box center [638, 88] width 62 height 72
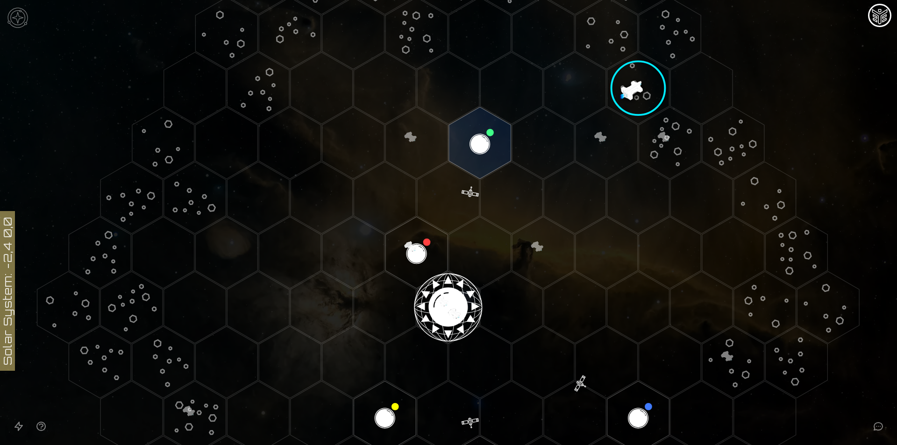
click at [633, 89] on image at bounding box center [638, 88] width 84 height 84
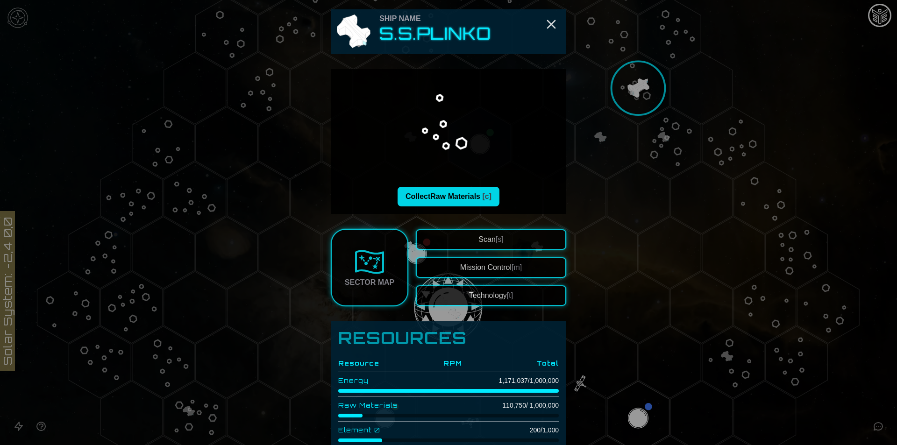
click at [437, 197] on button "Collect Raw Materials [c]" at bounding box center [449, 197] width 102 height 20
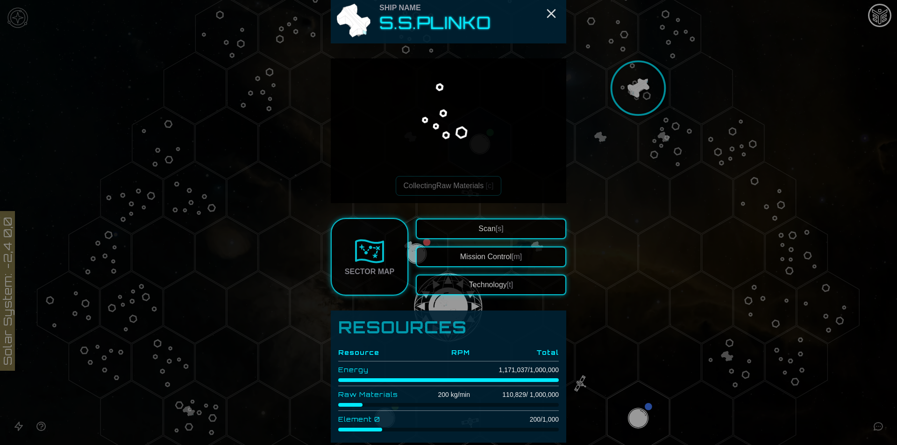
scroll to position [0, 0]
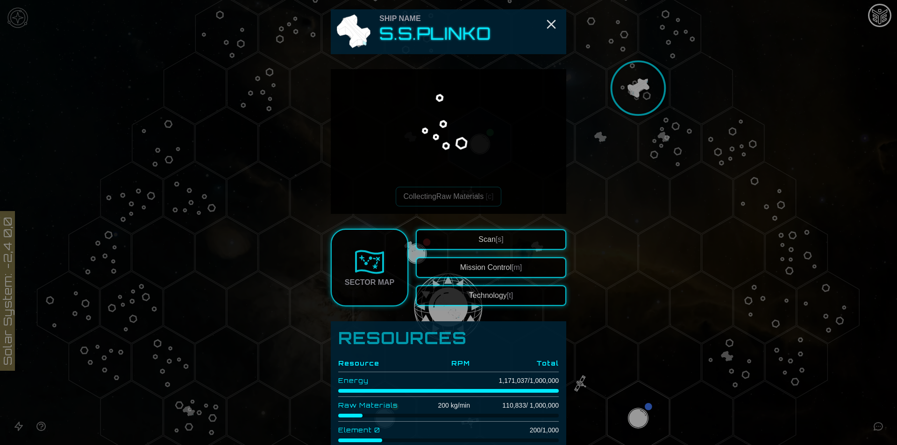
click at [442, 137] on img at bounding box center [449, 132] width 126 height 126
click at [630, 90] on div at bounding box center [448, 222] width 897 height 445
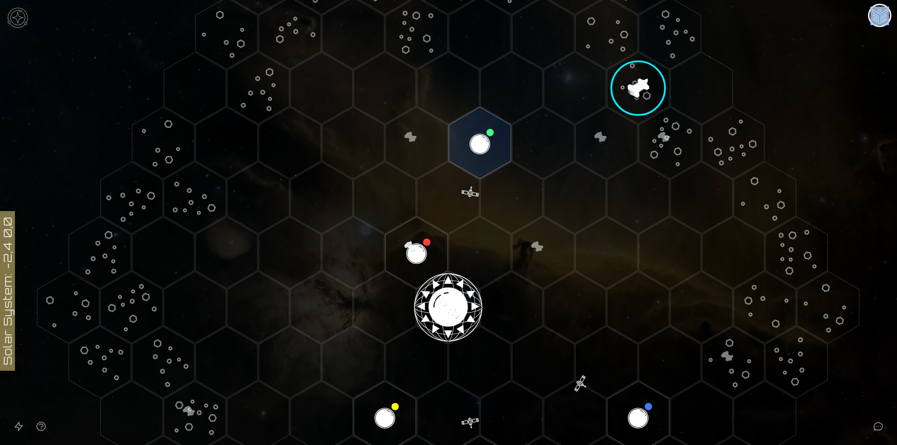
click at [630, 90] on image at bounding box center [638, 88] width 84 height 84
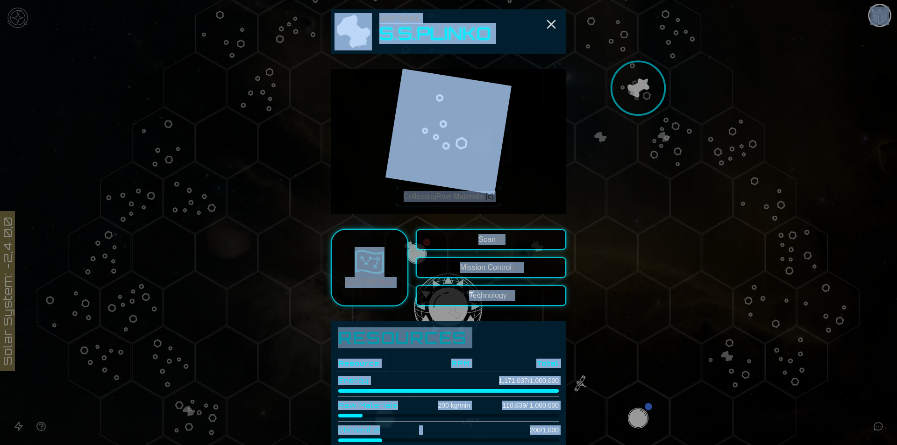
click at [728, 164] on div at bounding box center [448, 222] width 897 height 445
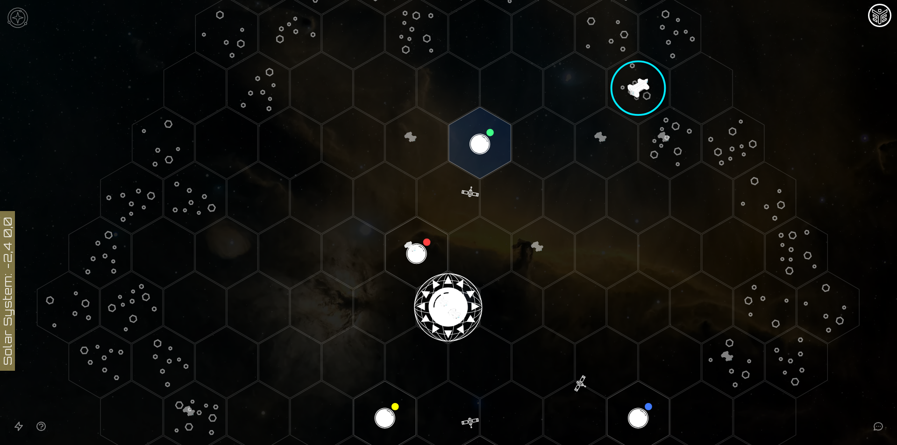
click at [641, 90] on image at bounding box center [638, 88] width 84 height 84
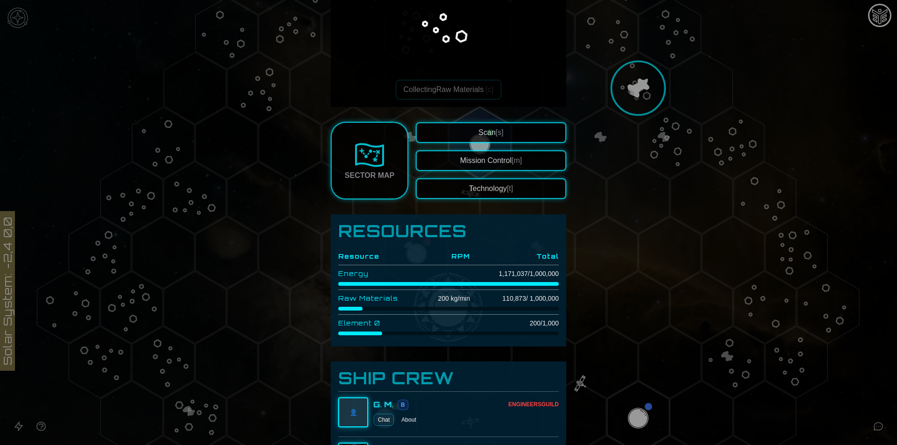
scroll to position [51, 0]
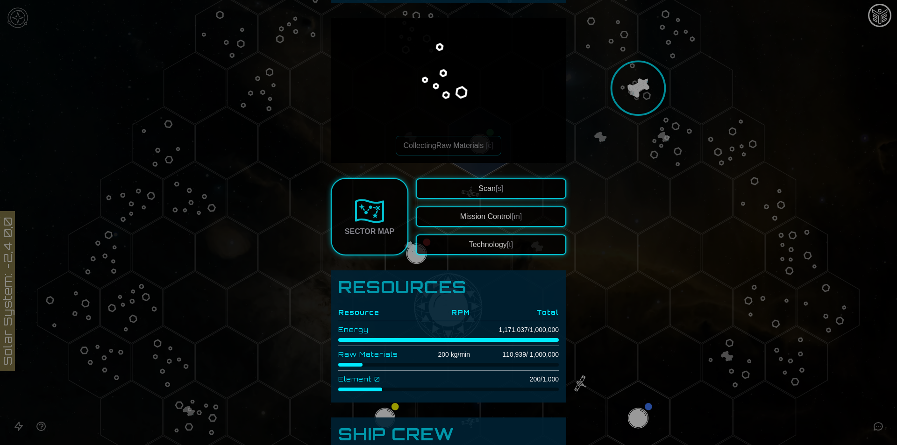
click at [593, 153] on div at bounding box center [448, 222] width 897 height 445
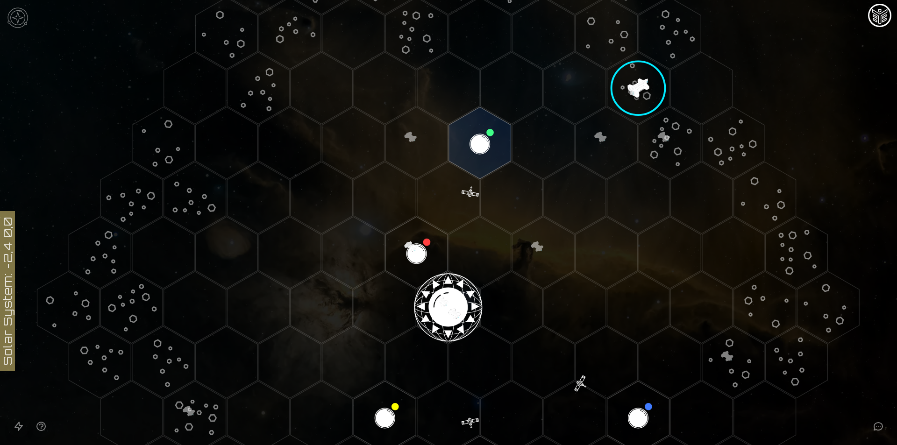
click at [638, 84] on image at bounding box center [638, 88] width 84 height 84
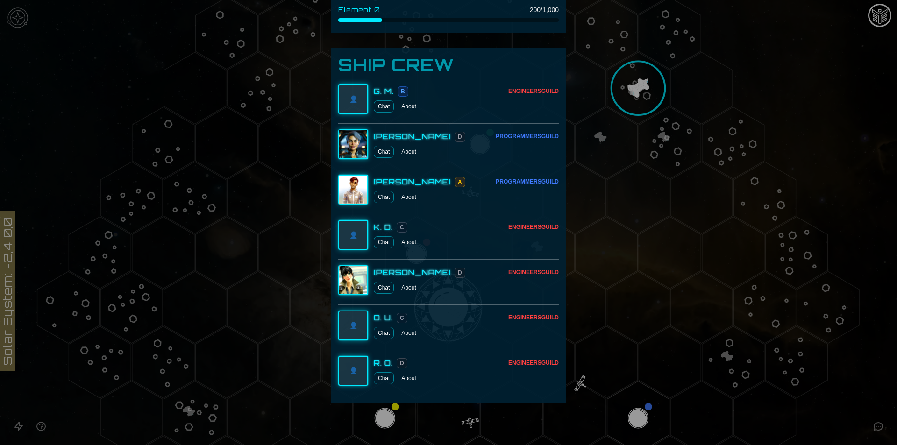
scroll to position [425, 0]
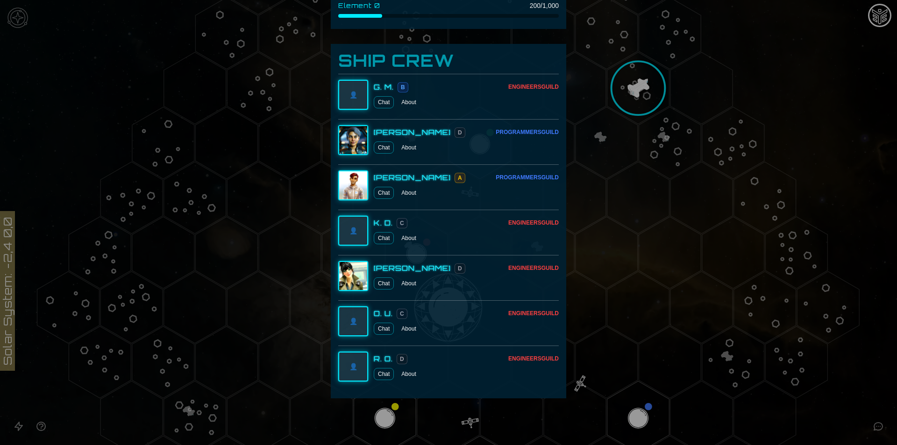
click at [382, 192] on link "Chat" at bounding box center [384, 193] width 20 height 12
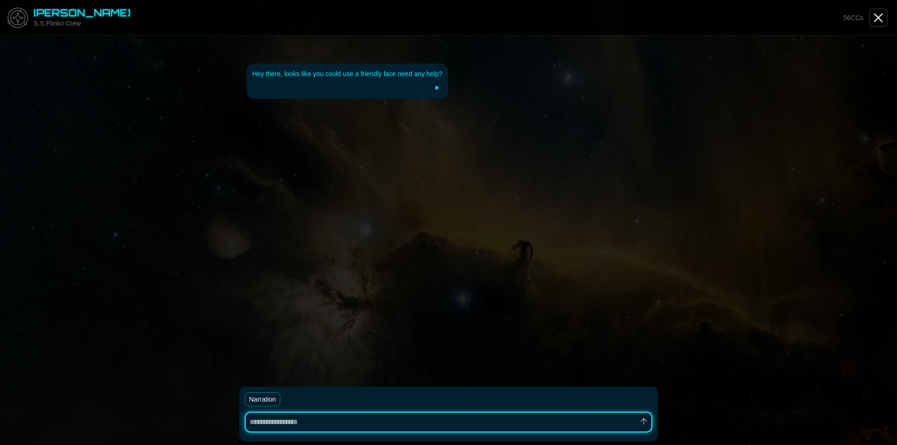
click at [878, 16] on icon "Close" at bounding box center [878, 17] width 15 height 15
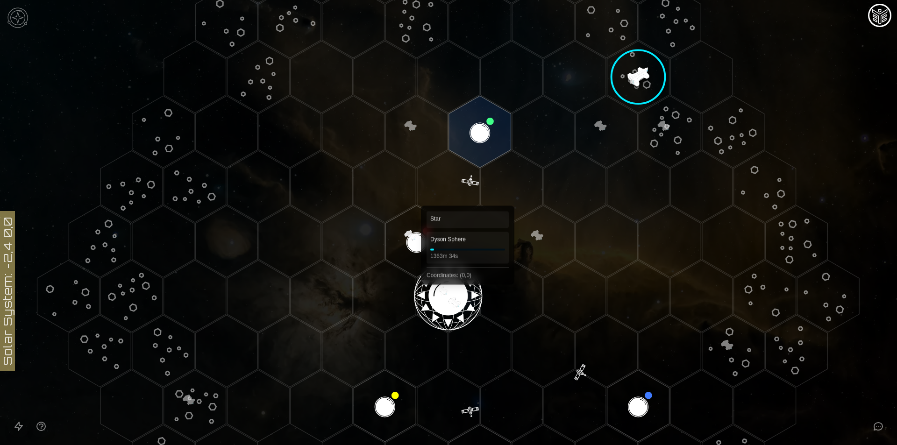
scroll to position [125, 0]
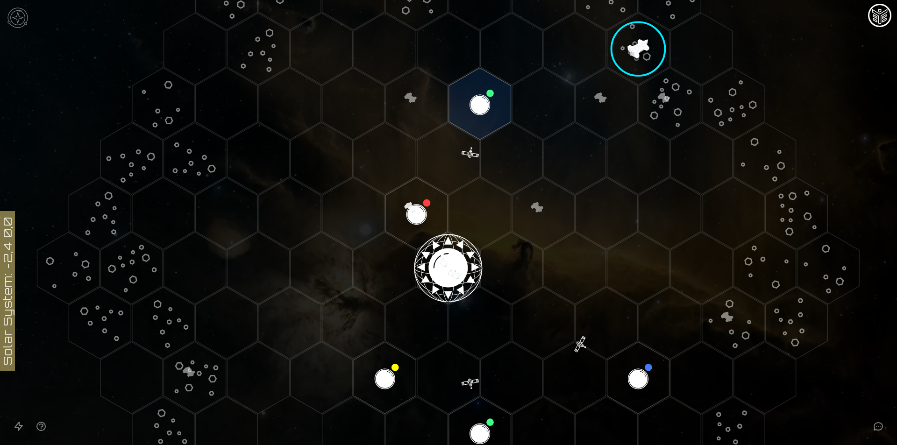
click at [638, 44] on image at bounding box center [638, 49] width 84 height 84
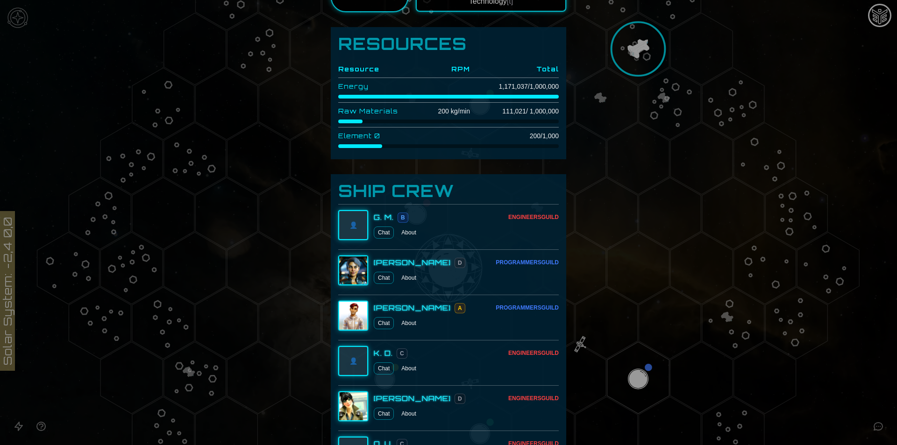
scroll to position [312, 0]
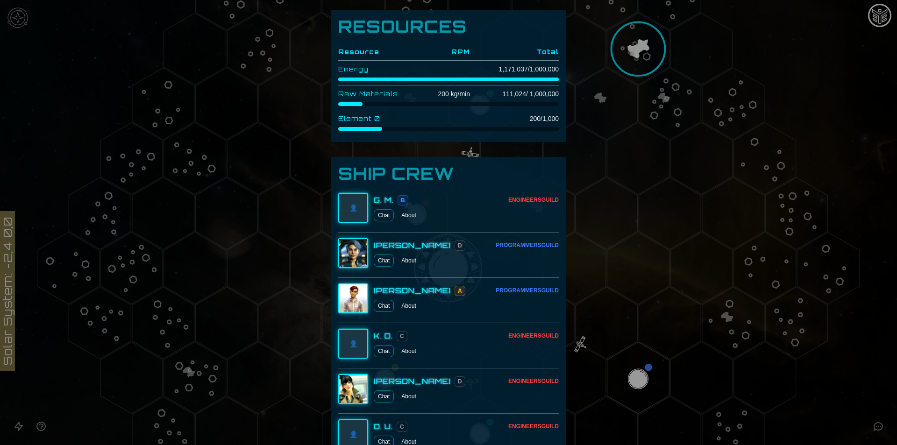
click at [385, 303] on link "Chat" at bounding box center [384, 306] width 20 height 12
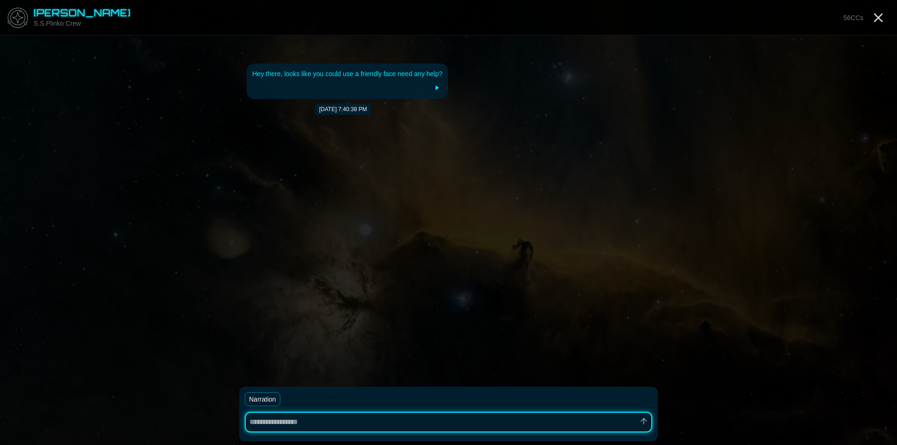
click at [436, 87] on icon at bounding box center [437, 88] width 3 height 4
type textarea "*"
